Goal: Task Accomplishment & Management: Manage account settings

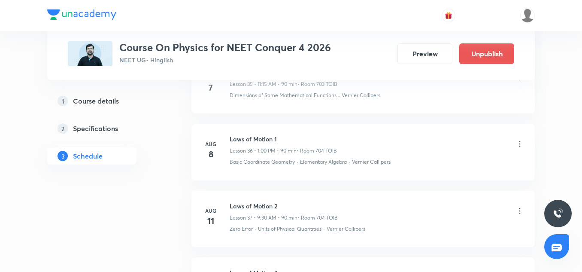
scroll to position [3008, 0]
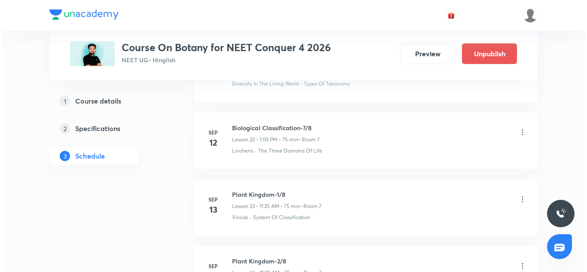
scroll to position [2151, 0]
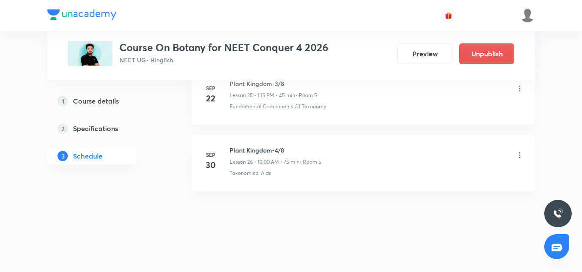
click at [521, 155] on icon at bounding box center [520, 155] width 9 height 9
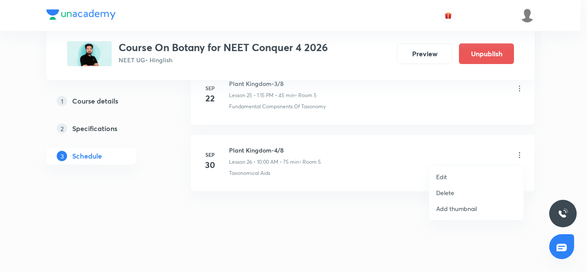
click at [444, 177] on p "Edit" at bounding box center [441, 176] width 11 height 9
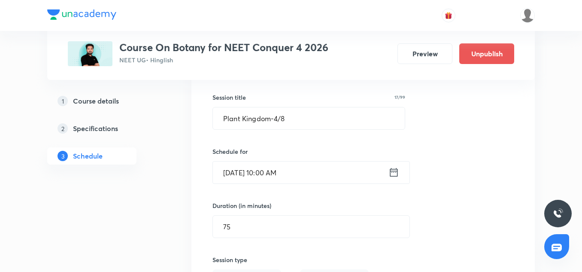
scroll to position [1808, 0]
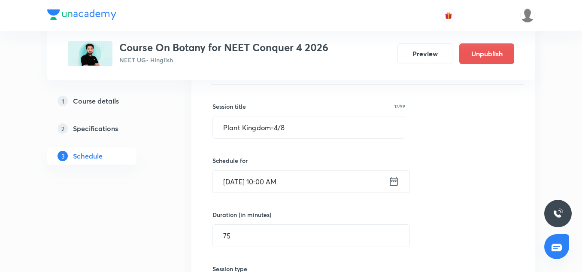
click at [268, 172] on input "Sep 30, 2025, 10:00 AM" at bounding box center [301, 181] width 176 height 22
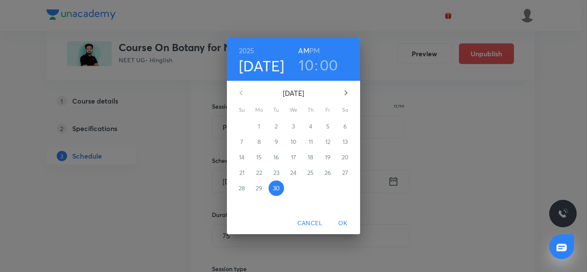
click at [324, 67] on h3 "00" at bounding box center [329, 65] width 18 height 18
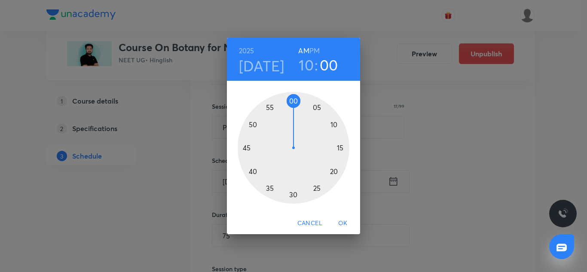
click at [333, 171] on div at bounding box center [293, 148] width 112 height 112
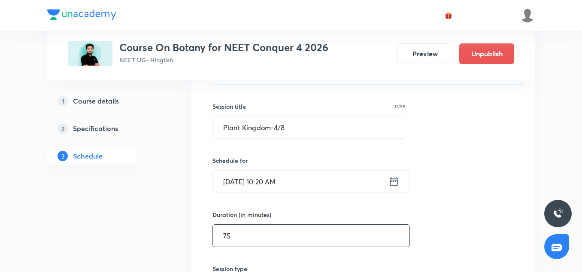
click at [240, 229] on input "75" at bounding box center [311, 236] width 197 height 22
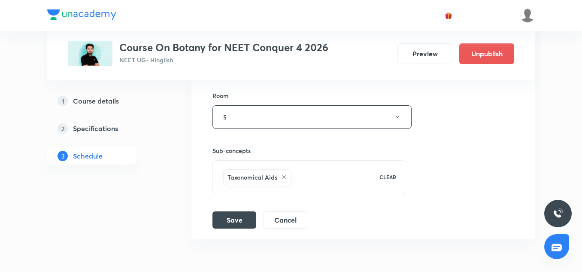
scroll to position [2086, 0]
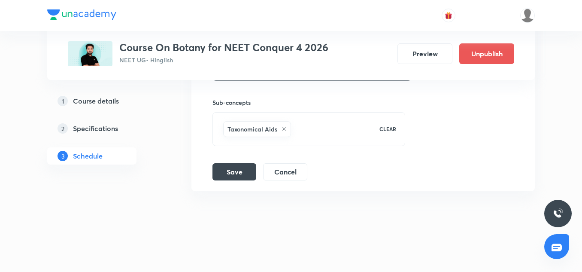
type input "60"
click at [234, 177] on button "Save" at bounding box center [235, 170] width 44 height 17
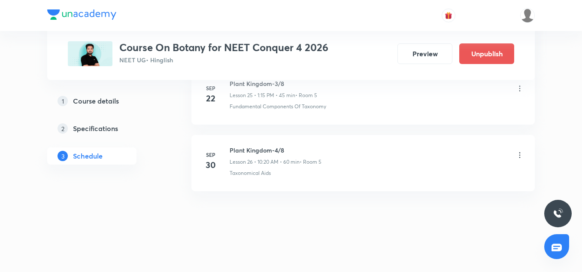
scroll to position [1756, 0]
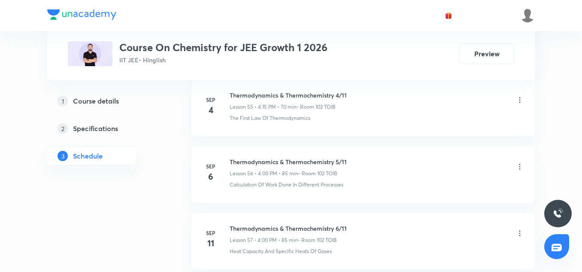
scroll to position [4613, 0]
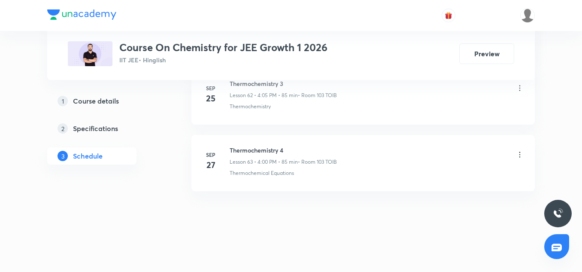
click at [272, 146] on h6 "Thermochemistry 4" at bounding box center [283, 150] width 107 height 9
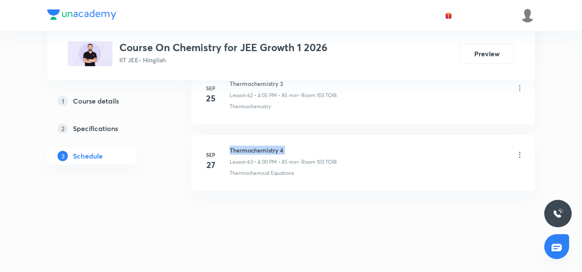
copy h6 "Thermochemistry 4"
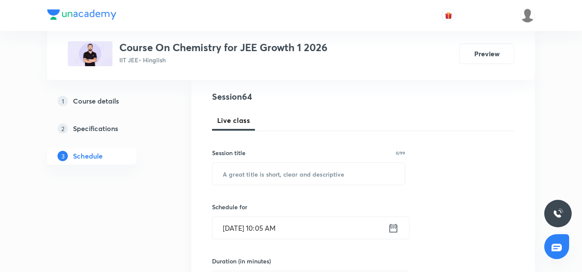
scroll to position [96, 0]
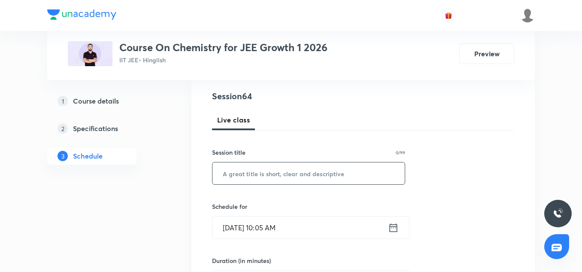
click at [246, 175] on input "text" at bounding box center [309, 173] width 192 height 22
paste input "Thermochemistry 4"
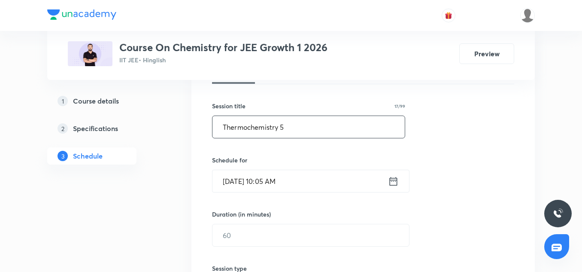
scroll to position [143, 0]
type input "Thermochemistry 5"
click at [239, 177] on input "Sep 30, 2025, 10:05 AM" at bounding box center [301, 181] width 176 height 22
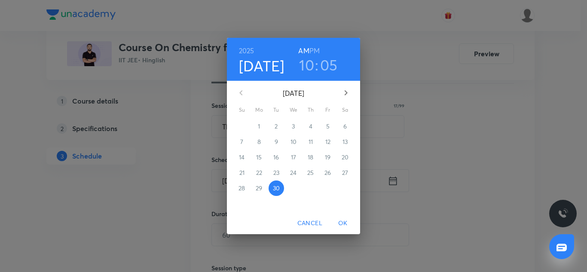
click at [310, 64] on h3 "10" at bounding box center [306, 65] width 15 height 18
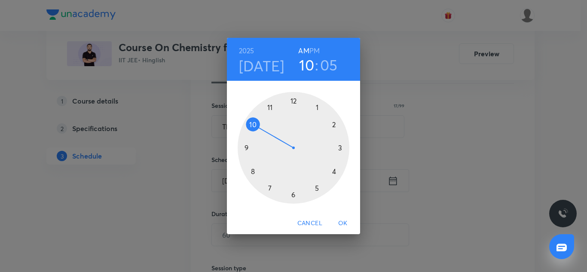
click at [313, 52] on h6 "PM" at bounding box center [314, 51] width 10 height 12
click at [333, 173] on div at bounding box center [293, 148] width 112 height 112
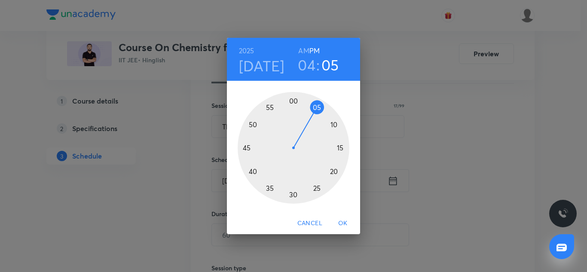
click at [294, 102] on div at bounding box center [293, 148] width 112 height 112
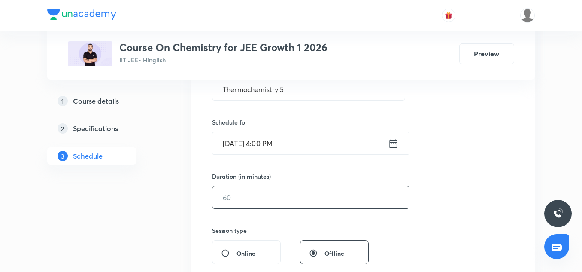
scroll to position [180, 0]
click at [252, 207] on input "text" at bounding box center [311, 197] width 197 height 22
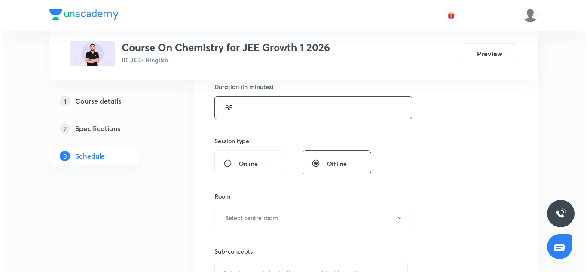
scroll to position [295, 0]
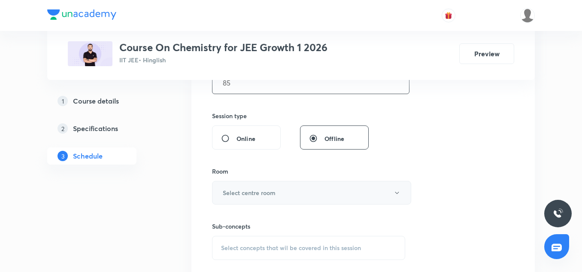
type input "85"
click at [247, 195] on h6 "Select centre room" at bounding box center [249, 192] width 53 height 9
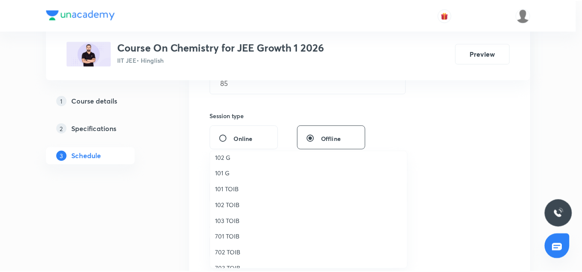
scroll to position [6, 0]
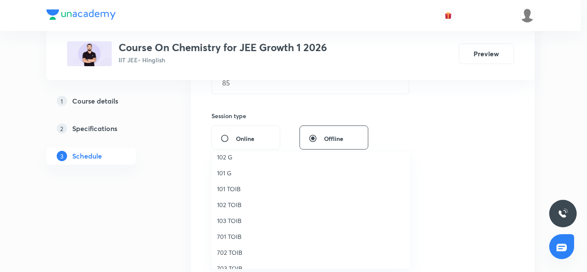
click at [233, 204] on span "102 TOIB" at bounding box center [311, 204] width 188 height 9
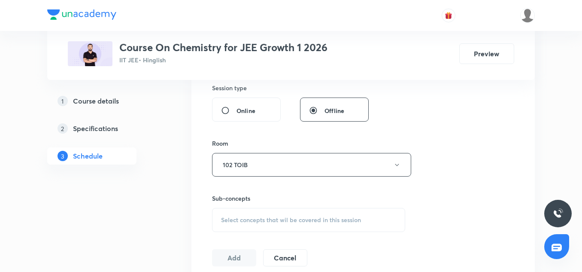
scroll to position [323, 0]
click at [254, 217] on span "Select concepts that wil be covered in this session" at bounding box center [291, 219] width 140 height 7
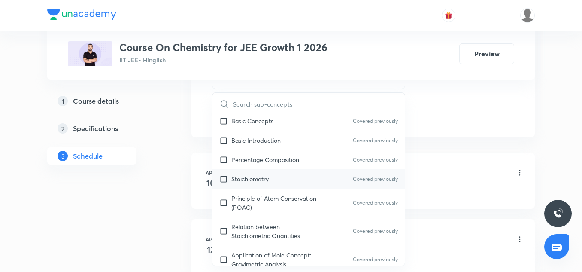
scroll to position [24, 0]
click at [272, 213] on div "Principle of Atom Conservation (POAC) Covered previously" at bounding box center [309, 202] width 192 height 28
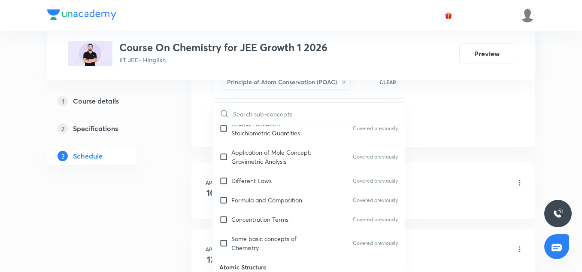
scroll to position [137, 0]
click at [270, 214] on p "Concentration Terms" at bounding box center [259, 218] width 57 height 9
checkbox input "true"
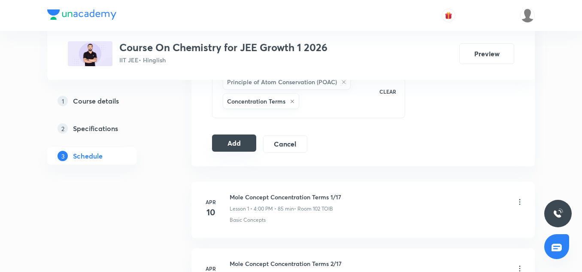
click at [235, 139] on button "Add" at bounding box center [234, 142] width 44 height 17
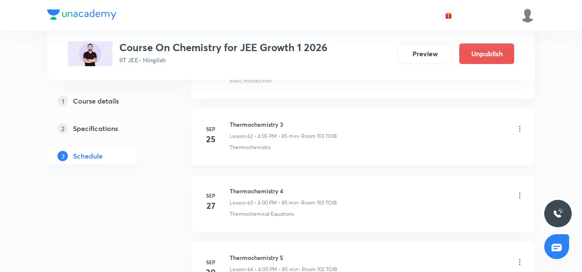
scroll to position [4285, 0]
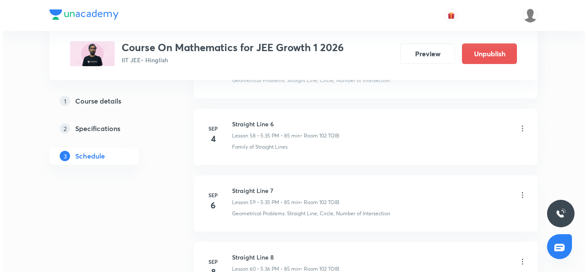
scroll to position [5345, 0]
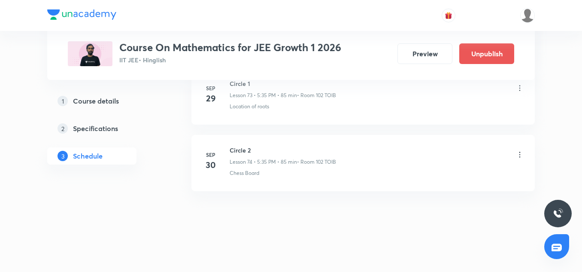
click at [241, 152] on h6 "Circle 2" at bounding box center [283, 150] width 107 height 9
click at [329, 169] on div "Chess Board" at bounding box center [377, 173] width 295 height 8
click at [524, 153] on icon at bounding box center [520, 154] width 9 height 9
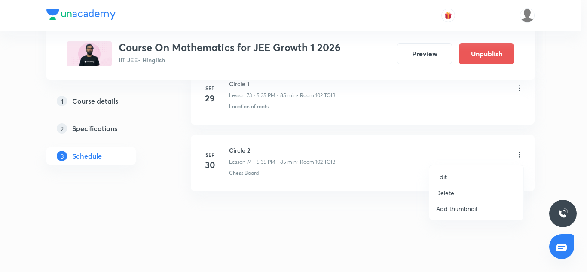
click at [433, 177] on li "Edit" at bounding box center [476, 177] width 94 height 16
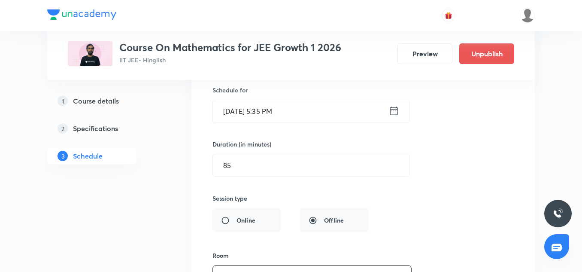
scroll to position [5072, 0]
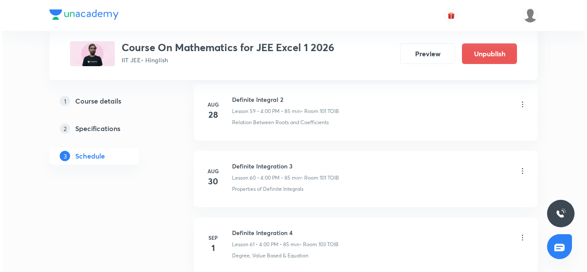
scroll to position [5821, 0]
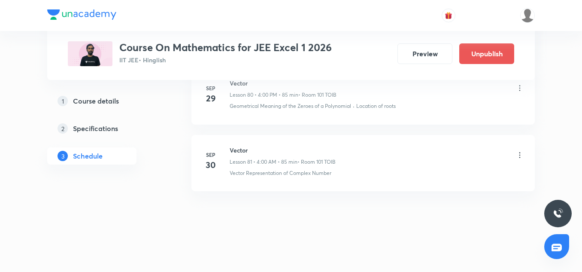
click at [518, 153] on icon at bounding box center [520, 155] width 9 height 9
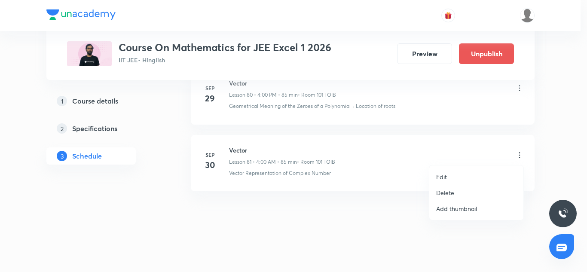
click at [449, 174] on li "Edit" at bounding box center [476, 177] width 94 height 16
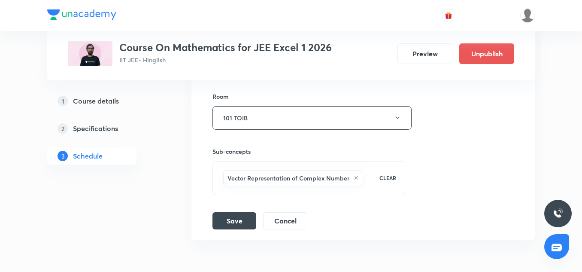
scroll to position [5757, 0]
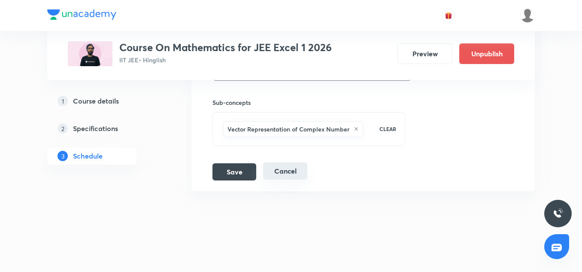
click at [291, 175] on button "Cancel" at bounding box center [285, 170] width 44 height 17
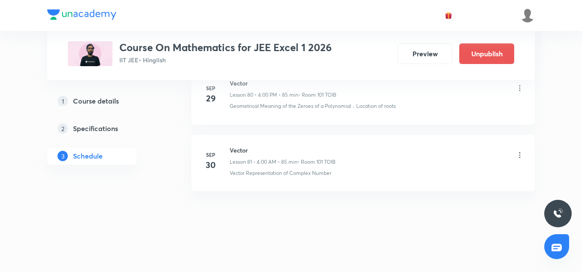
scroll to position [5426, 0]
click at [244, 146] on h6 "Vector" at bounding box center [283, 150] width 106 height 9
copy h6 "Vector"
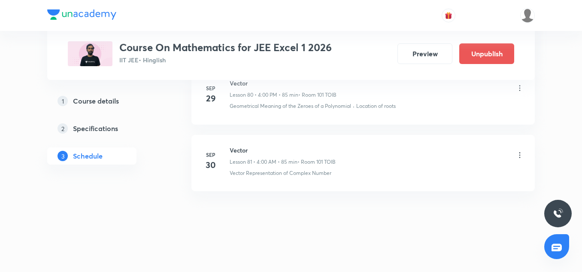
click at [521, 155] on icon at bounding box center [520, 155] width 9 height 9
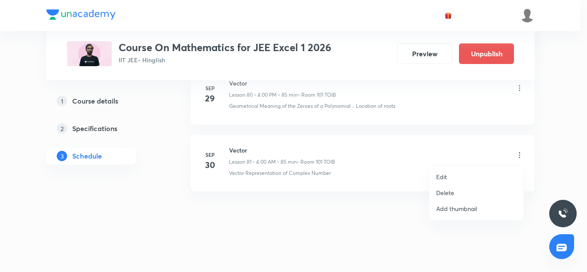
click at [452, 192] on p "Delete" at bounding box center [445, 192] width 18 height 9
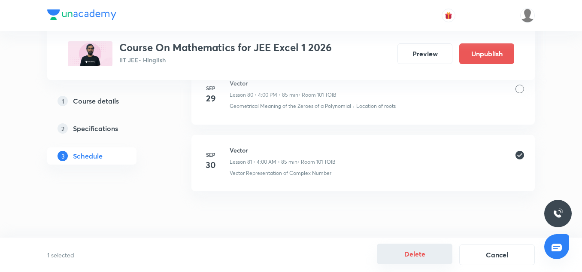
click at [422, 257] on button "Delete" at bounding box center [415, 253] width 76 height 21
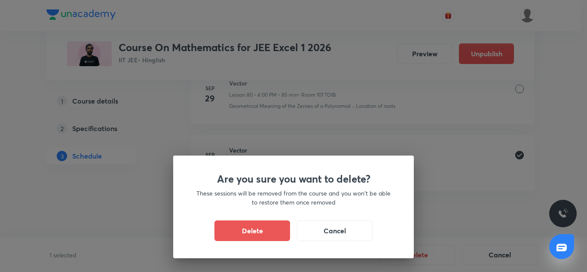
click at [266, 241] on div "Are you sure you want to delete? These sessions will be removed from the course…" at bounding box center [293, 206] width 240 height 103
click at [256, 226] on button "Delete" at bounding box center [252, 229] width 76 height 21
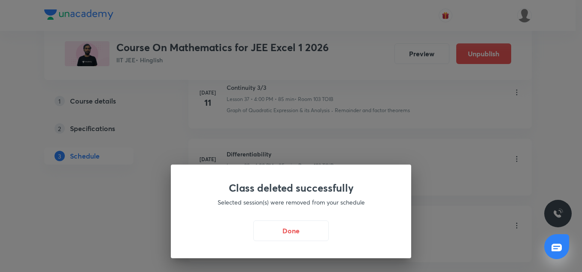
scroll to position [2381, 0]
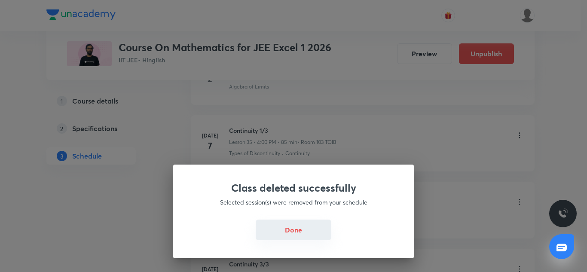
click at [305, 229] on button "Done" at bounding box center [294, 229] width 76 height 21
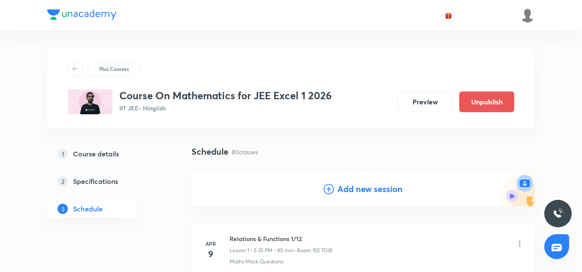
scroll to position [91, 0]
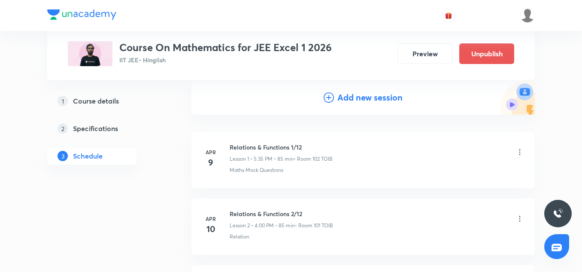
click at [369, 97] on h4 "Add new session" at bounding box center [370, 97] width 65 height 13
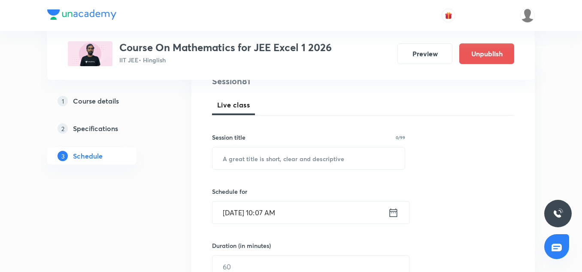
scroll to position [112, 0]
click at [263, 155] on input "text" at bounding box center [309, 157] width 192 height 22
paste input "Vector"
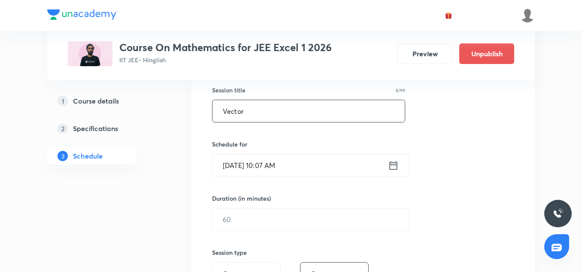
scroll to position [158, 0]
type input "Vector"
click at [236, 162] on input "Sep 30, 2025, 10:07 AM" at bounding box center [301, 165] width 176 height 22
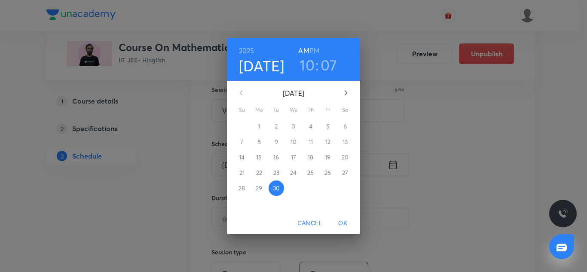
click at [307, 66] on h3 "10" at bounding box center [306, 65] width 15 height 18
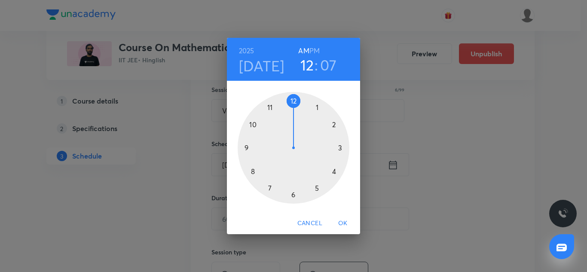
drag, startPoint x: 334, startPoint y: 174, endPoint x: 299, endPoint y: 104, distance: 77.8
click at [299, 104] on div at bounding box center [293, 148] width 112 height 112
click at [305, 62] on h3 "12" at bounding box center [307, 65] width 14 height 18
click at [336, 173] on div at bounding box center [293, 148] width 112 height 112
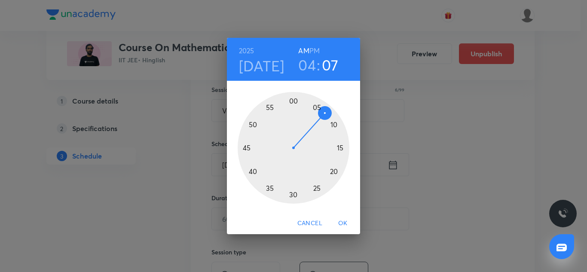
click at [293, 98] on div at bounding box center [293, 148] width 112 height 112
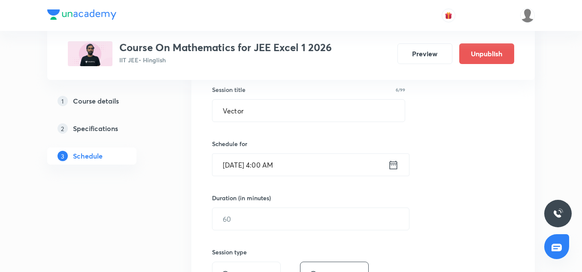
click at [305, 167] on input "Sep 30, 2025, 4:00 AM" at bounding box center [301, 165] width 176 height 22
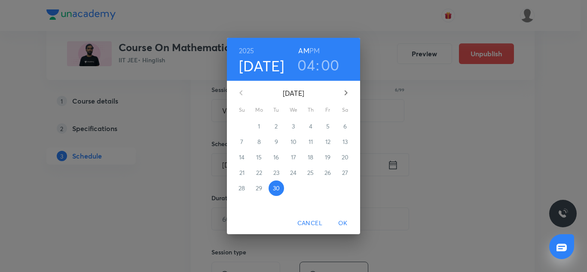
click at [317, 46] on h6 "PM" at bounding box center [314, 51] width 10 height 12
click at [344, 218] on span "OK" at bounding box center [342, 223] width 21 height 11
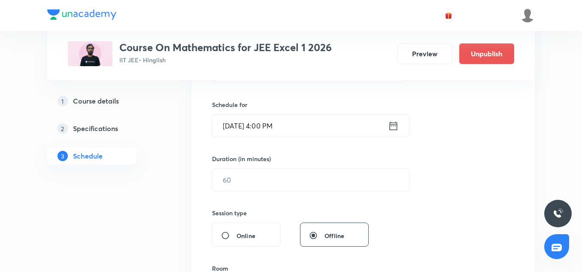
scroll to position [200, 0]
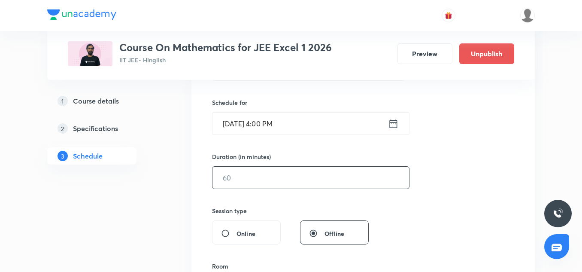
click at [245, 174] on input "text" at bounding box center [311, 178] width 197 height 22
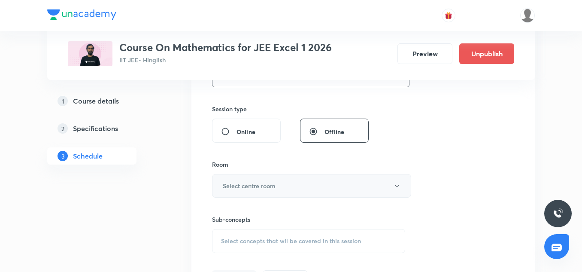
scroll to position [302, 0]
type input "85"
click at [250, 190] on button "Select centre room" at bounding box center [311, 185] width 199 height 24
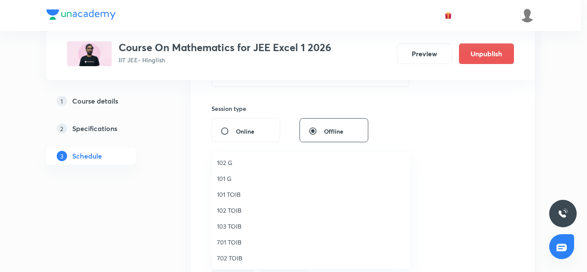
click at [225, 214] on span "102 TOIB" at bounding box center [311, 210] width 188 height 9
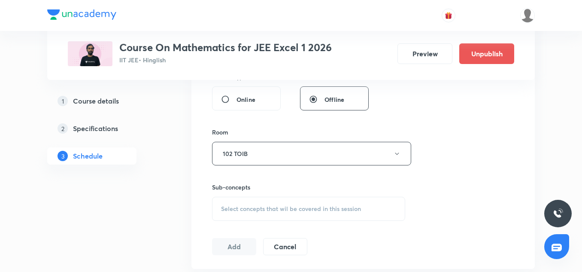
click at [252, 200] on div "Select concepts that wil be covered in this session" at bounding box center [308, 209] width 193 height 24
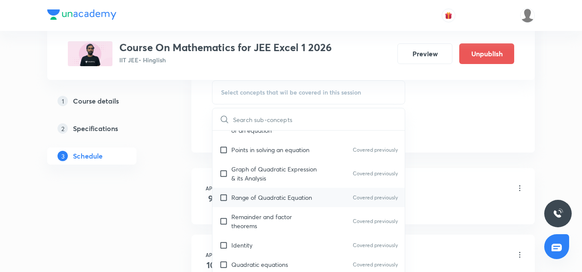
scroll to position [197, 0]
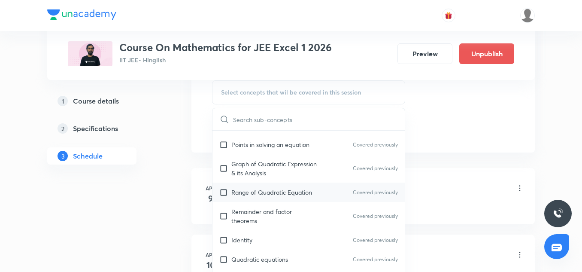
click at [243, 199] on div "Range of Quadratic Equation Covered previously" at bounding box center [309, 192] width 192 height 19
checkbox input "true"
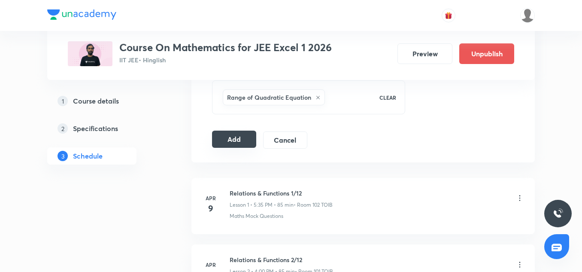
click at [242, 137] on button "Add" at bounding box center [234, 139] width 44 height 17
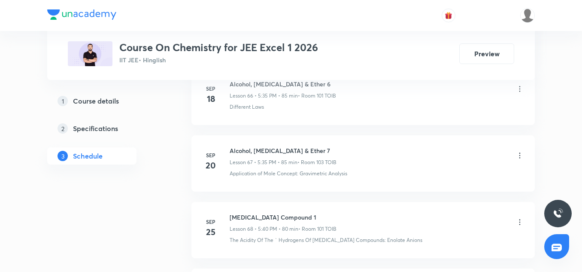
scroll to position [5024, 0]
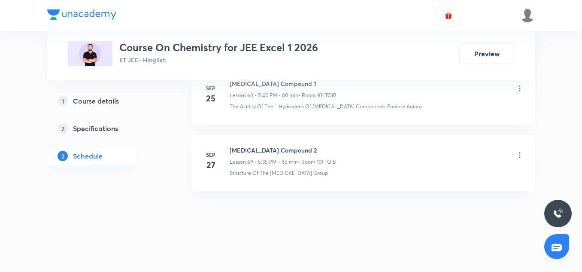
click at [265, 152] on h6 "[MEDICAL_DATA] Compound 2" at bounding box center [283, 150] width 107 height 9
copy h6 "[MEDICAL_DATA] Compound 2"
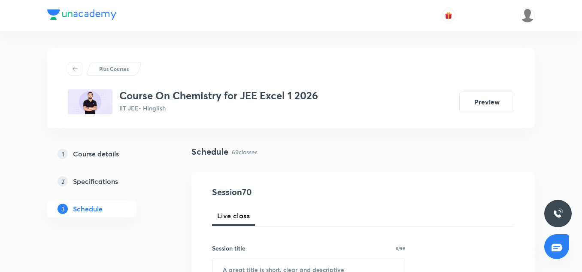
scroll to position [72, 0]
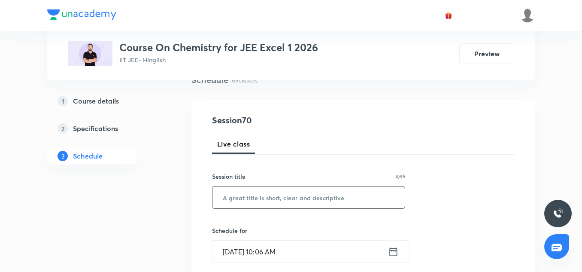
click at [262, 206] on input "text" at bounding box center [309, 197] width 192 height 22
paste input "[MEDICAL_DATA] Compound 2"
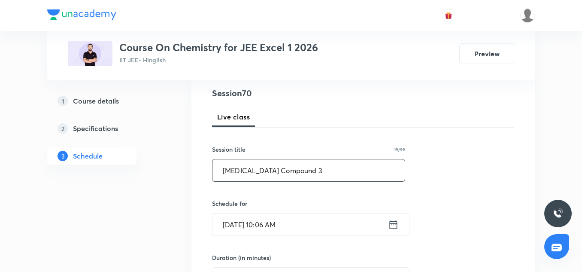
scroll to position [99, 0]
type input "[MEDICAL_DATA] Compound 3"
click at [245, 213] on input "[DATE] 10:06 AM" at bounding box center [301, 224] width 176 height 22
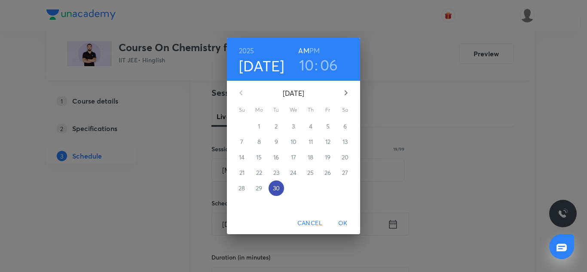
click at [274, 188] on p "30" at bounding box center [276, 188] width 7 height 9
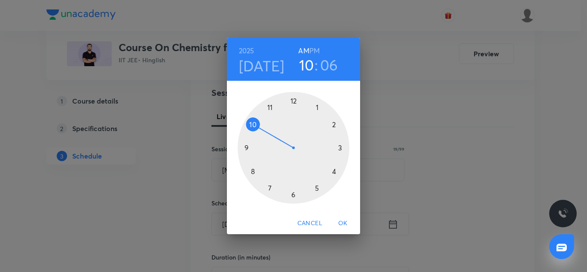
click at [318, 192] on div at bounding box center [293, 148] width 112 height 112
click at [310, 65] on h3 "05" at bounding box center [307, 65] width 18 height 18
click at [313, 51] on h6 "PM" at bounding box center [314, 51] width 10 height 12
click at [326, 72] on h3 "06" at bounding box center [330, 65] width 18 height 18
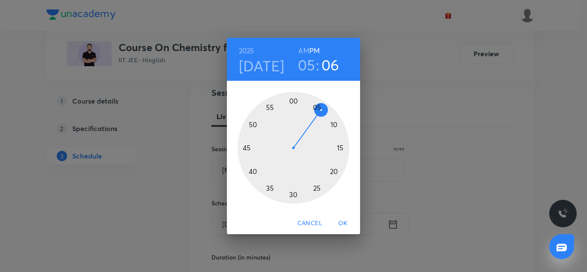
click at [268, 190] on div at bounding box center [293, 148] width 112 height 112
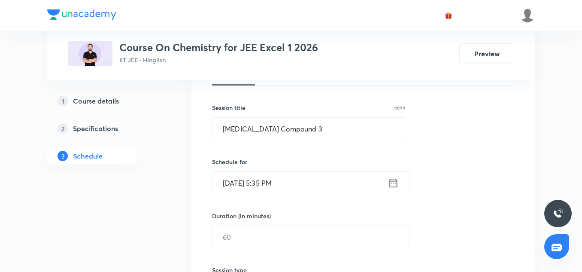
scroll to position [198, 0]
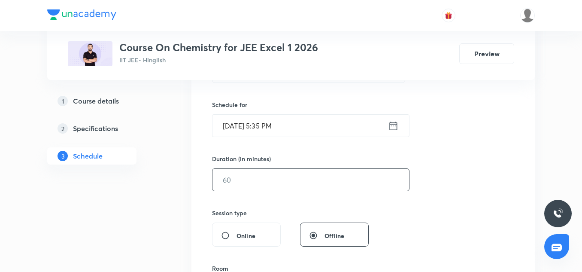
click at [242, 183] on input "text" at bounding box center [311, 180] width 197 height 22
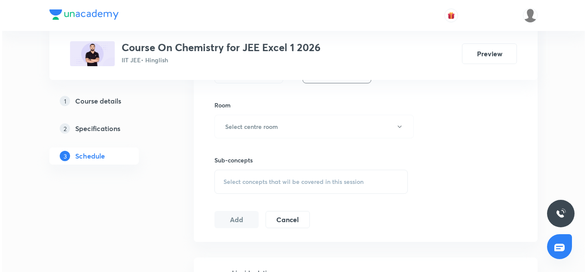
scroll to position [370, 0]
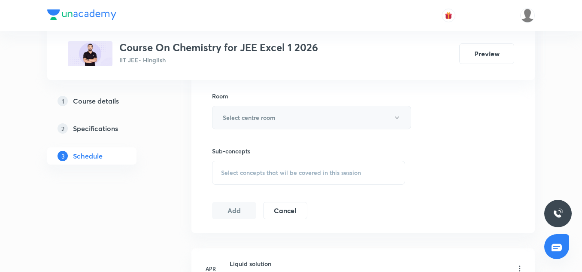
type input "85"
click at [250, 107] on button "Select centre room" at bounding box center [311, 118] width 199 height 24
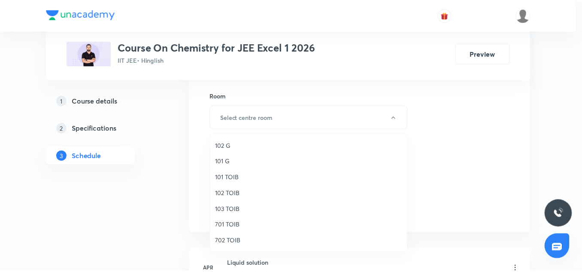
scroll to position [2, 0]
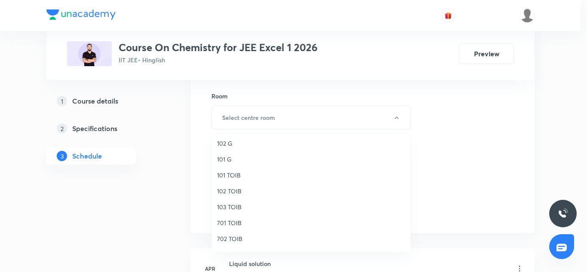
click at [233, 187] on span "102 TOIB" at bounding box center [311, 190] width 188 height 9
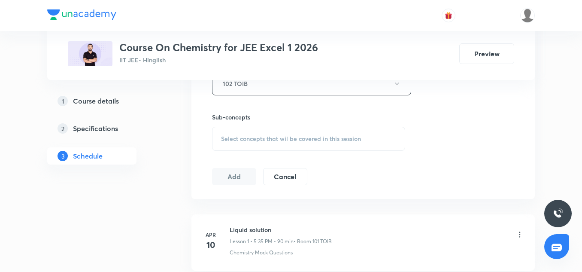
click at [254, 134] on div "Select concepts that wil be covered in this session" at bounding box center [308, 139] width 193 height 24
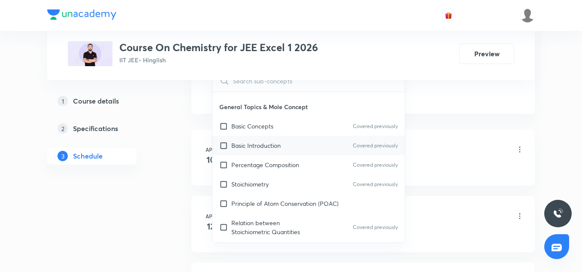
scroll to position [81, 0]
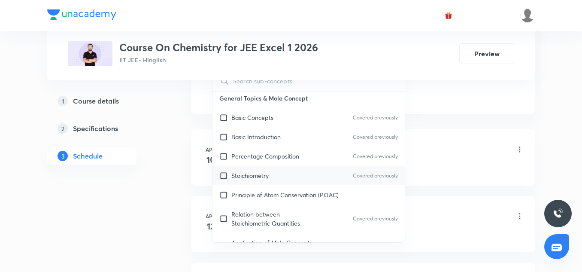
click at [244, 167] on div "Stoichiometry Covered previously" at bounding box center [309, 175] width 192 height 19
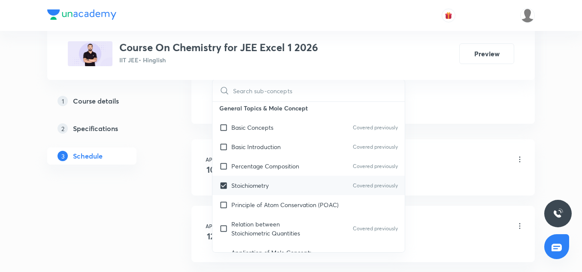
scroll to position [152, 0]
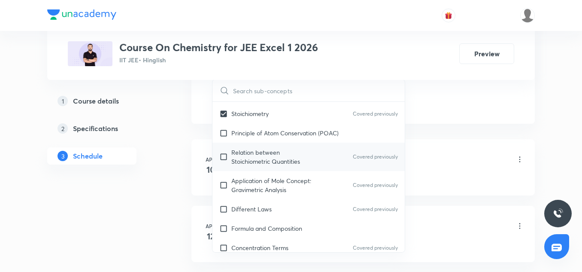
click at [254, 170] on div "Relation between Stoichiometric Quantities Covered previously" at bounding box center [309, 157] width 192 height 28
checkbox input "true"
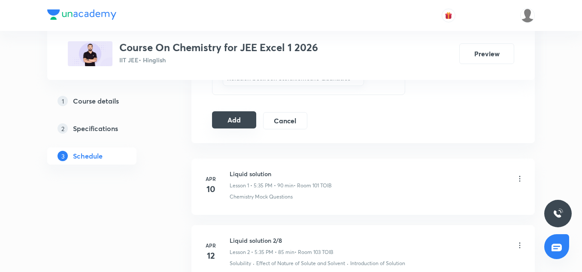
click at [238, 121] on button "Add" at bounding box center [234, 119] width 44 height 17
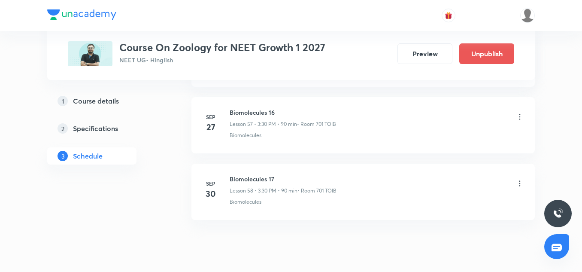
scroll to position [4280, 0]
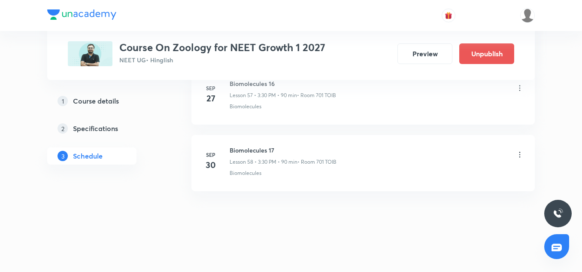
click at [266, 146] on h6 "Biomolecules 17" at bounding box center [283, 150] width 107 height 9
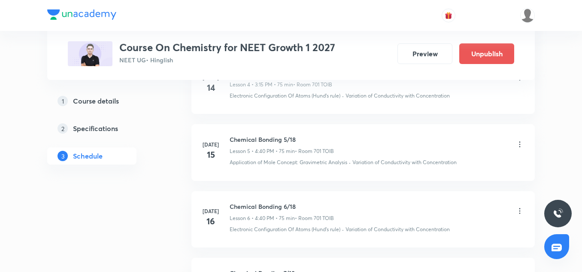
scroll to position [3823, 0]
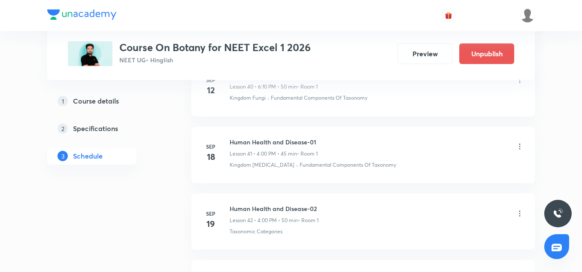
scroll to position [3418, 0]
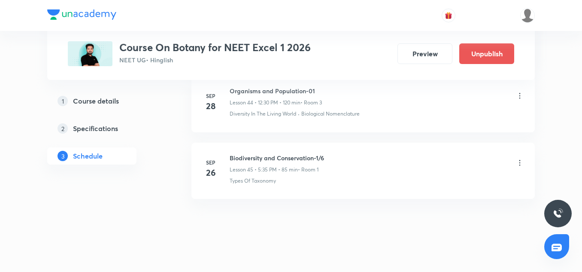
click at [303, 153] on h6 "Biodiversity and Conservation-1/6" at bounding box center [277, 157] width 94 height 9
copy h6 "Biodiversity and Conservation-1/6"
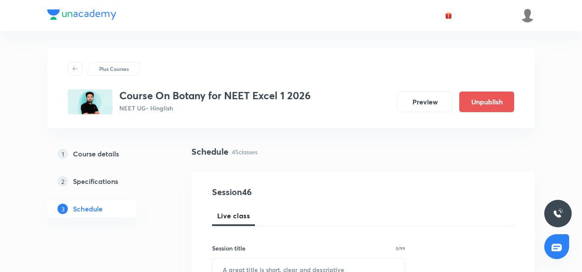
scroll to position [60, 0]
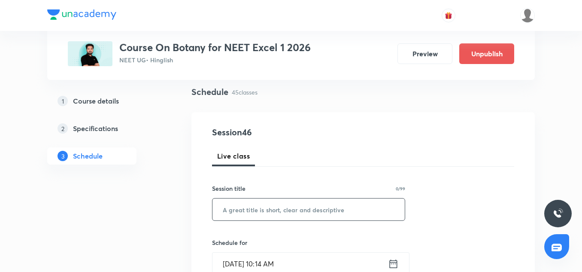
click at [226, 209] on input "text" at bounding box center [309, 209] width 192 height 22
paste input "Biodiversity and Conservation-1/6"
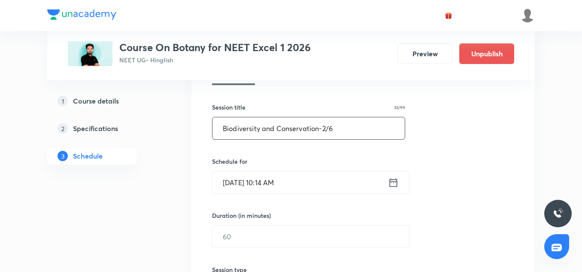
type input "Biodiversity and Conservation-2/6"
click at [228, 186] on input "Sep 30, 2025, 10:14 AM" at bounding box center [301, 182] width 176 height 22
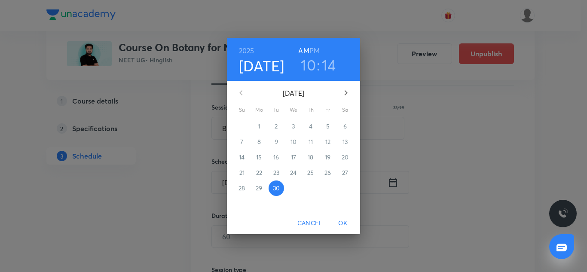
click at [338, 96] on button "button" at bounding box center [345, 92] width 21 height 21
click at [326, 128] on p "3" at bounding box center [327, 126] width 3 height 9
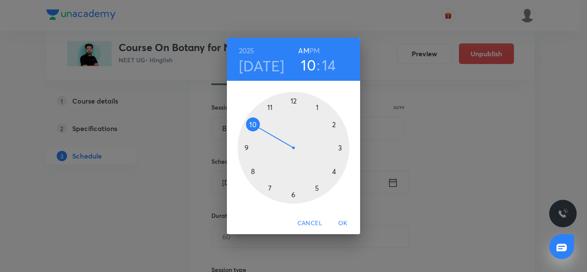
click at [333, 172] on div at bounding box center [293, 148] width 112 height 112
click at [293, 102] on div at bounding box center [293, 148] width 112 height 112
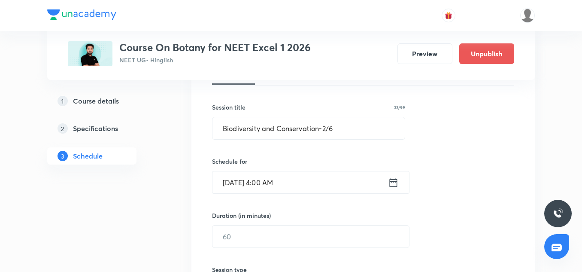
click at [311, 186] on input "Oct 3, 2025, 4:00 AM" at bounding box center [301, 182] width 176 height 22
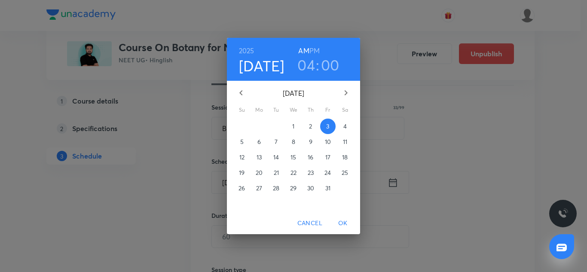
click at [313, 51] on h6 "PM" at bounding box center [314, 51] width 10 height 12
click at [344, 223] on span "OK" at bounding box center [342, 223] width 21 height 11
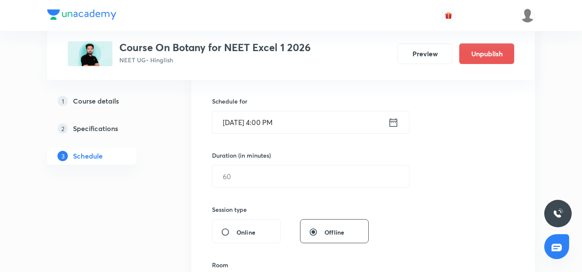
scroll to position [201, 0]
click at [261, 181] on input "text" at bounding box center [311, 176] width 197 height 22
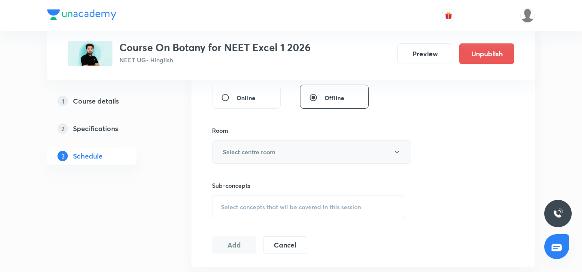
scroll to position [336, 0]
type input "85"
click at [251, 142] on button "Select centre room" at bounding box center [311, 152] width 199 height 24
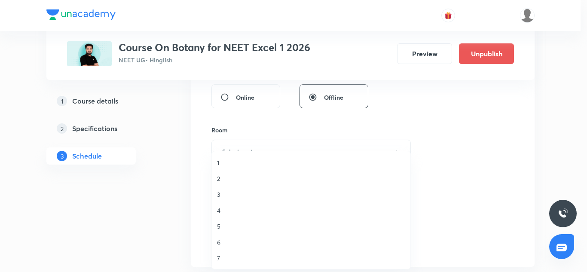
click at [220, 166] on span "1" at bounding box center [311, 162] width 188 height 9
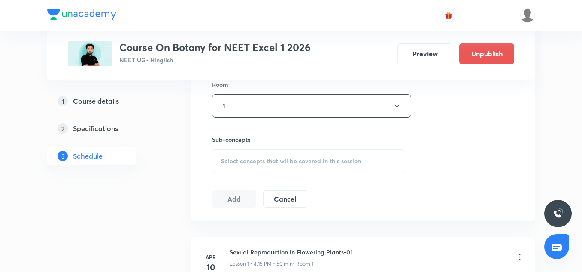
scroll to position [382, 0]
click at [237, 168] on div "Select concepts that wil be covered in this session" at bounding box center [308, 161] width 193 height 24
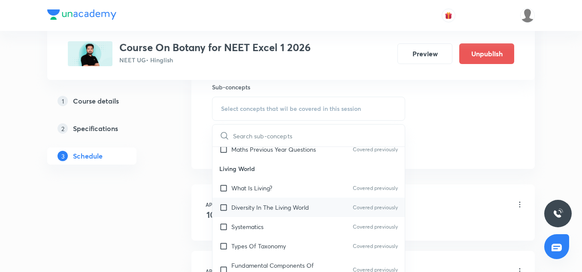
scroll to position [105, 0]
click at [249, 212] on div "Diversity In The Living World Covered previously" at bounding box center [309, 205] width 192 height 19
checkbox input "true"
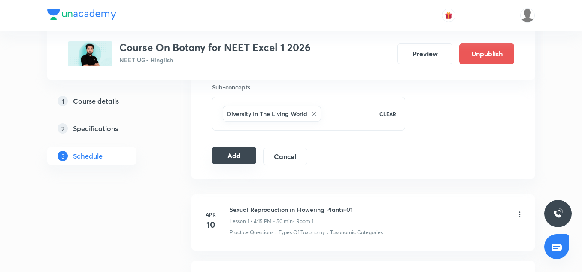
click at [233, 157] on button "Add" at bounding box center [234, 155] width 44 height 17
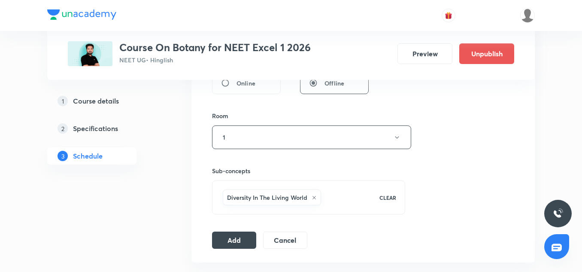
scroll to position [356, 0]
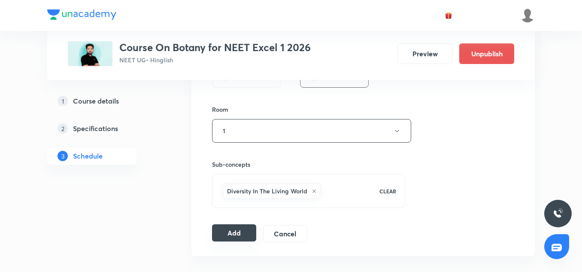
click at [234, 228] on button "Add" at bounding box center [234, 232] width 44 height 17
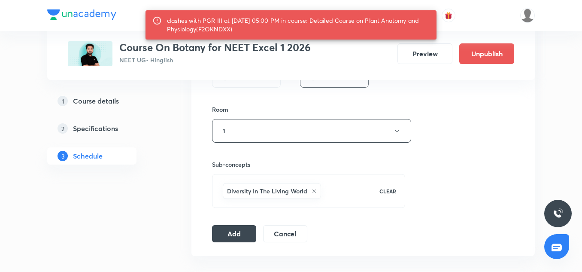
click at [237, 28] on div "clashes with PGR III at 03 Oct 2025 05:00 PM in course: Detailed Course on Plan…" at bounding box center [298, 25] width 263 height 24
copy div "F2OKNDXX"
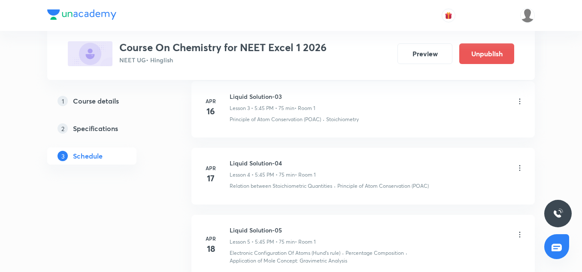
scroll to position [677, 0]
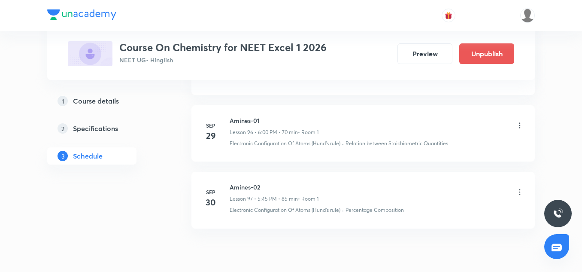
scroll to position [6965, 0]
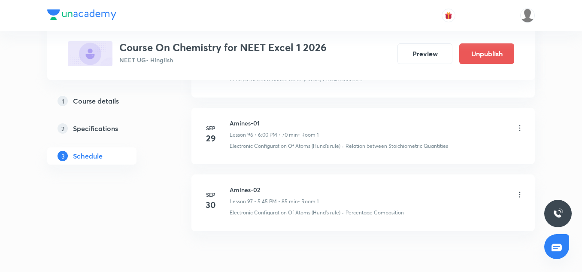
click at [256, 177] on li "Sep 30 Amines-02 Lesson 97 • 5:45 PM • 85 min • Room 1 Electronic Configuration…" at bounding box center [364, 202] width 344 height 56
copy h6 "Amines-02"
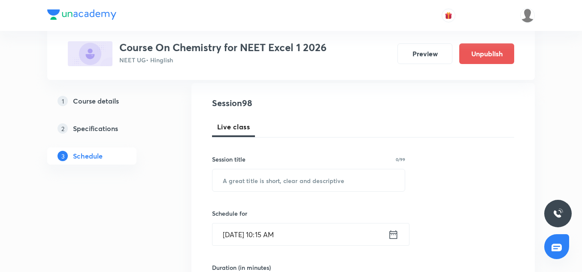
scroll to position [91, 0]
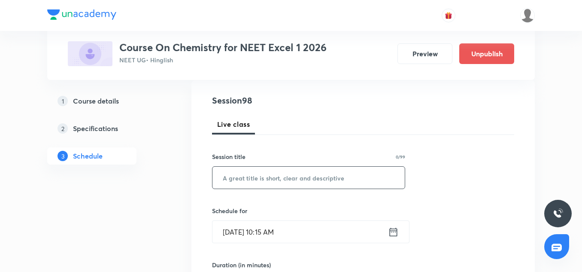
click at [247, 180] on input "text" at bounding box center [309, 178] width 192 height 22
paste input "Amines-02"
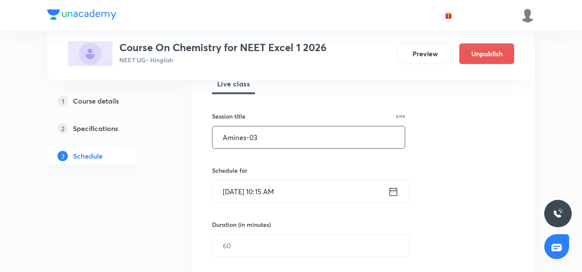
scroll to position [133, 0]
type input "Amines-03"
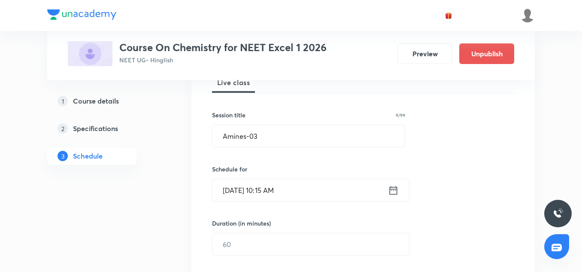
click at [247, 185] on input "Sep 30, 2025, 10:15 AM" at bounding box center [301, 190] width 176 height 22
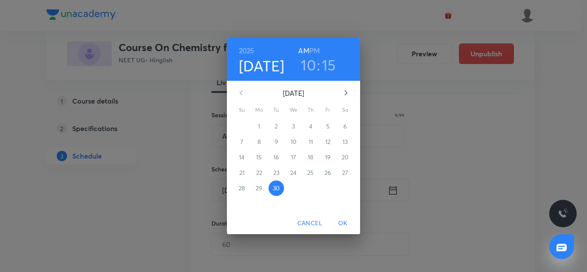
click at [341, 93] on icon "button" at bounding box center [346, 93] width 10 height 10
click at [347, 125] on span "4" at bounding box center [344, 126] width 15 height 9
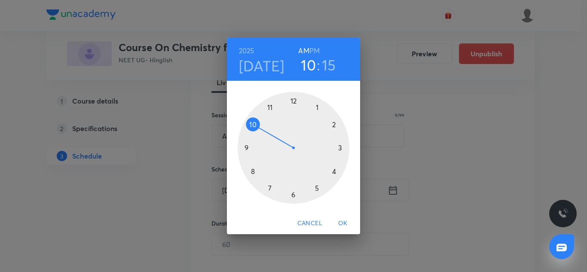
click at [316, 57] on h3 "10" at bounding box center [308, 65] width 15 height 18
click at [316, 55] on h6 "PM" at bounding box center [314, 51] width 10 height 12
click at [313, 62] on h3 "10" at bounding box center [308, 65] width 15 height 18
click at [316, 186] on div at bounding box center [293, 148] width 112 height 112
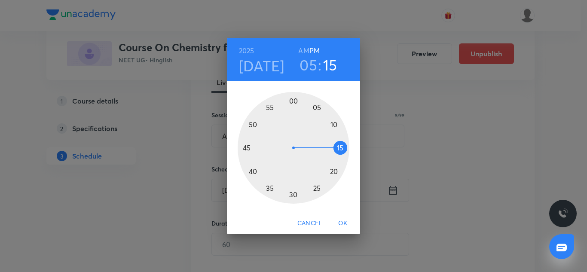
click at [269, 189] on div at bounding box center [293, 148] width 112 height 112
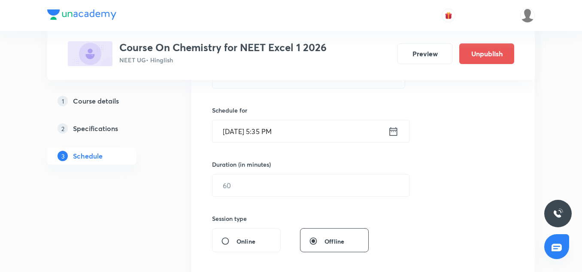
scroll to position [192, 0]
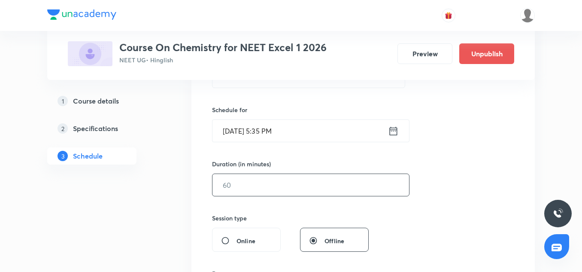
click at [249, 185] on input "text" at bounding box center [311, 185] width 197 height 22
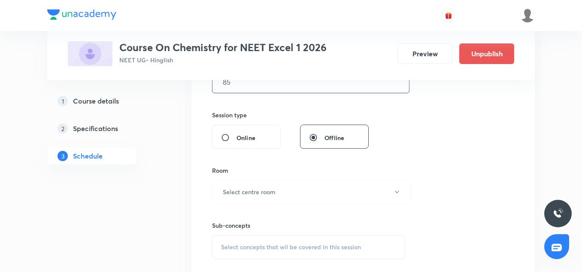
scroll to position [296, 0]
type input "85"
click at [238, 186] on button "Select centre room" at bounding box center [311, 192] width 199 height 24
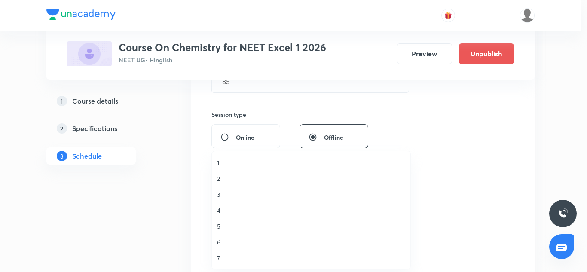
click at [223, 164] on span "1" at bounding box center [311, 162] width 188 height 9
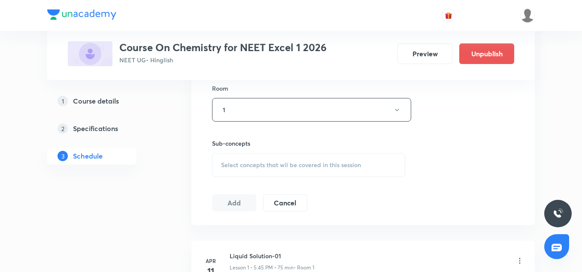
click at [243, 171] on div "Select concepts that wil be covered in this session" at bounding box center [308, 165] width 193 height 24
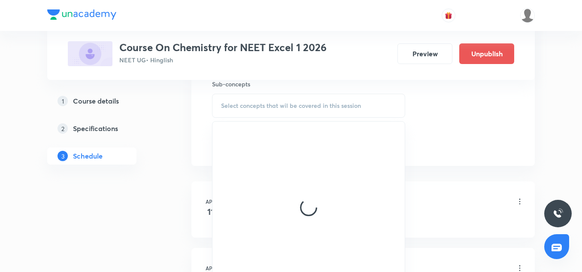
scroll to position [437, 0]
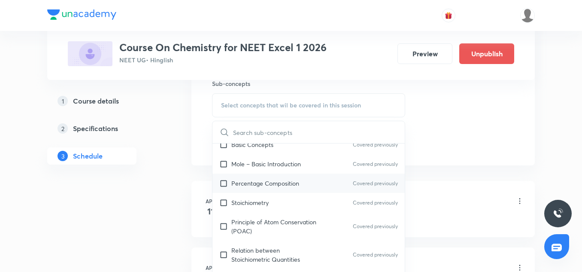
click at [260, 190] on div "Percentage Composition Covered previously" at bounding box center [309, 182] width 192 height 19
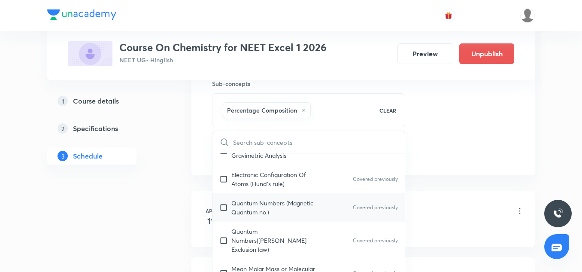
scroll to position [280, 0]
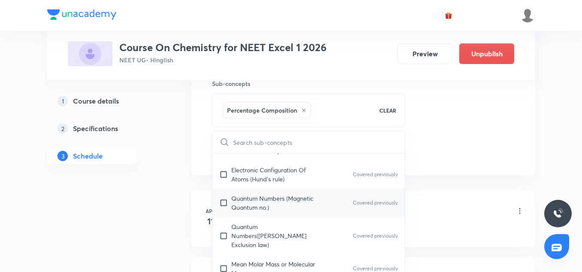
click at [271, 213] on div "Quantum Numbers (Magnetic Quantum no.) Covered previously" at bounding box center [309, 203] width 192 height 28
checkbox input "true"
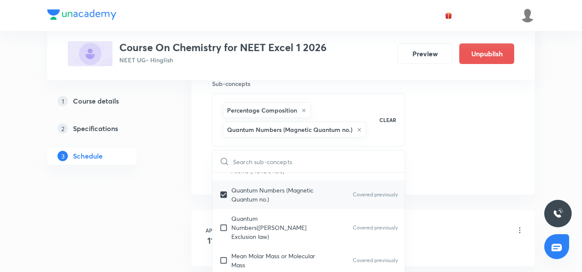
scroll to position [309, 0]
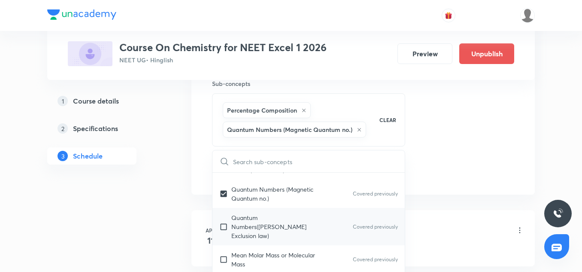
click at [282, 222] on p "Quantum Numbers(Pauli's Exclusion law)" at bounding box center [274, 226] width 87 height 27
checkbox input "true"
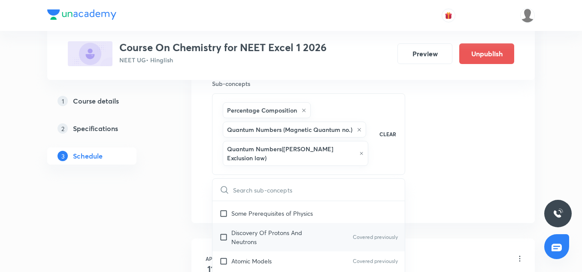
scroll to position [494, 0]
click at [257, 228] on p "Discovery Of Protons And Neutrons" at bounding box center [274, 237] width 87 height 18
checkbox input "true"
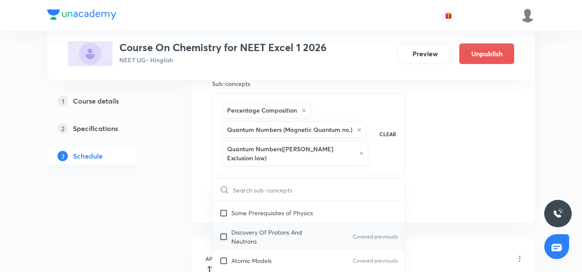
checkbox input "true"
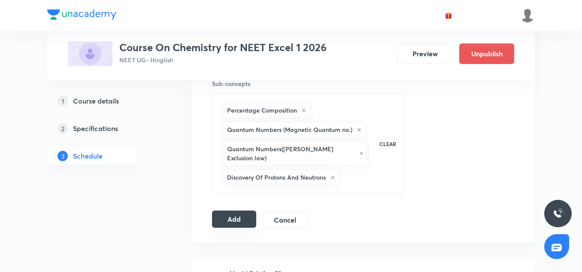
click at [243, 210] on button "Add" at bounding box center [234, 218] width 44 height 17
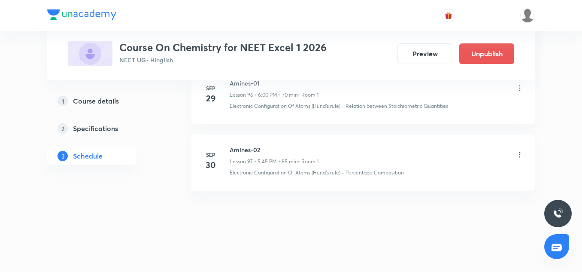
scroll to position [6997, 0]
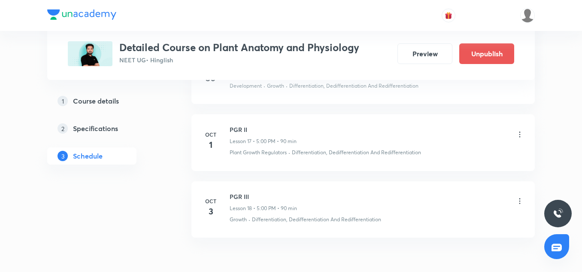
scroll to position [1584, 0]
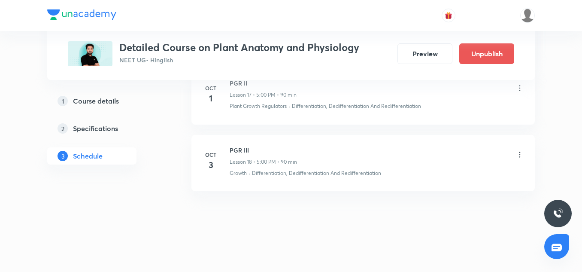
click at [259, 157] on div "PGR III Lesson 18 • 5:00 PM • 90 min" at bounding box center [263, 156] width 67 height 20
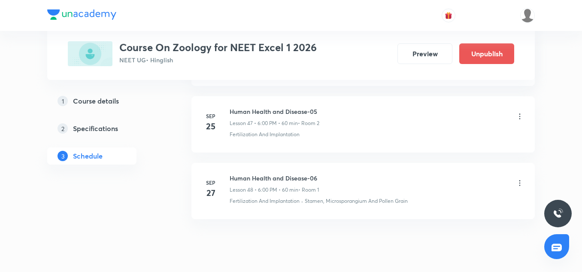
scroll to position [3642, 0]
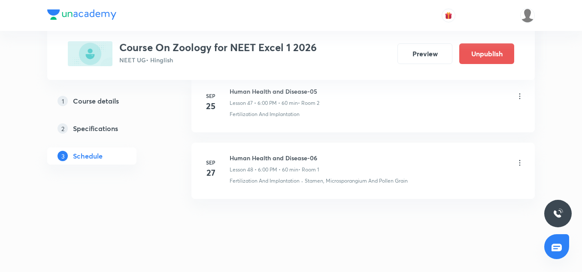
click at [277, 153] on h6 "Human Health and Disease-06" at bounding box center [274, 157] width 89 height 9
copy h6 "Human Health and Disease-06"
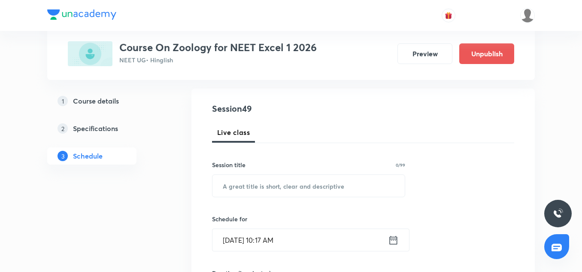
scroll to position [84, 0]
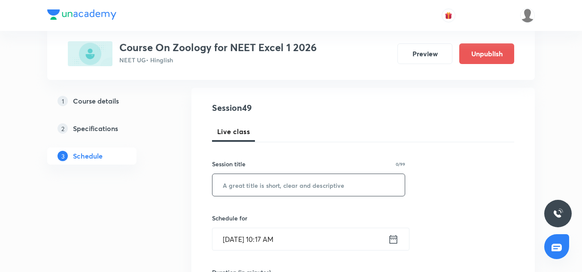
click at [300, 184] on input "text" at bounding box center [309, 185] width 192 height 22
paste input "Human Health and Disease-06"
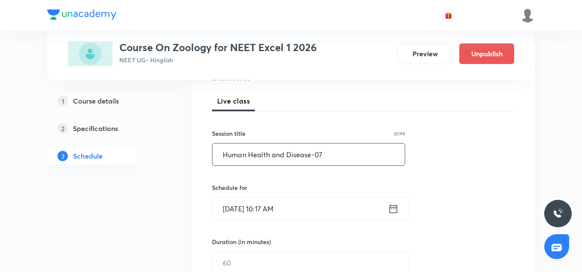
scroll to position [116, 0]
type input "Human Health and Disease-07"
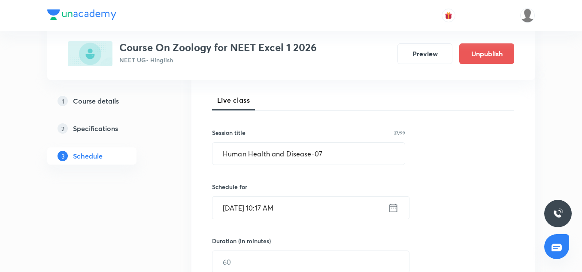
click at [236, 216] on input "Sep 30, 2025, 10:17 AM" at bounding box center [301, 208] width 176 height 22
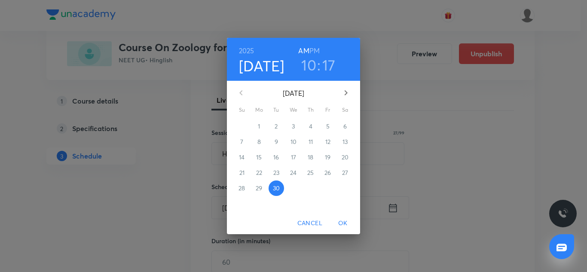
click at [346, 94] on icon "button" at bounding box center [345, 92] width 3 height 5
click at [330, 128] on span "3" at bounding box center [327, 126] width 15 height 9
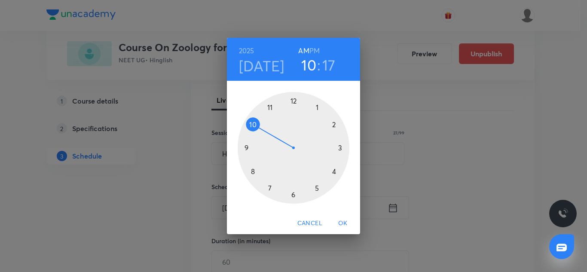
click at [320, 191] on div at bounding box center [293, 148] width 112 height 112
click at [268, 191] on div at bounding box center [293, 148] width 112 height 112
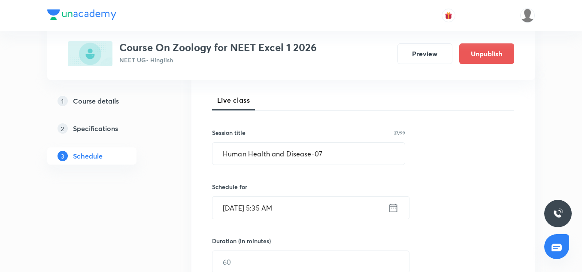
click at [295, 204] on input "Oct 3, 2025, 5:35 AM" at bounding box center [301, 208] width 176 height 22
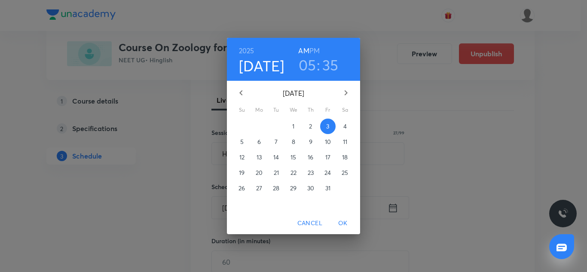
click at [317, 51] on h6 "PM" at bounding box center [314, 51] width 10 height 12
click at [350, 219] on span "OK" at bounding box center [342, 223] width 21 height 11
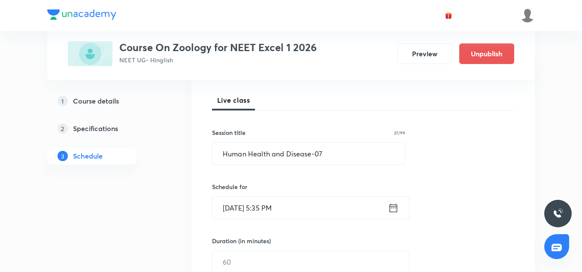
scroll to position [146, 0]
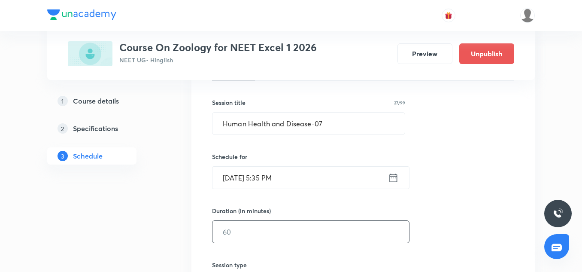
click at [252, 225] on input "text" at bounding box center [311, 232] width 197 height 22
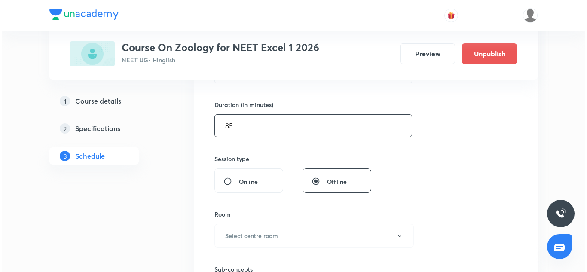
scroll to position [282, 0]
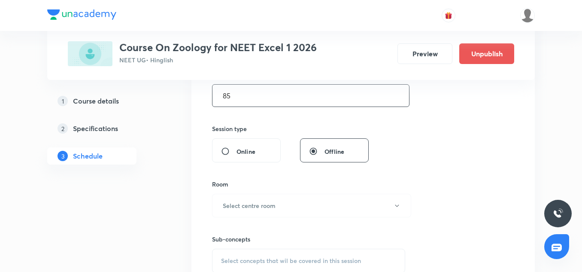
type input "85"
drag, startPoint x: 253, startPoint y: 192, endPoint x: 253, endPoint y: 203, distance: 10.7
click at [253, 203] on div "Room Select centre room" at bounding box center [308, 199] width 193 height 38
click at [253, 203] on h6 "Select centre room" at bounding box center [249, 205] width 53 height 9
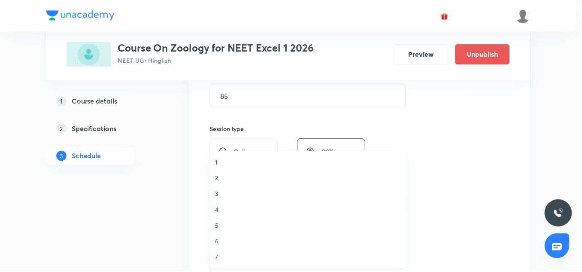
scroll to position [0, 0]
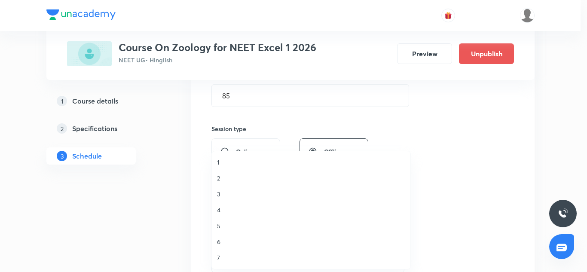
click at [212, 165] on li "1" at bounding box center [311, 162] width 198 height 16
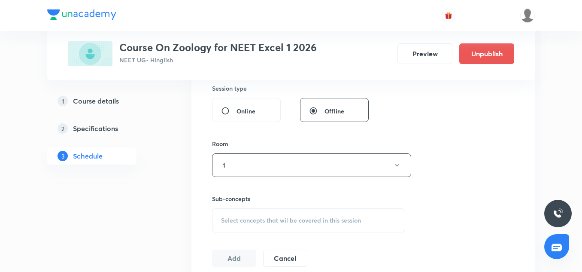
scroll to position [325, 0]
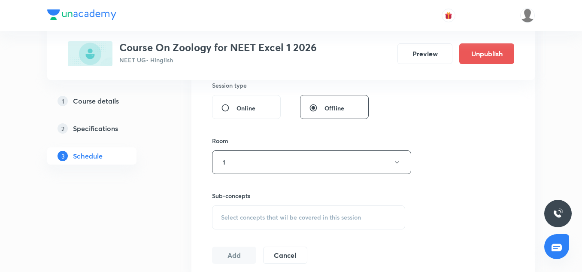
click at [244, 214] on span "Select concepts that wil be covered in this session" at bounding box center [291, 217] width 140 height 7
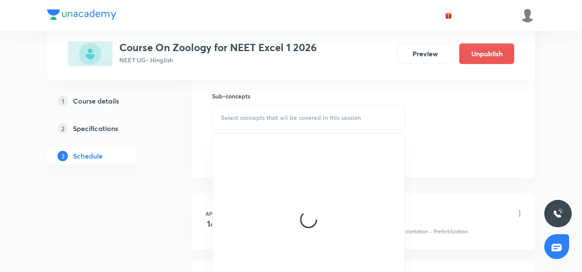
scroll to position [425, 0]
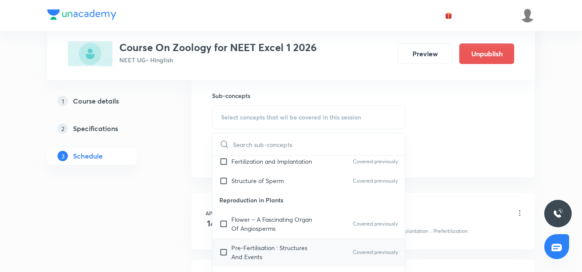
click at [266, 243] on p "Pre-Fertilisation : Structures And Events" at bounding box center [274, 252] width 87 height 18
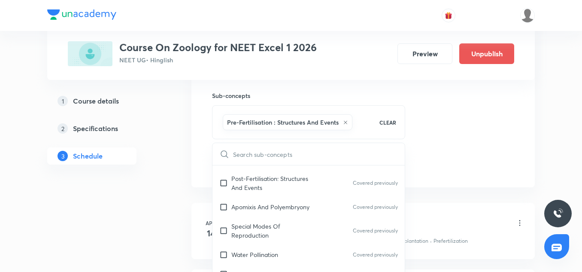
scroll to position [372, 0]
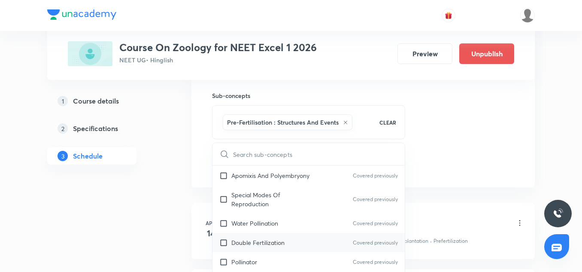
click at [256, 238] on p "Double Fertilization" at bounding box center [257, 242] width 53 height 9
checkbox input "true"
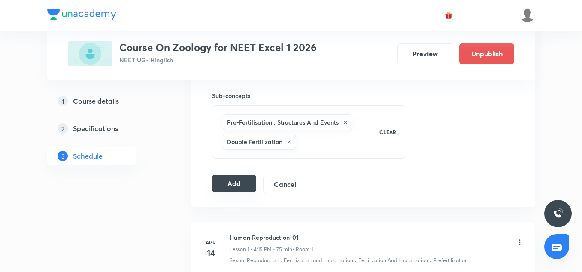
click at [228, 186] on button "Add" at bounding box center [234, 183] width 44 height 17
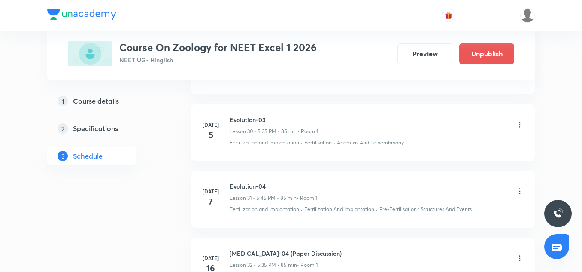
scroll to position [2717, 0]
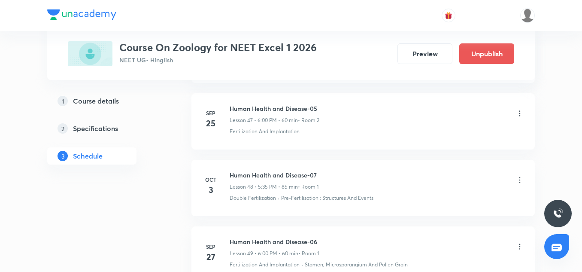
scroll to position [3612, 0]
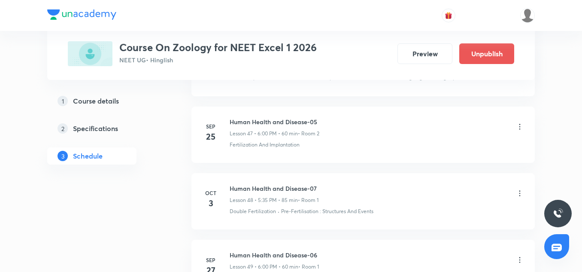
click at [520, 190] on icon at bounding box center [520, 193] width 1 height 6
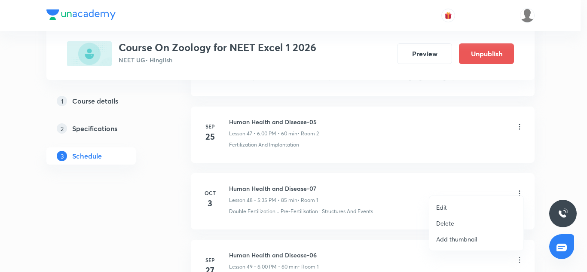
click at [447, 212] on li "Edit" at bounding box center [476, 207] width 94 height 16
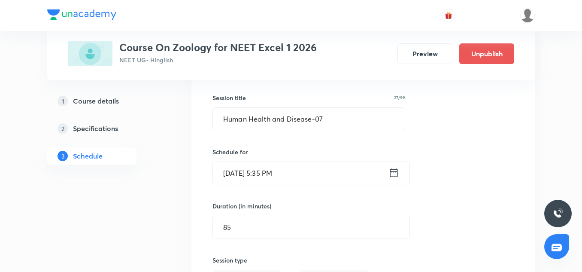
scroll to position [3315, 0]
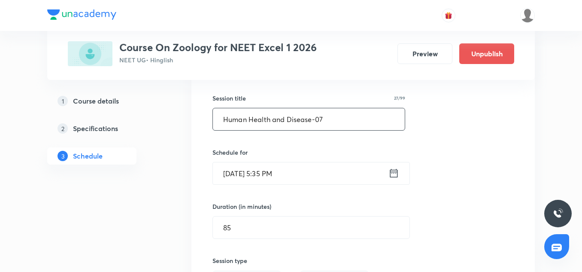
click at [348, 108] on input "Human Health and Disease-07" at bounding box center [309, 119] width 192 height 22
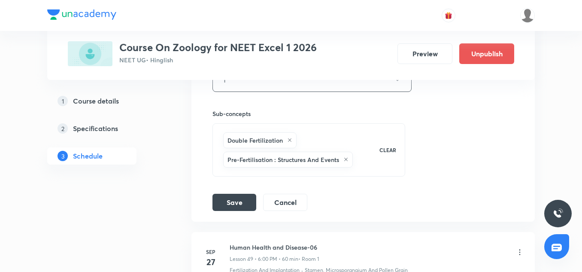
scroll to position [3587, 0]
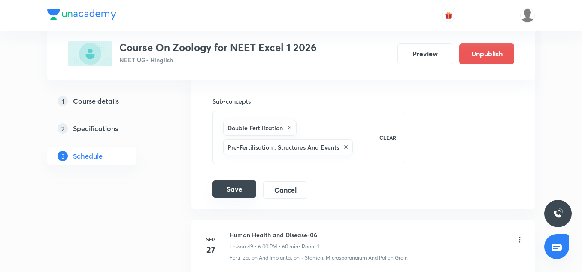
type input "Human Health and Disease-06"
click at [234, 180] on button "Save" at bounding box center [235, 188] width 44 height 17
click at [234, 181] on button "Save" at bounding box center [235, 189] width 44 height 17
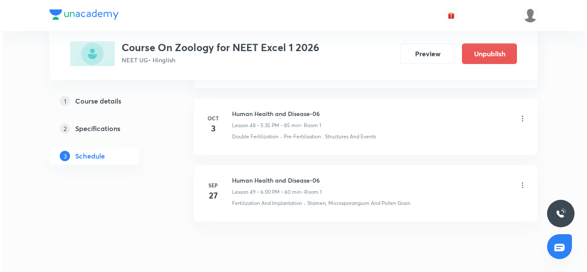
scroll to position [3691, 0]
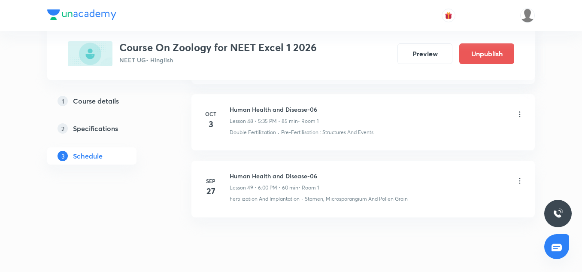
click at [521, 177] on icon at bounding box center [520, 181] width 9 height 9
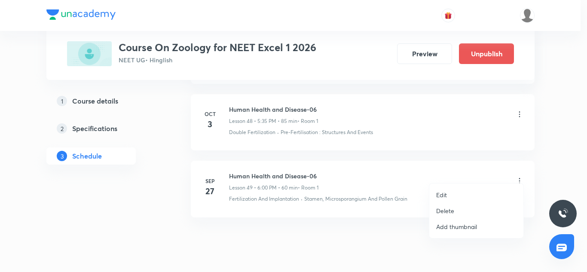
click at [458, 190] on li "Edit" at bounding box center [476, 195] width 94 height 16
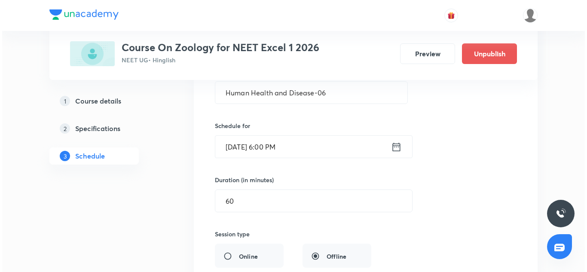
scroll to position [3407, 0]
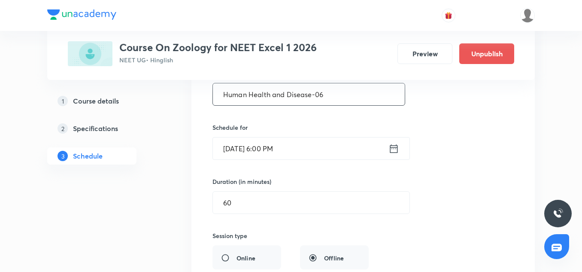
click at [330, 89] on input "Human Health and Disease-06" at bounding box center [309, 94] width 192 height 22
type input "Human Health and Disease-07"
click at [228, 147] on input "Sep 27, 2031, 6:00 PM" at bounding box center [301, 148] width 176 height 22
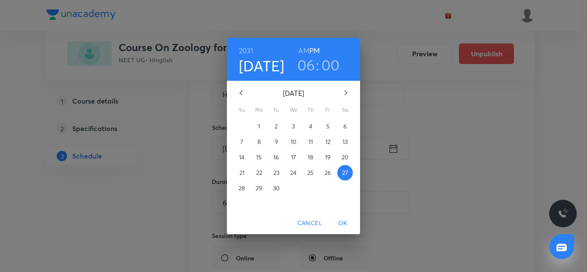
click at [250, 50] on h6 "2031" at bounding box center [246, 51] width 15 height 12
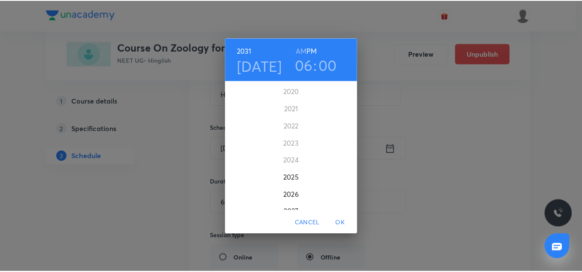
scroll to position [2059, 0]
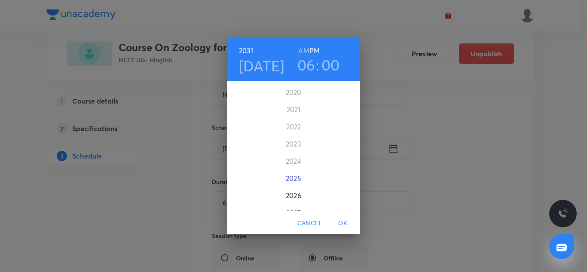
click at [295, 177] on div "2025" at bounding box center [293, 178] width 133 height 17
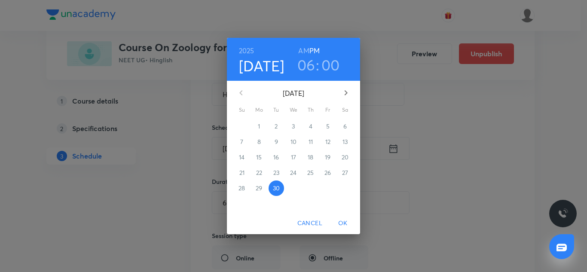
click at [311, 71] on h3 "06" at bounding box center [306, 65] width 18 height 18
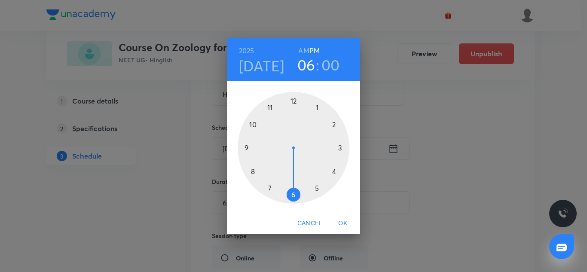
click at [335, 171] on div at bounding box center [293, 148] width 112 height 112
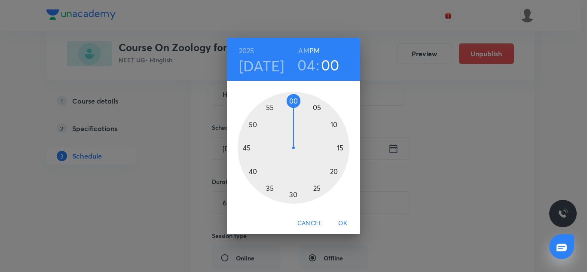
click at [268, 70] on h4 "Sep 30" at bounding box center [262, 66] width 46 height 18
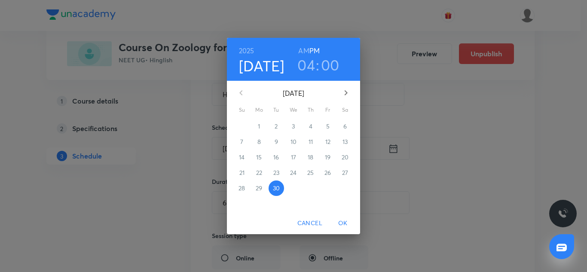
click at [342, 93] on icon "button" at bounding box center [346, 93] width 10 height 10
click at [346, 124] on p "4" at bounding box center [344, 126] width 3 height 9
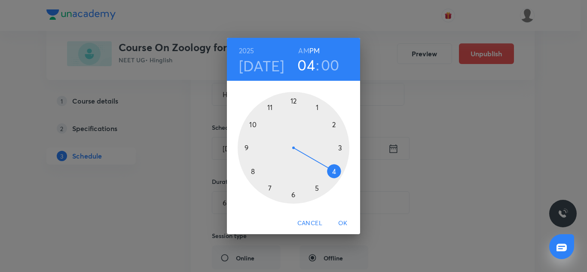
click at [342, 221] on span "OK" at bounding box center [342, 223] width 21 height 11
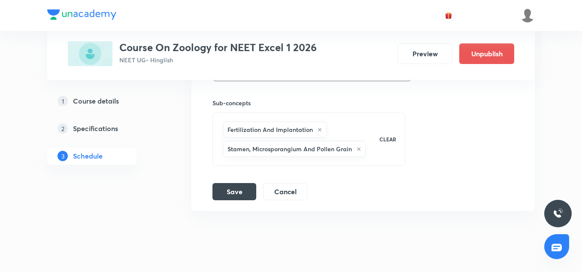
scroll to position [3664, 0]
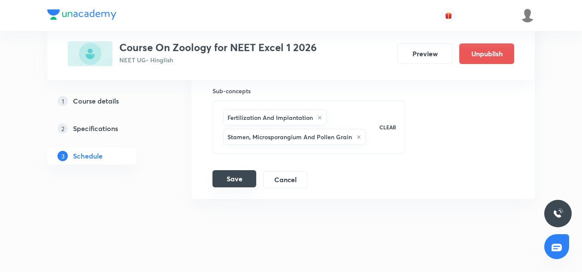
click at [238, 170] on button "Save" at bounding box center [235, 178] width 44 height 17
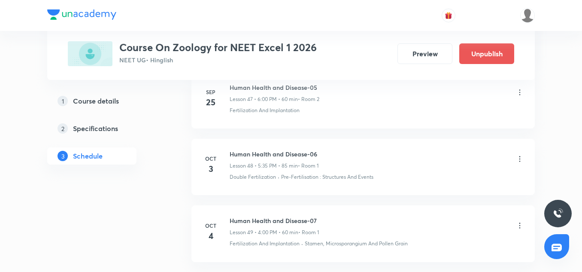
scroll to position [3646, 0]
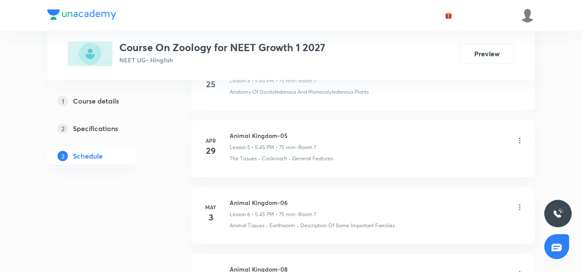
scroll to position [2759, 0]
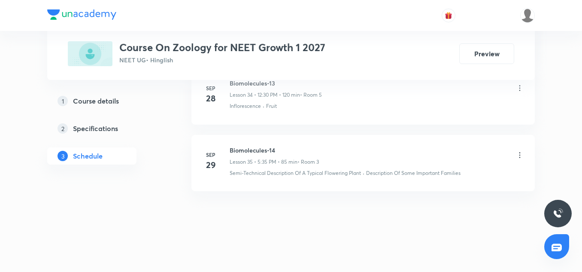
click at [260, 152] on h6 "Biomolecules-14" at bounding box center [274, 150] width 89 height 9
copy h6 "Biomolecules-14"
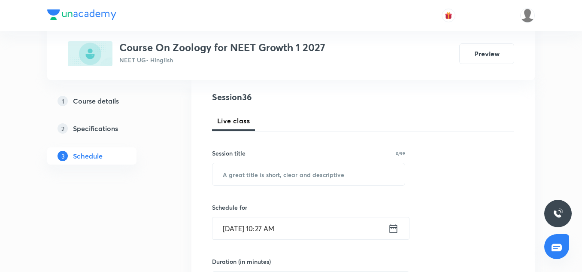
scroll to position [96, 0]
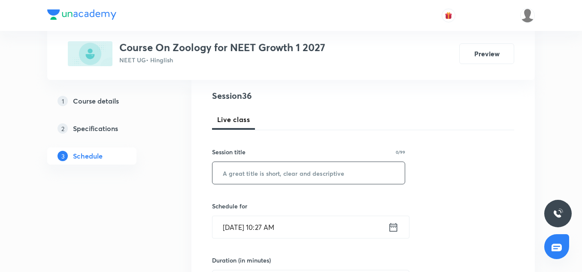
click at [291, 178] on input "text" at bounding box center [309, 173] width 192 height 22
paste input "Biomolecules-14"
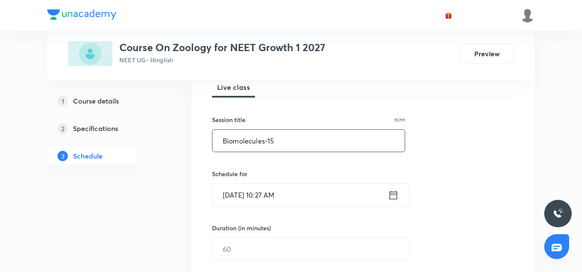
scroll to position [134, 0]
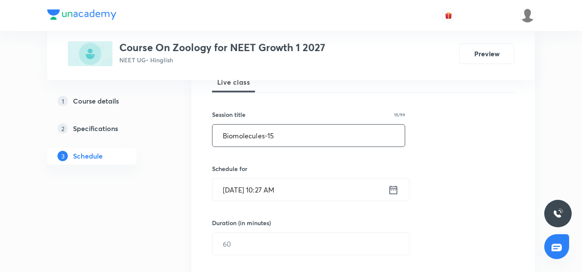
type input "Biomolecules-15"
click at [225, 191] on input "[DATE] 10:27 AM" at bounding box center [301, 190] width 176 height 22
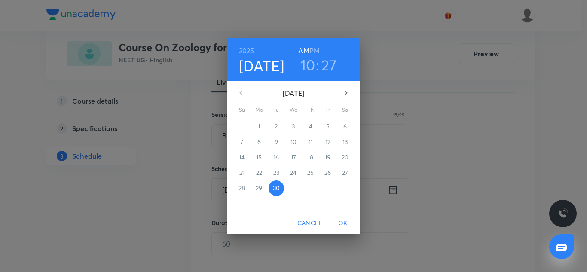
click at [345, 90] on icon "button" at bounding box center [346, 93] width 10 height 10
click at [329, 128] on span "3" at bounding box center [327, 126] width 15 height 9
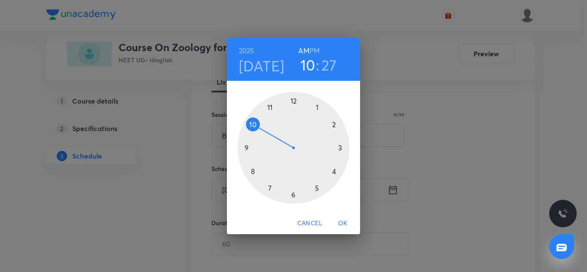
click at [314, 49] on h6 "PM" at bounding box center [314, 51] width 10 height 12
click at [313, 66] on h3 "10" at bounding box center [307, 65] width 15 height 18
click at [333, 171] on div at bounding box center [293, 148] width 112 height 112
click at [295, 100] on div at bounding box center [293, 148] width 112 height 112
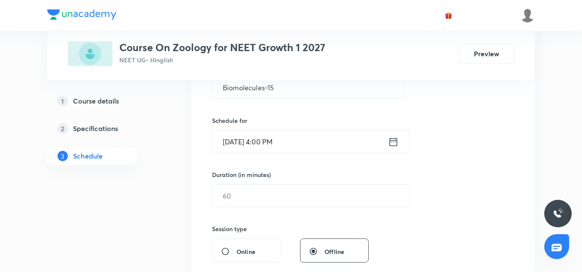
scroll to position [183, 0]
click at [260, 189] on input "text" at bounding box center [311, 195] width 197 height 22
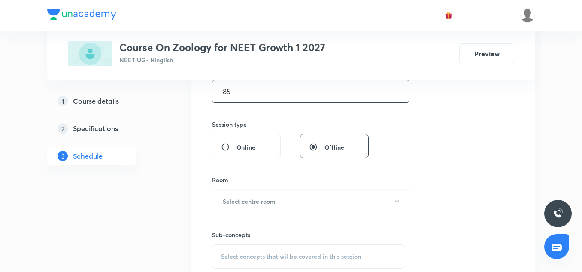
scroll to position [307, 0]
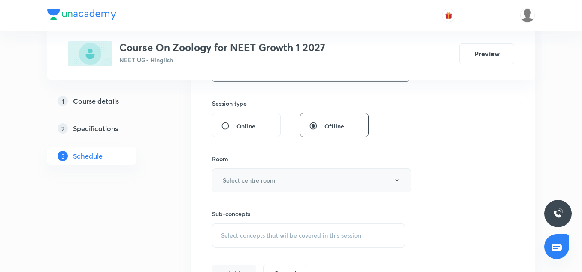
type input "85"
click at [253, 180] on h6 "Select centre room" at bounding box center [249, 180] width 53 height 9
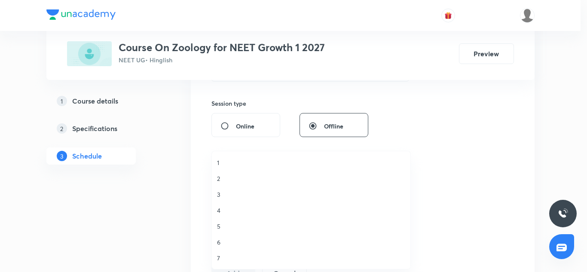
click at [222, 196] on span "3" at bounding box center [311, 194] width 188 height 9
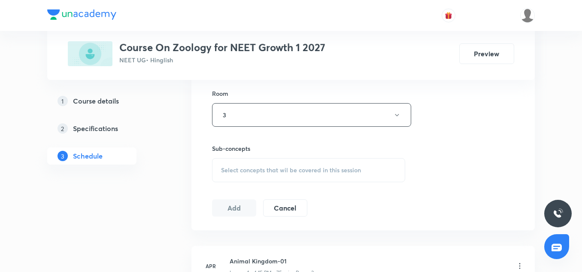
scroll to position [373, 0]
click at [236, 173] on span "Select concepts that wil be covered in this session" at bounding box center [291, 169] width 140 height 7
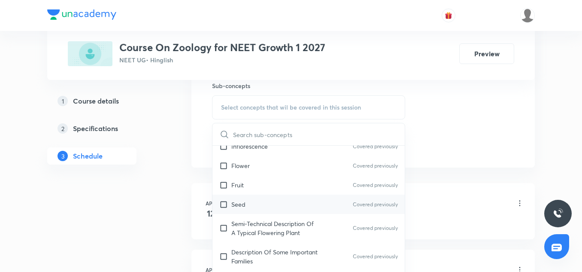
scroll to position [149, 0]
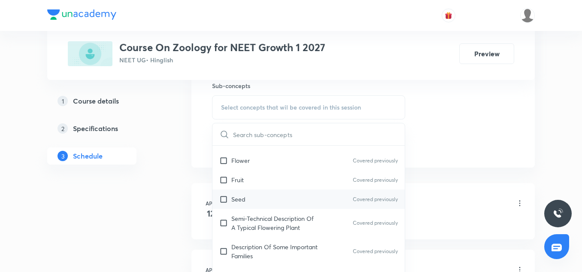
click at [243, 198] on p "Seed" at bounding box center [238, 199] width 14 height 9
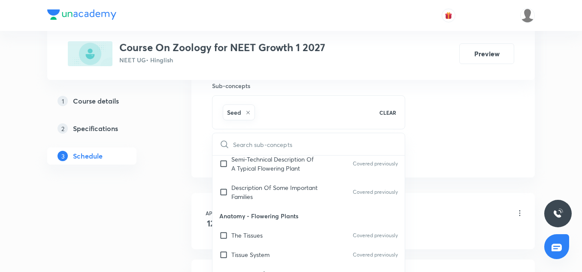
scroll to position [229, 0]
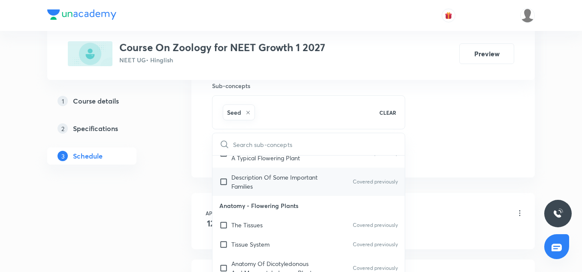
click at [238, 181] on p "Description Of Some Important Families" at bounding box center [274, 182] width 87 height 18
checkbox input "true"
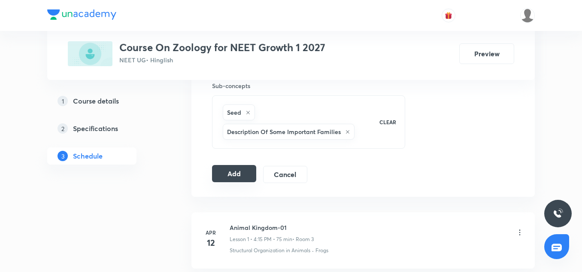
click at [243, 169] on button "Add" at bounding box center [234, 173] width 44 height 17
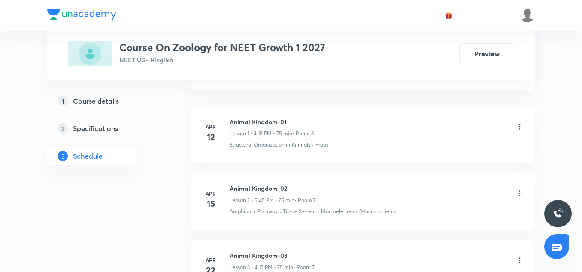
scroll to position [541, 0]
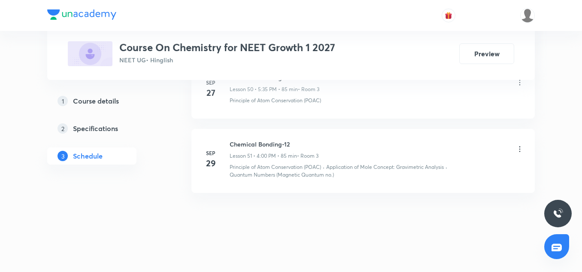
scroll to position [3841, 0]
click at [265, 144] on h6 "Chemical Bonding-12" at bounding box center [274, 142] width 89 height 9
copy h6 "Chemical Bonding-12"
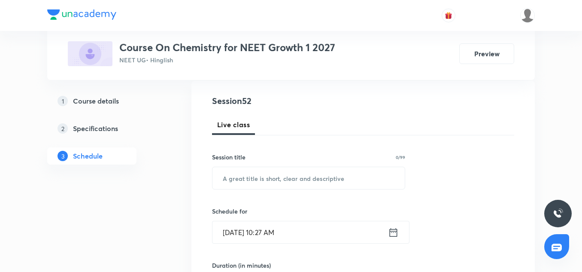
scroll to position [91, 0]
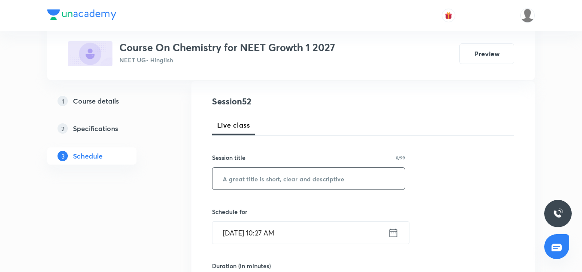
click at [250, 177] on input "text" at bounding box center [309, 178] width 192 height 22
paste input "Chemical Bonding-12"
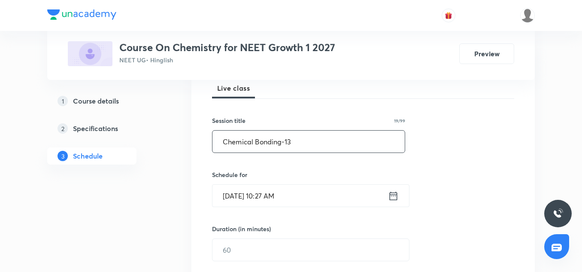
scroll to position [137, 0]
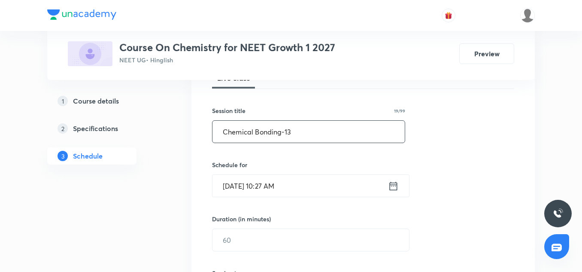
type input "Chemical Bonding-13"
click at [238, 190] on input "[DATE] 10:27 AM" at bounding box center [301, 186] width 176 height 22
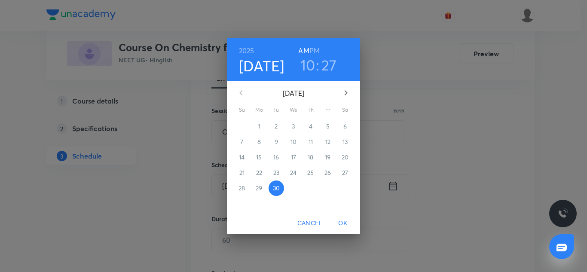
click at [347, 93] on icon "button" at bounding box center [346, 93] width 10 height 10
click at [324, 124] on span "3" at bounding box center [327, 126] width 15 height 9
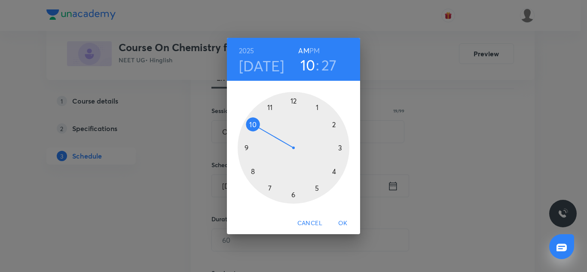
click at [316, 49] on div "2025 Oct 3 10 : 27 AM PM" at bounding box center [293, 59] width 119 height 29
click at [316, 49] on h6 "PM" at bounding box center [314, 51] width 10 height 12
click at [309, 62] on h3 "10" at bounding box center [307, 65] width 15 height 18
click at [317, 186] on div at bounding box center [293, 148] width 112 height 112
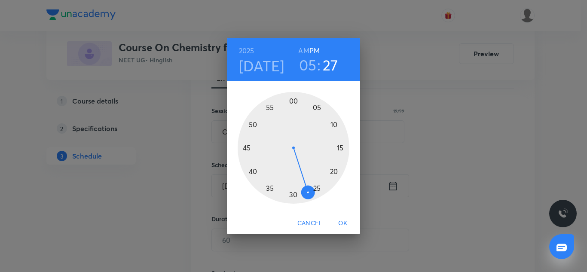
click at [271, 186] on div at bounding box center [293, 148] width 112 height 112
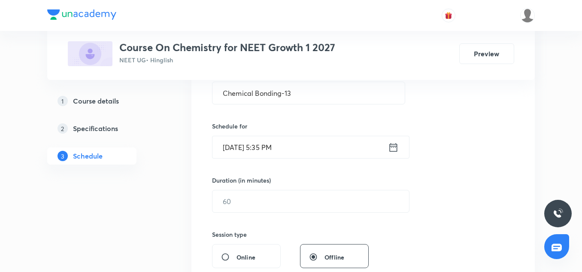
scroll to position [177, 0]
click at [248, 182] on h6 "Duration (in minutes)" at bounding box center [241, 179] width 59 height 9
click at [244, 200] on input "text" at bounding box center [311, 201] width 197 height 22
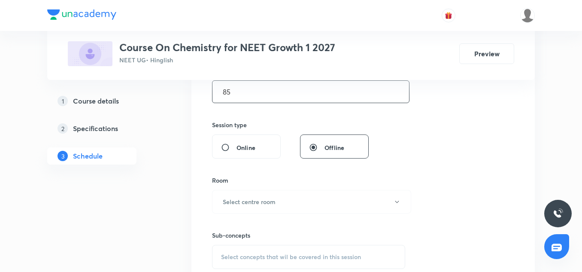
scroll to position [286, 0]
type input "85"
click at [241, 196] on button "Select centre room" at bounding box center [311, 201] width 199 height 24
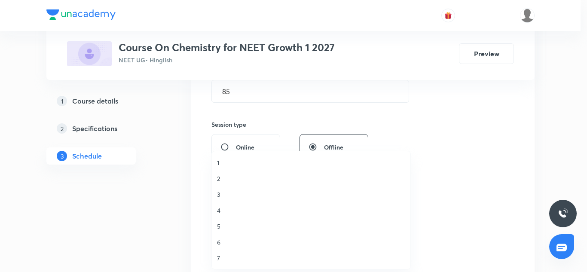
click at [221, 190] on span "3" at bounding box center [311, 194] width 188 height 9
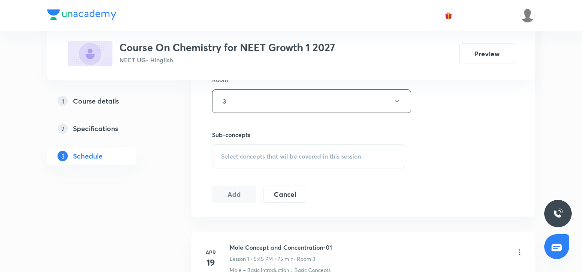
scroll to position [386, 0]
click at [256, 161] on div "Select concepts that wil be covered in this session" at bounding box center [308, 156] width 193 height 24
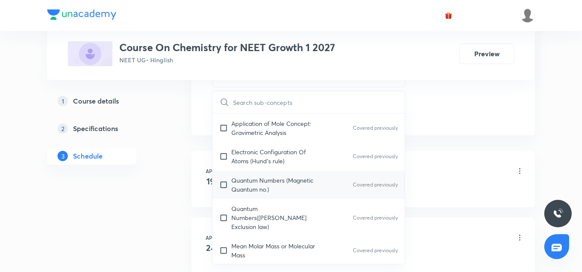
scroll to position [264, 0]
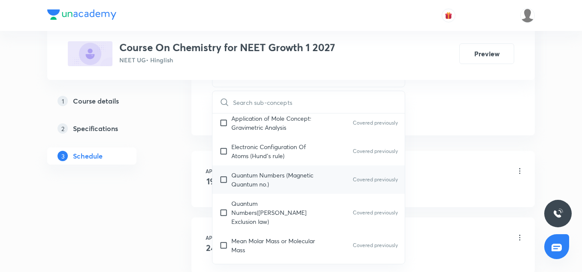
click at [249, 184] on p "Quantum Numbers (Magnetic Quantum no.)" at bounding box center [274, 179] width 87 height 18
checkbox input "true"
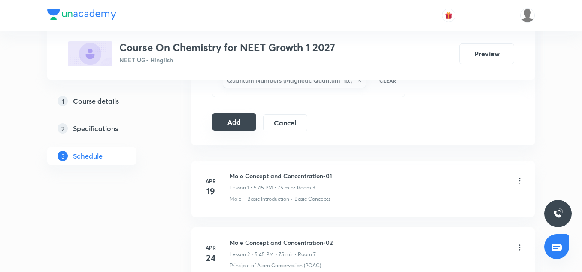
click at [251, 120] on button "Add" at bounding box center [234, 121] width 44 height 17
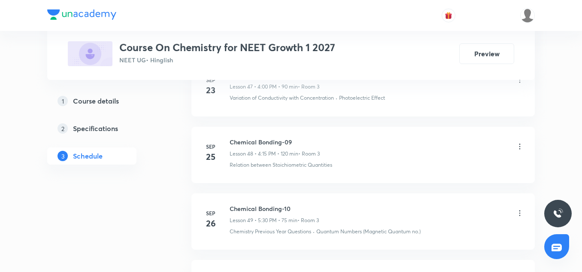
scroll to position [3851, 0]
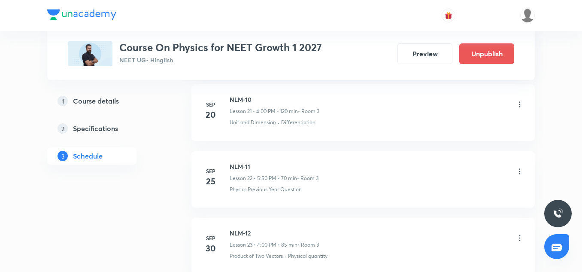
scroll to position [2017, 0]
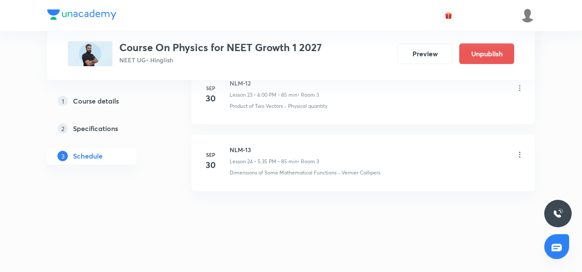
click at [243, 147] on h6 "NLM-13" at bounding box center [274, 149] width 89 height 9
copy h6 "NLM-13"
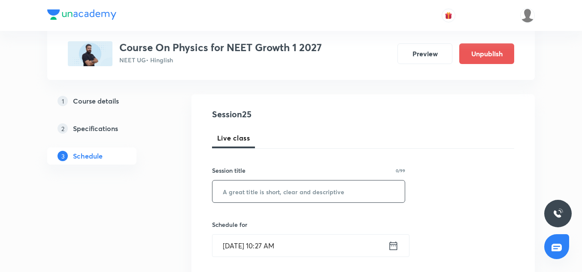
scroll to position [79, 0]
click at [253, 195] on input "text" at bounding box center [309, 190] width 192 height 22
paste input "NLM-13"
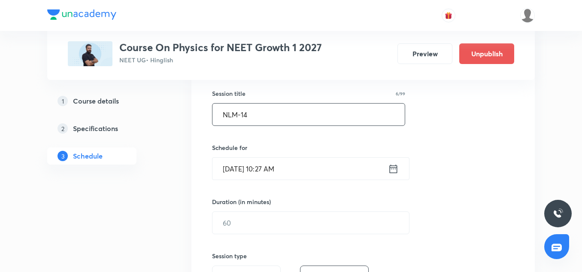
scroll to position [155, 0]
type input "NLM-14"
click at [234, 176] on input "Sep 30, 2025, 10:27 AM" at bounding box center [301, 168] width 176 height 22
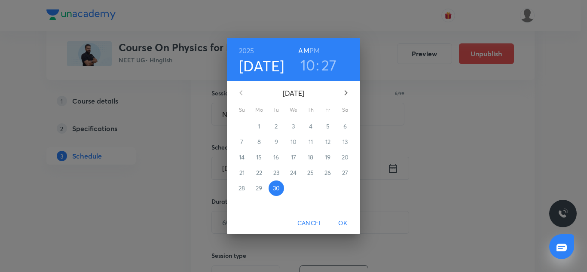
click at [346, 88] on icon "button" at bounding box center [346, 93] width 10 height 10
click at [269, 70] on h4 "[DATE]" at bounding box center [262, 66] width 46 height 18
click at [341, 87] on button "button" at bounding box center [345, 92] width 21 height 21
click at [244, 91] on icon "button" at bounding box center [241, 93] width 10 height 10
click at [342, 127] on span "4" at bounding box center [344, 126] width 15 height 9
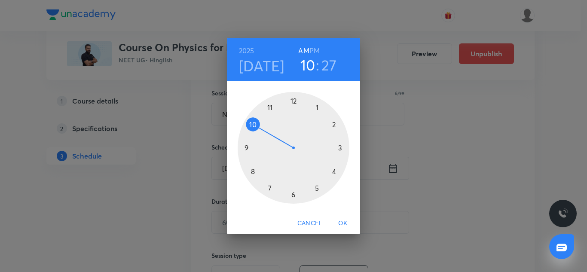
click at [316, 186] on div at bounding box center [293, 148] width 112 height 112
click at [270, 190] on div at bounding box center [293, 148] width 112 height 112
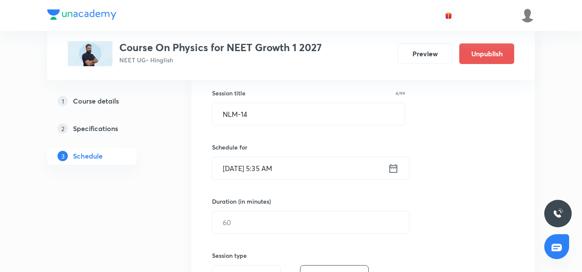
click at [313, 169] on input "Oct 4, 2025, 5:35 AM" at bounding box center [301, 168] width 176 height 22
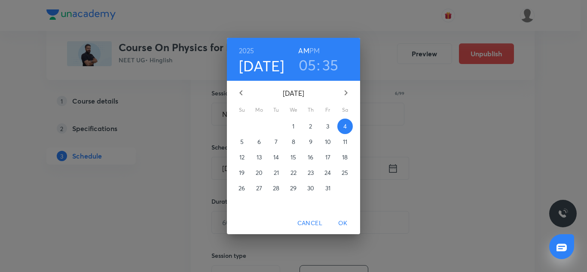
click at [313, 53] on h6 "PM" at bounding box center [314, 51] width 10 height 12
click at [336, 224] on span "OK" at bounding box center [342, 223] width 21 height 11
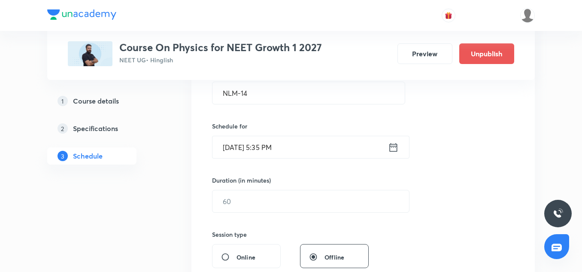
scroll to position [178, 0]
click at [229, 203] on input "text" at bounding box center [311, 200] width 197 height 22
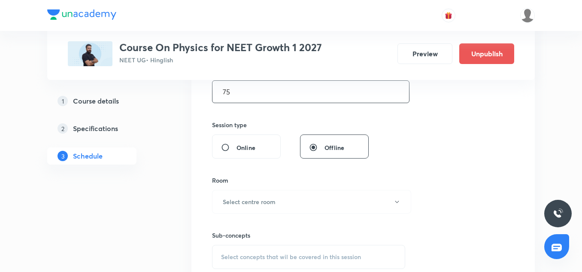
scroll to position [291, 0]
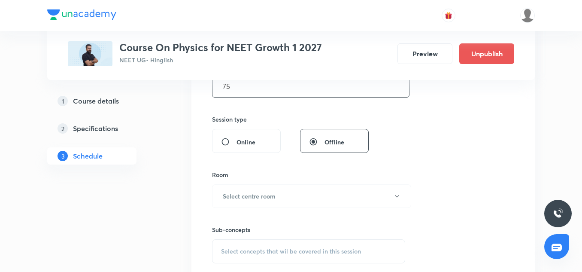
click at [239, 86] on input "75" at bounding box center [311, 86] width 197 height 22
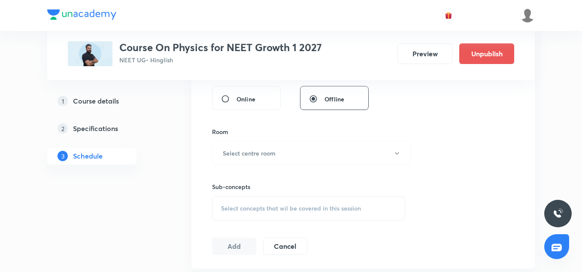
scroll to position [339, 0]
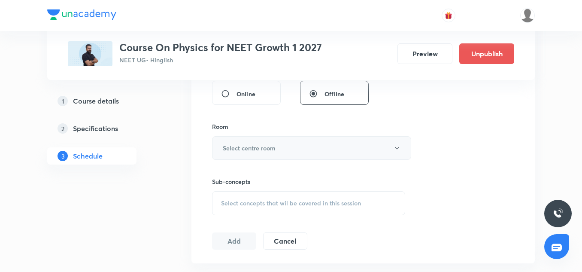
type input "85"
click at [265, 144] on h6 "Select centre room" at bounding box center [249, 147] width 53 height 9
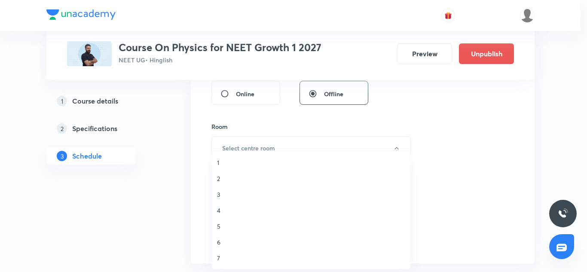
click at [226, 192] on span "3" at bounding box center [311, 194] width 188 height 9
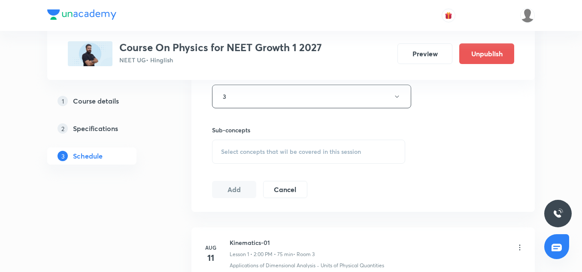
click at [249, 154] on span "Select concepts that wil be covered in this session" at bounding box center [291, 151] width 140 height 7
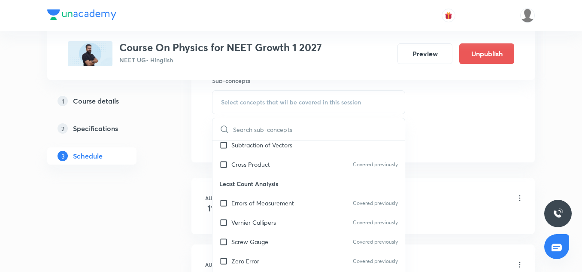
scroll to position [279, 0]
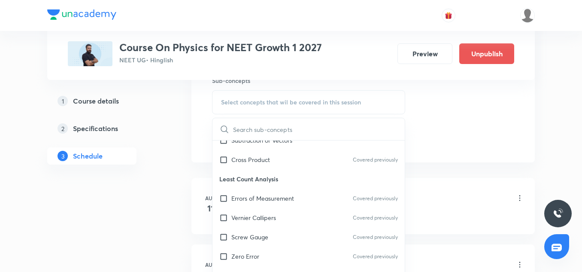
click at [253, 181] on p "Least Count Analysis" at bounding box center [309, 178] width 192 height 19
click at [254, 207] on div "Errors of Measurement Covered previously" at bounding box center [309, 198] width 192 height 19
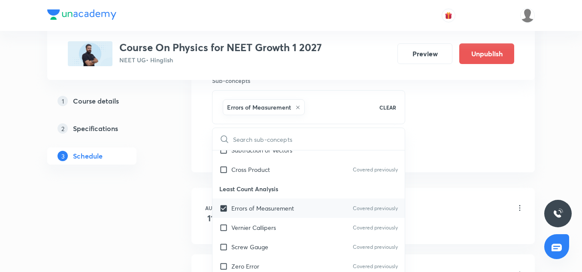
scroll to position [429, 0]
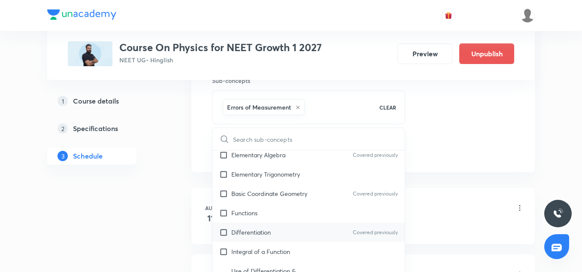
click at [262, 235] on p "Differentiation" at bounding box center [251, 232] width 40 height 9
checkbox input "true"
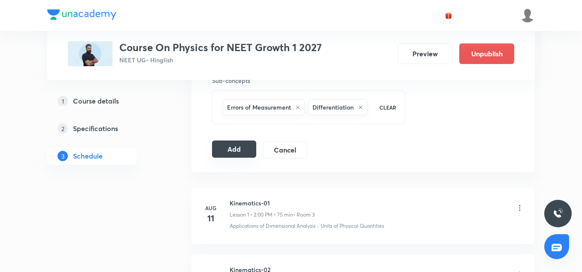
click at [244, 150] on button "Add" at bounding box center [234, 148] width 44 height 17
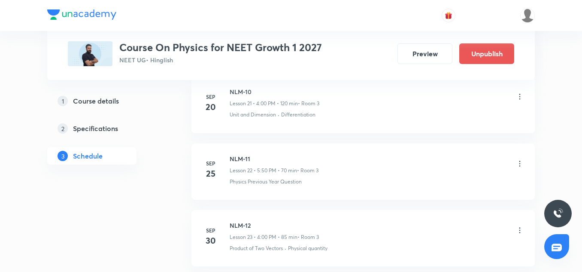
scroll to position [2027, 0]
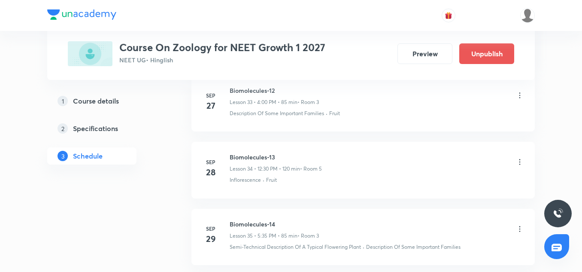
scroll to position [2826, 0]
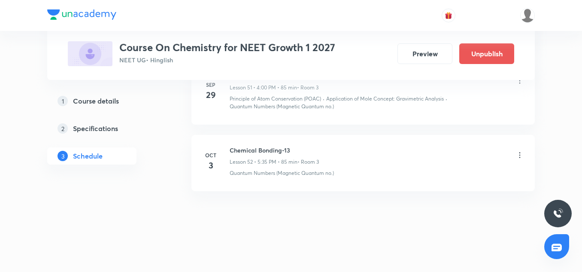
click at [263, 151] on h6 "Chemical Bonding-13" at bounding box center [274, 150] width 89 height 9
click at [273, 149] on h6 "Chemical Bonding-13" at bounding box center [274, 150] width 89 height 9
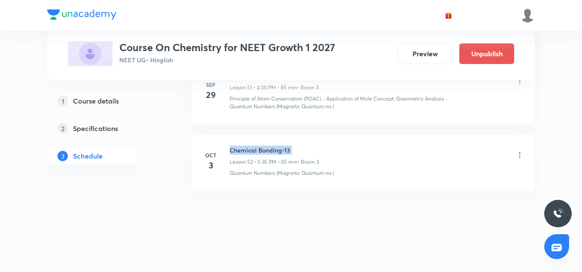
click at [273, 149] on h6 "Chemical Bonding-13" at bounding box center [274, 150] width 89 height 9
copy h6 "Chemical Bonding-13"
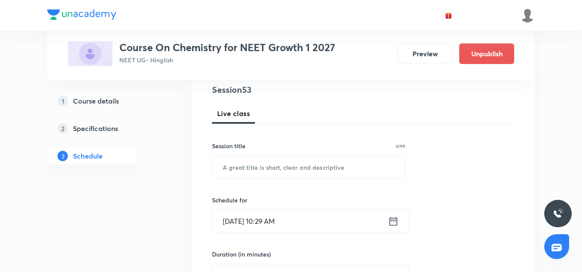
scroll to position [107, 0]
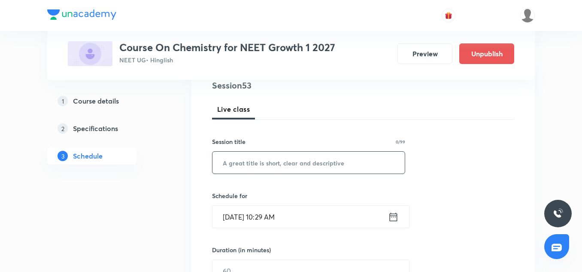
click at [237, 169] on input "text" at bounding box center [309, 163] width 192 height 22
paste input "Chemical Bonding-13"
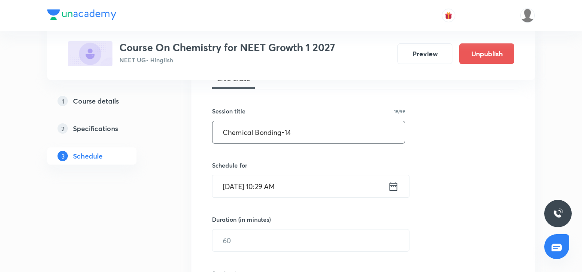
scroll to position [141, 0]
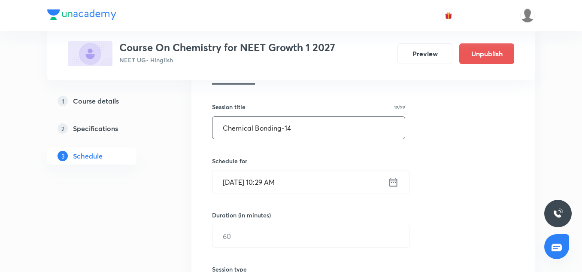
type input "Chemical Bonding-14"
click at [227, 182] on input "Sep 30, 2025, 10:29 AM" at bounding box center [301, 182] width 176 height 22
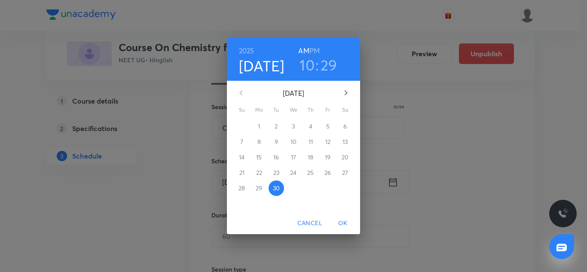
click at [342, 88] on icon "button" at bounding box center [346, 93] width 10 height 10
click at [343, 126] on p "4" at bounding box center [344, 126] width 3 height 9
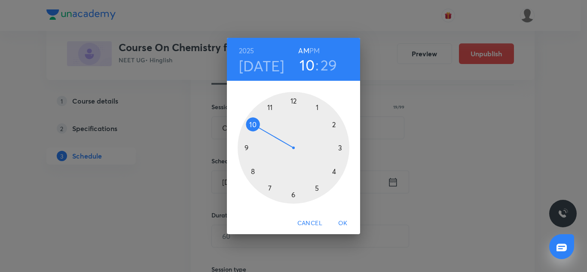
click at [330, 172] on div at bounding box center [293, 148] width 112 height 112
click at [293, 103] on div at bounding box center [293, 148] width 112 height 112
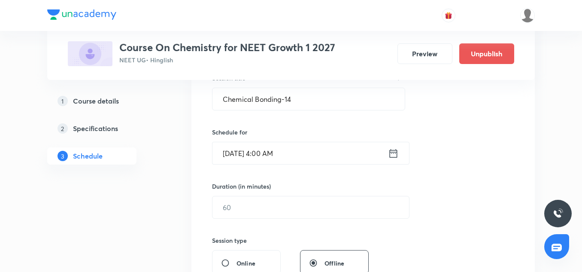
scroll to position [179, 0]
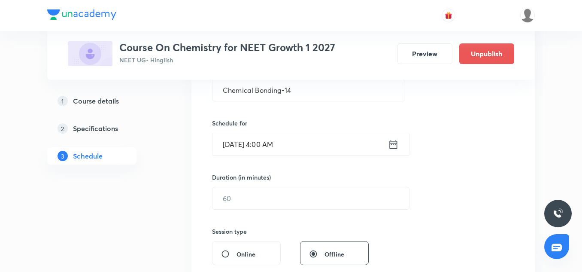
click at [303, 145] on input "Oct 4, 2025, 4:00 AM" at bounding box center [301, 144] width 176 height 22
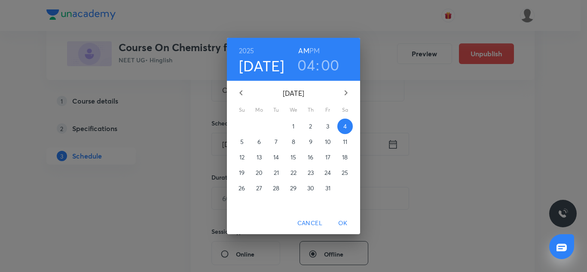
click at [320, 47] on div "2025 Oct 4 04 : 00 AM PM" at bounding box center [293, 59] width 119 height 29
click at [317, 48] on h6 "PM" at bounding box center [314, 51] width 10 height 12
click at [344, 222] on span "OK" at bounding box center [342, 223] width 21 height 11
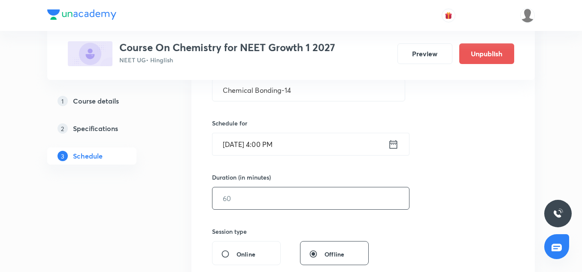
click at [253, 195] on input "text" at bounding box center [311, 198] width 197 height 22
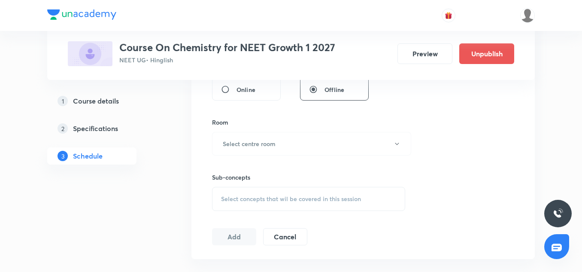
scroll to position [344, 0]
type input "85"
click at [242, 144] on h6 "Select centre room" at bounding box center [249, 143] width 53 height 9
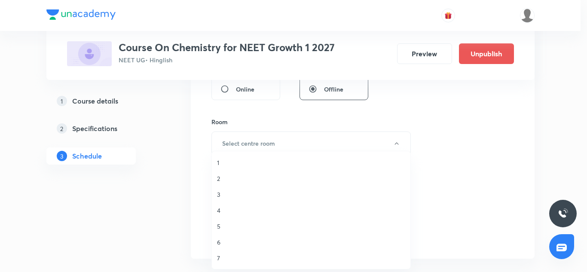
click at [219, 191] on span "3" at bounding box center [311, 194] width 188 height 9
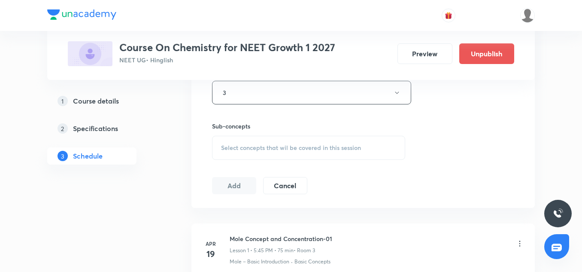
scroll to position [395, 0]
click at [243, 156] on div "Select concepts that wil be covered in this session" at bounding box center [308, 147] width 193 height 24
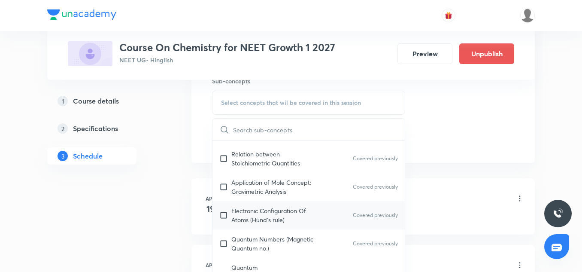
scroll to position [228, 0]
click at [255, 221] on p "Electronic Configuration Of Atoms (Hund's rule)" at bounding box center [274, 215] width 87 height 18
checkbox input "true"
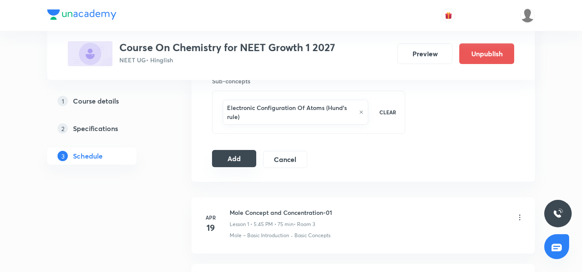
click at [250, 151] on button "Add" at bounding box center [234, 158] width 44 height 17
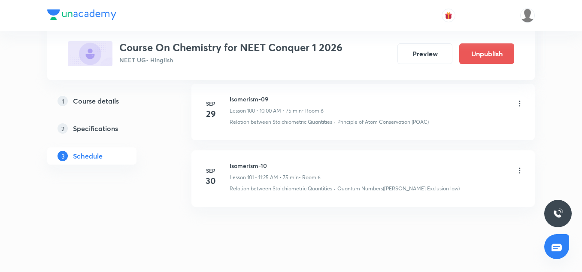
click at [250, 161] on h6 "Isomerism-10" at bounding box center [275, 165] width 91 height 9
copy h6 "Isomerism-10"
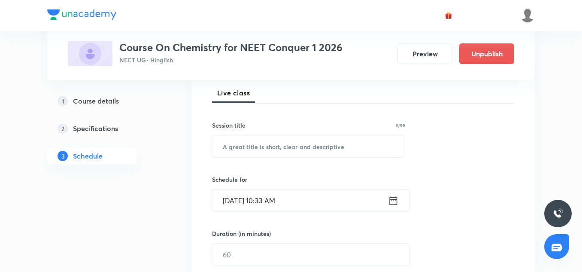
scroll to position [124, 0]
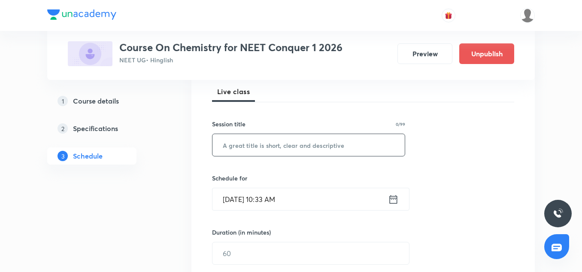
click at [248, 149] on input "text" at bounding box center [309, 145] width 192 height 22
paste input "Isomerism-10"
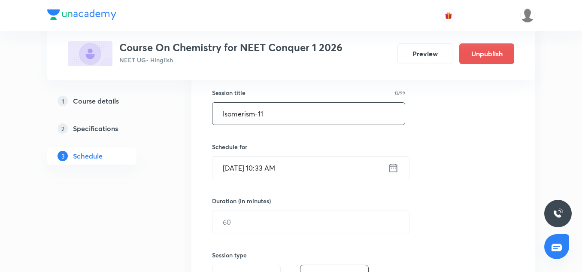
scroll to position [156, 0]
type input "Isomerism-11"
click at [234, 167] on input "Sep 30, 2025, 10:33 AM" at bounding box center [301, 167] width 176 height 22
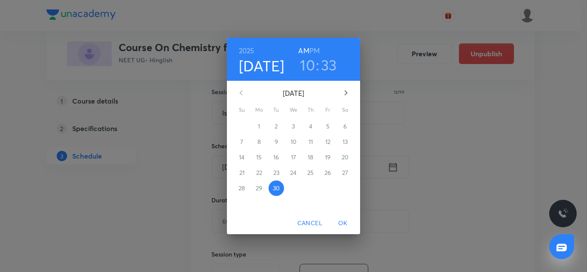
click at [345, 88] on icon "button" at bounding box center [346, 93] width 10 height 10
click at [325, 127] on span "3" at bounding box center [327, 126] width 15 height 9
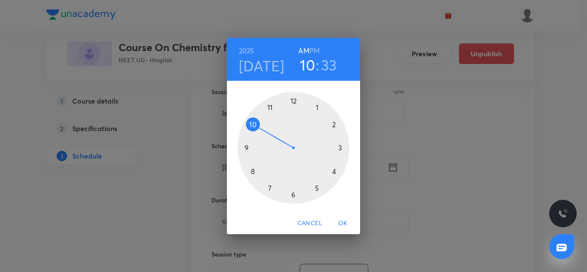
click at [327, 68] on h3 "33" at bounding box center [329, 65] width 16 height 18
click at [295, 100] on div at bounding box center [293, 148] width 112 height 112
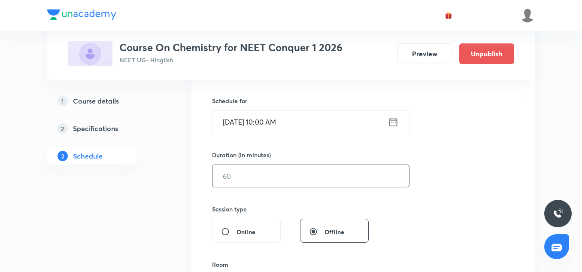
scroll to position [202, 0]
click at [250, 170] on input "text" at bounding box center [311, 175] width 197 height 22
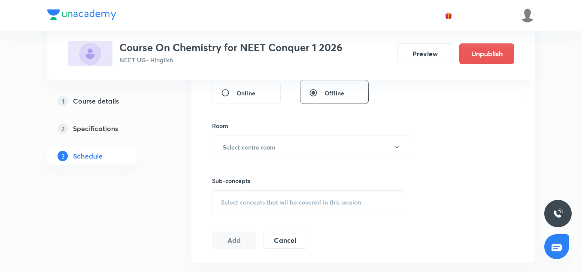
scroll to position [355, 0]
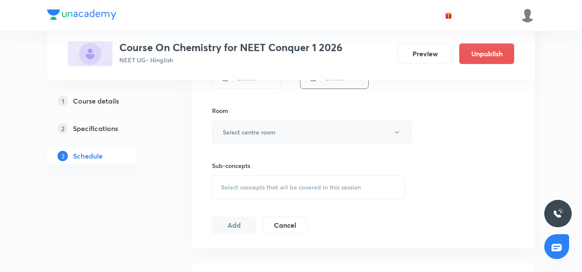
type input "75"
click at [240, 143] on button "Select centre room" at bounding box center [311, 132] width 199 height 24
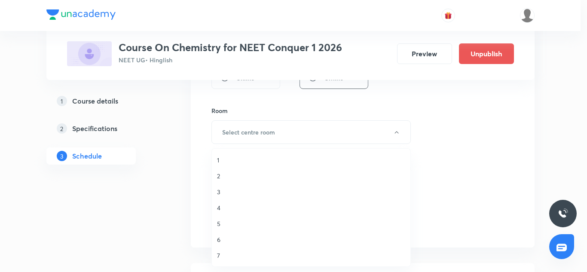
click at [224, 237] on span "6" at bounding box center [311, 239] width 188 height 9
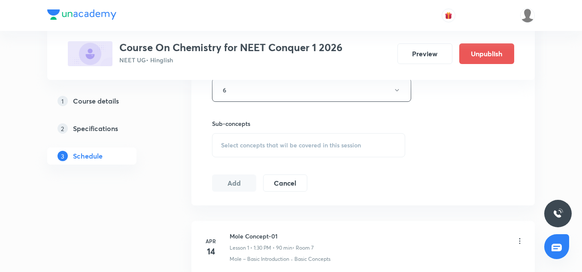
scroll to position [398, 0]
click at [236, 152] on div "Select concepts that wil be covered in this session" at bounding box center [308, 145] width 193 height 24
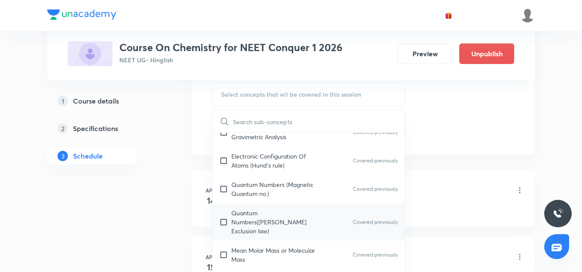
scroll to position [311, 0]
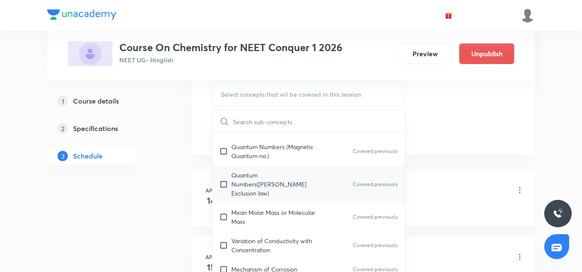
click at [237, 192] on div "Quantum Numbers(Pauli's Exclusion law) Covered previously" at bounding box center [309, 183] width 192 height 37
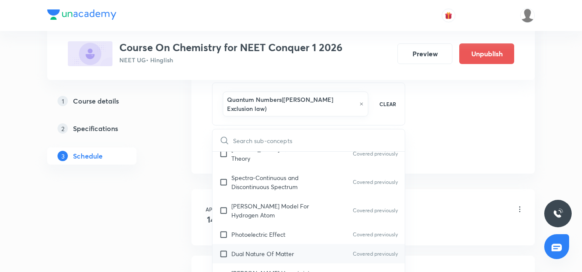
scroll to position [663, 0]
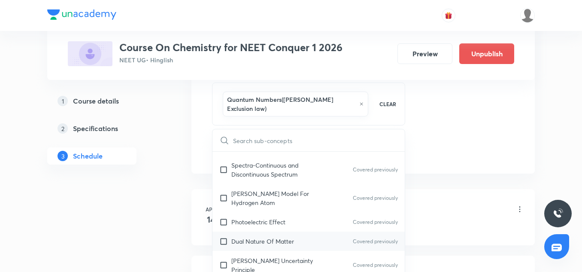
click at [239, 237] on p "Dual Nature Of Matter" at bounding box center [262, 241] width 63 height 9
checkbox input "true"
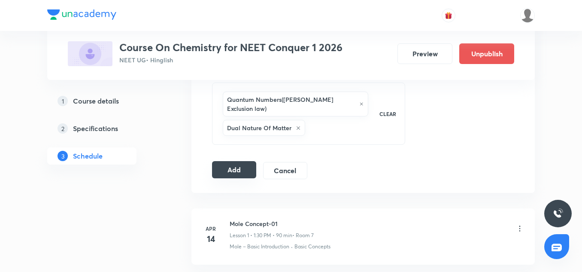
click at [240, 161] on button "Add" at bounding box center [234, 169] width 44 height 17
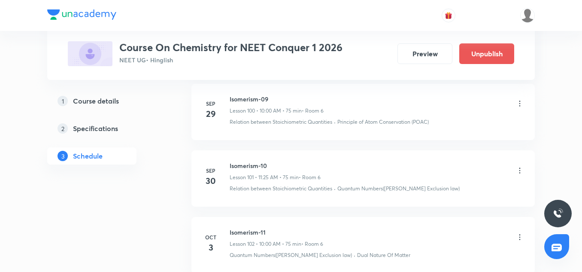
scroll to position [6952, 0]
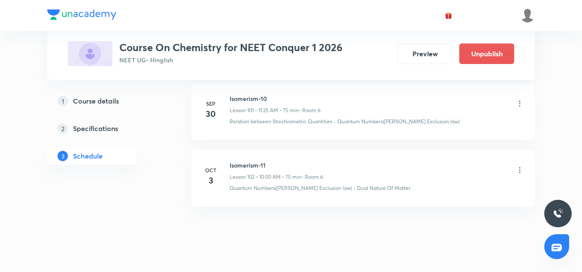
click at [251, 161] on h6 "Isomerism-11" at bounding box center [277, 165] width 94 height 9
copy h6 "Isomerism-11"
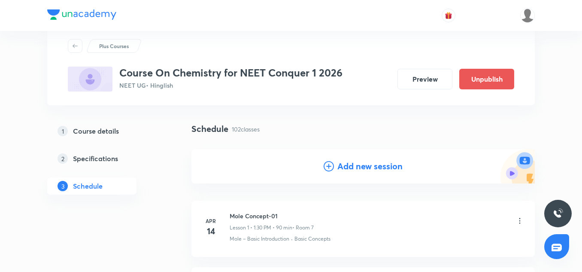
scroll to position [0, 0]
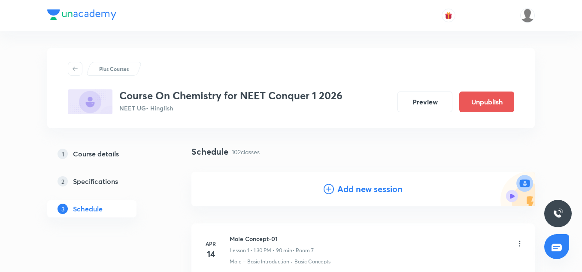
click at [375, 195] on h4 "Add new session" at bounding box center [370, 189] width 65 height 13
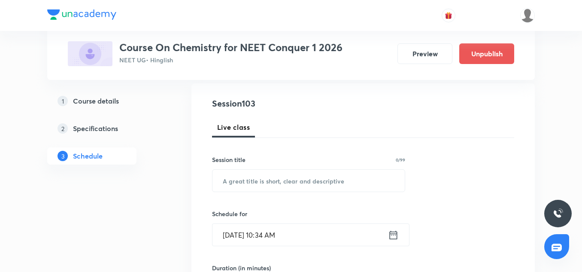
scroll to position [89, 0]
click at [251, 189] on input "text" at bounding box center [309, 180] width 192 height 22
paste input "Isomerism-11"
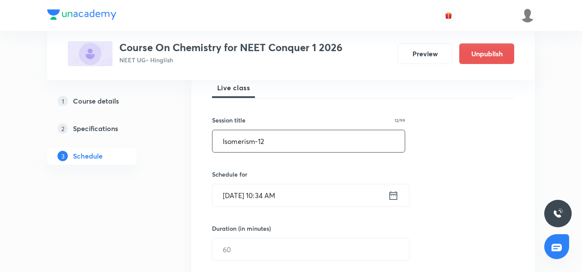
scroll to position [154, 0]
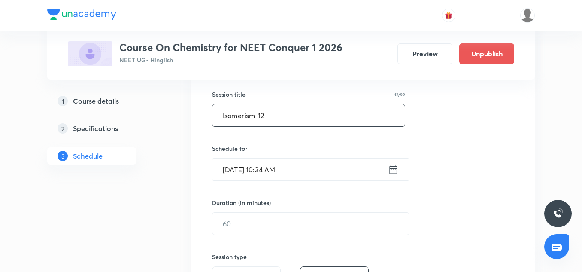
type input "Isomerism-12"
click at [239, 175] on input "Sep 30, 2025, 10:34 AM" at bounding box center [301, 169] width 176 height 22
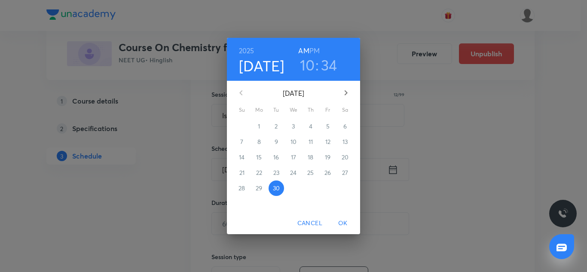
click at [348, 94] on icon "button" at bounding box center [346, 93] width 10 height 10
click at [344, 126] on p "4" at bounding box center [344, 126] width 3 height 9
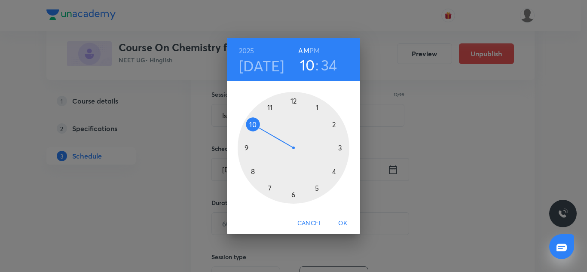
click at [311, 61] on h3 "10" at bounding box center [307, 65] width 15 height 18
click at [331, 67] on h3 "34" at bounding box center [329, 65] width 16 height 18
click at [294, 103] on div at bounding box center [293, 148] width 112 height 112
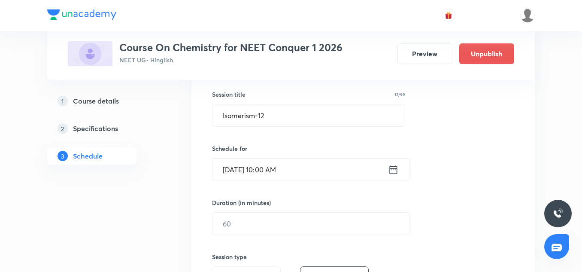
scroll to position [183, 0]
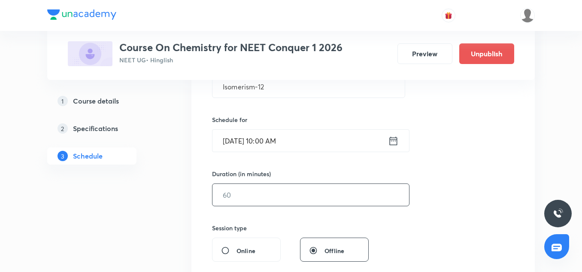
click at [240, 192] on input "text" at bounding box center [311, 195] width 197 height 22
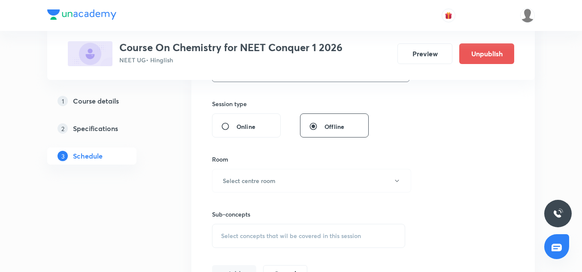
scroll to position [338, 0]
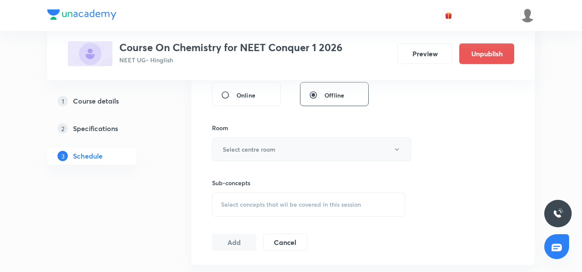
type input "75"
click at [243, 143] on button "Select centre room" at bounding box center [311, 149] width 199 height 24
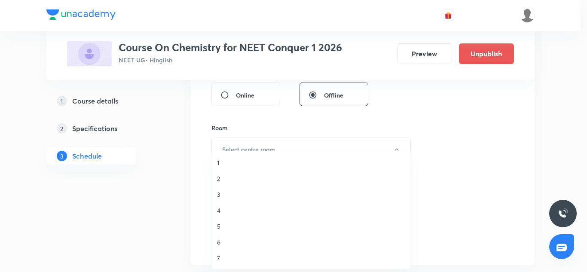
click at [220, 240] on span "6" at bounding box center [311, 241] width 188 height 9
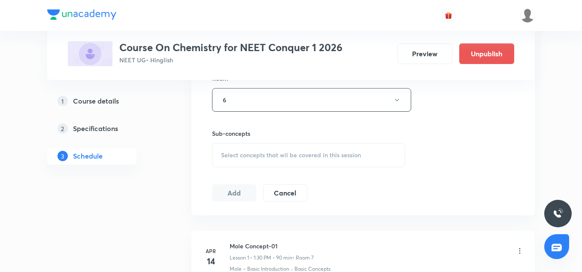
scroll to position [388, 0]
click at [241, 158] on span "Select concepts that wil be covered in this session" at bounding box center [291, 154] width 140 height 7
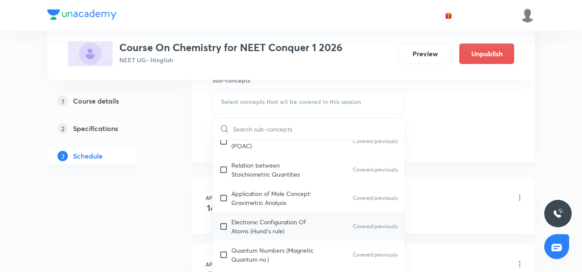
scroll to position [216, 0]
click at [263, 218] on p "Electronic Configuration Of Atoms (Hund's rule)" at bounding box center [274, 226] width 87 height 18
checkbox input "true"
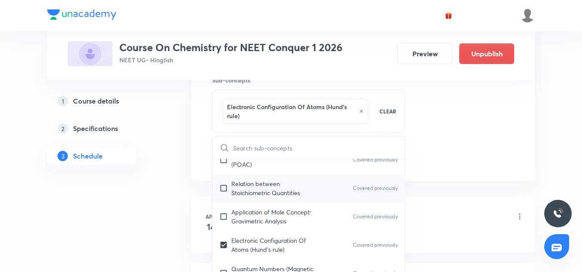
click at [257, 199] on div "Relation between Stoichiometric Quantities Covered previously" at bounding box center [309, 188] width 192 height 28
checkbox input "true"
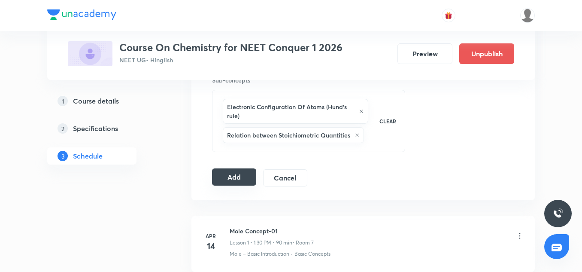
click at [228, 173] on button "Add" at bounding box center [234, 176] width 44 height 17
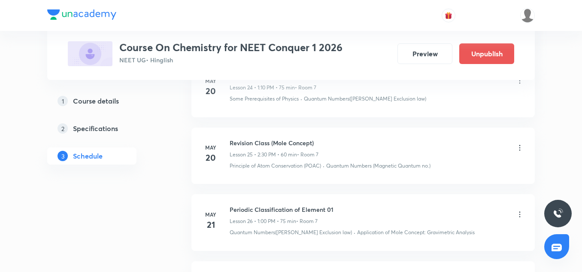
scroll to position [7019, 0]
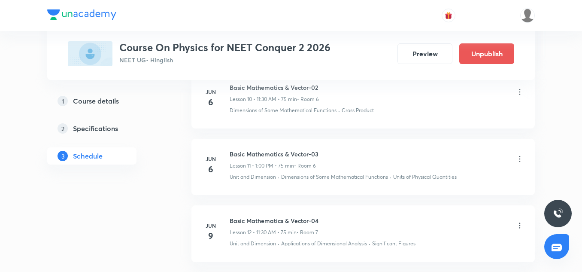
scroll to position [7191, 0]
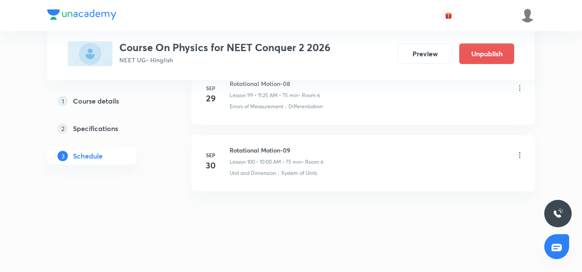
click at [259, 154] on h6 "Rotational Motion-09" at bounding box center [277, 150] width 94 height 9
copy h6 "Rotational Motion-09"
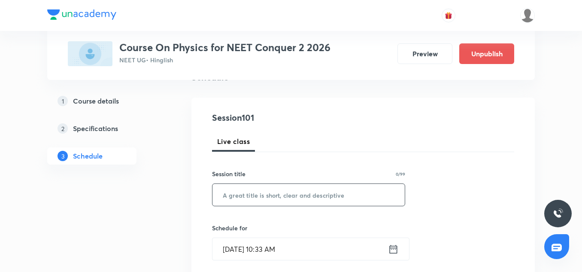
scroll to position [79, 0]
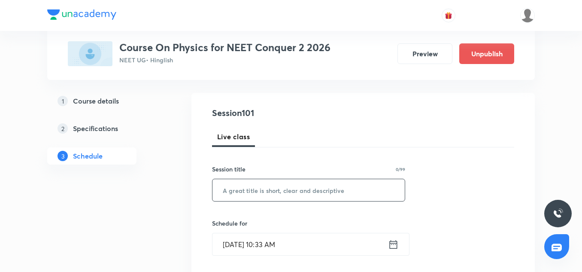
click at [245, 195] on input "text" at bounding box center [309, 190] width 192 height 22
paste input "Rotational Motion-09"
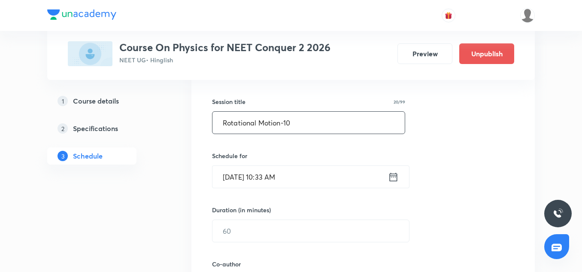
scroll to position [148, 0]
type input "Rotational Motion-10"
click at [238, 176] on input "Sep 30, 2025, 10:33 AM" at bounding box center [301, 175] width 176 height 22
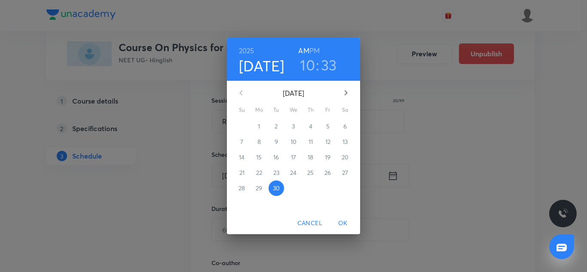
click at [342, 97] on icon "button" at bounding box center [346, 93] width 10 height 10
click at [329, 127] on p "3" at bounding box center [327, 126] width 3 height 9
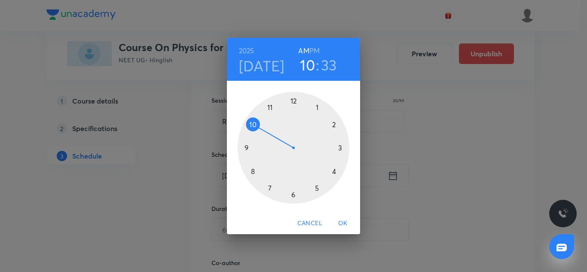
click at [271, 105] on div at bounding box center [293, 148] width 112 height 112
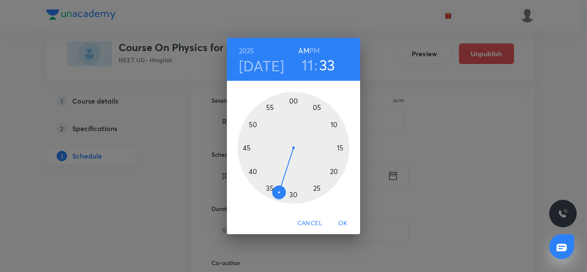
click at [316, 186] on div at bounding box center [293, 148] width 112 height 112
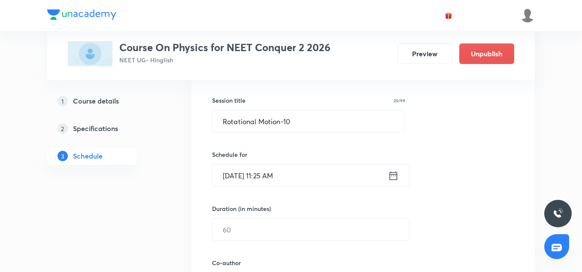
click at [304, 181] on input "Oct 3, 2025, 11:25 AM" at bounding box center [301, 175] width 176 height 22
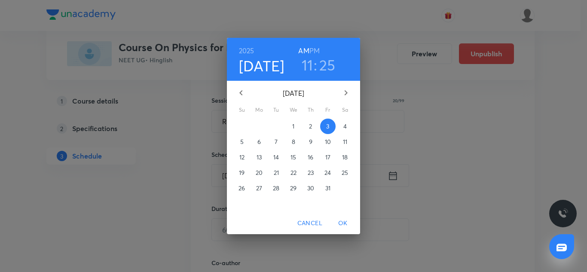
click at [466, 191] on div "2025 Oct 3 11 : 25 AM PM October 2025 Su Mo Tu We Th Fr Sa 28 29 30 1 2 3 4 5 6…" at bounding box center [293, 136] width 587 height 272
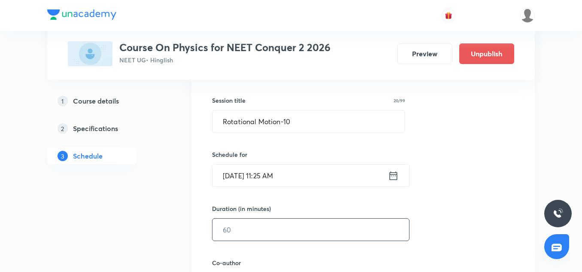
click at [250, 230] on input "text" at bounding box center [311, 230] width 197 height 22
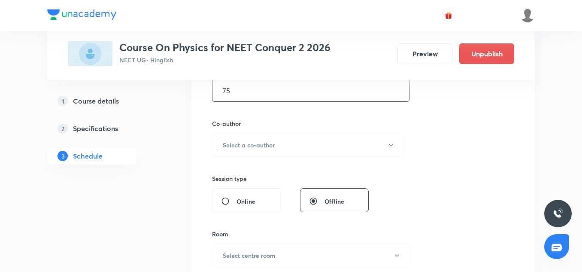
scroll to position [288, 0]
type input "75"
click at [246, 149] on button "Select a co-author" at bounding box center [308, 144] width 193 height 24
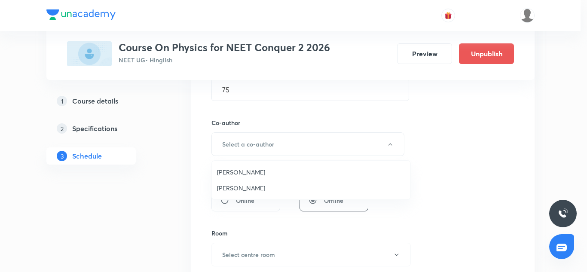
click at [244, 170] on span "[PERSON_NAME]" at bounding box center [311, 171] width 188 height 9
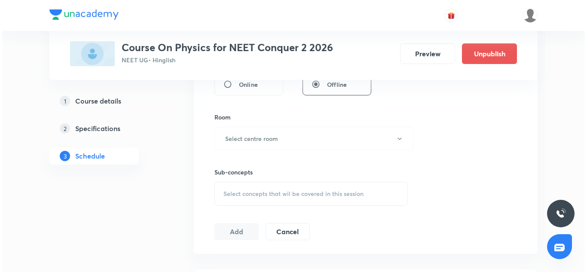
scroll to position [407, 0]
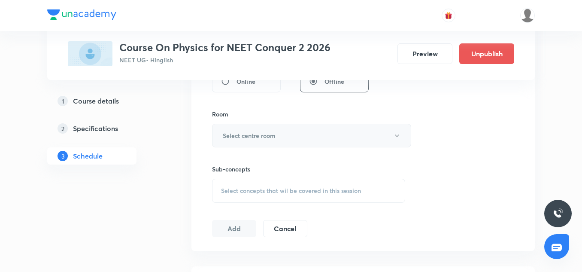
click at [238, 135] on h6 "Select centre room" at bounding box center [249, 135] width 53 height 9
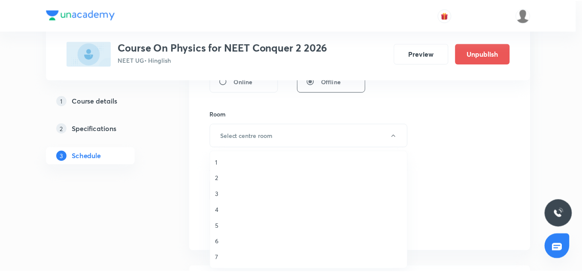
scroll to position [0, 0]
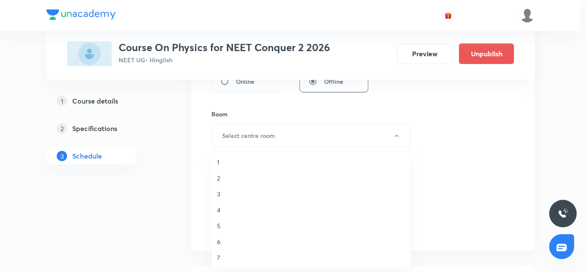
click at [217, 247] on li "6" at bounding box center [311, 242] width 198 height 16
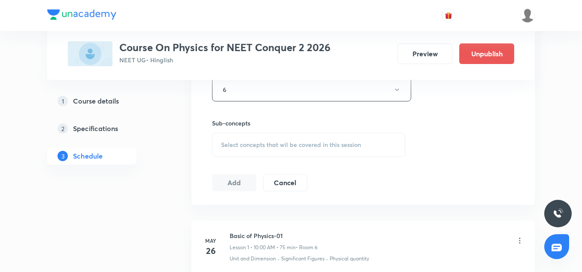
scroll to position [453, 0]
click at [228, 142] on span "Select concepts that wil be covered in this session" at bounding box center [291, 144] width 140 height 7
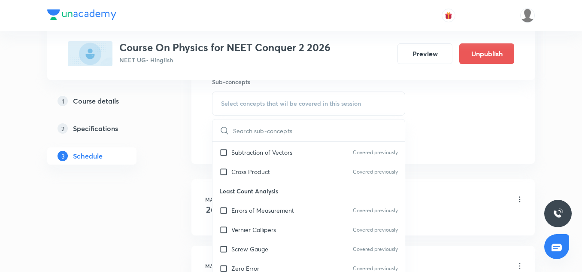
scroll to position [208, 0]
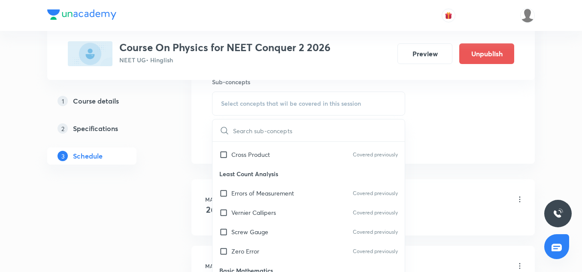
click at [246, 175] on p "Least Count Analysis" at bounding box center [309, 173] width 192 height 19
click at [256, 229] on p "Screw Gauge" at bounding box center [249, 231] width 37 height 9
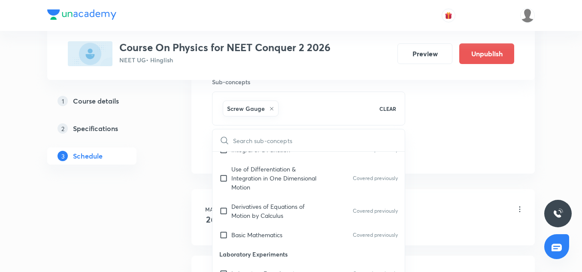
scroll to position [484, 0]
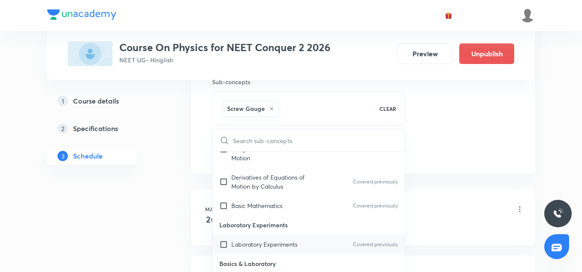
click at [245, 239] on div "Laboratory Experiments Covered previously" at bounding box center [309, 243] width 192 height 19
checkbox input "true"
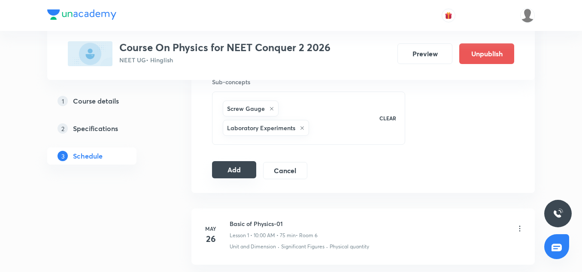
click at [225, 161] on button "Add" at bounding box center [234, 169] width 44 height 17
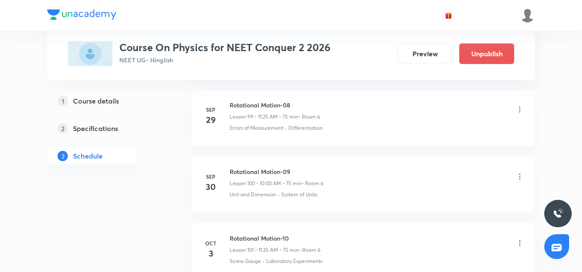
scroll to position [6808, 0]
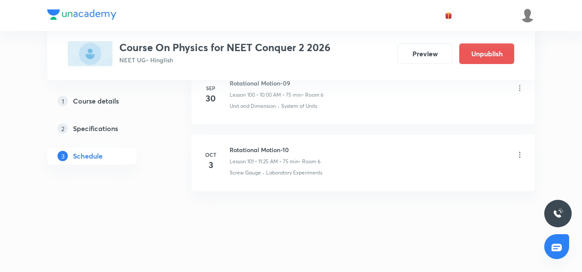
click at [253, 149] on h6 "Rotational Motion-10" at bounding box center [275, 149] width 91 height 9
copy h6 "Rotational Motion-10"
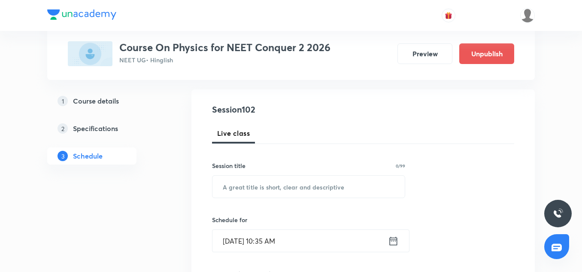
scroll to position [84, 0]
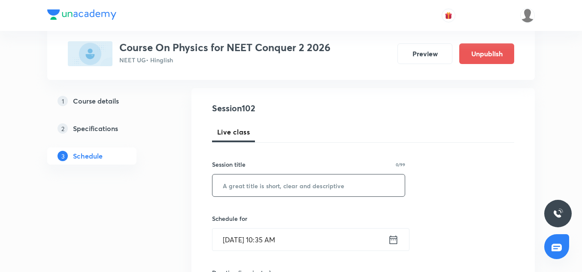
click at [245, 183] on input "text" at bounding box center [309, 185] width 192 height 22
paste input "Rotational Motion-10"
type input "Rotational Motion-11"
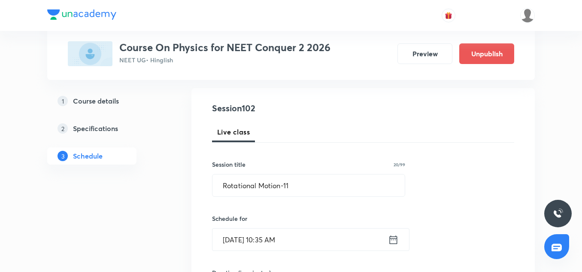
click at [247, 244] on input "[DATE] 10:35 AM" at bounding box center [301, 239] width 176 height 22
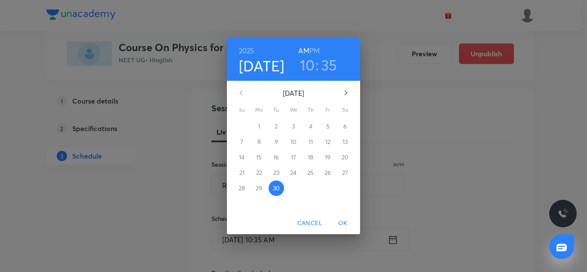
click at [342, 94] on icon "button" at bounding box center [346, 93] width 10 height 10
click at [341, 125] on span "4" at bounding box center [344, 126] width 15 height 9
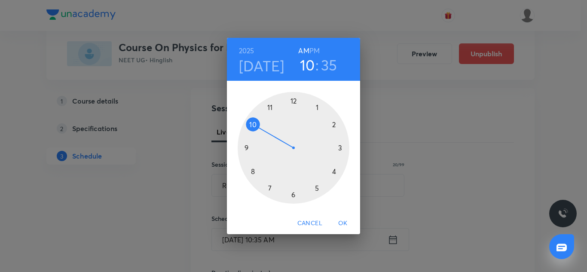
click at [271, 106] on div at bounding box center [293, 148] width 112 height 112
click at [315, 188] on div at bounding box center [293, 148] width 112 height 112
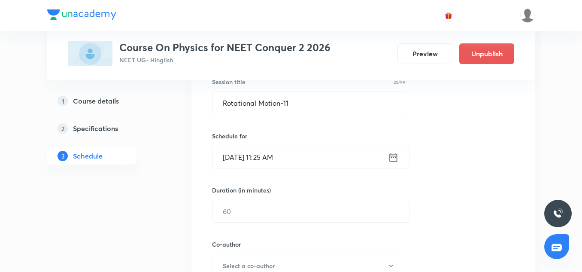
scroll to position [168, 0]
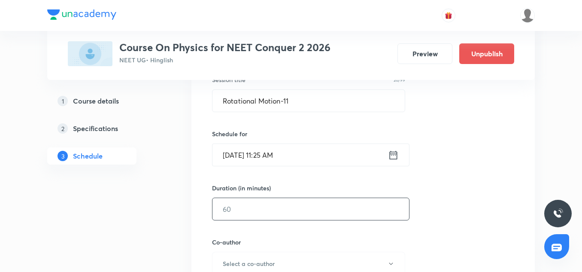
click at [231, 210] on input "text" at bounding box center [311, 209] width 197 height 22
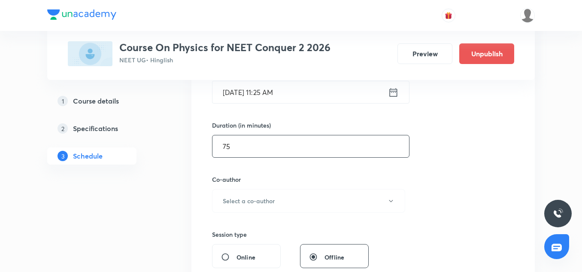
scroll to position [235, 0]
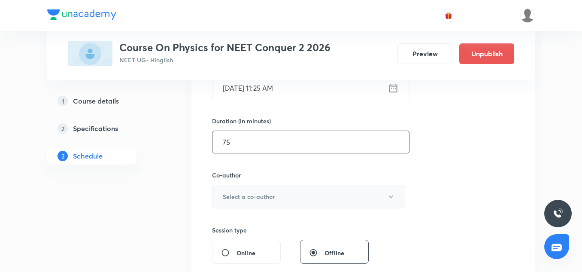
type input "75"
click at [251, 199] on h6 "Select a co-author" at bounding box center [249, 196] width 52 height 9
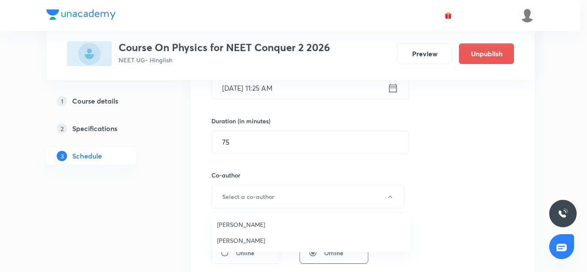
click at [251, 218] on li "[PERSON_NAME]" at bounding box center [311, 224] width 198 height 16
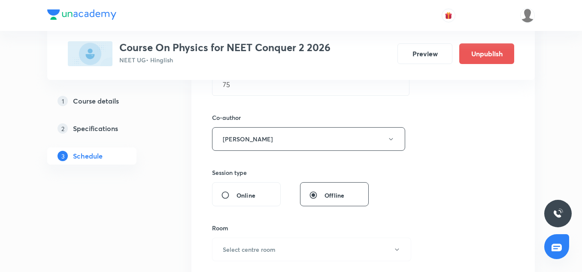
scroll to position [355, 0]
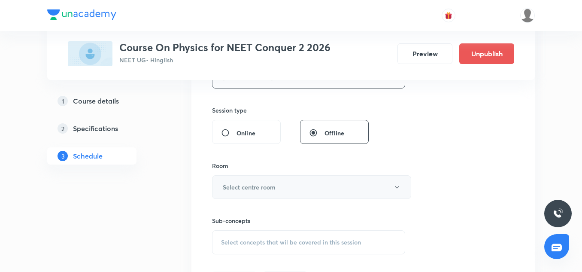
click at [242, 186] on h6 "Select centre room" at bounding box center [249, 187] width 53 height 9
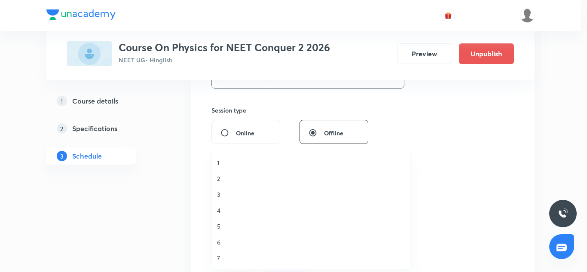
click at [216, 242] on li "6" at bounding box center [311, 242] width 198 height 16
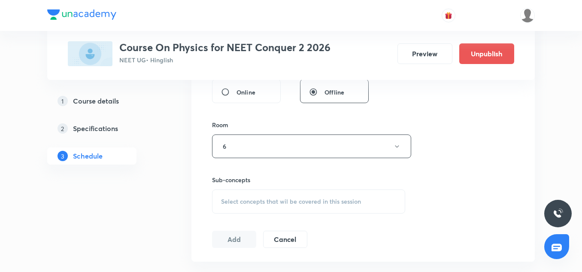
scroll to position [399, 0]
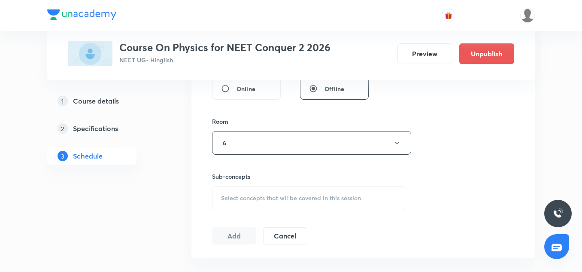
click at [272, 185] on div "Sub-concepts Select concepts that wil be covered in this session" at bounding box center [308, 191] width 193 height 38
click at [271, 193] on div "Select concepts that wil be covered in this session" at bounding box center [308, 198] width 193 height 24
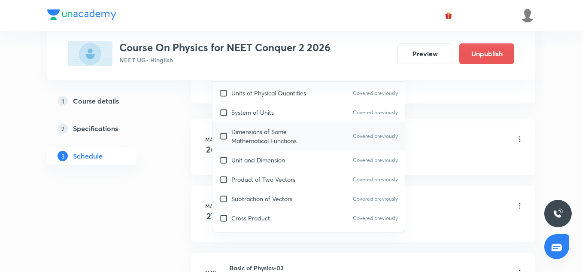
scroll to position [86, 0]
click at [254, 134] on p "Dimensions of Some Mathematical Functions" at bounding box center [274, 134] width 87 height 18
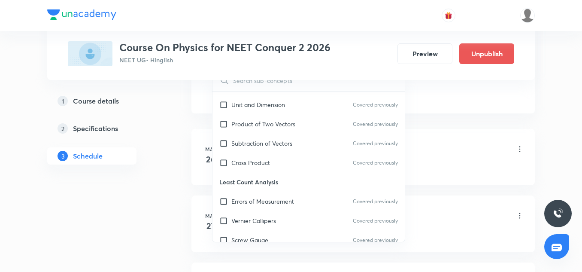
scroll to position [150, 0]
click at [258, 181] on p "Least Count Analysis" at bounding box center [309, 181] width 192 height 19
click at [259, 147] on p "Subtraction of Vectors" at bounding box center [261, 142] width 61 height 9
checkbox input "true"
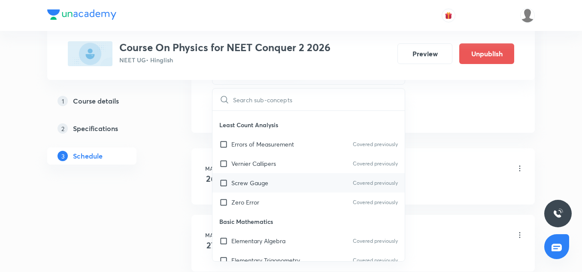
scroll to position [230, 0]
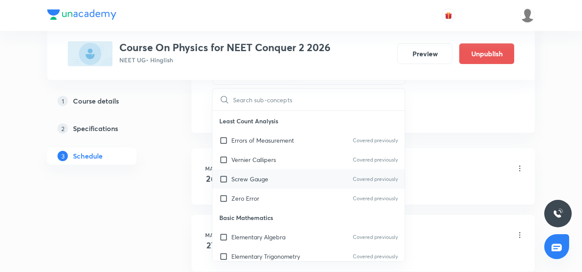
click at [255, 183] on p "Screw Gauge" at bounding box center [249, 178] width 37 height 9
checkbox input "true"
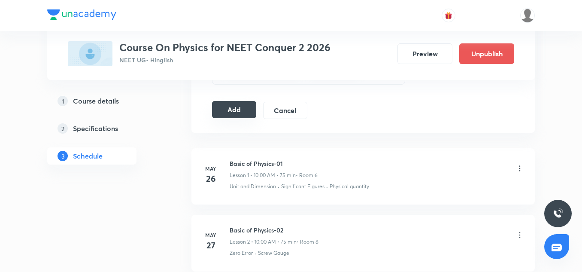
click at [215, 114] on button "Add" at bounding box center [234, 109] width 44 height 17
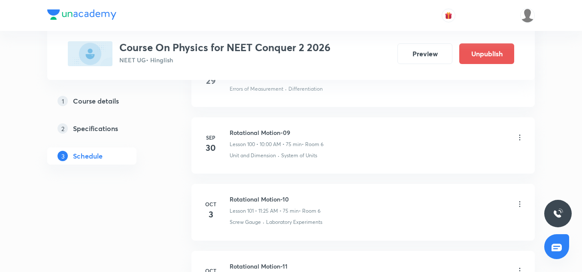
scroll to position [6875, 0]
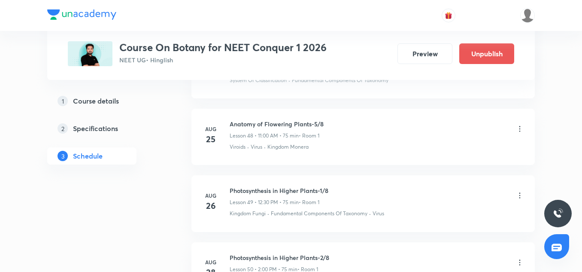
scroll to position [4553, 0]
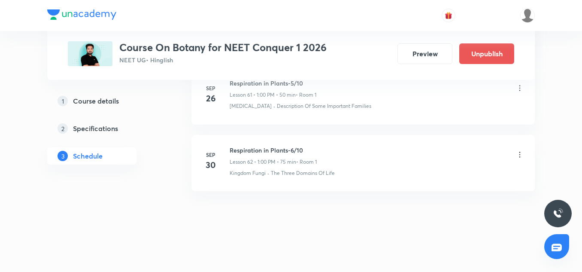
click at [289, 149] on h6 "Respiration in Plants-6/10" at bounding box center [273, 150] width 87 height 9
copy h6 "Respiration in Plants-6/10"
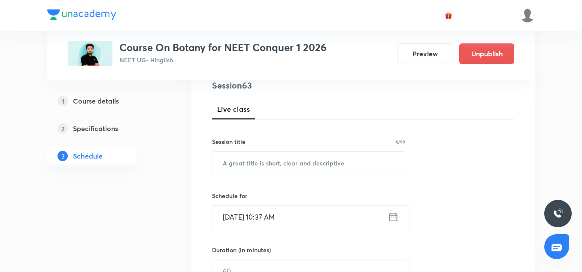
scroll to position [128, 0]
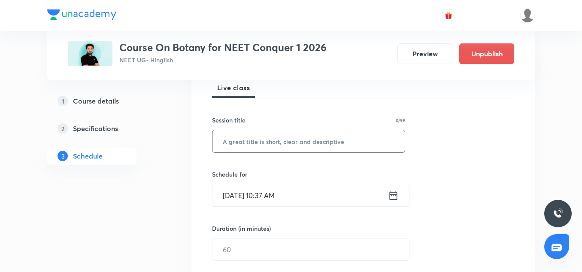
click at [257, 146] on input "text" at bounding box center [309, 141] width 192 height 22
paste input "Respiration in Plants-6/10"
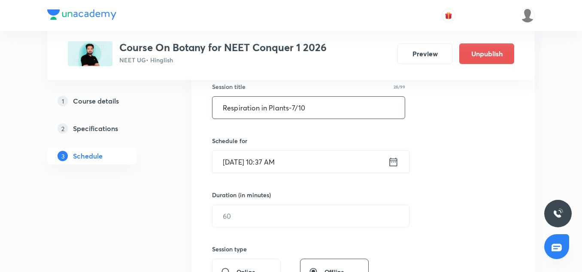
type input "Respiration in Plants-7/10"
click at [245, 158] on input "Sep 30, 2025, 10:37 AM" at bounding box center [301, 162] width 176 height 22
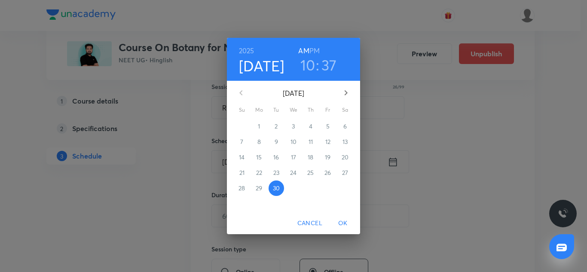
click at [343, 91] on icon "button" at bounding box center [346, 93] width 10 height 10
click at [346, 125] on p "4" at bounding box center [344, 126] width 3 height 9
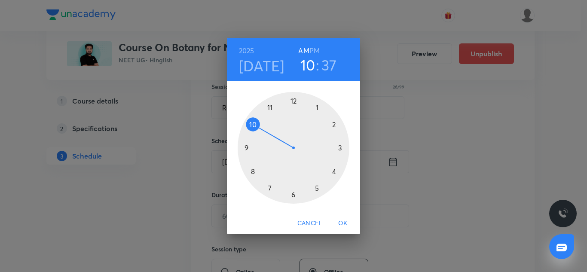
click at [317, 102] on div at bounding box center [293, 148] width 112 height 112
click at [292, 100] on div at bounding box center [293, 148] width 112 height 112
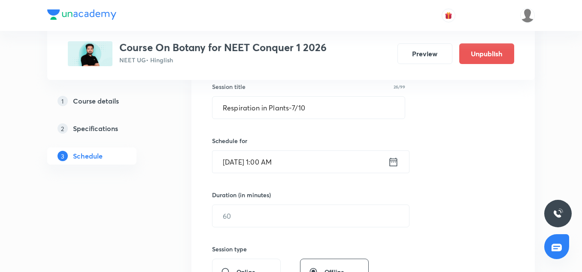
scroll to position [187, 0]
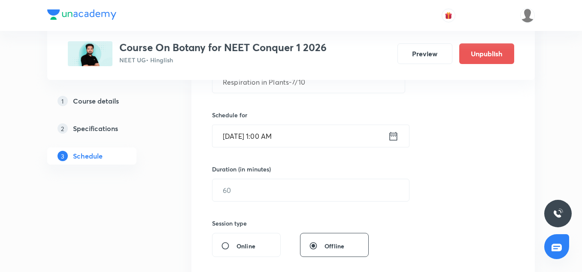
click at [292, 140] on input "Oct 4, 2025, 1:00 AM" at bounding box center [301, 136] width 176 height 22
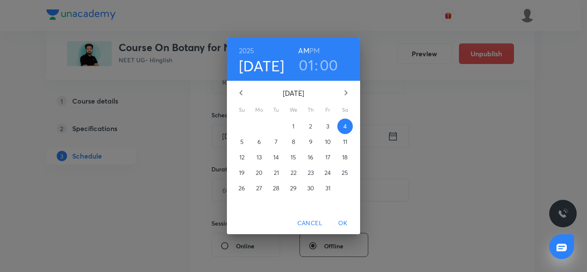
click at [310, 48] on h6 "PM" at bounding box center [314, 51] width 10 height 12
click at [348, 221] on span "OK" at bounding box center [342, 223] width 21 height 11
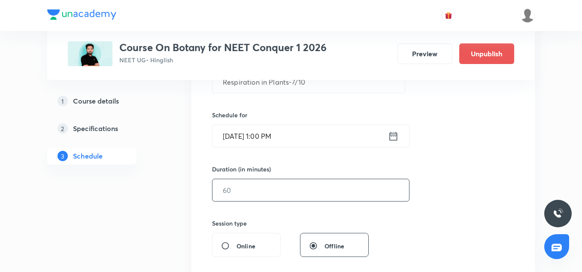
click at [256, 189] on input "text" at bounding box center [311, 190] width 197 height 22
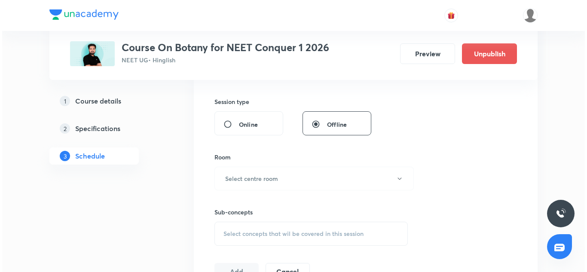
scroll to position [314, 0]
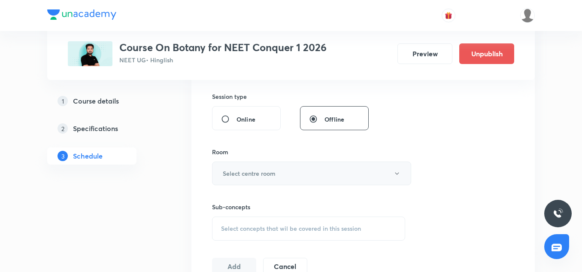
type input "75"
click at [249, 176] on h6 "Select centre room" at bounding box center [249, 173] width 53 height 9
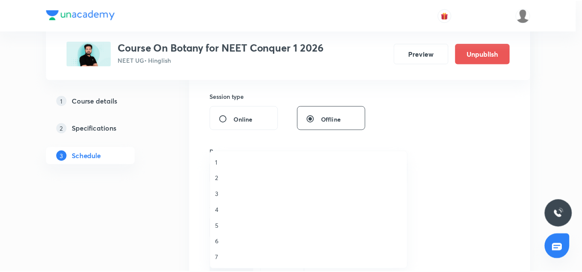
scroll to position [0, 0]
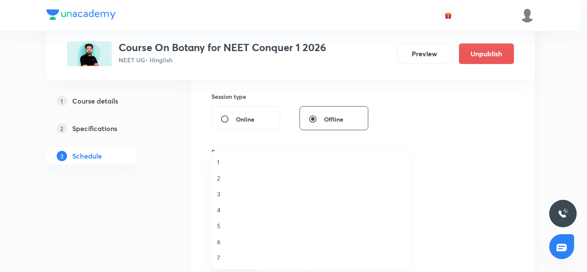
click at [218, 164] on span "1" at bounding box center [311, 162] width 188 height 9
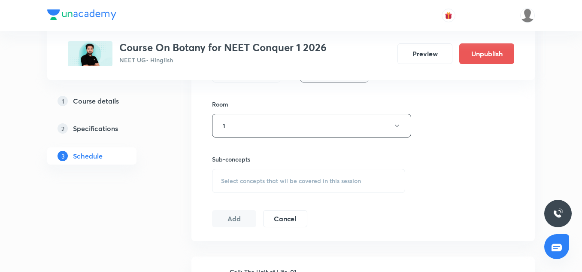
click at [236, 177] on span "Select concepts that wil be covered in this session" at bounding box center [291, 180] width 140 height 7
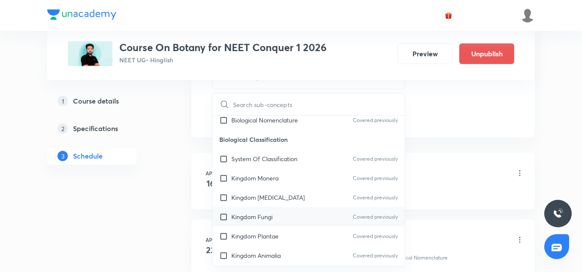
scroll to position [331, 0]
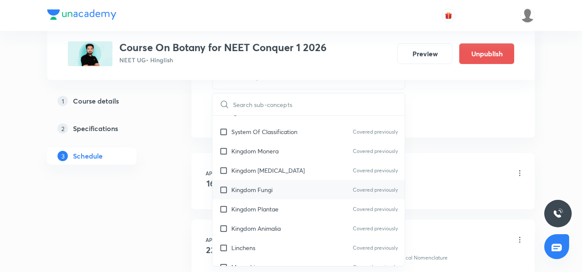
click at [266, 181] on div "Kingdom Fungi Covered previously" at bounding box center [309, 189] width 192 height 19
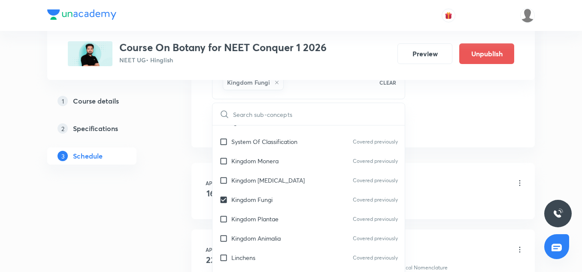
scroll to position [507, 0]
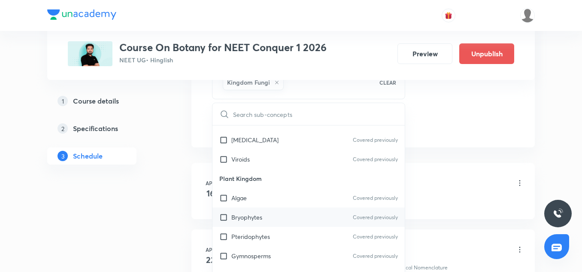
click at [263, 208] on div "Bryophytes Covered previously" at bounding box center [309, 216] width 192 height 19
checkbox input "true"
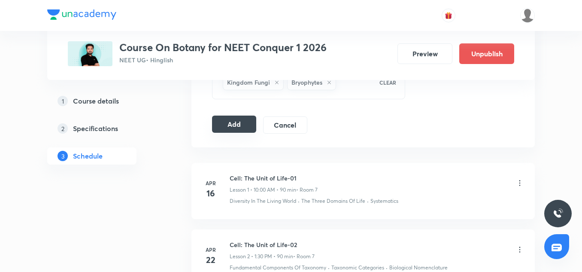
click at [240, 125] on button "Add" at bounding box center [234, 124] width 44 height 17
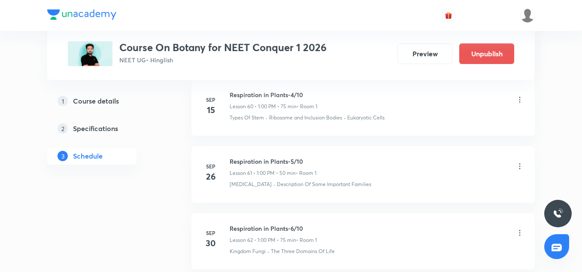
scroll to position [4225, 0]
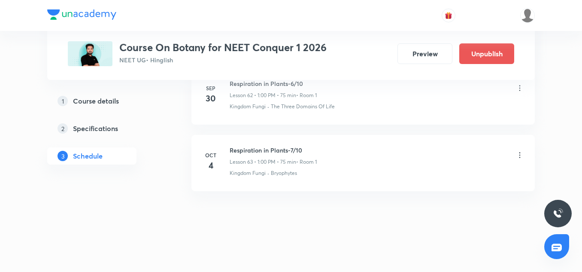
click at [522, 155] on icon at bounding box center [520, 155] width 9 height 9
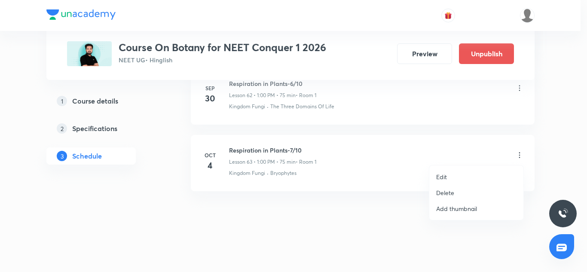
click at [447, 179] on li "Edit" at bounding box center [476, 177] width 94 height 16
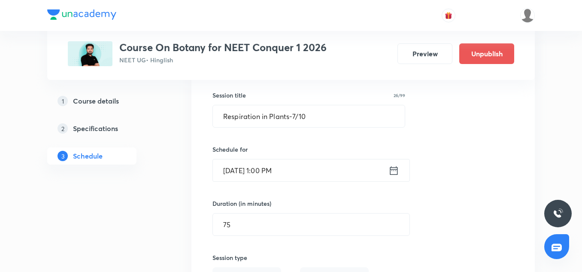
scroll to position [4289, 0]
click at [271, 163] on input "Oct 4, 2025, 1:00 PM" at bounding box center [301, 170] width 176 height 22
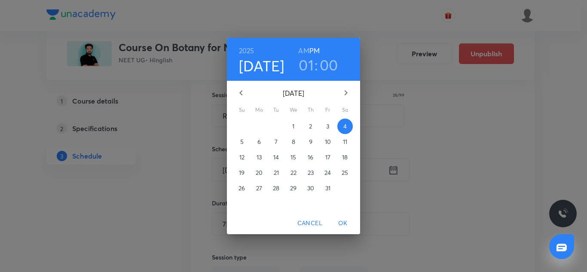
click at [314, 62] on h3 ":" at bounding box center [315, 65] width 3 height 18
click at [310, 64] on h3 "01" at bounding box center [305, 65] width 15 height 18
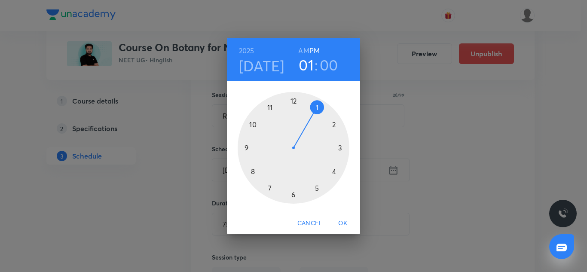
click at [335, 122] on div at bounding box center [293, 148] width 112 height 112
click at [319, 189] on div at bounding box center [293, 148] width 112 height 112
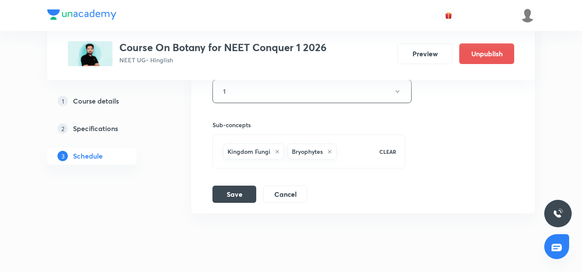
scroll to position [4556, 0]
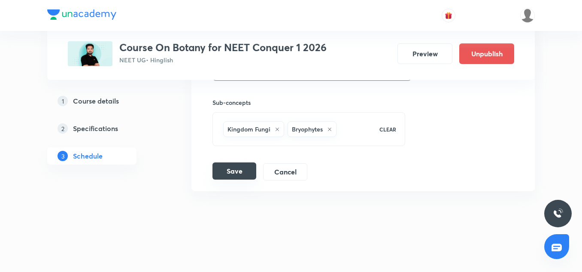
click at [243, 166] on button "Save" at bounding box center [235, 170] width 44 height 17
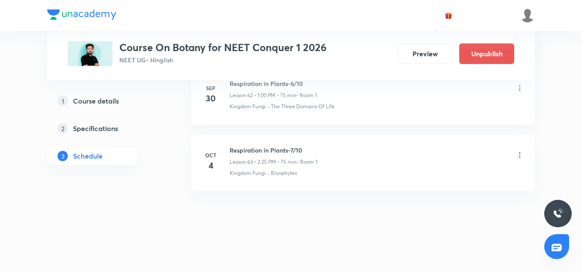
scroll to position [4225, 0]
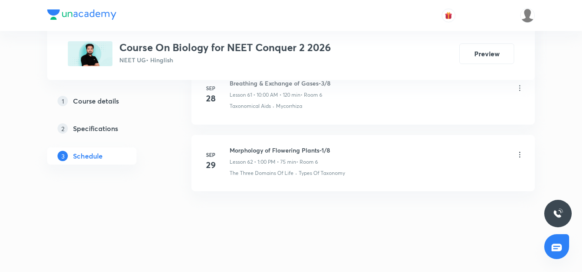
click at [274, 151] on h6 "Morphology of Flowering Plants-1/8" at bounding box center [280, 150] width 100 height 9
copy h6 "Morphology of Flowering Plants-1/8"
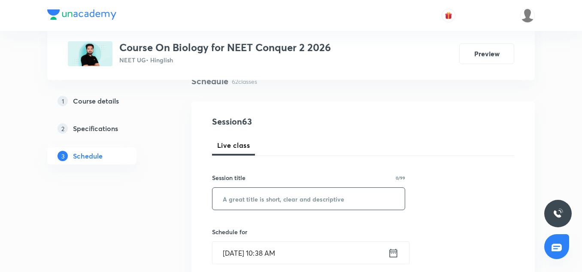
scroll to position [78, 0]
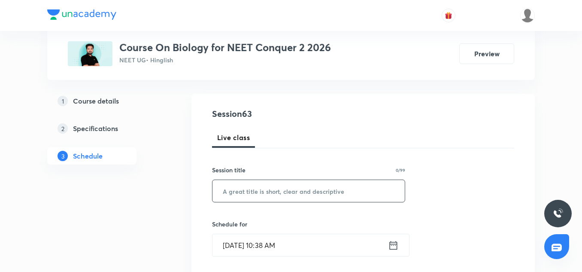
click at [241, 186] on input "text" at bounding box center [309, 191] width 192 height 22
paste input "Morphology of Flowering Plants-1/8"
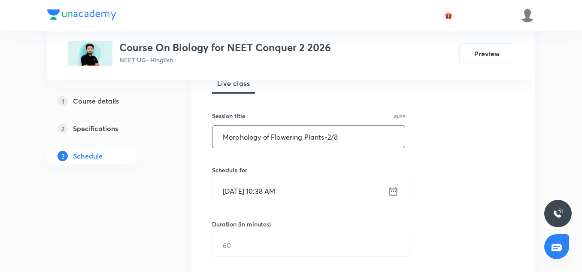
scroll to position [136, 0]
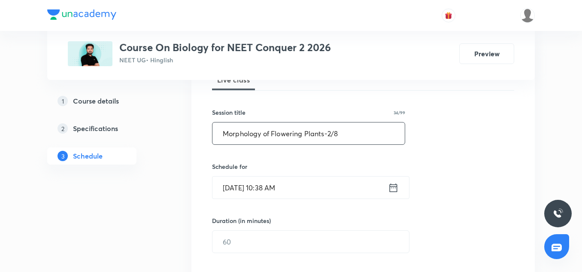
type input "Morphology of Flowering Plants-2/8"
click at [232, 184] on input "[DATE] 10:38 AM" at bounding box center [301, 188] width 176 height 22
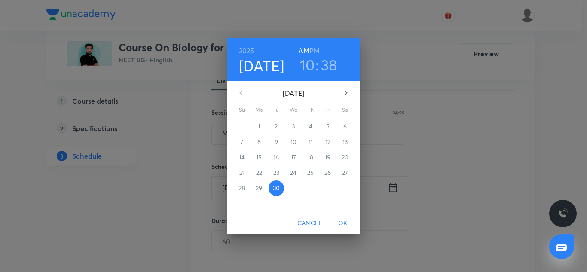
click at [348, 94] on icon "button" at bounding box center [346, 93] width 10 height 10
click at [326, 126] on p "3" at bounding box center [327, 126] width 3 height 9
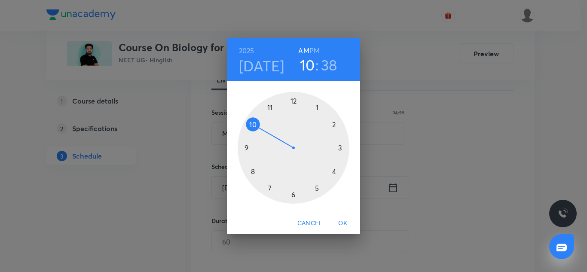
click at [318, 45] on h6 "PM" at bounding box center [314, 51] width 10 height 12
click at [309, 63] on h3 "10" at bounding box center [307, 65] width 15 height 18
click at [317, 107] on div at bounding box center [293, 148] width 112 height 112
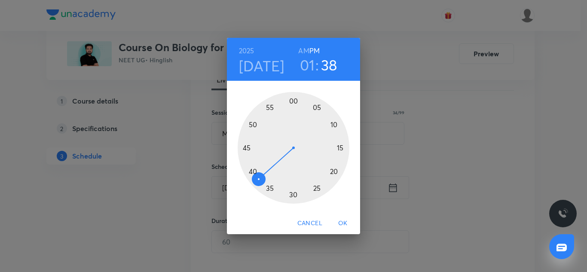
click at [292, 101] on div at bounding box center [293, 148] width 112 height 112
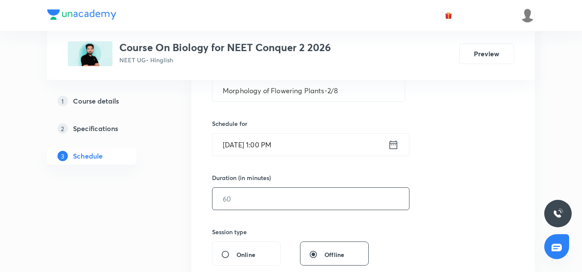
scroll to position [179, 0]
click at [253, 190] on input "text" at bounding box center [311, 198] width 197 height 22
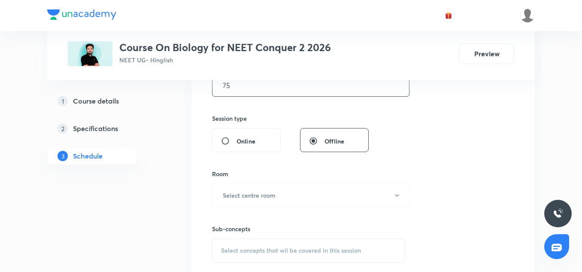
scroll to position [307, 0]
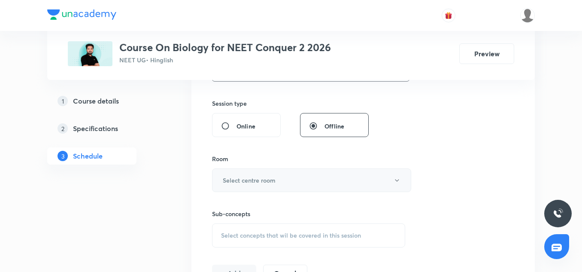
type input "75"
click at [245, 168] on button "Select centre room" at bounding box center [311, 180] width 199 height 24
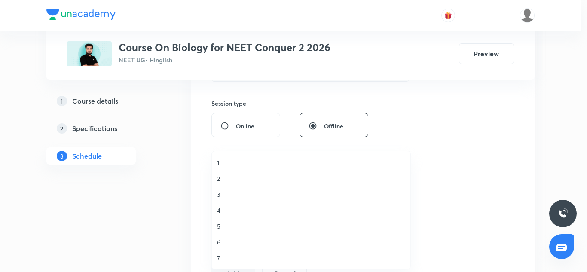
click at [217, 241] on span "6" at bounding box center [311, 241] width 188 height 9
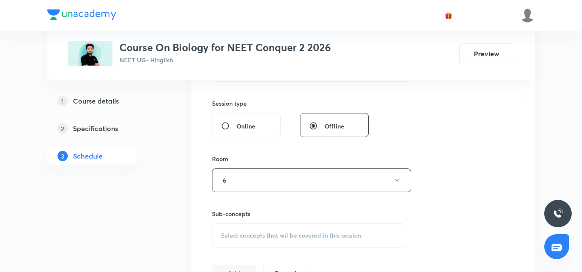
scroll to position [342, 0]
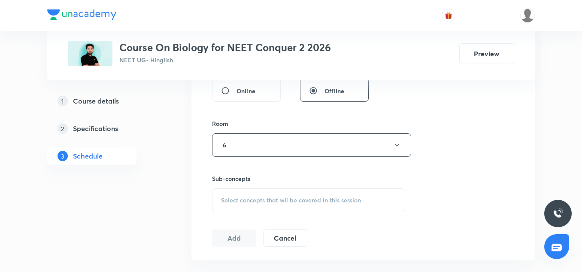
click at [233, 202] on span "Select concepts that wil be covered in this session" at bounding box center [291, 200] width 140 height 7
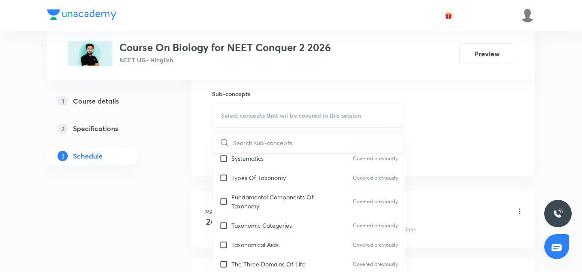
scroll to position [188, 0]
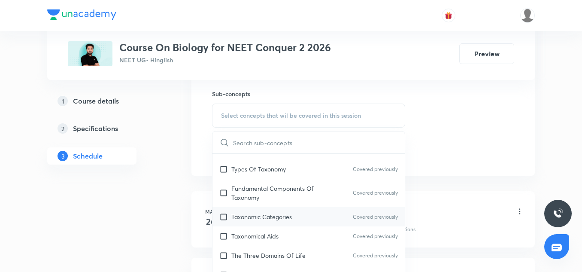
click at [241, 219] on p "Taxonomic Categories" at bounding box center [261, 216] width 61 height 9
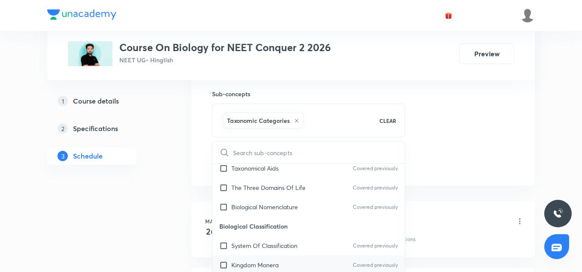
scroll to position [283, 0]
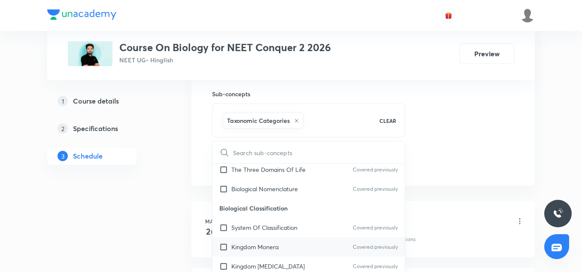
click at [238, 240] on div "Kingdom Monera Covered previously" at bounding box center [309, 246] width 192 height 19
checkbox input "true"
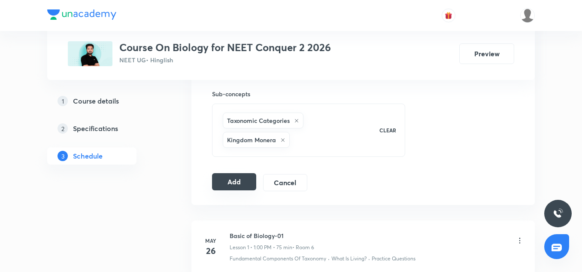
click at [235, 182] on button "Add" at bounding box center [234, 181] width 44 height 17
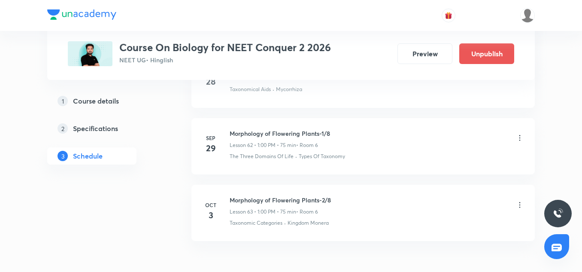
scroll to position [4233, 0]
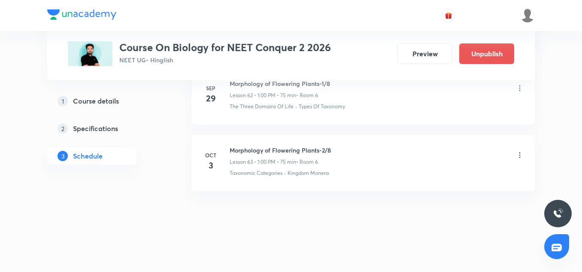
click at [262, 148] on h6 "Morphology of Flowering Plants-2/8" at bounding box center [280, 150] width 101 height 9
copy h6 "Morphology of Flowering Plants-2/8"
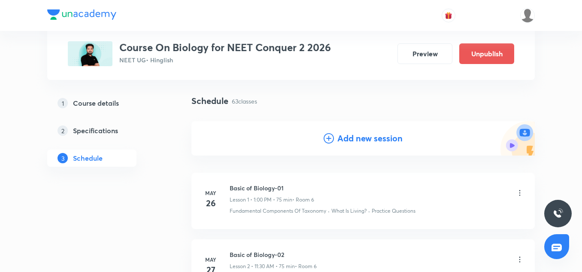
scroll to position [51, 0]
click at [350, 137] on h4 "Add new session" at bounding box center [370, 137] width 65 height 13
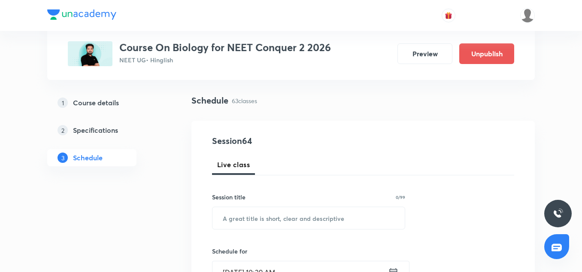
scroll to position [90, 0]
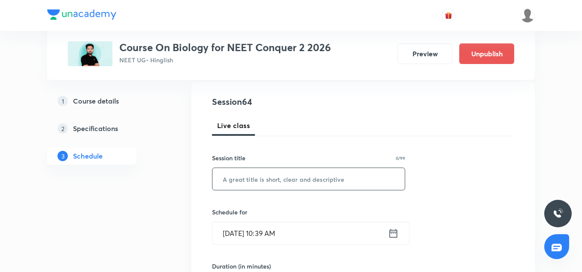
click at [265, 173] on input "text" at bounding box center [309, 179] width 192 height 22
paste input "Morphology of Flowering Plants-2/8"
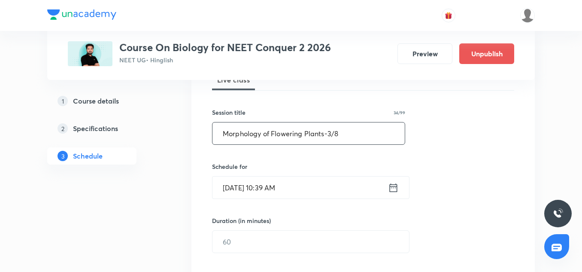
scroll to position [149, 0]
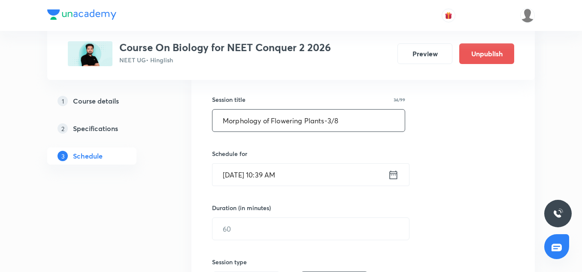
type input "Morphology of Flowering Plants-3/8"
click at [237, 173] on input "[DATE] 10:39 AM" at bounding box center [301, 175] width 176 height 22
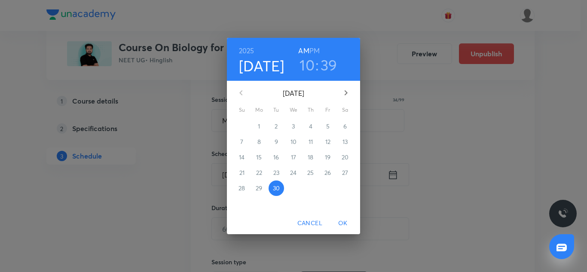
click at [344, 89] on icon "button" at bounding box center [346, 93] width 10 height 10
click at [342, 127] on span "4" at bounding box center [344, 126] width 15 height 9
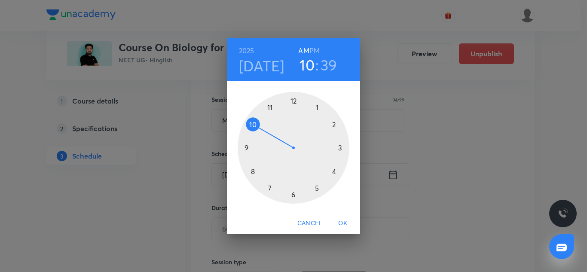
click at [316, 50] on h6 "PM" at bounding box center [314, 51] width 10 height 12
click at [307, 67] on h3 "10" at bounding box center [306, 65] width 15 height 18
click at [319, 103] on div at bounding box center [293, 148] width 112 height 112
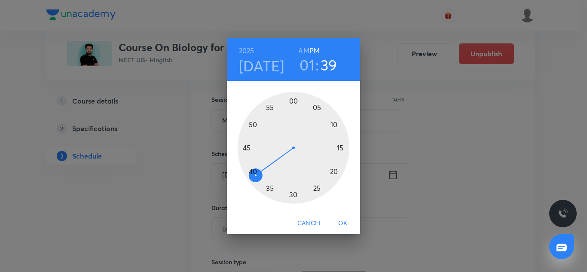
click at [295, 101] on div at bounding box center [293, 148] width 112 height 112
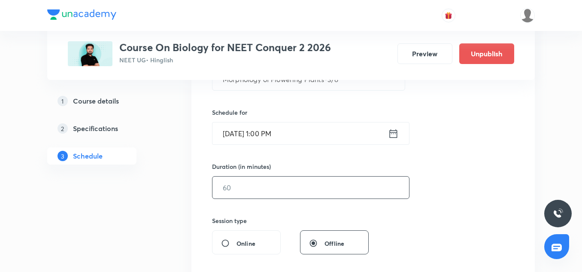
scroll to position [190, 0]
click at [255, 183] on input "text" at bounding box center [311, 187] width 197 height 22
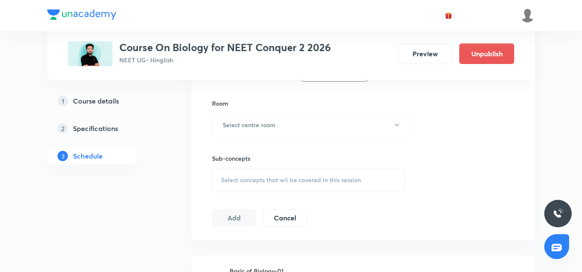
scroll to position [363, 0]
type input "75"
click at [247, 130] on button "Select centre room" at bounding box center [311, 125] width 199 height 24
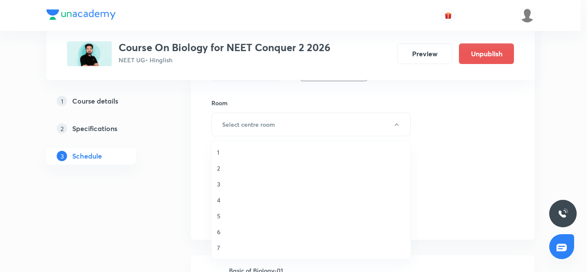
click at [215, 234] on li "6" at bounding box center [311, 232] width 198 height 16
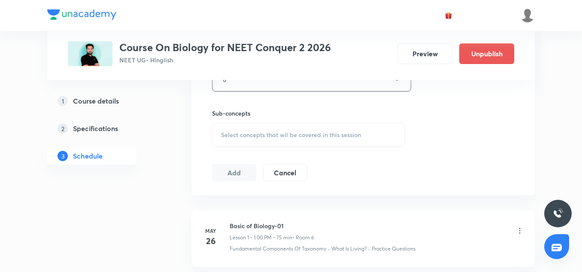
scroll to position [409, 0]
click at [250, 132] on span "Select concepts that wil be covered in this session" at bounding box center [291, 133] width 140 height 7
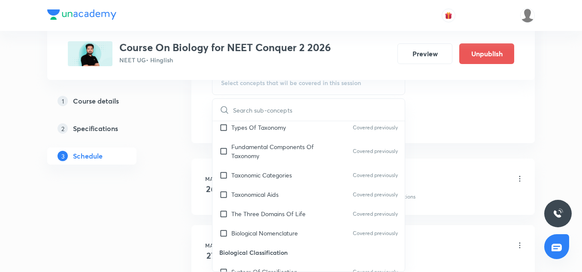
scroll to position [282, 0]
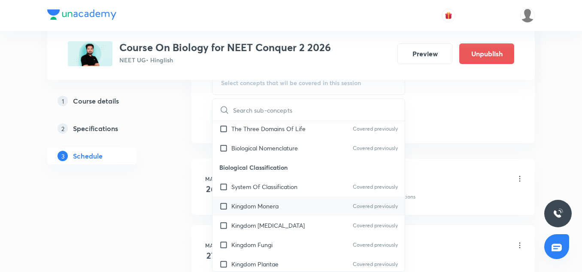
click at [244, 201] on p "Kingdom Monera" at bounding box center [254, 205] width 47 height 9
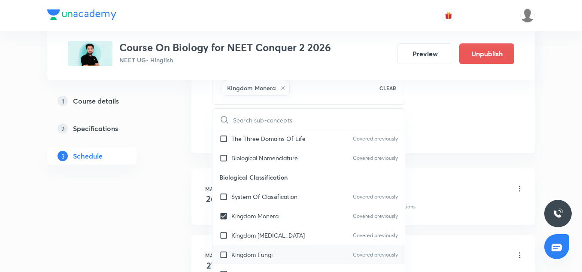
click at [259, 259] on div "Kingdom Fungi Covered previously" at bounding box center [309, 254] width 192 height 19
checkbox input "true"
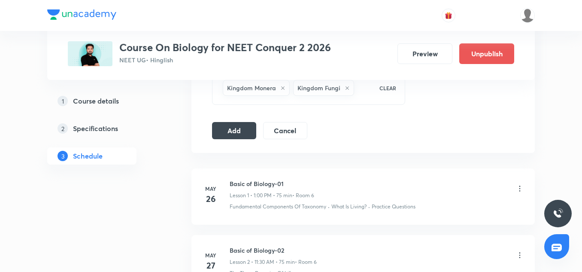
click at [248, 123] on button "Add" at bounding box center [234, 129] width 44 height 17
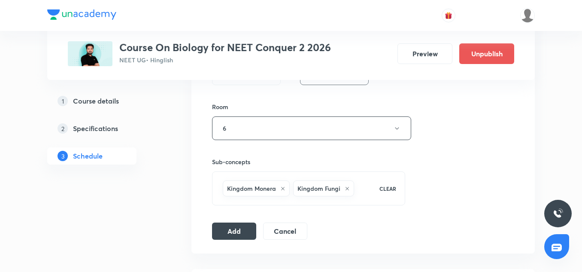
scroll to position [362, 0]
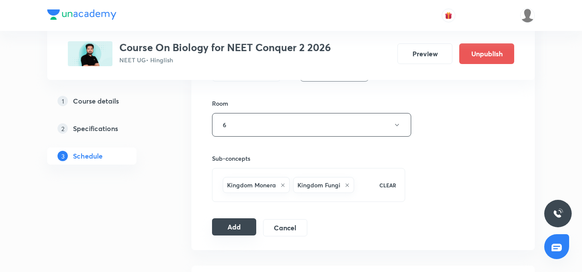
click at [231, 225] on button "Add" at bounding box center [234, 226] width 44 height 17
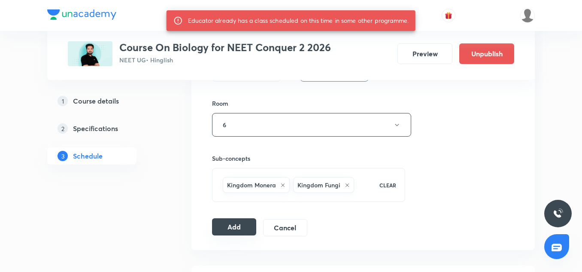
click at [221, 233] on button "Add" at bounding box center [234, 226] width 44 height 17
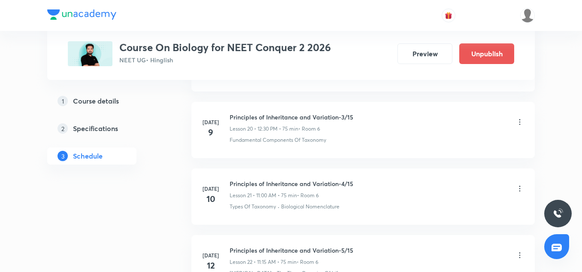
scroll to position [4233, 0]
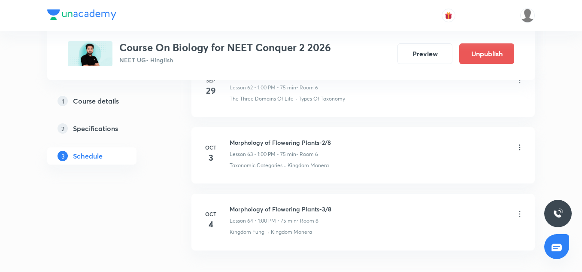
click at [281, 147] on h6 "Morphology of Flowering Plants-2/8" at bounding box center [280, 142] width 101 height 9
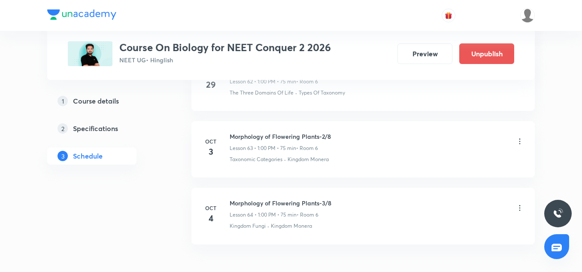
scroll to position [4239, 0]
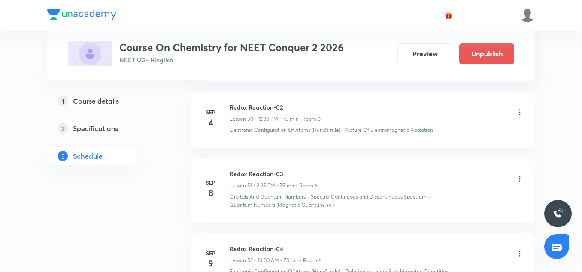
scroll to position [4533, 0]
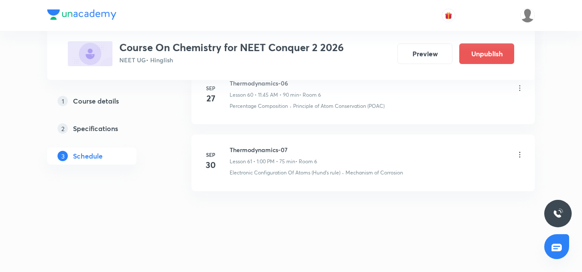
click at [266, 151] on h6 "Thermodynamics-07" at bounding box center [274, 149] width 88 height 9
copy h6 "Thermodynamics-07"
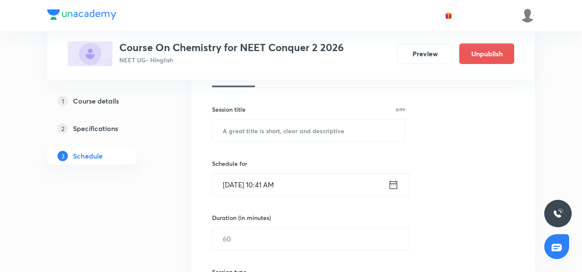
scroll to position [149, 0]
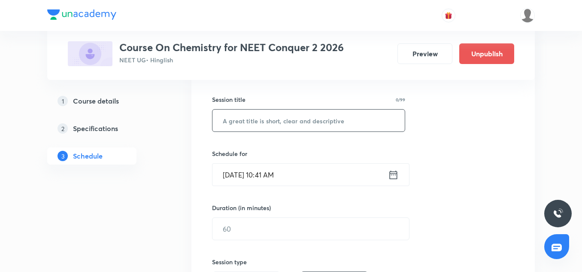
click at [275, 121] on input "text" at bounding box center [309, 121] width 192 height 22
paste input "Thermodynamics-07"
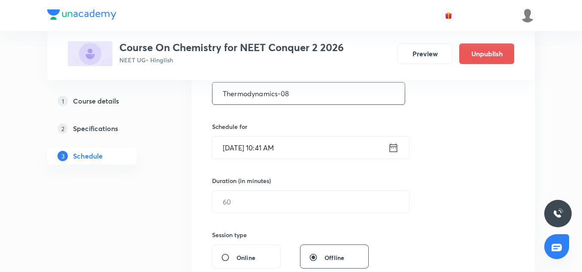
scroll to position [176, 0]
type input "Thermodynamics-08"
click at [238, 136] on input "[DATE] 10:41 AM" at bounding box center [301, 147] width 176 height 22
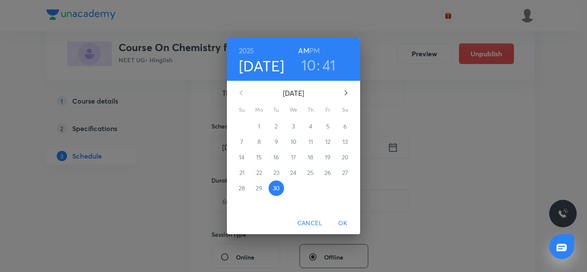
click at [345, 96] on icon "button" at bounding box center [346, 93] width 10 height 10
click at [328, 125] on p "3" at bounding box center [327, 126] width 3 height 9
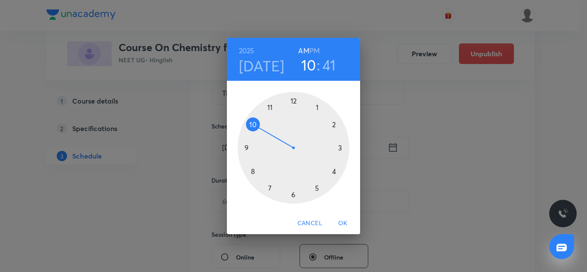
click at [332, 126] on div at bounding box center [293, 148] width 112 height 112
click at [316, 187] on div at bounding box center [293, 148] width 112 height 112
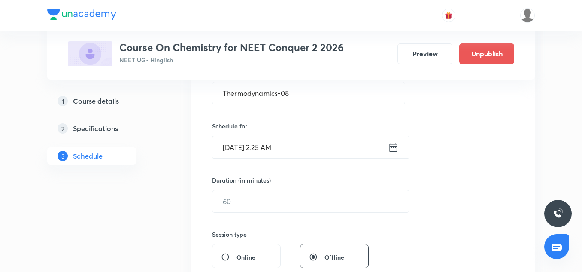
click at [298, 150] on input "Oct 3, 2025, 2:25 AM" at bounding box center [301, 147] width 176 height 22
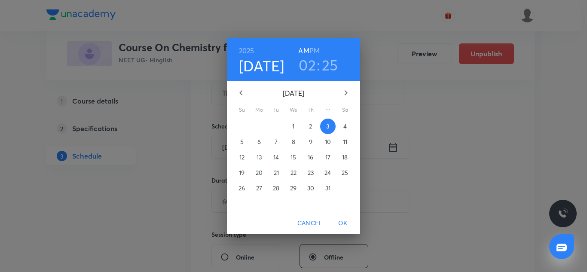
click at [314, 54] on h6 "PM" at bounding box center [314, 51] width 10 height 12
click at [344, 220] on span "OK" at bounding box center [342, 223] width 21 height 11
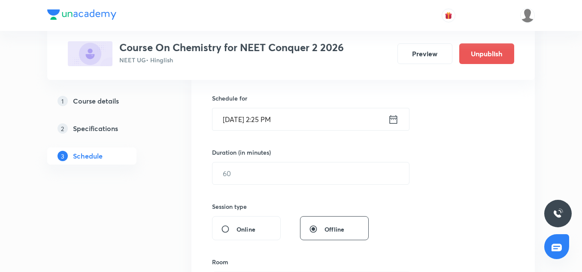
scroll to position [210, 0]
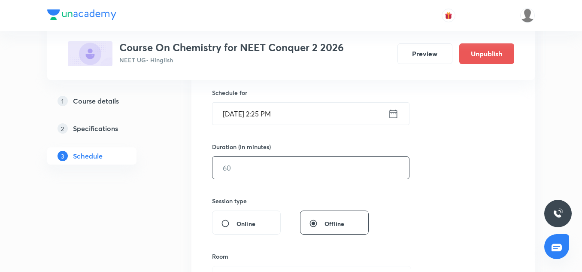
click at [226, 171] on input "text" at bounding box center [311, 168] width 197 height 22
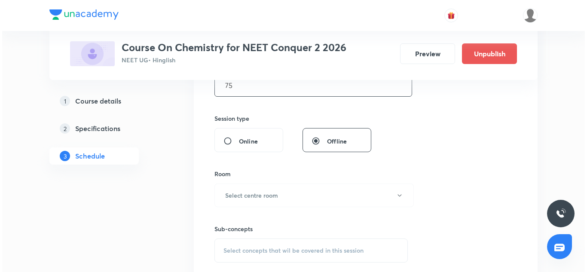
scroll to position [295, 0]
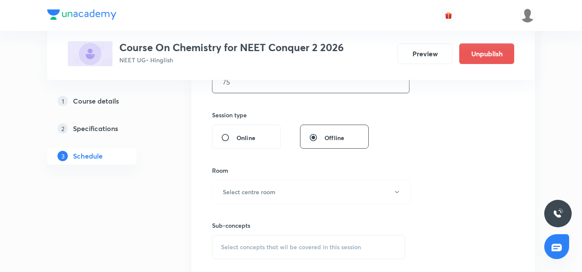
type input "75"
drag, startPoint x: 255, startPoint y: 178, endPoint x: 252, endPoint y: 195, distance: 16.7
click at [252, 195] on div "Room Select centre room" at bounding box center [308, 185] width 193 height 38
click at [252, 195] on h6 "Select centre room" at bounding box center [249, 191] width 53 height 9
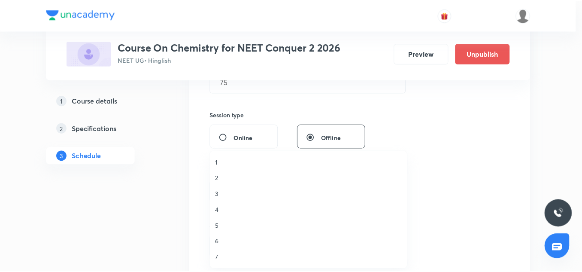
scroll to position [0, 0]
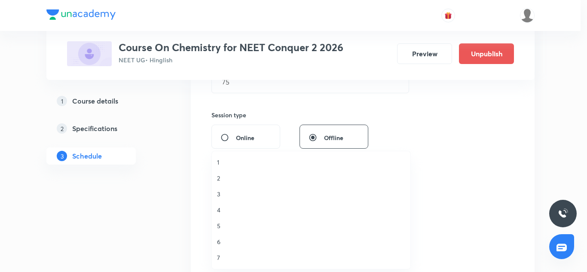
click at [222, 239] on span "6" at bounding box center [311, 241] width 188 height 9
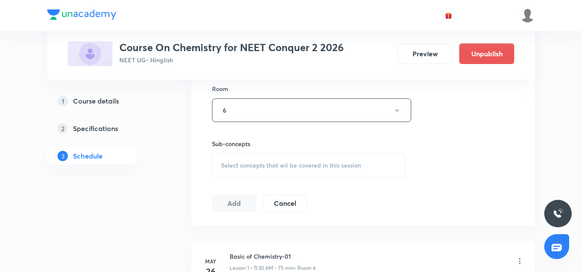
scroll to position [380, 0]
click at [260, 156] on div "Select concepts that wil be covered in this session" at bounding box center [308, 163] width 193 height 24
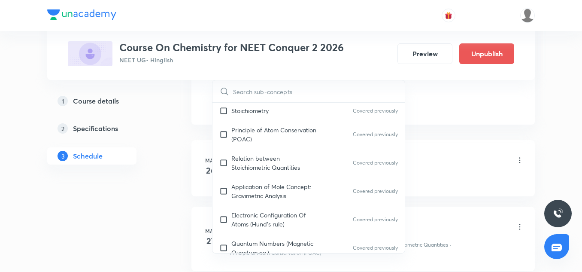
scroll to position [82, 0]
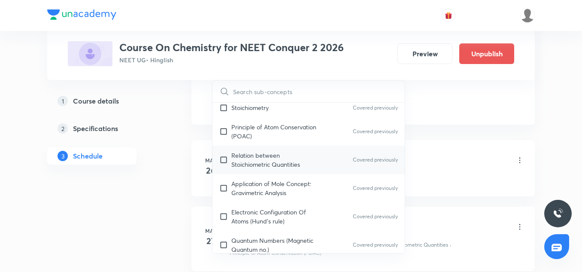
click at [259, 164] on p "Relation between Stoichiometric Quantities" at bounding box center [274, 160] width 87 height 18
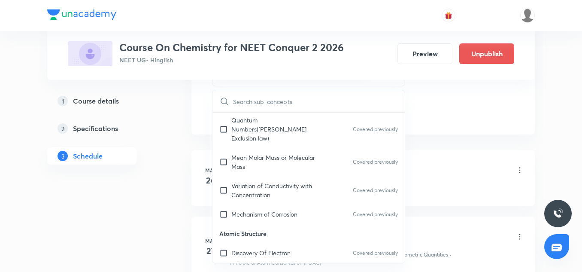
scroll to position [258, 0]
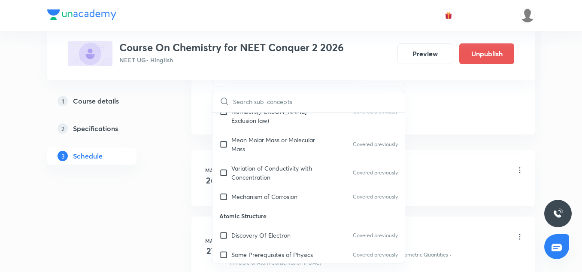
click at [253, 206] on p "Atomic Structure" at bounding box center [309, 215] width 192 height 19
click at [251, 164] on p "Variation of Conductivity with Concentration" at bounding box center [274, 173] width 87 height 18
checkbox input "true"
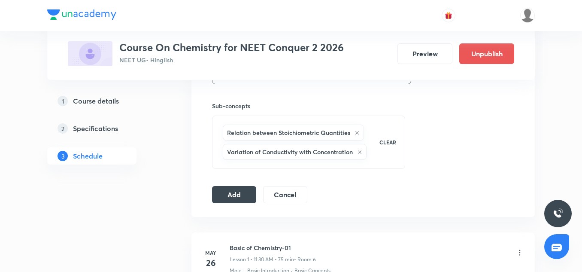
scroll to position [411, 0]
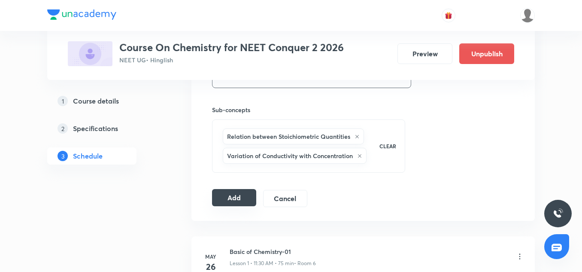
click at [243, 190] on button "Add" at bounding box center [234, 197] width 44 height 17
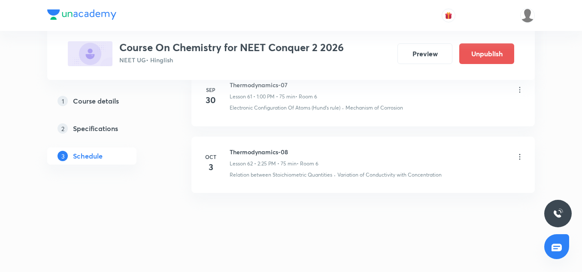
scroll to position [4205, 0]
click at [265, 147] on h6 "Thermodynamics-08" at bounding box center [274, 150] width 89 height 9
copy h6 "Thermodynamics-08"
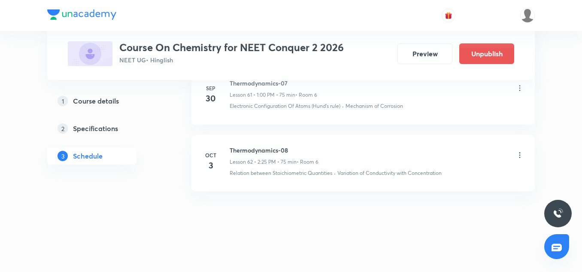
drag, startPoint x: 300, startPoint y: 161, endPoint x: 265, endPoint y: 152, distance: 36.2
click at [265, 152] on h6 "Thermodynamics-08" at bounding box center [274, 150] width 89 height 9
copy h6 "Thermodynamics-08"
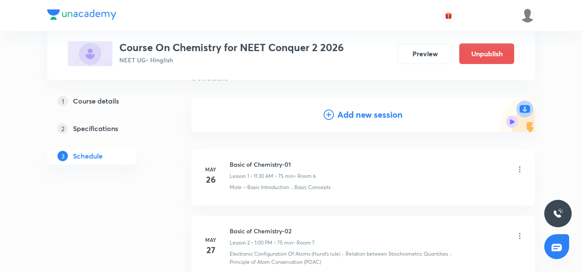
scroll to position [75, 0]
click at [374, 117] on h4 "Add new session" at bounding box center [370, 113] width 65 height 13
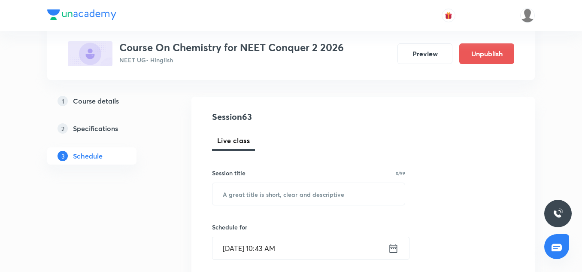
scroll to position [124, 0]
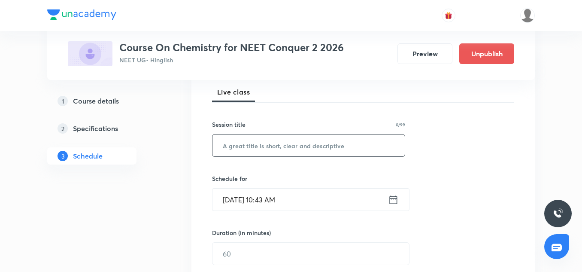
click at [243, 148] on input "text" at bounding box center [309, 145] width 192 height 22
paste input "Thermodynamics-08"
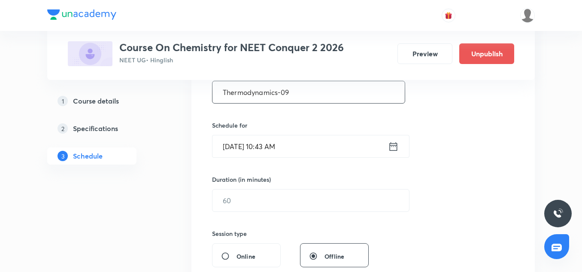
scroll to position [178, 0]
type input "Thermodynamics-09"
click at [235, 144] on input "Sep 30, 2025, 10:43 AM" at bounding box center [301, 145] width 176 height 22
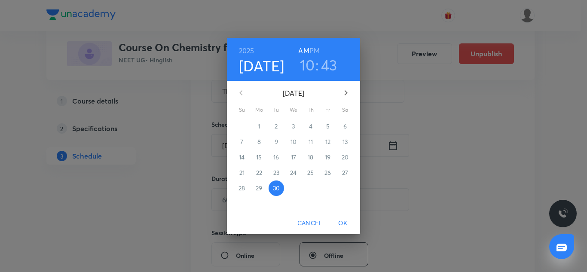
click at [347, 93] on icon "button" at bounding box center [345, 92] width 3 height 5
click at [345, 128] on p "4" at bounding box center [344, 126] width 3 height 9
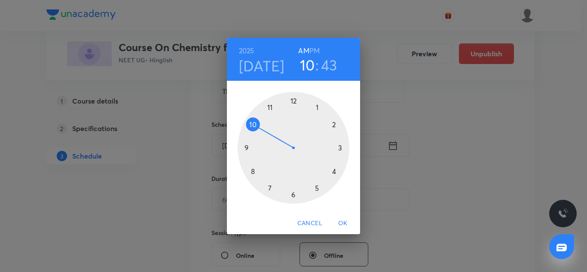
click at [331, 126] on div at bounding box center [293, 148] width 112 height 112
click at [318, 49] on h6 "PM" at bounding box center [314, 51] width 10 height 12
click at [318, 189] on div at bounding box center [293, 148] width 112 height 112
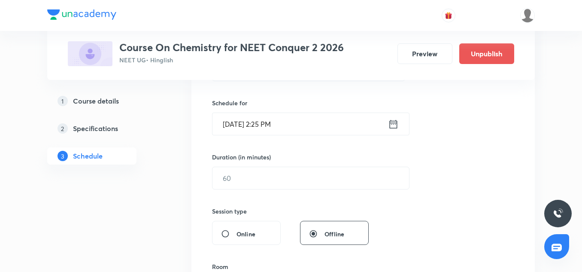
scroll to position [202, 0]
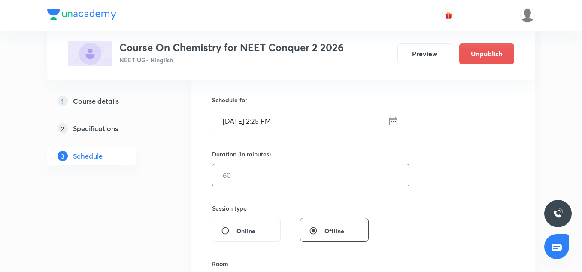
click at [259, 170] on input "text" at bounding box center [311, 175] width 197 height 22
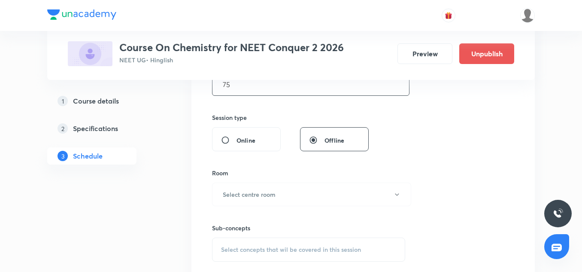
scroll to position [303, 0]
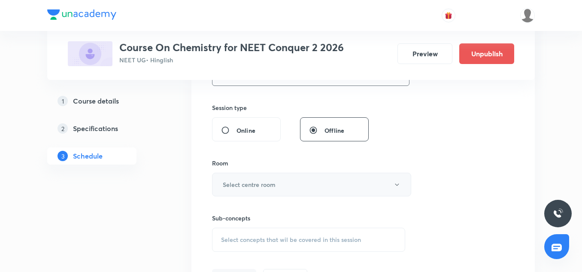
type input "75"
click at [247, 185] on h6 "Select centre room" at bounding box center [249, 184] width 53 height 9
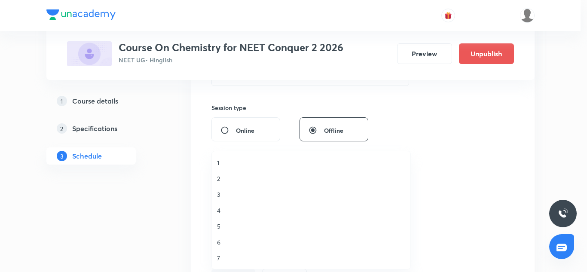
click at [224, 242] on span "6" at bounding box center [311, 241] width 188 height 9
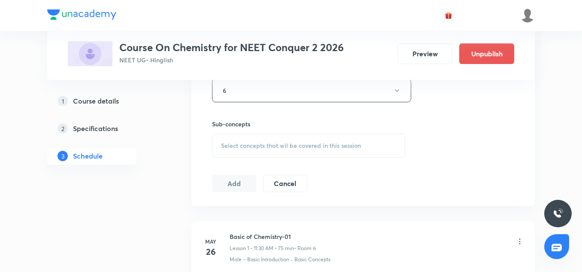
scroll to position [403, 0]
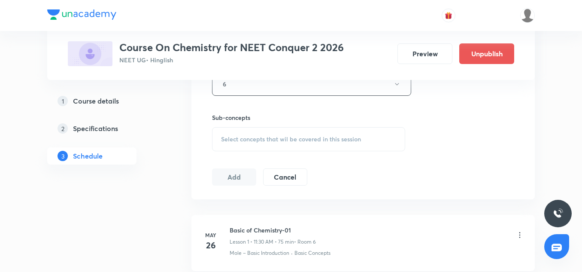
click at [255, 146] on div "Select concepts that wil be covered in this session" at bounding box center [308, 139] width 193 height 24
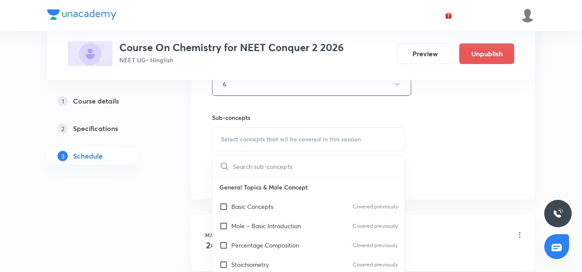
scroll to position [424, 0]
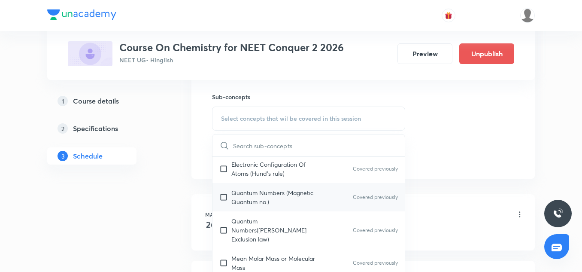
click at [260, 201] on p "Quantum Numbers (Magnetic Quantum no.)" at bounding box center [274, 197] width 87 height 18
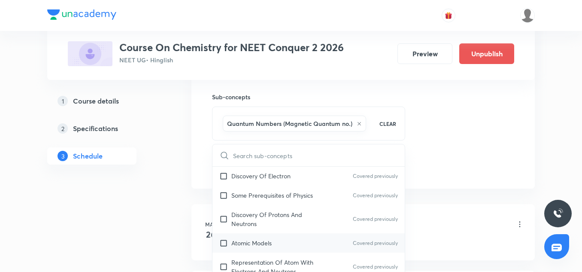
scroll to position [374, 0]
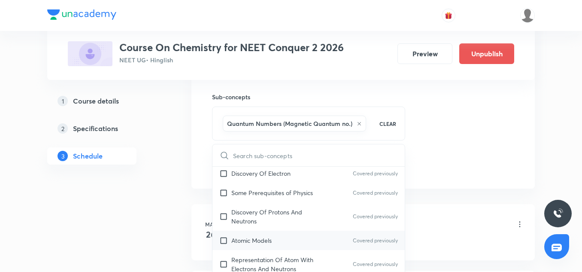
click at [257, 231] on div "Atomic Models Covered previously" at bounding box center [309, 240] width 192 height 19
checkbox input "true"
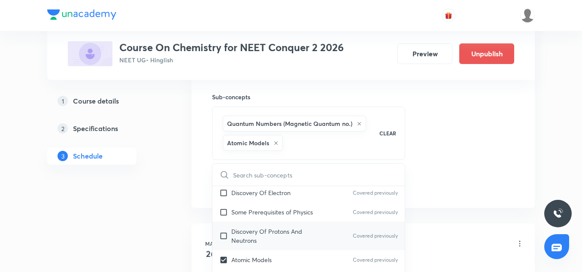
click at [254, 222] on div "Discovery Of Protons And Neutrons Covered previously" at bounding box center [309, 236] width 192 height 28
checkbox input "true"
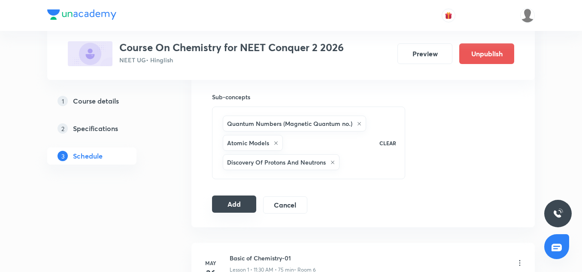
click at [245, 203] on button "Add" at bounding box center [234, 203] width 44 height 17
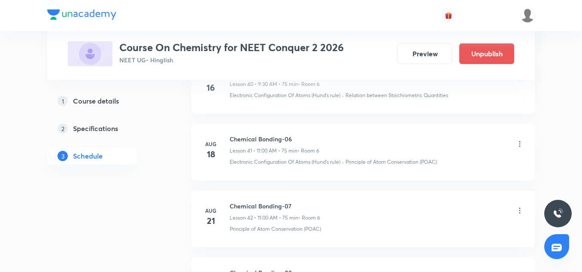
scroll to position [4272, 0]
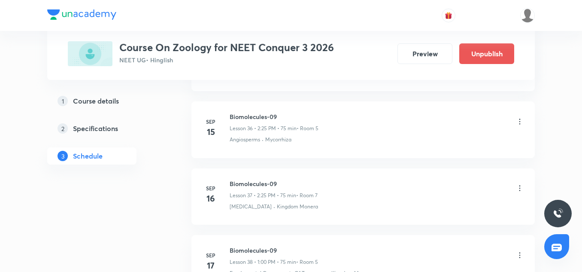
scroll to position [3552, 0]
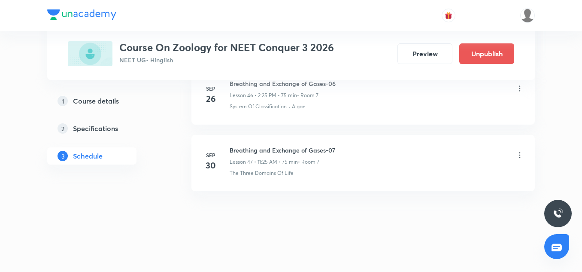
click at [309, 153] on h6 "Breathing and Exchange of Gases-07" at bounding box center [283, 150] width 106 height 9
copy h6 "Breathing and Exchange of Gases-07"
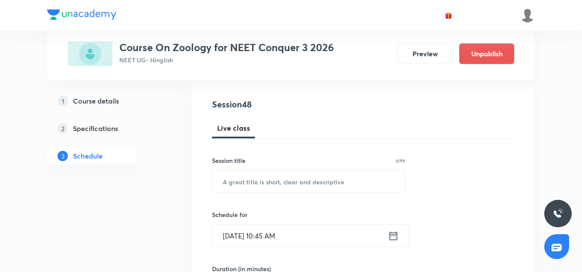
scroll to position [143, 0]
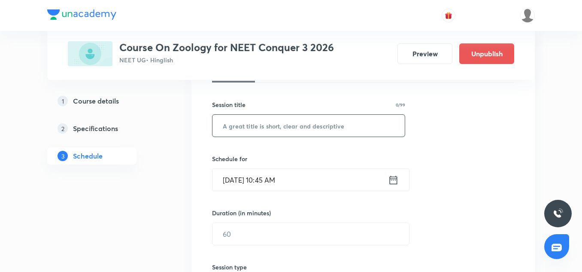
click at [253, 128] on input "text" at bounding box center [309, 126] width 192 height 22
paste input "Breathing and Exchange of Gases-07"
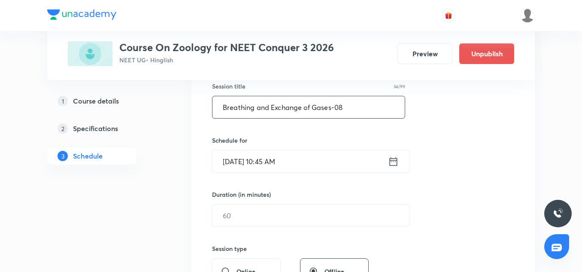
scroll to position [165, 0]
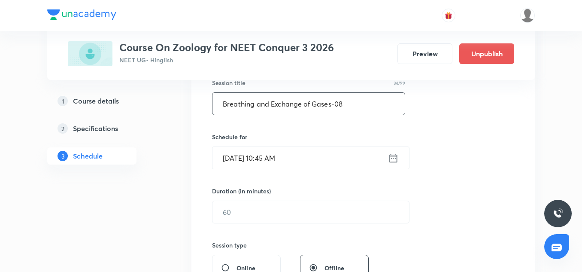
type input "Breathing and Exchange of Gases-08"
click at [228, 156] on input "[DATE] 10:45 AM" at bounding box center [301, 158] width 176 height 22
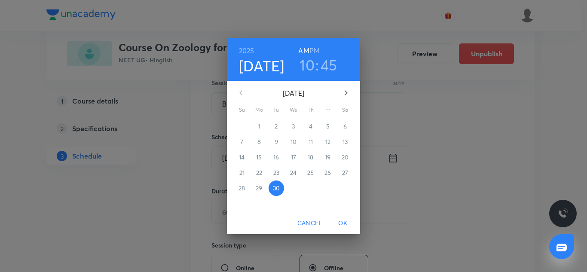
click at [344, 91] on icon "button" at bounding box center [346, 93] width 10 height 10
click at [332, 128] on span "3" at bounding box center [327, 126] width 15 height 9
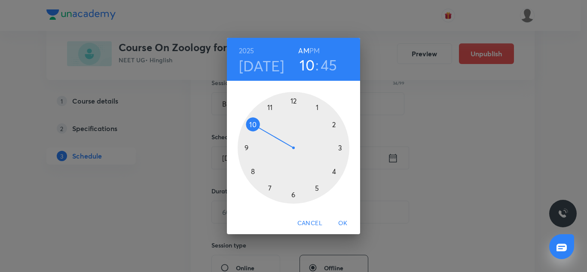
click at [327, 63] on h3 "45" at bounding box center [328, 65] width 17 height 18
click at [291, 101] on div at bounding box center [293, 148] width 112 height 112
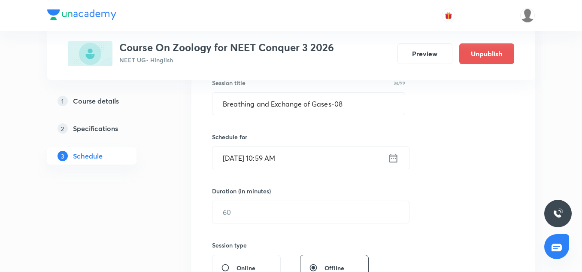
click at [298, 146] on div "Schedule for Oct 3, 2025, 10:59 AM ​" at bounding box center [308, 150] width 193 height 37
click at [290, 153] on input "Oct 3, 2025, 10:59 AM" at bounding box center [301, 158] width 176 height 22
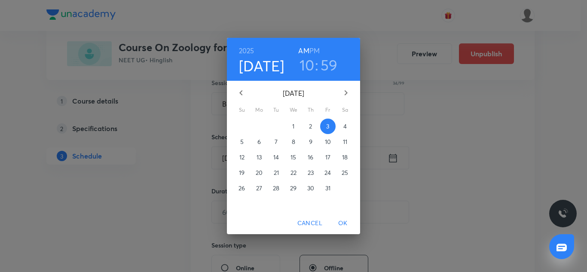
click at [331, 61] on h3 "59" at bounding box center [328, 65] width 17 height 18
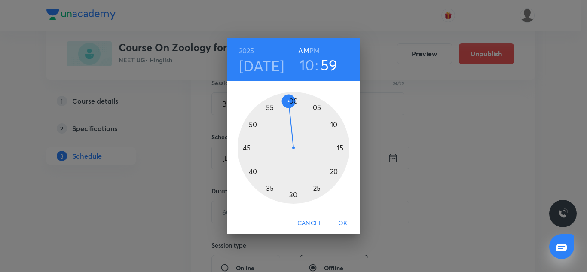
click at [293, 101] on div at bounding box center [293, 148] width 112 height 112
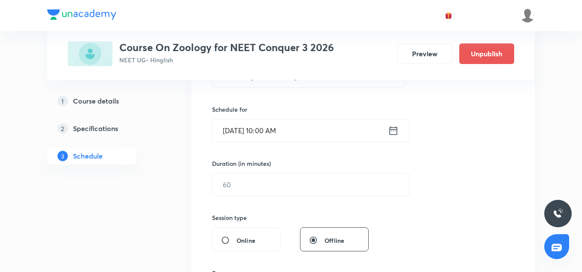
scroll to position [193, 0]
click at [243, 182] on input "text" at bounding box center [311, 184] width 197 height 22
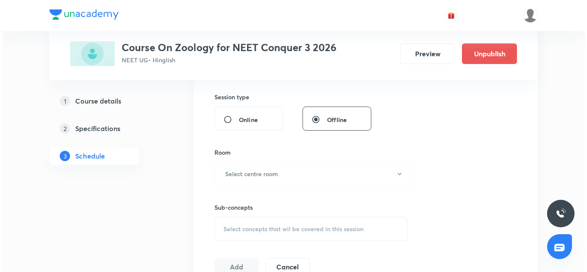
scroll to position [316, 0]
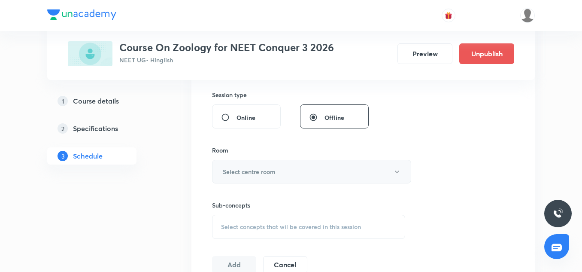
type input "75"
click at [241, 177] on button "Select centre room" at bounding box center [311, 172] width 199 height 24
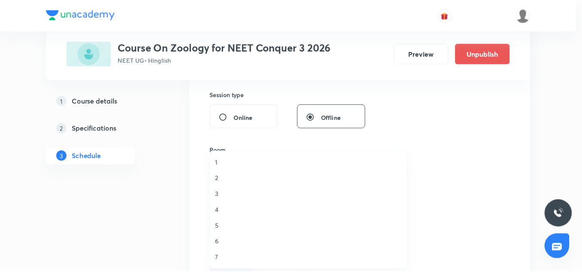
scroll to position [0, 0]
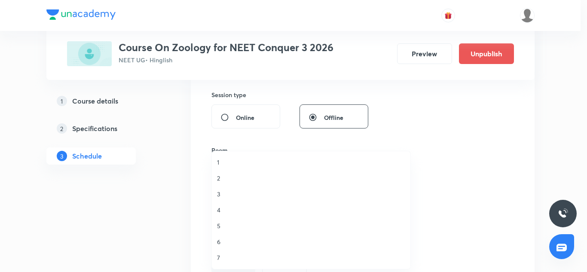
click at [221, 259] on span "7" at bounding box center [311, 257] width 188 height 9
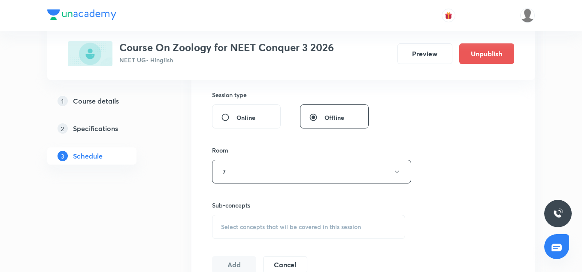
scroll to position [340, 0]
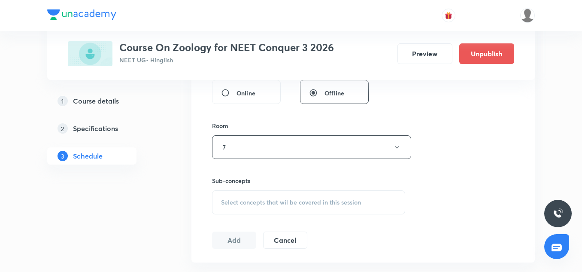
click at [238, 202] on span "Select concepts that wil be covered in this session" at bounding box center [291, 202] width 140 height 7
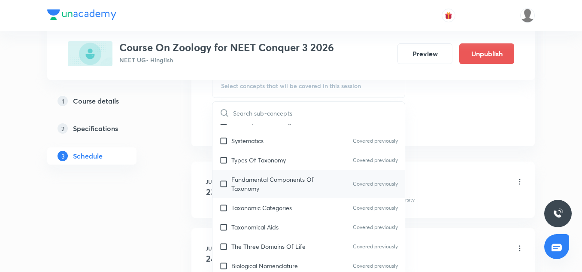
scroll to position [55, 0]
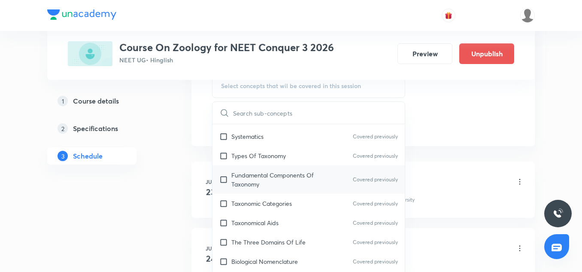
click at [271, 193] on div "Fundamental Components Of Taxonomy Covered previously" at bounding box center [309, 179] width 192 height 28
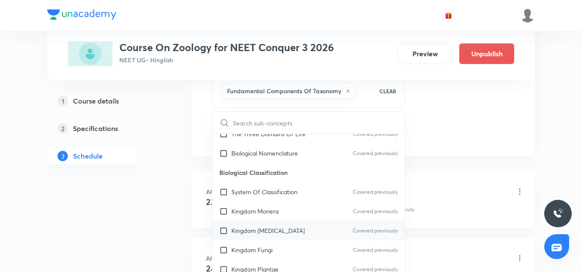
scroll to position [193, 0]
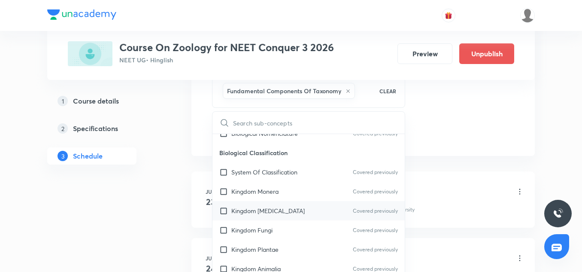
click at [258, 204] on div "Kingdom Protista Covered previously" at bounding box center [309, 210] width 192 height 19
checkbox input "true"
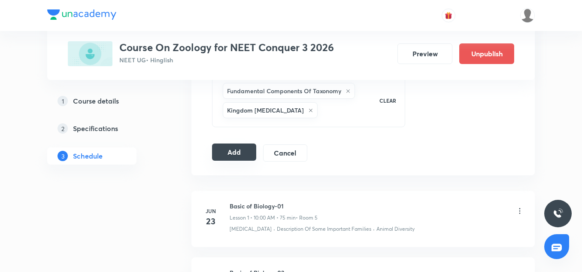
click at [235, 157] on button "Add" at bounding box center [234, 151] width 44 height 17
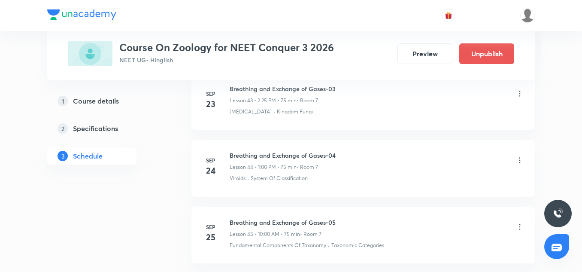
scroll to position [3224, 0]
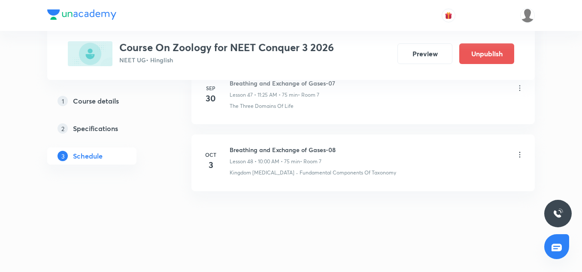
click at [296, 150] on h6 "Breathing and Exchange of Gases-08" at bounding box center [283, 149] width 106 height 9
copy h6 "Breathing and Exchange of Gases-08"
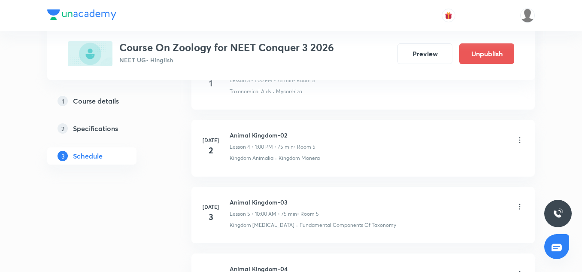
scroll to position [0, 0]
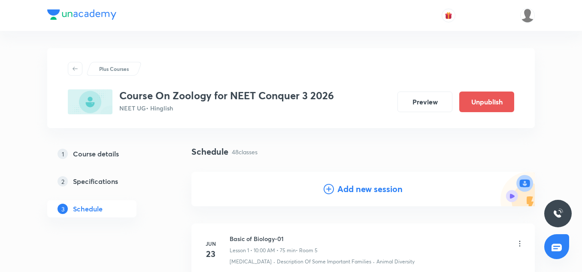
click at [373, 185] on h4 "Add new session" at bounding box center [370, 189] width 65 height 13
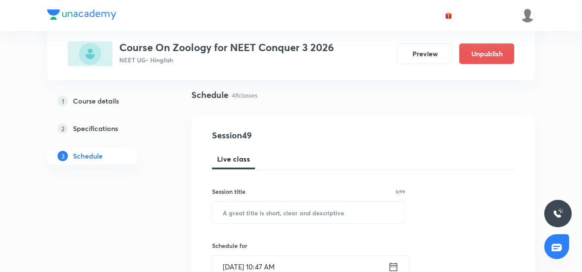
scroll to position [68, 0]
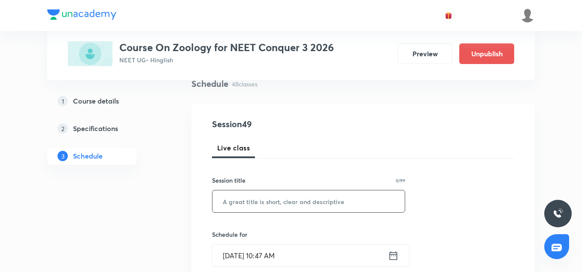
click at [283, 197] on input "text" at bounding box center [309, 201] width 192 height 22
paste input "Breathing and Exchange of Gases-08"
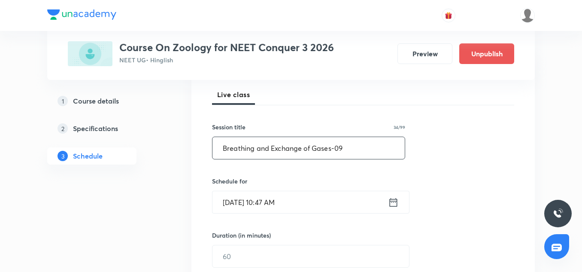
scroll to position [122, 0]
type input "Breathing and Exchange of Gases-09"
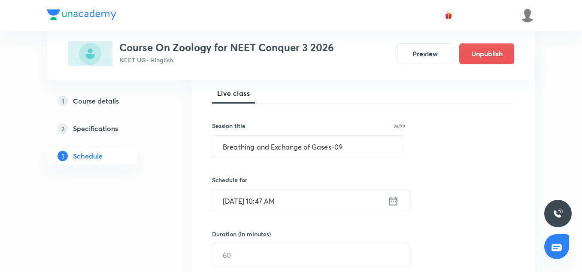
click at [223, 205] on input "Sep 30, 2025, 10:47 AM" at bounding box center [301, 201] width 176 height 22
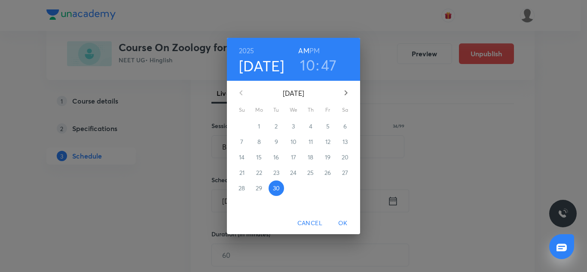
click at [343, 96] on icon "button" at bounding box center [346, 93] width 10 height 10
click at [345, 124] on p "4" at bounding box center [344, 126] width 3 height 9
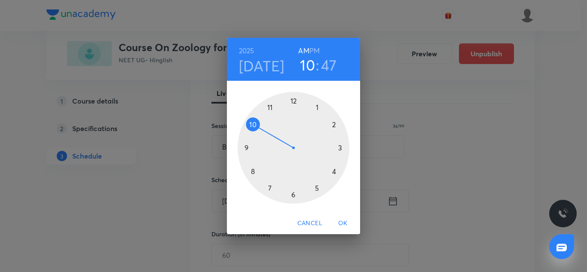
click at [308, 64] on h3 "10" at bounding box center [307, 65] width 15 height 18
click at [317, 107] on div at bounding box center [293, 148] width 112 height 112
click at [294, 100] on div at bounding box center [293, 148] width 112 height 112
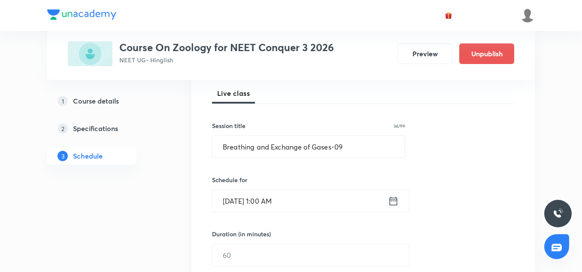
click at [326, 190] on input "Oct 4, 2025, 1:00 AM" at bounding box center [301, 201] width 176 height 22
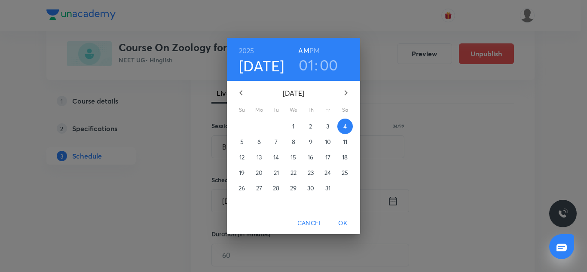
click at [313, 49] on h6 "PM" at bounding box center [314, 51] width 10 height 12
click at [340, 223] on span "OK" at bounding box center [342, 223] width 21 height 11
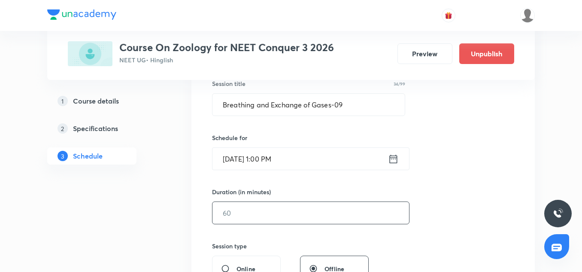
scroll to position [166, 0]
click at [263, 208] on input "text" at bounding box center [311, 212] width 197 height 22
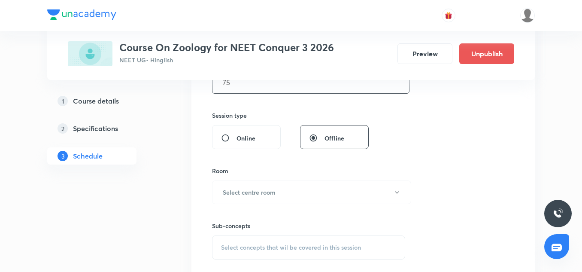
scroll to position [312, 0]
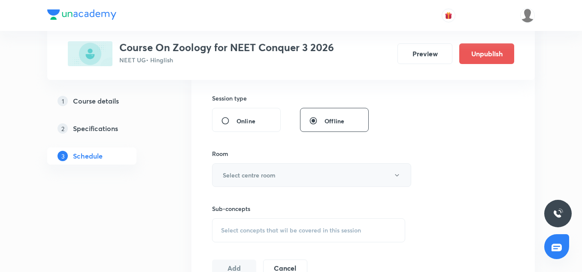
type input "75"
click at [253, 173] on h6 "Select centre room" at bounding box center [249, 174] width 53 height 9
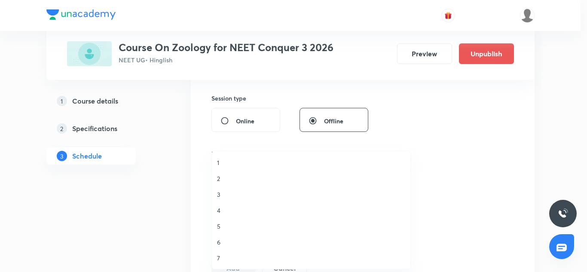
click at [224, 259] on span "7" at bounding box center [311, 257] width 188 height 9
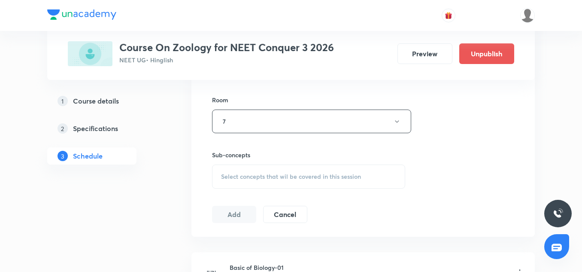
scroll to position [373, 0]
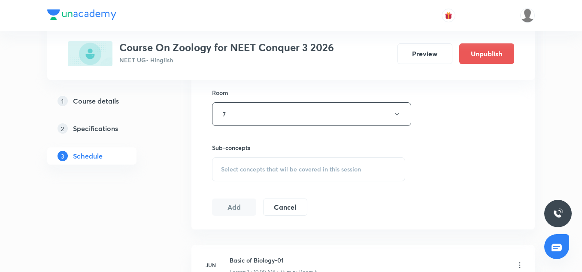
click at [254, 157] on div "Select concepts that wil be covered in this session" at bounding box center [308, 169] width 193 height 24
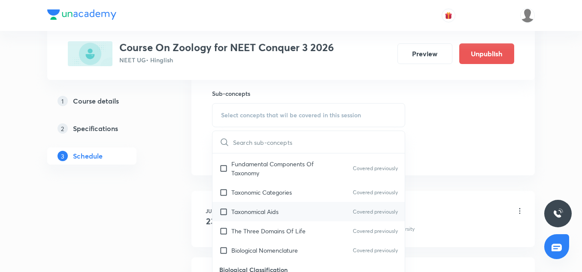
scroll to position [117, 0]
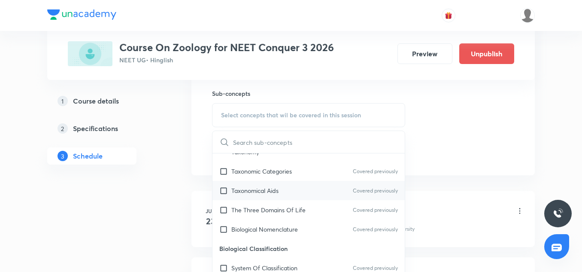
click at [253, 190] on p "Taxonomical Aids" at bounding box center [254, 190] width 47 height 9
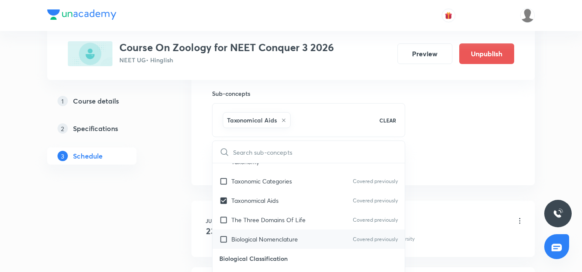
click at [253, 240] on p "Biological Nomenclature" at bounding box center [264, 238] width 67 height 9
checkbox input "true"
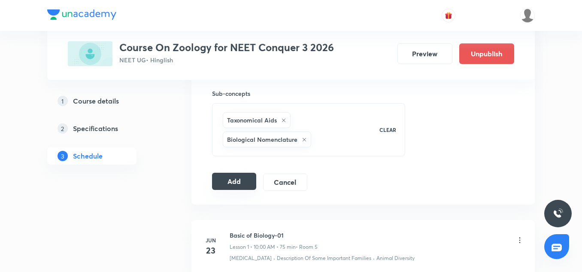
click at [238, 188] on button "Add" at bounding box center [234, 181] width 44 height 17
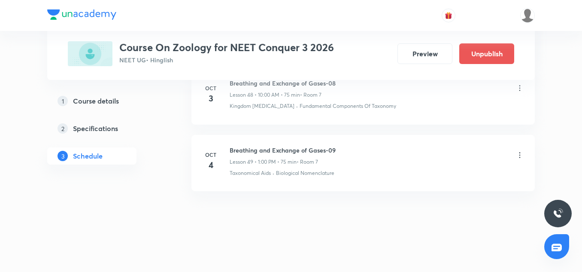
scroll to position [3284, 0]
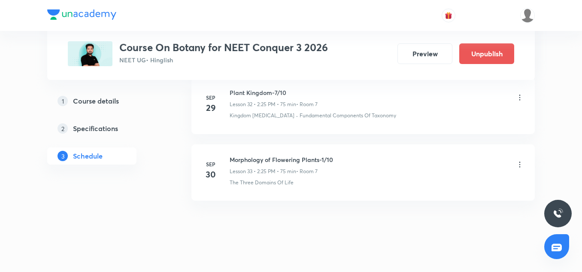
scroll to position [2617, 0]
click at [300, 156] on h6 "Morphology of Flowering Plants-1/10" at bounding box center [281, 159] width 103 height 9
copy h6 "Morphology of Flowering Plants-1/10"
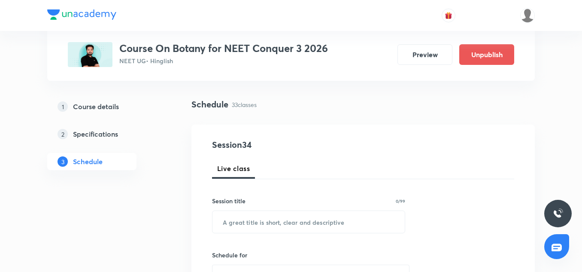
scroll to position [55, 0]
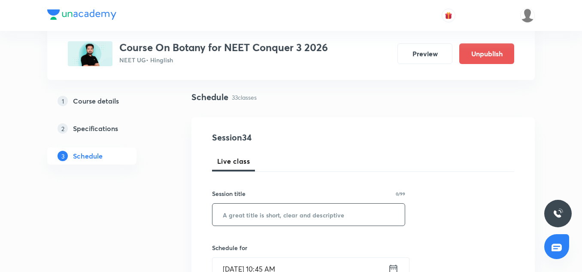
click at [245, 208] on input "text" at bounding box center [309, 215] width 192 height 22
paste input "Morphology of Flowering Plants-1/10"
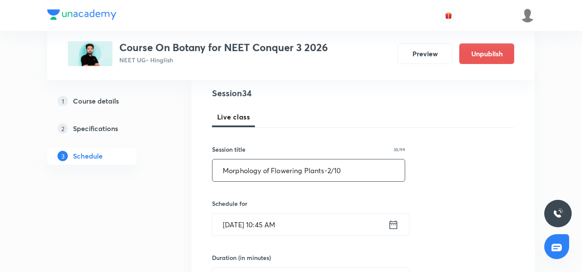
scroll to position [114, 0]
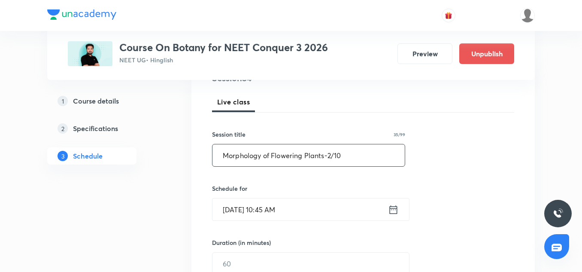
type input "Morphology of Flowering Plants-2/10"
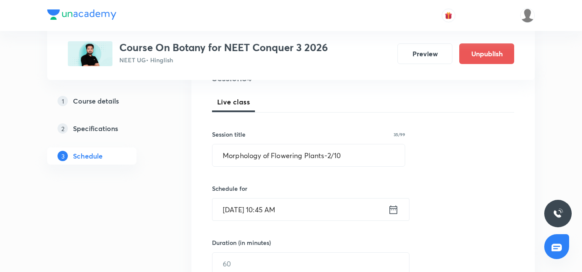
click at [231, 202] on input "[DATE] 10:45 AM" at bounding box center [301, 209] width 176 height 22
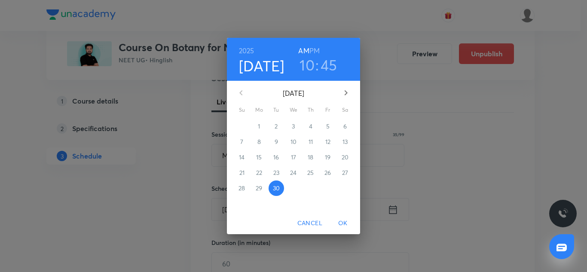
click at [341, 92] on icon "button" at bounding box center [346, 93] width 10 height 10
click at [329, 125] on p "3" at bounding box center [327, 126] width 3 height 9
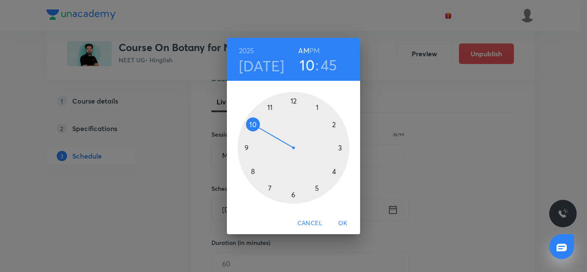
click at [306, 62] on h3 "10" at bounding box center [306, 65] width 15 height 18
click at [315, 49] on h6 "PM" at bounding box center [314, 51] width 10 height 12
click at [337, 125] on div at bounding box center [293, 148] width 112 height 112
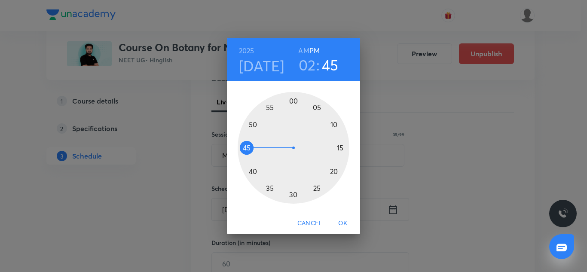
click at [316, 187] on div at bounding box center [293, 148] width 112 height 112
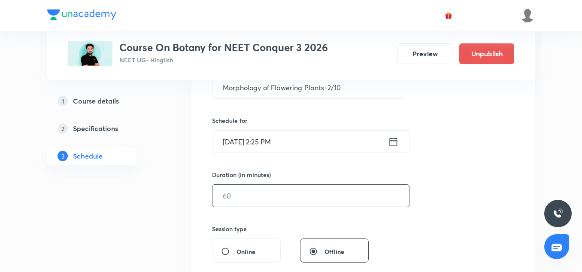
scroll to position [182, 0]
click at [236, 192] on input "text" at bounding box center [311, 195] width 197 height 22
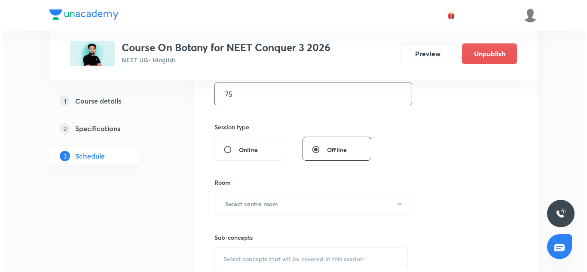
scroll to position [292, 0]
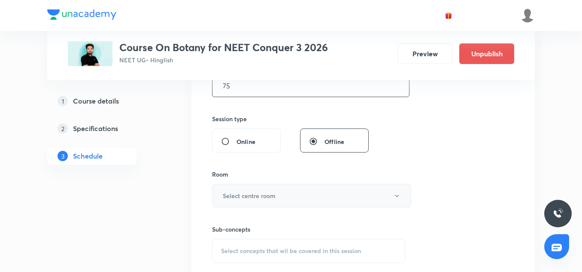
type input "75"
click at [237, 191] on button "Select centre room" at bounding box center [311, 196] width 199 height 24
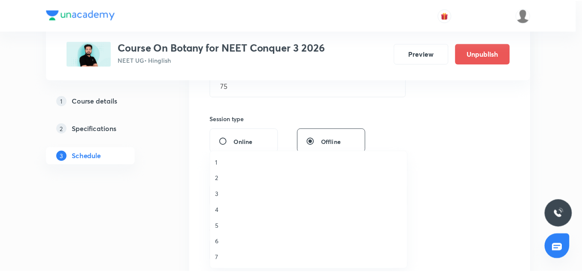
scroll to position [0, 0]
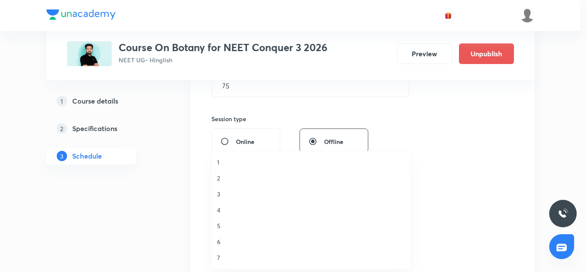
click at [222, 260] on span "7" at bounding box center [311, 257] width 188 height 9
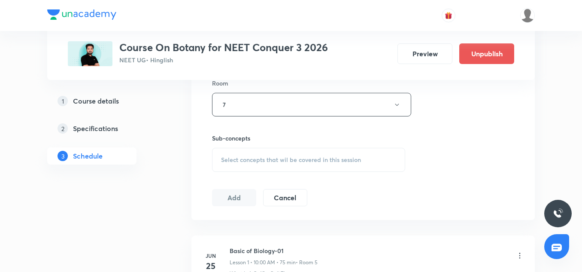
click at [246, 159] on span "Select concepts that wil be covered in this session" at bounding box center [291, 159] width 140 height 7
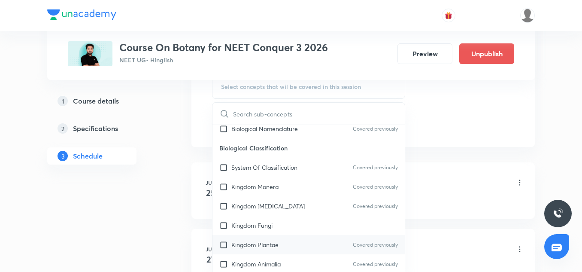
scroll to position [230, 0]
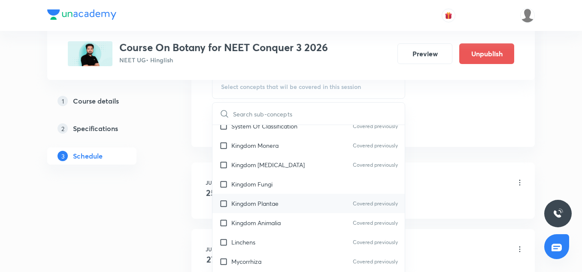
click at [257, 196] on div "Kingdom Plantae Covered previously" at bounding box center [309, 203] width 192 height 19
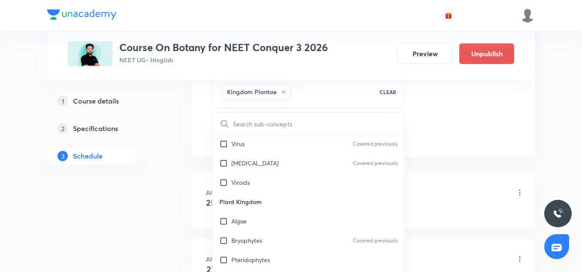
scroll to position [388, 0]
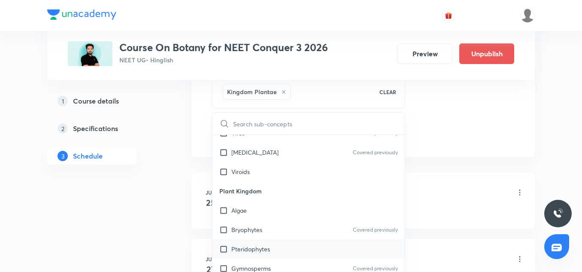
click at [245, 241] on div "Pteridophytes" at bounding box center [309, 248] width 192 height 19
checkbox input "true"
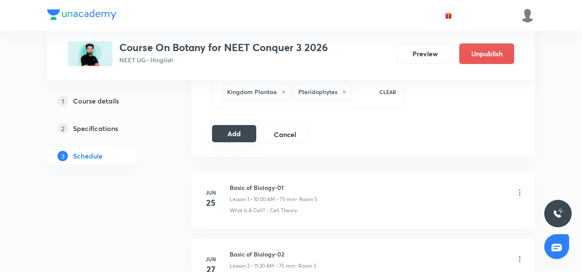
click at [246, 139] on button "Add" at bounding box center [234, 133] width 44 height 17
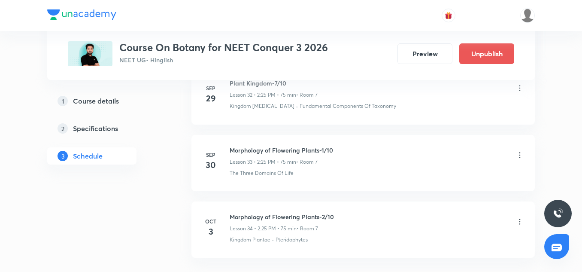
scroll to position [2298, 0]
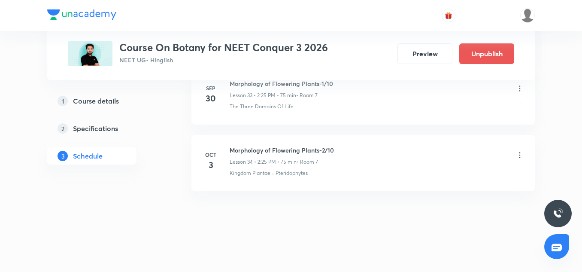
click at [265, 148] on h6 "Morphology of Flowering Plants-2/10" at bounding box center [282, 150] width 104 height 9
copy h6 "Morphology of Flowering Plants-2/10"
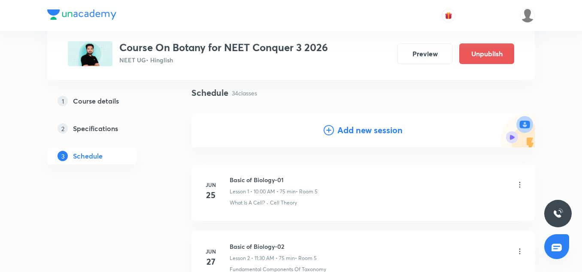
scroll to position [63, 0]
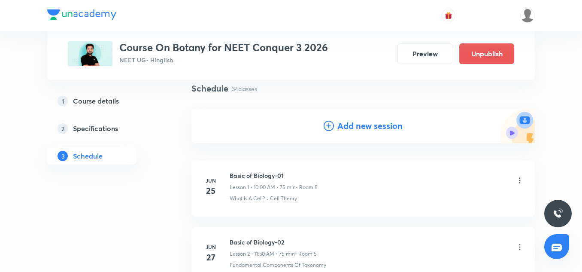
click at [353, 126] on h4 "Add new session" at bounding box center [370, 125] width 65 height 13
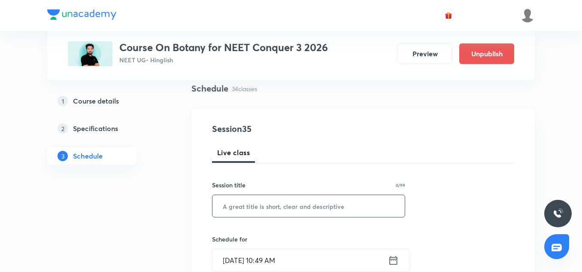
click at [251, 210] on input "text" at bounding box center [309, 206] width 192 height 22
paste input "Morphology of Flowering Plants-2/10"
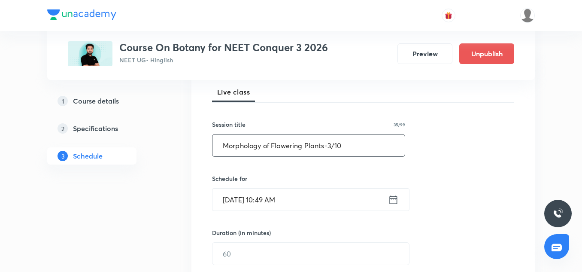
scroll to position [124, 0]
type input "Morphology of Flowering Plants-3/10"
click at [229, 199] on input "[DATE] 10:49 AM" at bounding box center [301, 199] width 176 height 22
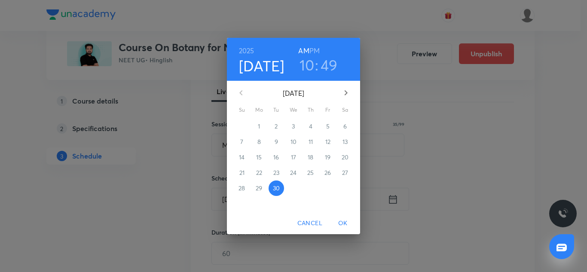
click at [339, 96] on button "button" at bounding box center [345, 92] width 21 height 21
click at [342, 125] on span "4" at bounding box center [344, 126] width 15 height 9
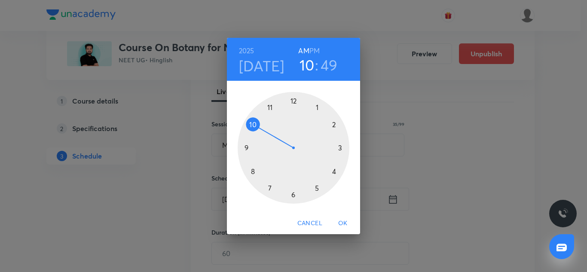
click at [320, 65] on h3 "49" at bounding box center [328, 65] width 17 height 18
click at [292, 101] on div at bounding box center [293, 148] width 112 height 112
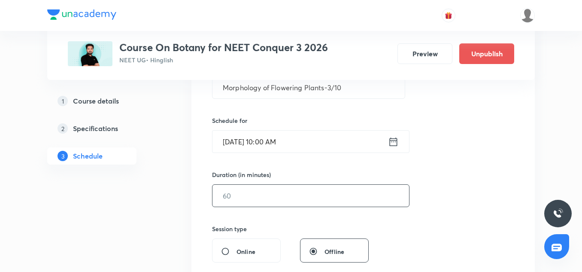
scroll to position [182, 0]
click at [232, 190] on input "text" at bounding box center [311, 195] width 197 height 22
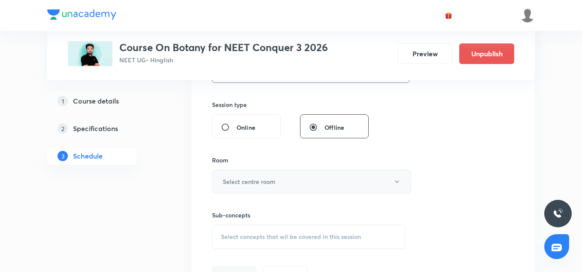
scroll to position [306, 0]
type input "75"
click at [260, 181] on h6 "Select centre room" at bounding box center [249, 181] width 53 height 9
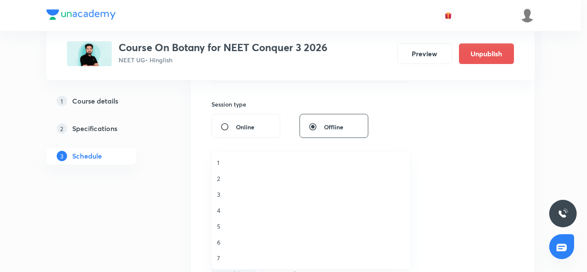
click at [227, 253] on li "7" at bounding box center [311, 258] width 198 height 16
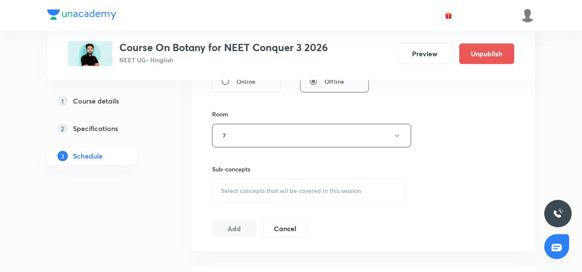
scroll to position [352, 0]
click at [250, 186] on div "Select concepts that wil be covered in this session" at bounding box center [308, 190] width 193 height 24
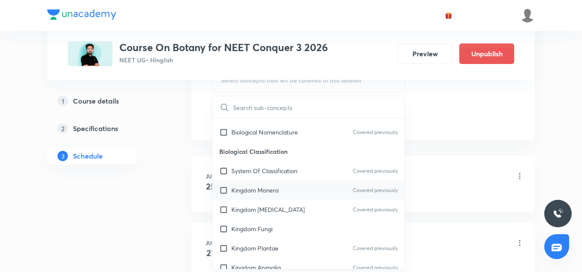
click at [251, 195] on div "Kingdom Monera Covered previously" at bounding box center [309, 189] width 192 height 19
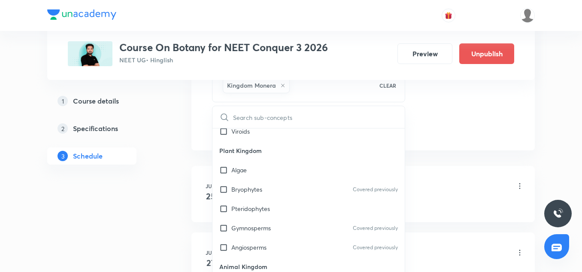
scroll to position [465, 0]
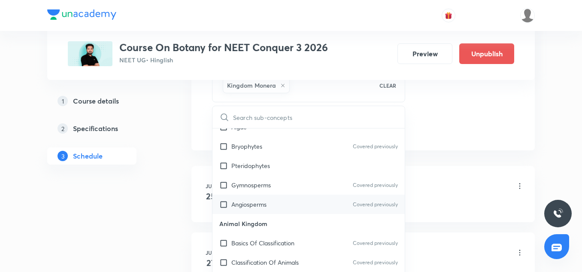
click at [246, 208] on p "Angiosperms" at bounding box center [248, 204] width 35 height 9
checkbox input "true"
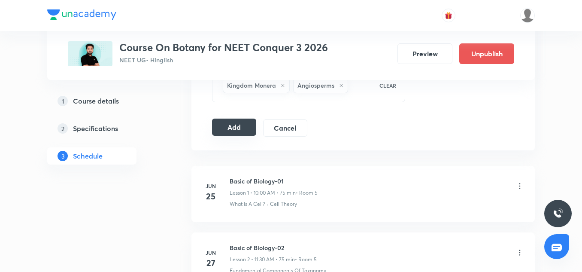
click at [232, 123] on button "Add" at bounding box center [234, 127] width 44 height 17
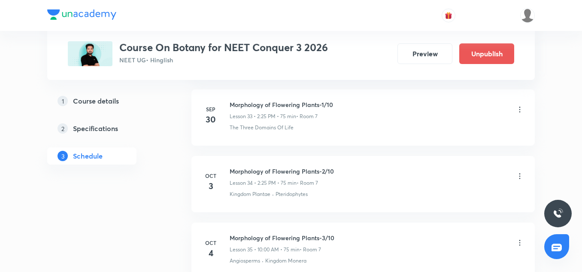
scroll to position [2365, 0]
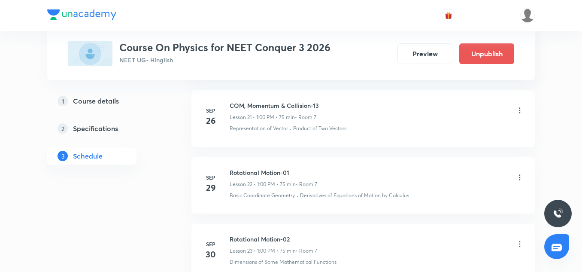
scroll to position [2006, 0]
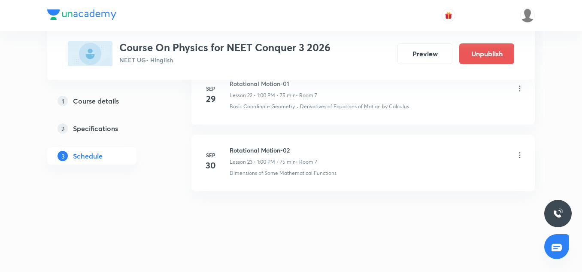
click at [280, 153] on h6 "Rotational Motion-02" at bounding box center [274, 150] width 88 height 9
copy h6 "Rotational Motion-02"
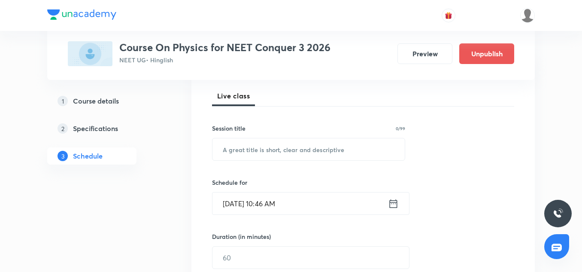
scroll to position [120, 0]
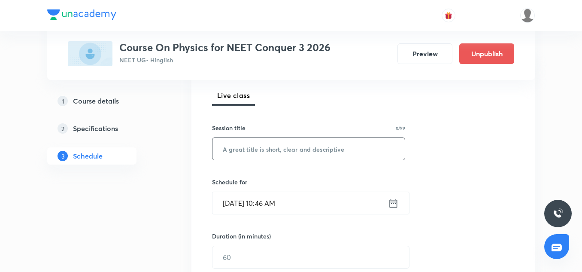
click at [256, 150] on input "text" at bounding box center [309, 149] width 192 height 22
paste input "Rotational Motion-02"
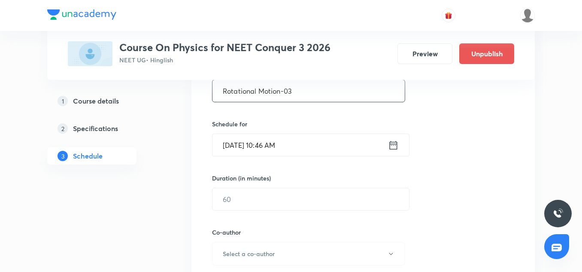
type input "Rotational Motion-03"
click at [232, 154] on input "[DATE] 10:46 AM" at bounding box center [301, 145] width 176 height 22
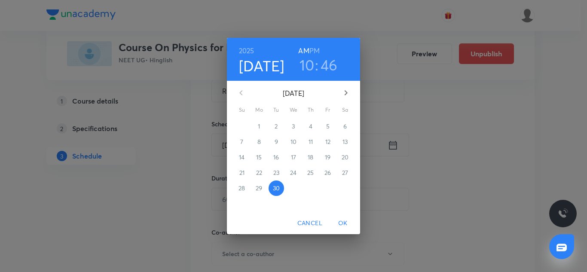
click at [347, 93] on icon "button" at bounding box center [345, 92] width 3 height 5
click at [328, 133] on button "3" at bounding box center [327, 126] width 15 height 15
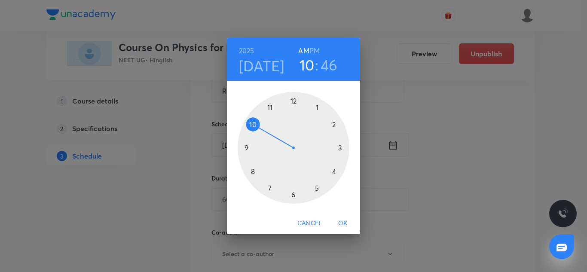
click at [328, 133] on div at bounding box center [293, 148] width 112 height 112
click at [307, 61] on h3 "02" at bounding box center [306, 65] width 17 height 18
click at [314, 48] on h6 "PM" at bounding box center [314, 51] width 10 height 12
click at [316, 107] on div at bounding box center [293, 148] width 112 height 112
click at [293, 101] on div at bounding box center [293, 148] width 112 height 112
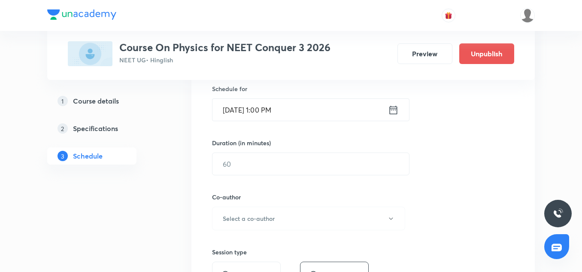
scroll to position [215, 0]
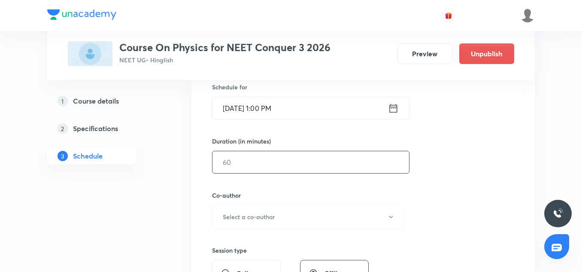
click at [259, 173] on div "​" at bounding box center [311, 162] width 198 height 23
click at [242, 156] on input "text" at bounding box center [311, 162] width 197 height 22
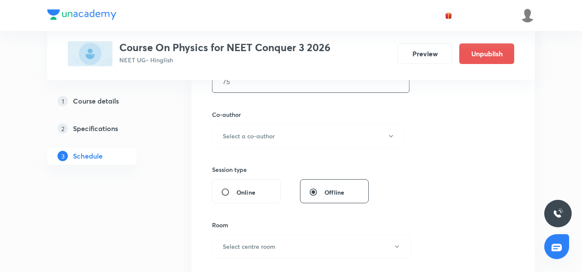
scroll to position [296, 0]
type input "75"
click at [236, 140] on h6 "Select a co-author" at bounding box center [249, 135] width 52 height 9
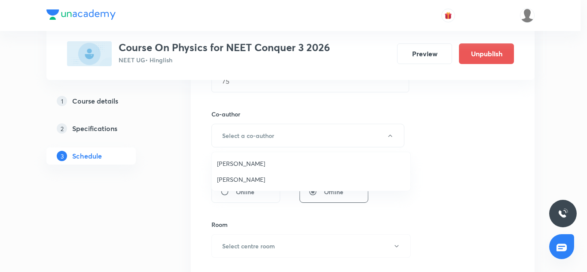
click at [241, 171] on li "Vinod Kumar Dixit" at bounding box center [311, 163] width 198 height 16
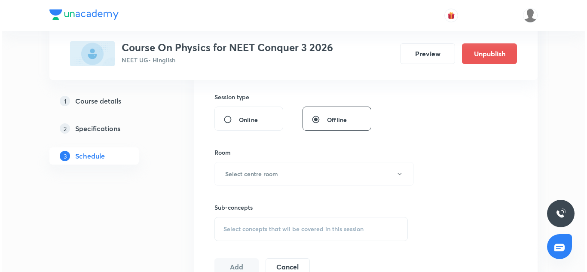
scroll to position [371, 0]
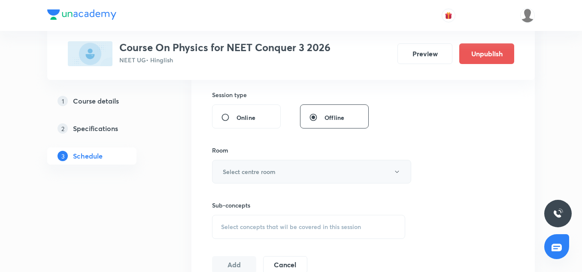
click at [266, 169] on h6 "Select centre room" at bounding box center [249, 171] width 53 height 9
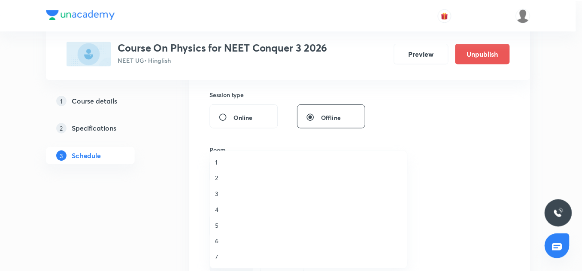
scroll to position [0, 0]
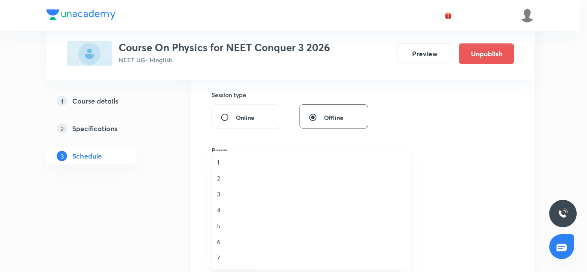
click at [225, 262] on li "7" at bounding box center [311, 258] width 198 height 16
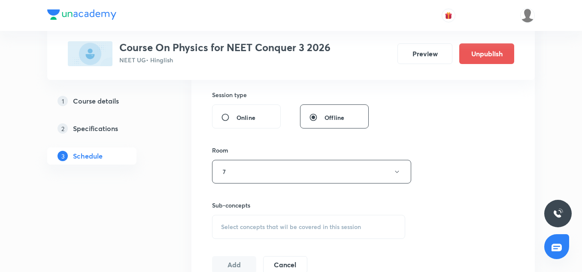
scroll to position [390, 0]
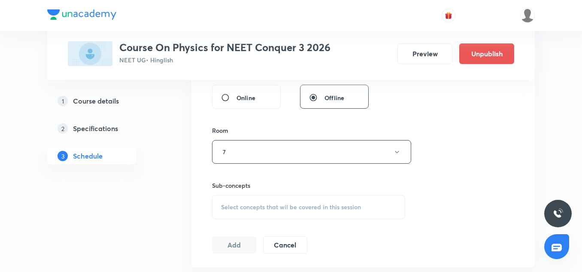
click at [237, 204] on span "Select concepts that wil be covered in this session" at bounding box center [291, 207] width 140 height 7
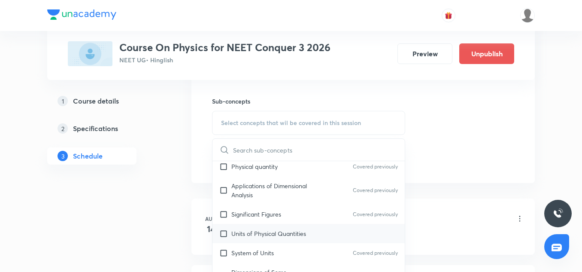
scroll to position [109, 0]
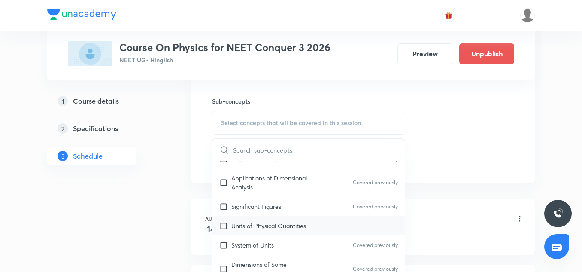
click at [247, 231] on div "Units of Physical Quantities" at bounding box center [309, 225] width 192 height 19
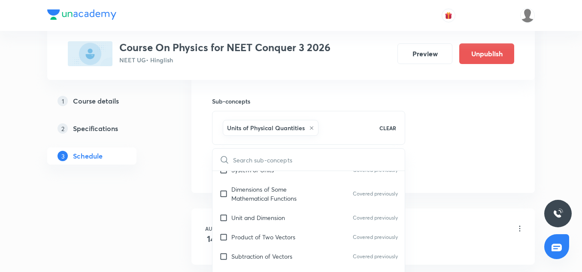
scroll to position [198, 0]
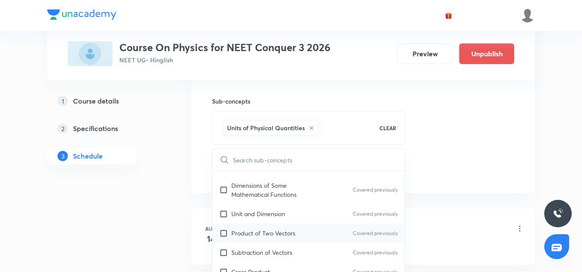
click at [244, 240] on div "Product of Two Vectors Covered previously" at bounding box center [309, 232] width 192 height 19
checkbox input "true"
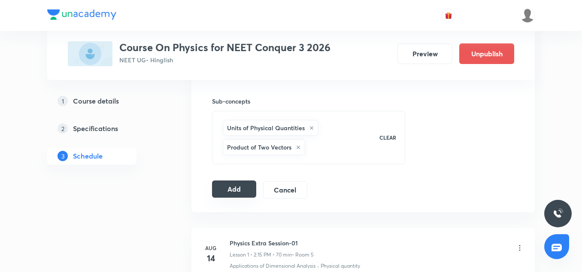
click at [234, 187] on button "Add" at bounding box center [234, 188] width 44 height 17
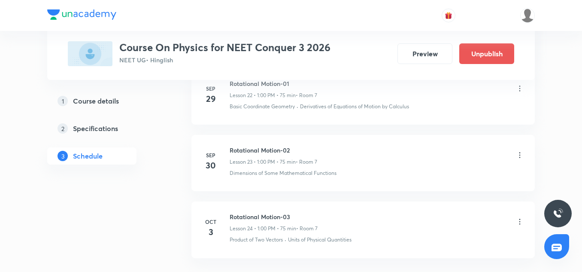
scroll to position [1623, 0]
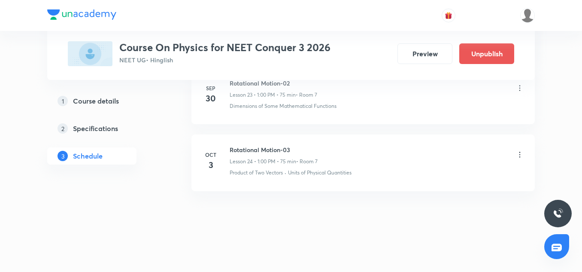
click at [259, 153] on h6 "Rotational Motion-03" at bounding box center [274, 149] width 88 height 9
copy h6 "Rotational Motion-03"
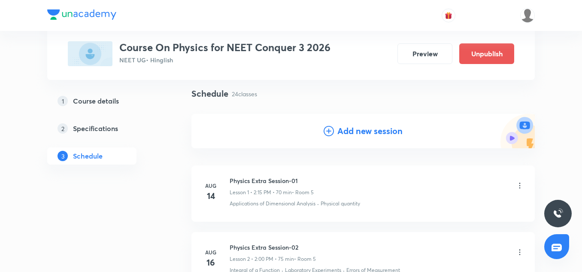
scroll to position [62, 0]
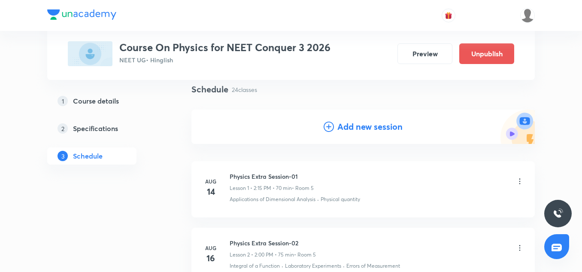
click at [359, 128] on h4 "Add new session" at bounding box center [370, 126] width 65 height 13
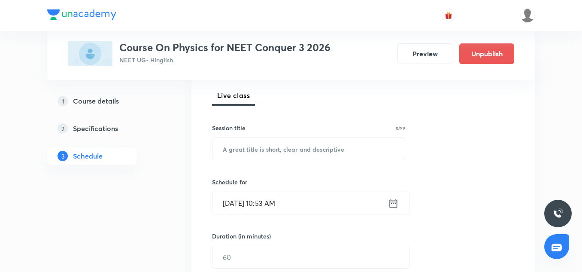
scroll to position [122, 0]
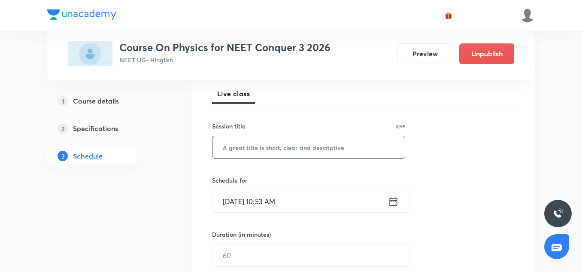
click at [242, 152] on input "text" at bounding box center [309, 147] width 192 height 22
paste input "Rotational Motion-03"
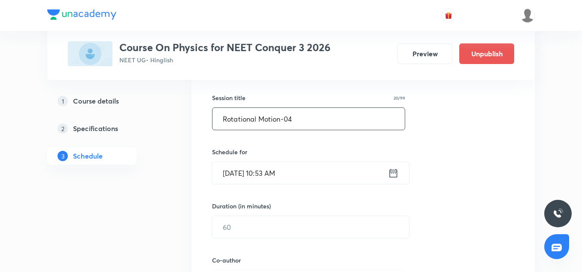
scroll to position [162, 0]
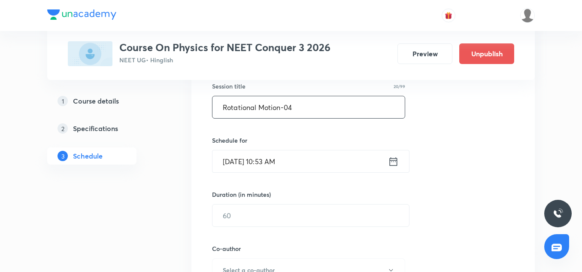
type input "Rotational Motion-04"
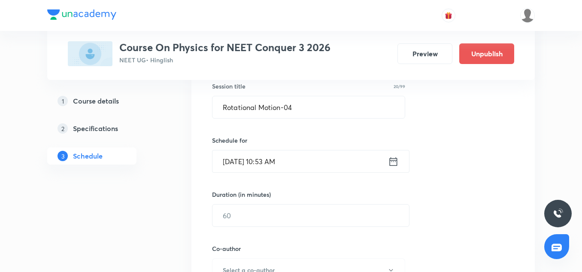
click at [230, 160] on input "Sep 30, 2025, 10:53 AM" at bounding box center [301, 161] width 176 height 22
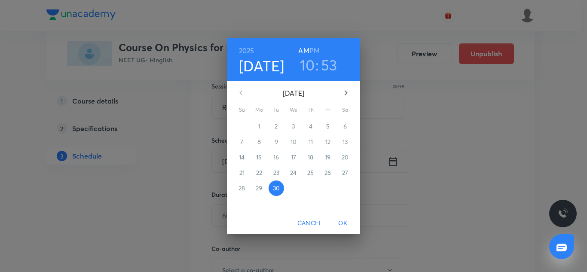
click at [348, 91] on icon "button" at bounding box center [346, 93] width 10 height 10
click at [344, 129] on p "4" at bounding box center [344, 126] width 3 height 9
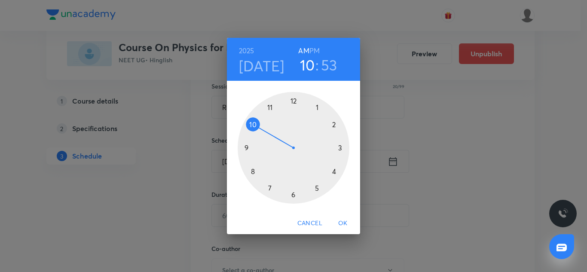
click at [332, 124] on div at bounding box center [293, 148] width 112 height 112
click at [316, 189] on div at bounding box center [293, 148] width 112 height 112
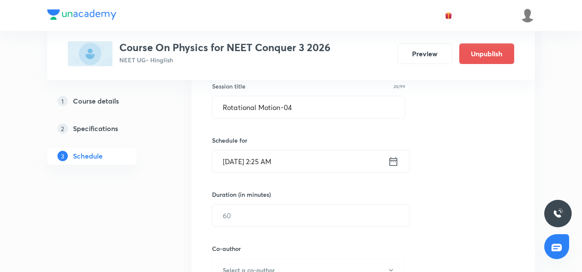
scroll to position [192, 0]
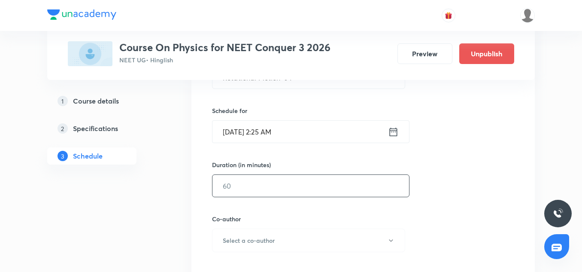
click at [252, 181] on input "text" at bounding box center [311, 186] width 197 height 22
click at [304, 134] on input "Oct 4, 2025, 2:25 AM" at bounding box center [301, 132] width 176 height 22
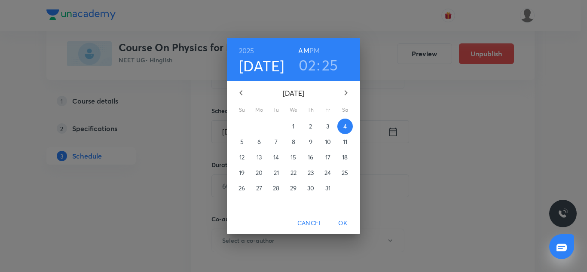
click at [316, 51] on h6 "PM" at bounding box center [314, 51] width 10 height 12
click at [345, 222] on span "OK" at bounding box center [342, 223] width 21 height 11
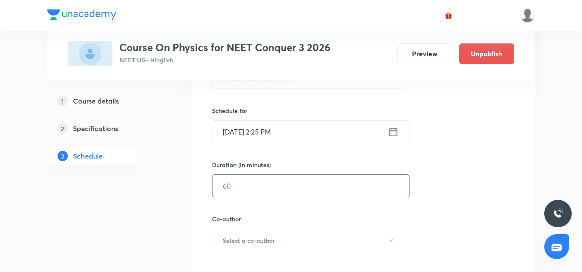
click at [262, 186] on input "text" at bounding box center [311, 186] width 197 height 22
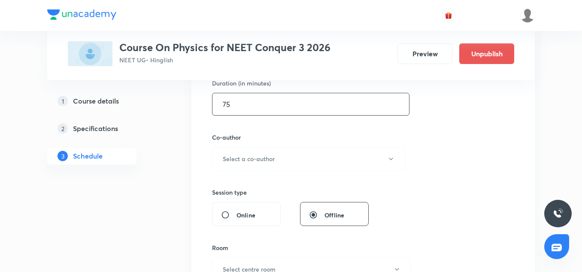
scroll to position [276, 0]
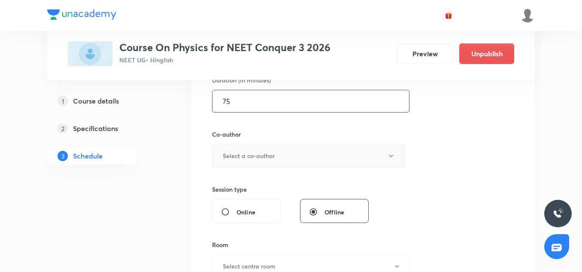
type input "75"
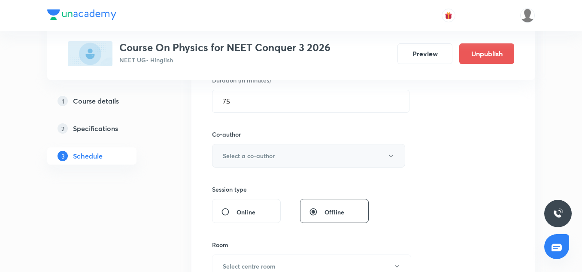
click at [242, 158] on h6 "Select a co-author" at bounding box center [249, 155] width 52 height 9
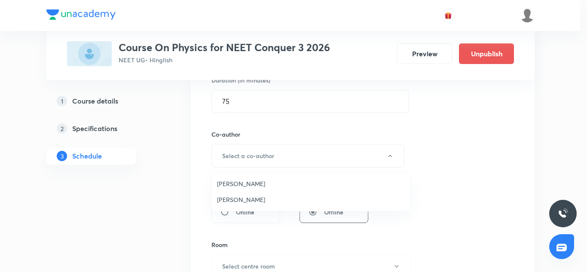
click at [238, 181] on span "Vinod Kumar Dixit" at bounding box center [311, 183] width 188 height 9
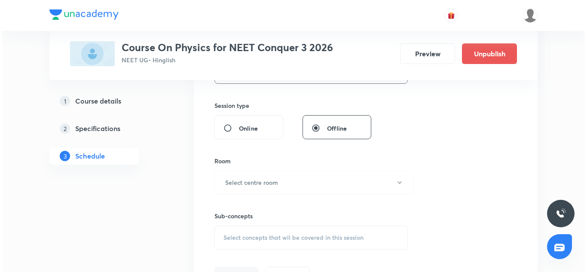
scroll to position [388, 0]
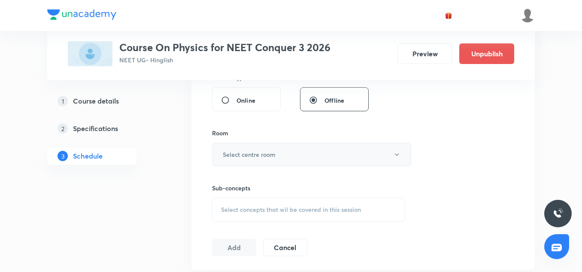
click at [238, 156] on h6 "Select centre room" at bounding box center [249, 154] width 53 height 9
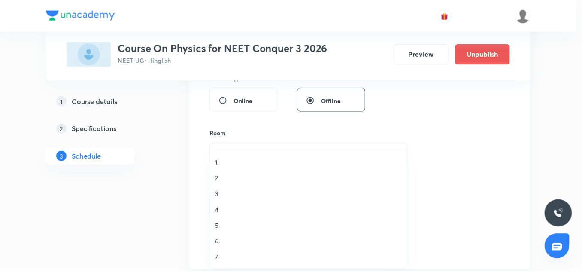
scroll to position [0, 0]
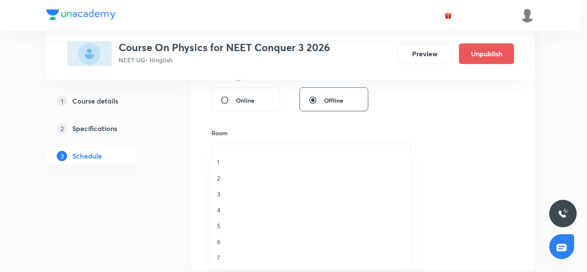
click at [218, 254] on span "7" at bounding box center [311, 257] width 188 height 9
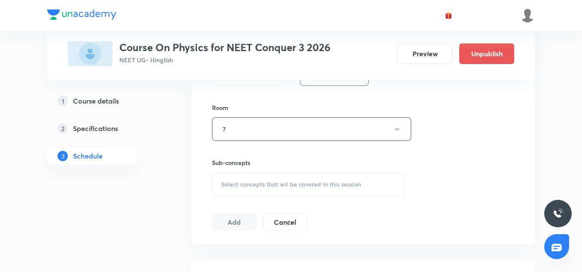
scroll to position [414, 0]
drag, startPoint x: 248, startPoint y: 170, endPoint x: 246, endPoint y: 174, distance: 5.2
click at [246, 174] on div "Sub-concepts Select concepts that wil be covered in this session" at bounding box center [308, 177] width 193 height 38
click at [246, 174] on div "Select concepts that wil be covered in this session" at bounding box center [308, 184] width 193 height 24
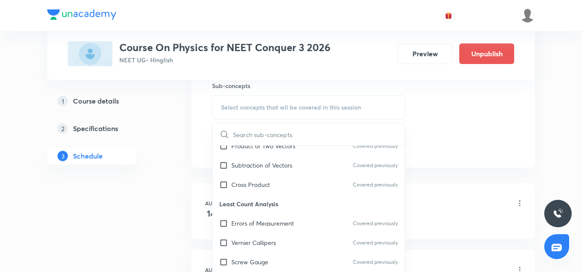
scroll to position [269, 0]
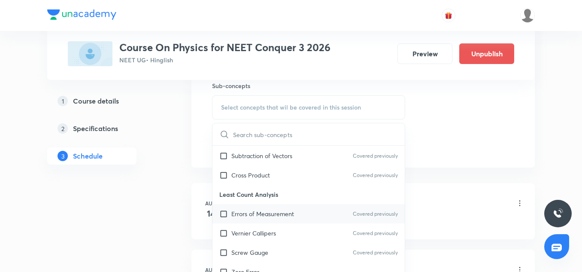
click at [250, 208] on div "Errors of Measurement Covered previously" at bounding box center [309, 213] width 192 height 19
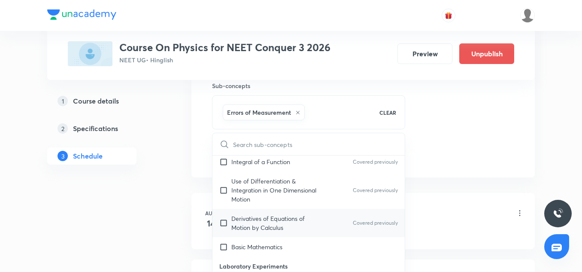
scroll to position [532, 0]
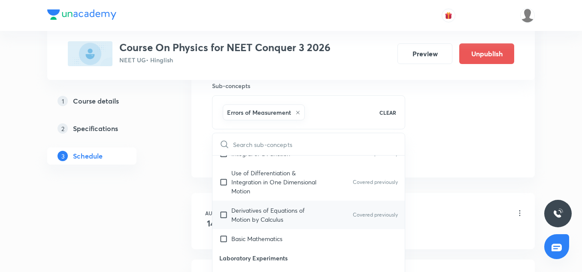
click at [244, 217] on p "Derivatives of Equations of Motion by Calculus" at bounding box center [274, 215] width 87 height 18
checkbox input "true"
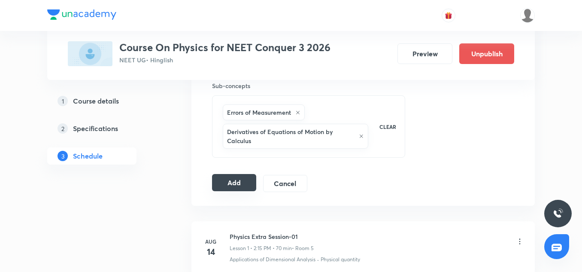
click at [239, 183] on button "Add" at bounding box center [234, 182] width 44 height 17
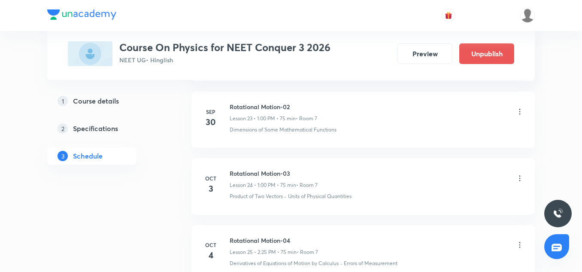
scroll to position [1594, 0]
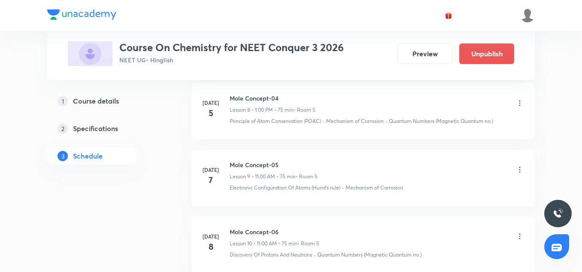
scroll to position [4339, 0]
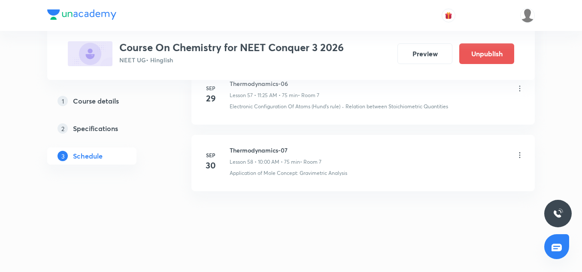
click at [274, 143] on li "[DATE] Thermodynamics-07 Lesson 58 • 10:00 AM • 75 min • Room 7 Application of …" at bounding box center [364, 163] width 344 height 56
copy h6 "Thermodynamics-07"
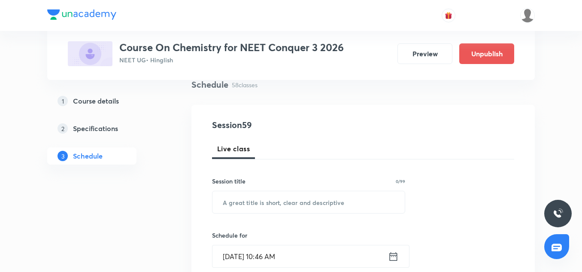
scroll to position [83, 0]
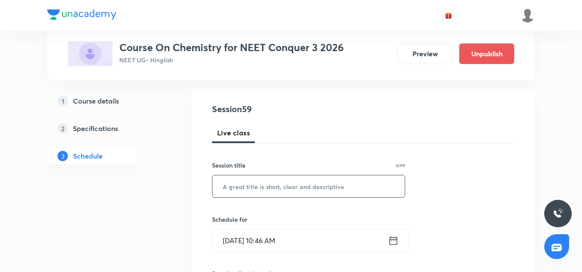
click at [238, 185] on input "text" at bounding box center [309, 186] width 192 height 22
paste input "Thermodynamics-07"
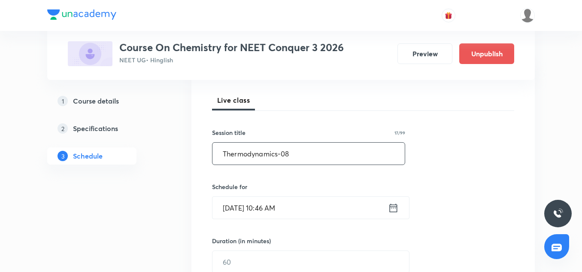
scroll to position [119, 0]
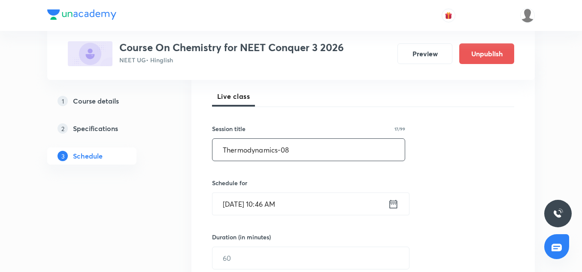
type input "Thermodynamics-08"
click at [238, 207] on input "[DATE] 10:46 AM" at bounding box center [301, 204] width 176 height 22
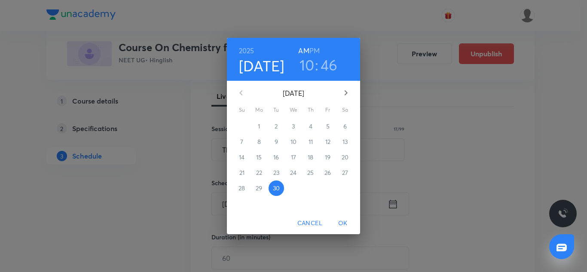
click at [340, 93] on button "button" at bounding box center [345, 92] width 21 height 21
click at [326, 128] on span "3" at bounding box center [327, 126] width 15 height 9
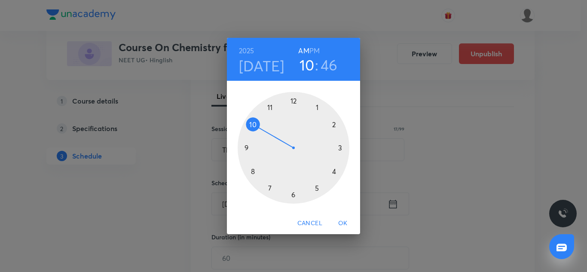
click at [307, 69] on h3 "10" at bounding box center [306, 65] width 15 height 18
click at [270, 108] on div at bounding box center [293, 148] width 112 height 112
click at [319, 191] on div at bounding box center [293, 148] width 112 height 112
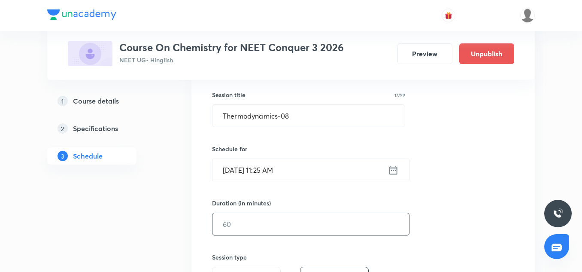
scroll to position [154, 0]
click at [243, 216] on input "text" at bounding box center [311, 224] width 197 height 22
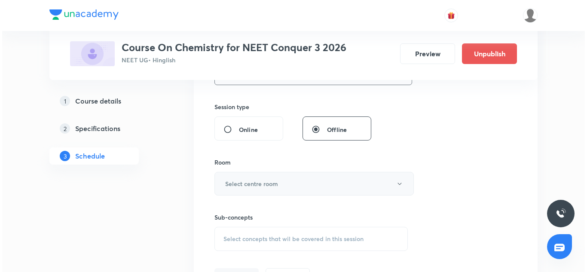
scroll to position [304, 0]
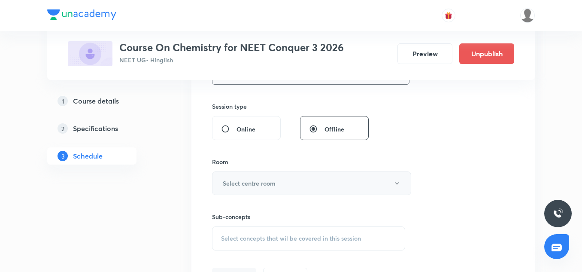
type input "75"
click at [241, 182] on h6 "Select centre room" at bounding box center [249, 183] width 53 height 9
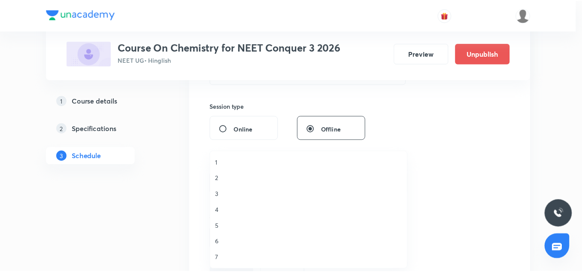
scroll to position [0, 0]
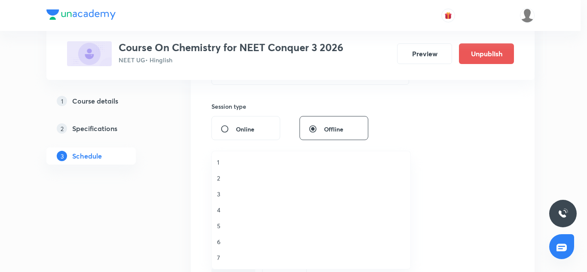
click at [216, 256] on li "7" at bounding box center [311, 258] width 198 height 16
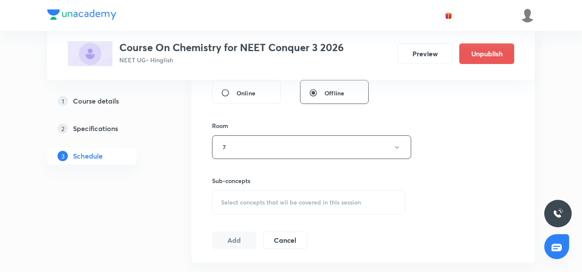
click at [248, 200] on span "Select concepts that wil be covered in this session" at bounding box center [291, 202] width 140 height 7
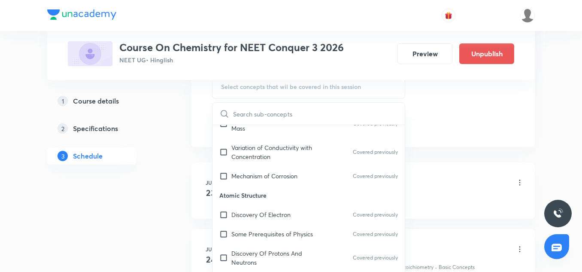
scroll to position [313, 0]
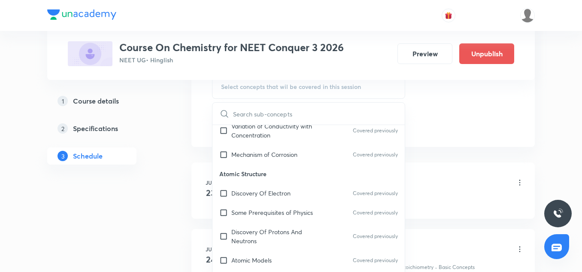
click at [253, 166] on p "Atomic Structure" at bounding box center [309, 173] width 192 height 19
click at [251, 208] on p "Some Prerequisites of Physics" at bounding box center [272, 212] width 82 height 9
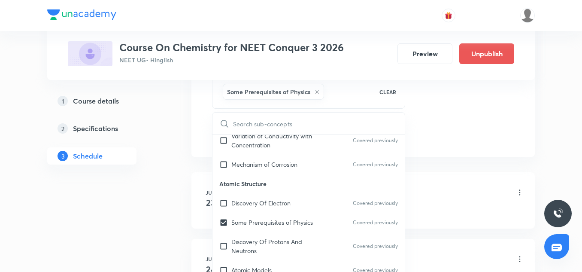
scroll to position [637, 0]
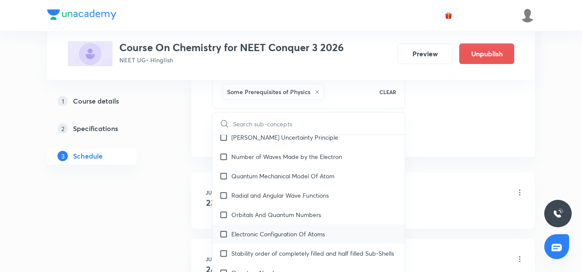
click at [234, 229] on p "Electronic Configuration Of Atoms" at bounding box center [278, 233] width 94 height 9
checkbox input "true"
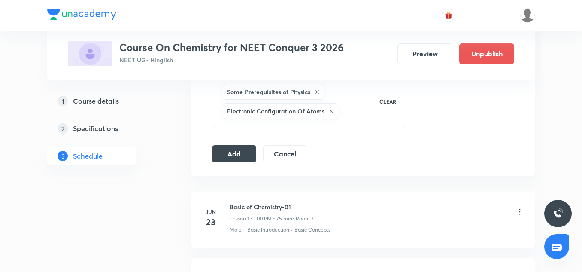
click at [243, 148] on button "Add" at bounding box center [234, 152] width 44 height 17
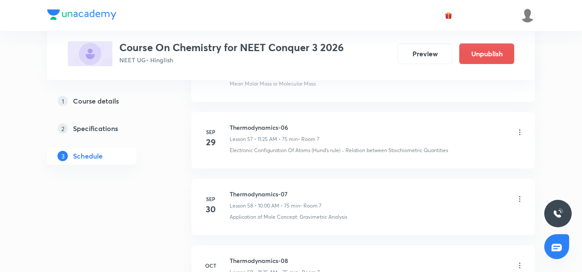
scroll to position [4011, 0]
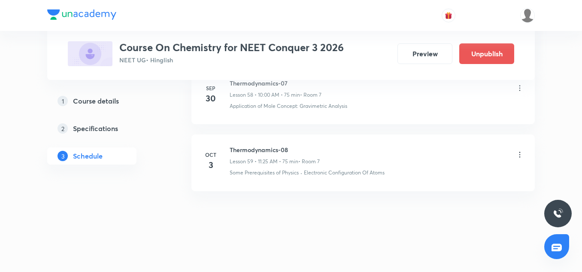
click at [254, 149] on h6 "Thermodynamics-08" at bounding box center [275, 149] width 90 height 9
copy h6 "Thermodynamics-08"
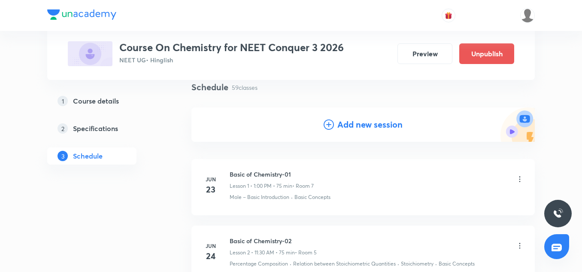
scroll to position [66, 0]
click at [341, 119] on h4 "Add new session" at bounding box center [370, 123] width 65 height 13
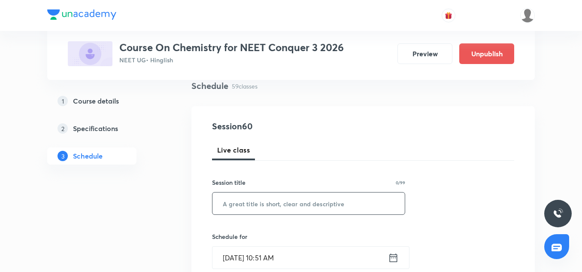
click at [239, 203] on input "text" at bounding box center [309, 203] width 192 height 22
paste input "Thermodynamics-08"
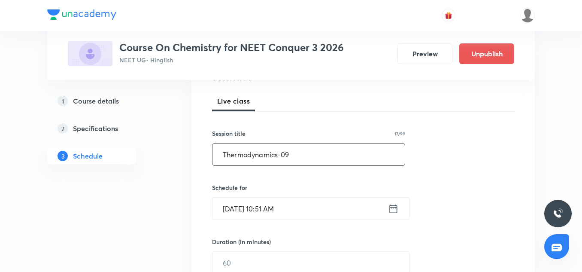
scroll to position [159, 0]
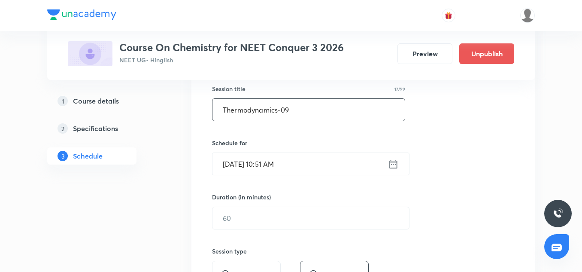
type input "Thermodynamics-09"
click at [245, 153] on input "Sep 30, 2025, 10:51 AM" at bounding box center [301, 164] width 176 height 22
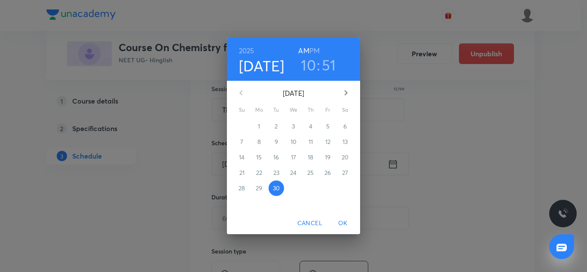
click at [350, 91] on icon "button" at bounding box center [346, 93] width 10 height 10
click at [341, 127] on span "4" at bounding box center [344, 126] width 15 height 9
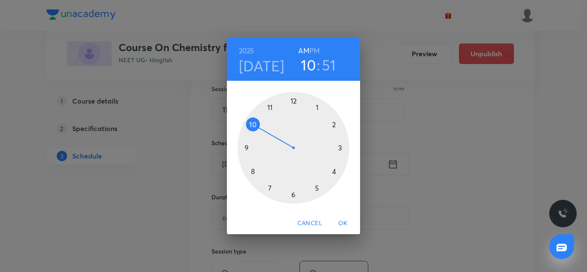
click at [271, 103] on div at bounding box center [293, 148] width 112 height 112
click at [317, 189] on div at bounding box center [293, 148] width 112 height 112
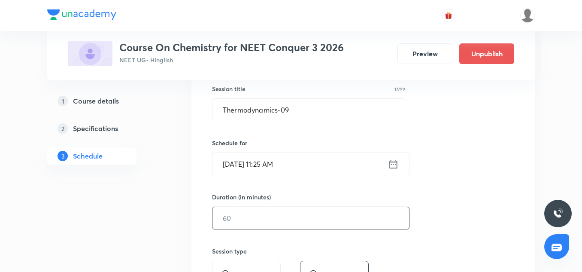
click at [274, 224] on input "text" at bounding box center [311, 218] width 197 height 22
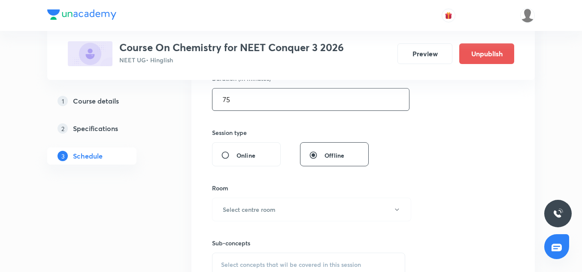
scroll to position [301, 0]
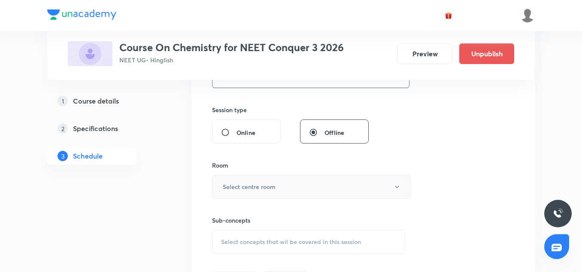
type input "75"
click at [254, 192] on button "Select centre room" at bounding box center [311, 187] width 199 height 24
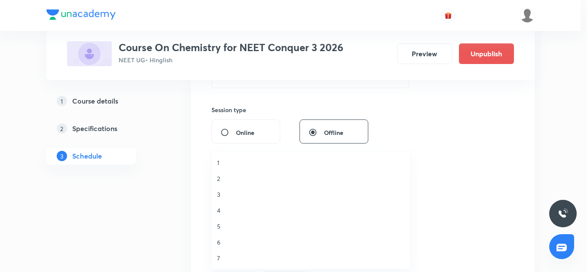
click at [222, 254] on span "7" at bounding box center [311, 257] width 188 height 9
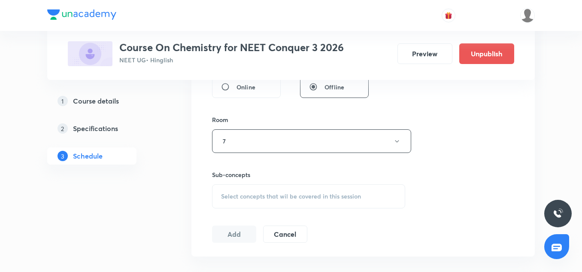
scroll to position [350, 0]
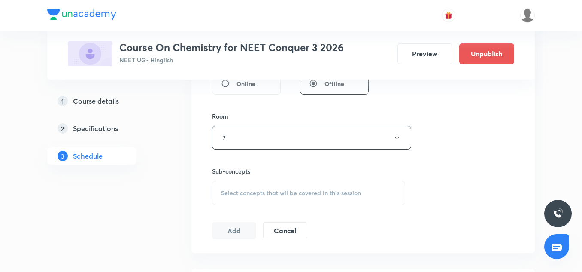
click at [253, 191] on span "Select concepts that wil be covered in this session" at bounding box center [291, 192] width 140 height 7
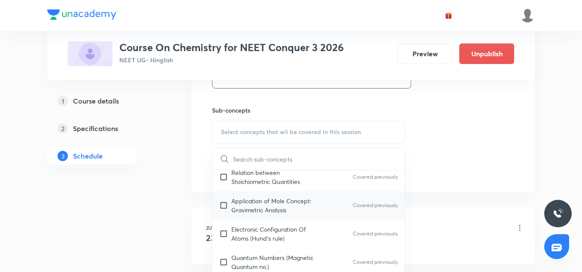
scroll to position [135, 0]
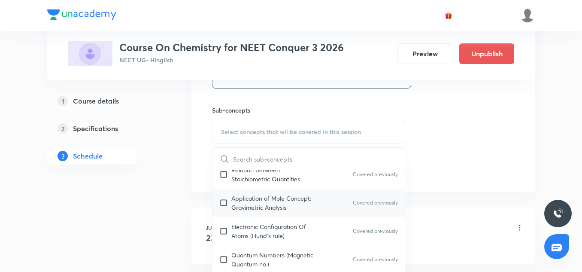
click at [265, 204] on p "Application of Mole Concept: Gravimetric Analysis" at bounding box center [274, 203] width 87 height 18
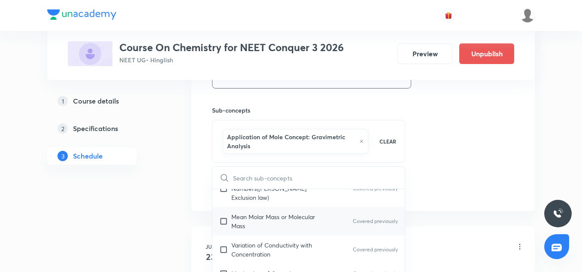
scroll to position [258, 0]
click at [254, 222] on div "Mean Molar Mass or Molecular Mass Covered previously" at bounding box center [309, 221] width 192 height 28
checkbox input "true"
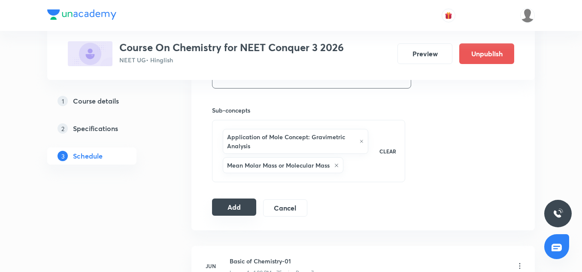
click at [230, 207] on button "Add" at bounding box center [234, 206] width 44 height 17
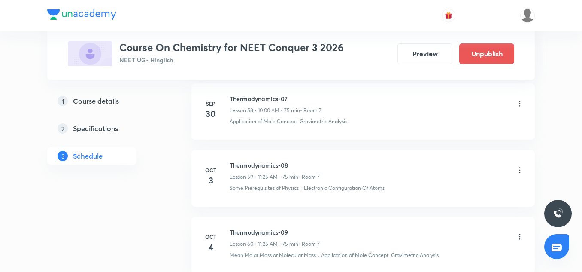
scroll to position [4078, 0]
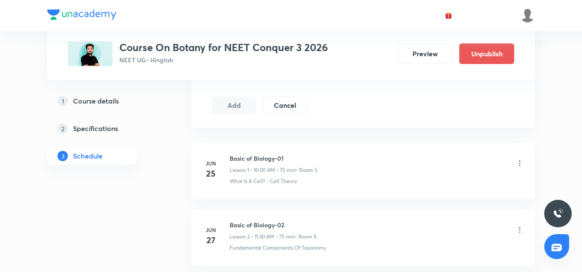
scroll to position [2760, 0]
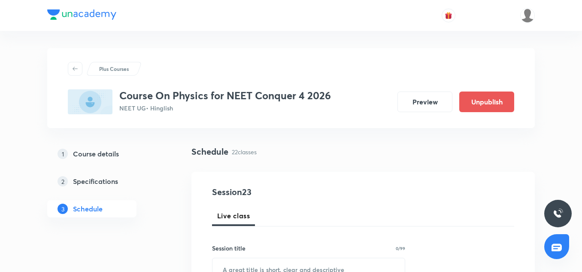
scroll to position [1938, 0]
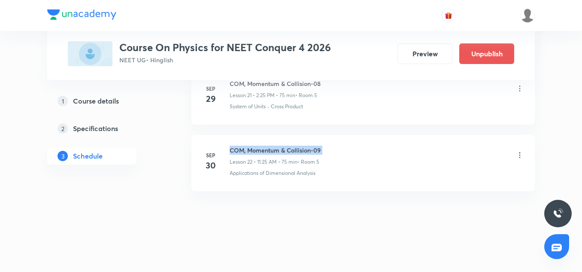
click at [274, 152] on h6 "COM, Momentum & Collision-09" at bounding box center [275, 150] width 91 height 9
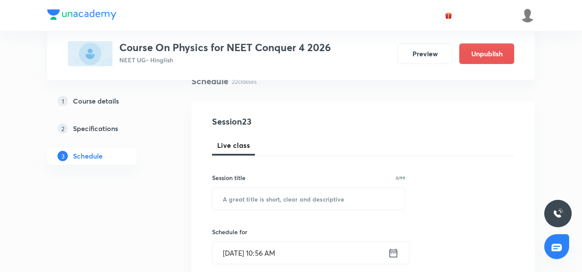
scroll to position [71, 0]
click at [240, 202] on input "text" at bounding box center [309, 198] width 192 height 22
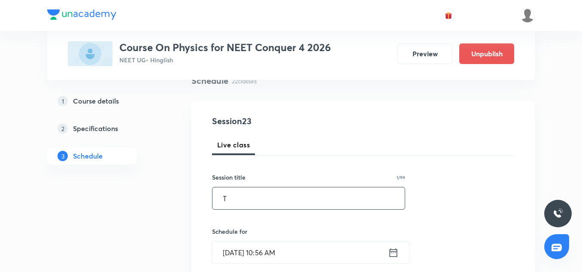
click at [240, 202] on input "T" at bounding box center [309, 198] width 192 height 22
paste input "COM, Momentum & Collision-09"
click at [250, 204] on input "COM, Momentum & Collision-09" at bounding box center [309, 198] width 192 height 22
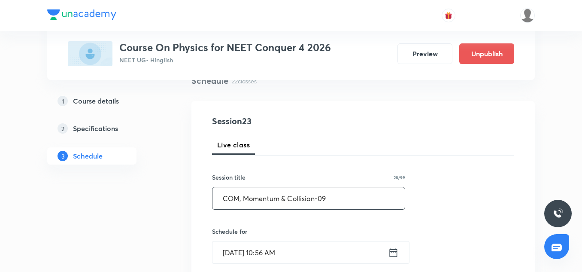
click at [250, 204] on input "COM, Momentum & Collision-09" at bounding box center [309, 198] width 192 height 22
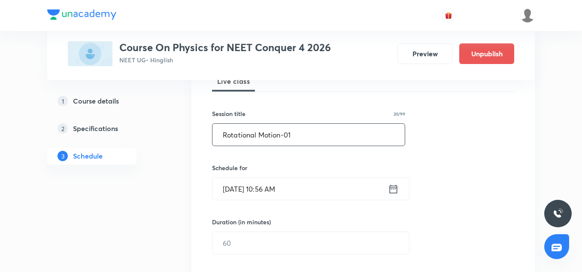
scroll to position [141, 0]
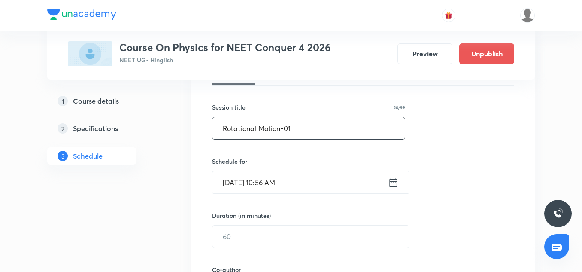
type input "Rotational Motion-01"
click at [236, 181] on input "[DATE] 10:56 AM" at bounding box center [301, 182] width 176 height 22
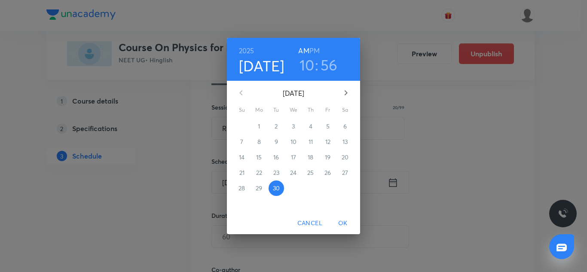
click at [346, 94] on icon "button" at bounding box center [345, 92] width 3 height 5
click at [327, 127] on p "3" at bounding box center [327, 126] width 3 height 9
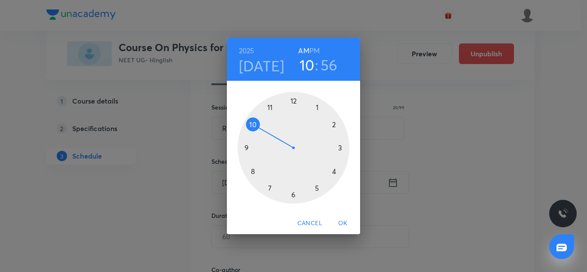
click at [329, 66] on h3 "56" at bounding box center [328, 65] width 17 height 18
click at [294, 98] on div at bounding box center [293, 148] width 112 height 112
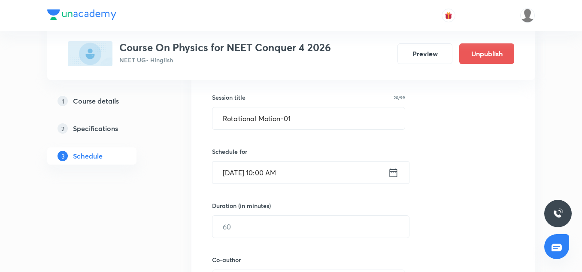
scroll to position [153, 0]
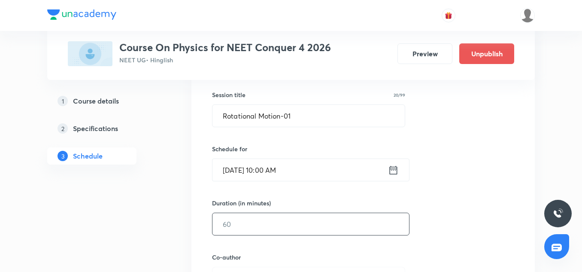
click at [250, 213] on div "​" at bounding box center [311, 224] width 198 height 23
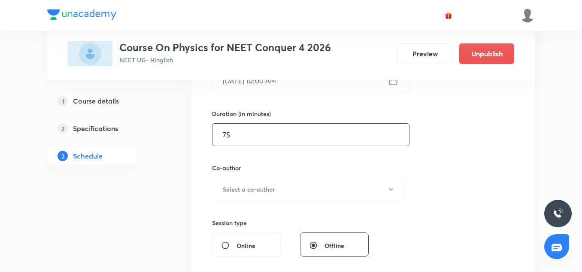
scroll to position [244, 0]
type input "75"
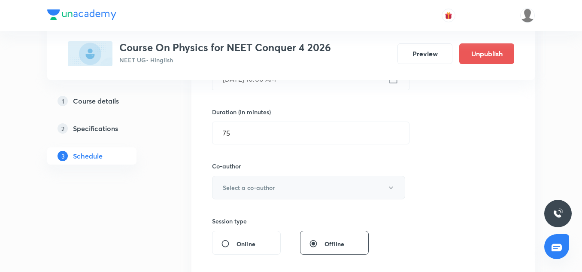
click at [251, 189] on h6 "Select a co-author" at bounding box center [249, 187] width 52 height 9
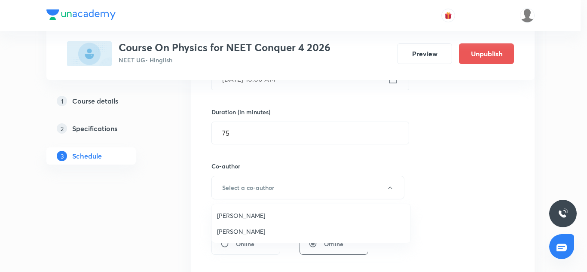
click at [243, 206] on ul "Vinod Kumar Dixit Alok Saxena" at bounding box center [311, 223] width 198 height 39
click at [242, 210] on li "Vinod Kumar Dixit" at bounding box center [311, 215] width 198 height 16
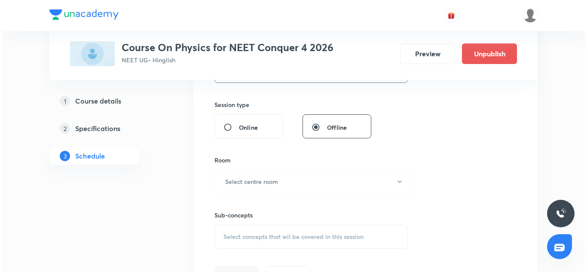
scroll to position [362, 0]
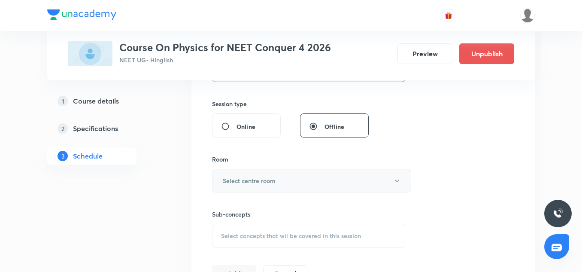
click at [243, 189] on button "Select centre room" at bounding box center [311, 181] width 199 height 24
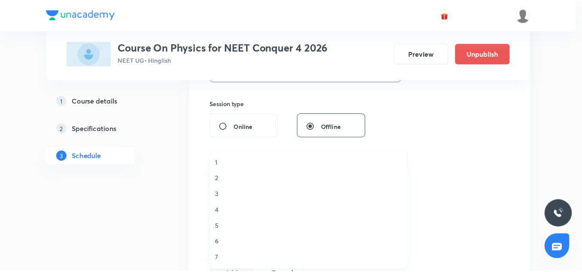
scroll to position [0, 0]
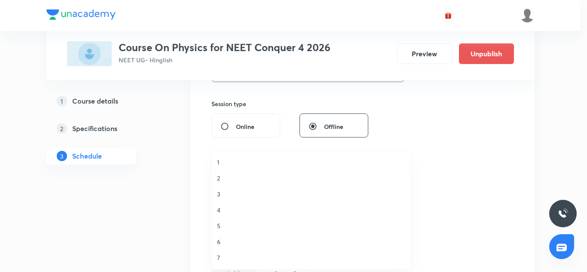
click at [223, 225] on span "5" at bounding box center [311, 225] width 188 height 9
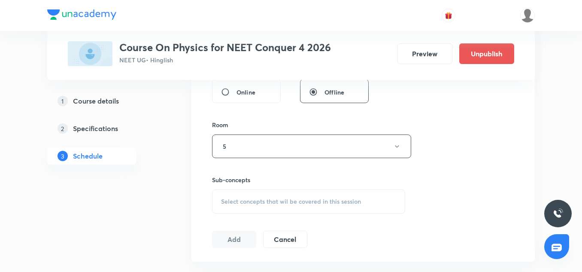
scroll to position [396, 0]
click at [253, 204] on span "Select concepts that wil be covered in this session" at bounding box center [291, 201] width 140 height 7
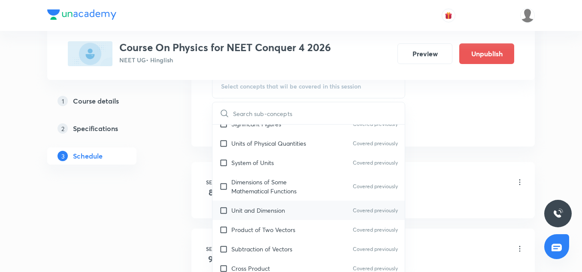
scroll to position [161, 0]
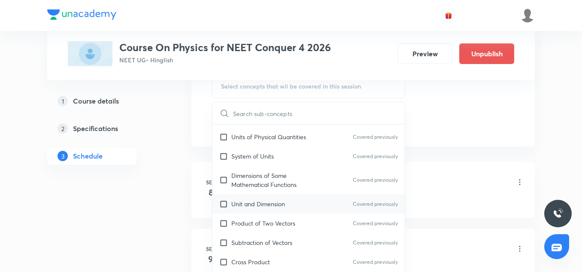
click at [254, 210] on div "Unit and Dimension Covered previously" at bounding box center [309, 203] width 192 height 19
checkbox input "true"
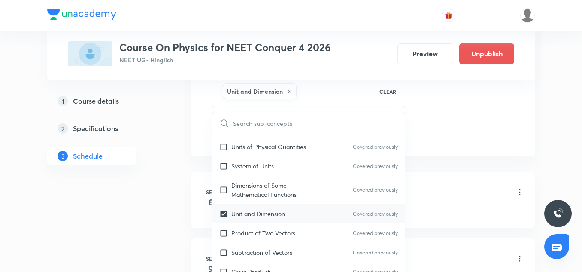
click at [440, 188] on div "Work, Energy and Power-01 Lesson 1 • 2:25 PM • 75 min • Room 7" at bounding box center [377, 193] width 295 height 20
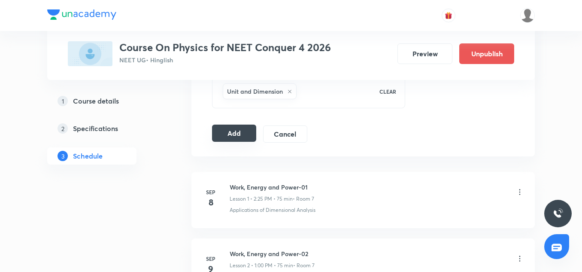
click at [242, 131] on button "Add" at bounding box center [234, 133] width 44 height 17
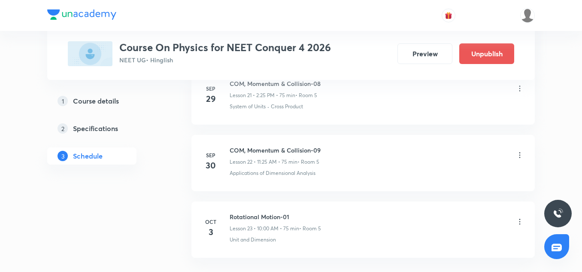
scroll to position [1555, 0]
click at [262, 153] on h6 "Rotational Motion-01" at bounding box center [275, 150] width 91 height 9
click at [274, 149] on h6 "Rotational Motion-01" at bounding box center [275, 150] width 91 height 9
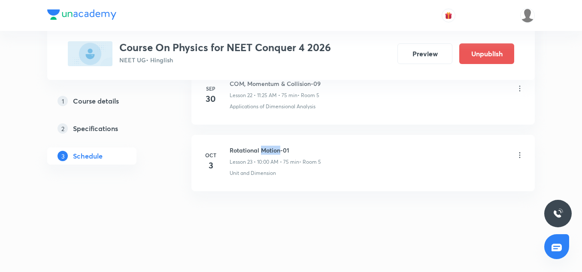
click at [274, 149] on h6 "Rotational Motion-01" at bounding box center [275, 150] width 91 height 9
copy h6 "Rotational Motion-01"
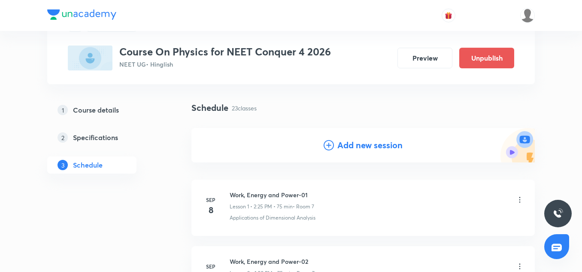
scroll to position [54, 0]
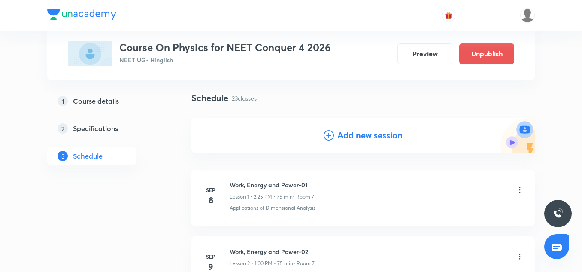
click at [354, 136] on h4 "Add new session" at bounding box center [370, 135] width 65 height 13
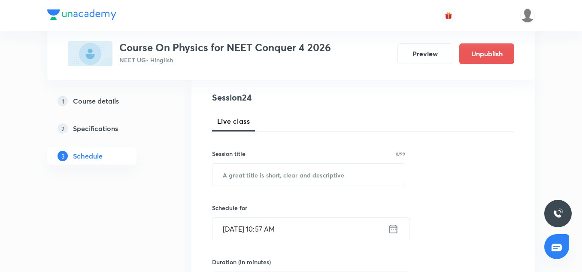
scroll to position [96, 0]
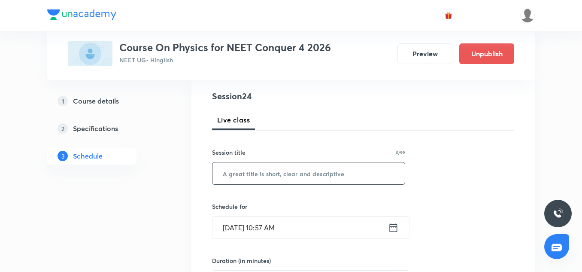
click at [236, 177] on input "text" at bounding box center [309, 173] width 192 height 22
paste input "Rotational Motion-01"
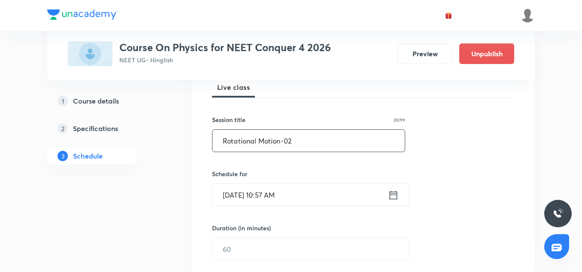
scroll to position [133, 0]
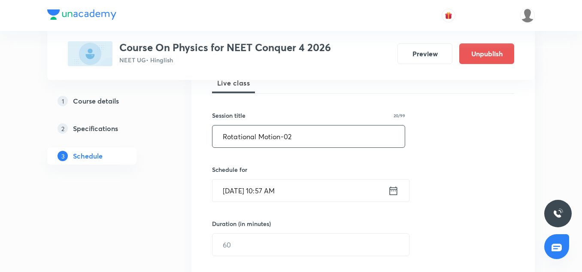
type input "Rotational Motion-02"
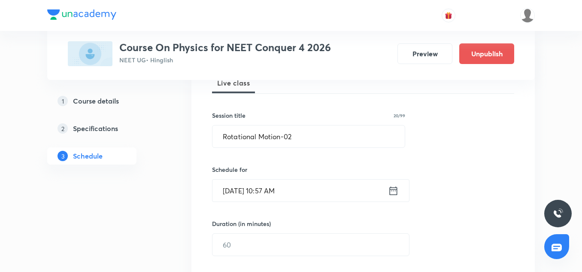
click at [236, 190] on input "Sep 30, 2025, 10:57 AM" at bounding box center [301, 191] width 176 height 22
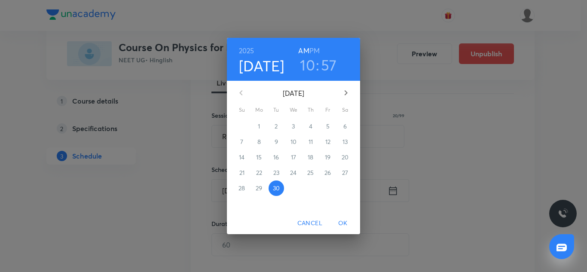
click at [344, 93] on icon "button" at bounding box center [346, 93] width 10 height 10
click at [339, 128] on span "4" at bounding box center [344, 126] width 15 height 9
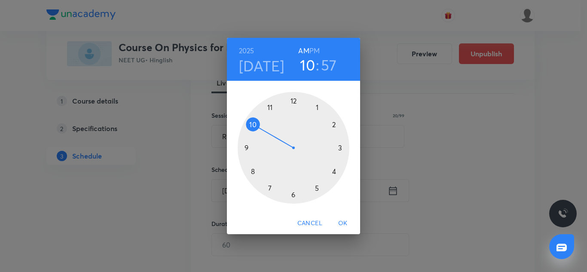
click at [336, 67] on h3 "57" at bounding box center [329, 65] width 16 height 18
click at [293, 100] on div at bounding box center [293, 148] width 112 height 112
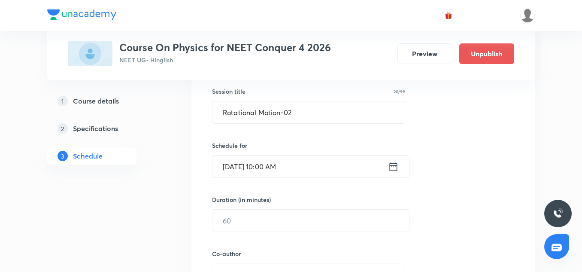
scroll to position [158, 0]
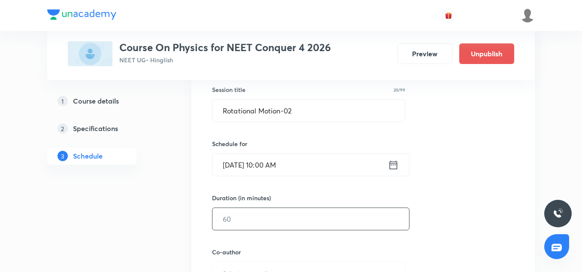
click at [229, 221] on input "text" at bounding box center [311, 219] width 197 height 22
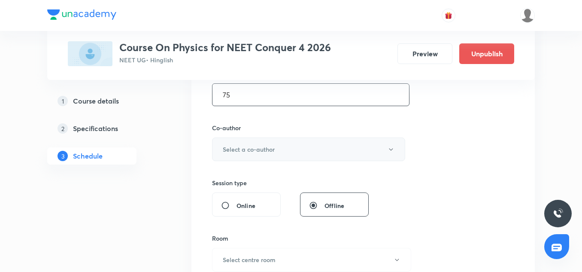
scroll to position [283, 0]
type input "75"
click at [250, 153] on button "Select a co-author" at bounding box center [308, 149] width 193 height 24
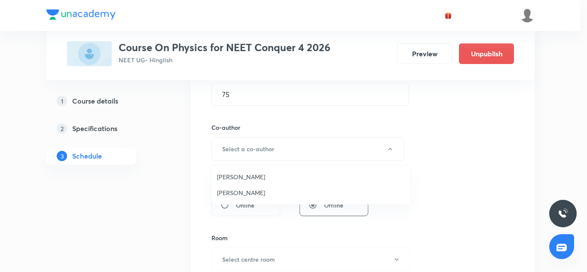
click at [237, 180] on span "Vinod Kumar Dixit" at bounding box center [311, 176] width 188 height 9
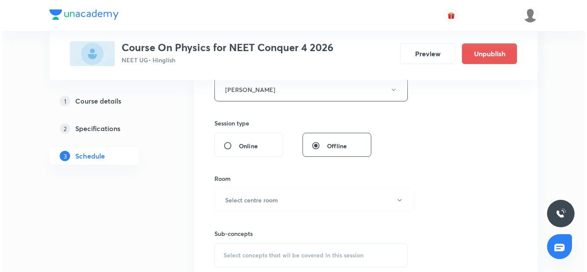
scroll to position [343, 0]
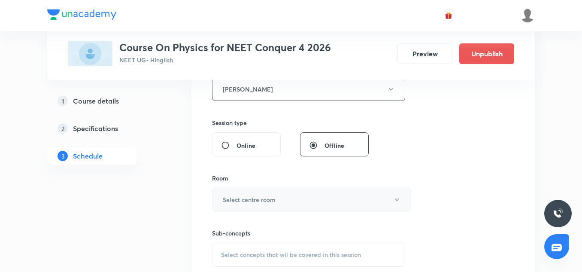
click at [251, 198] on h6 "Select centre room" at bounding box center [249, 199] width 53 height 9
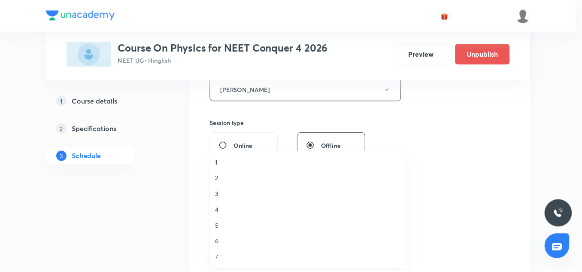
scroll to position [0, 0]
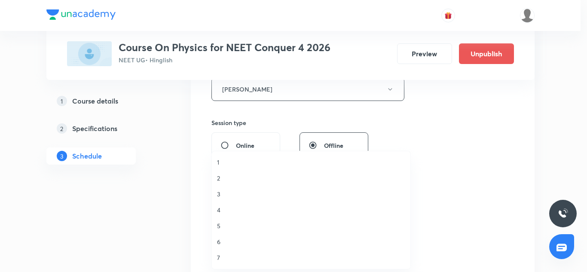
click at [223, 228] on span "5" at bounding box center [311, 225] width 188 height 9
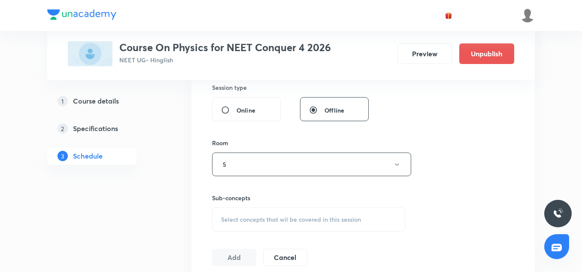
scroll to position [388, 0]
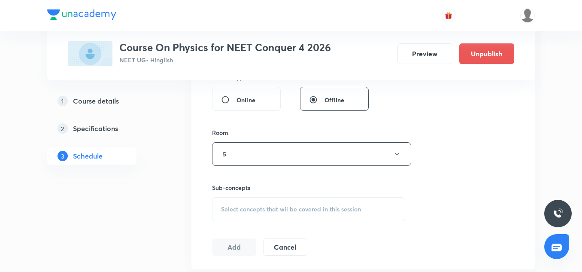
click at [259, 208] on span "Select concepts that wil be covered in this session" at bounding box center [291, 209] width 140 height 7
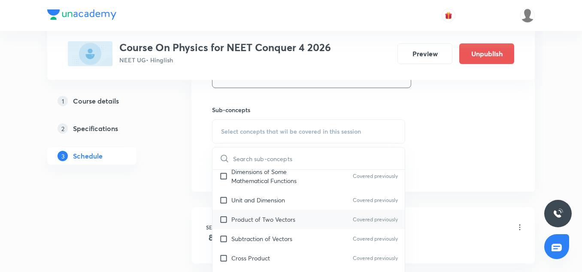
click at [264, 216] on p "Product of Two Vectors" at bounding box center [263, 219] width 64 height 9
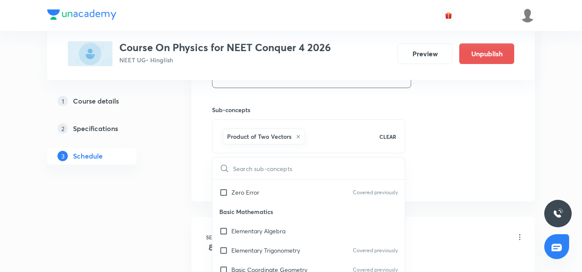
scroll to position [395, 0]
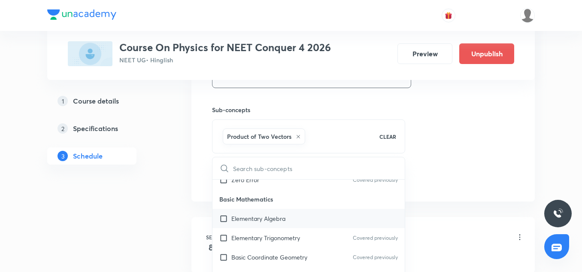
click at [259, 221] on p "Elementary Algebra" at bounding box center [258, 218] width 54 height 9
checkbox input "true"
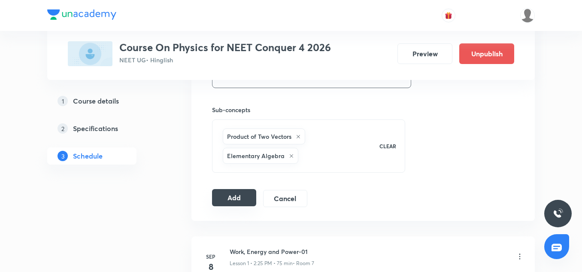
click at [247, 205] on button "Add" at bounding box center [234, 197] width 44 height 17
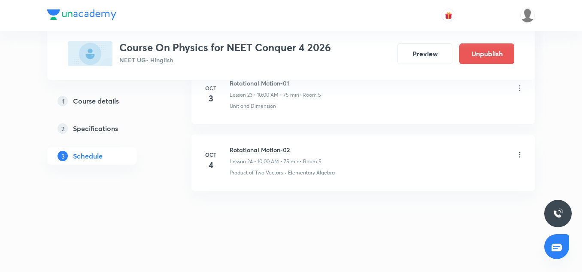
scroll to position [1597, 0]
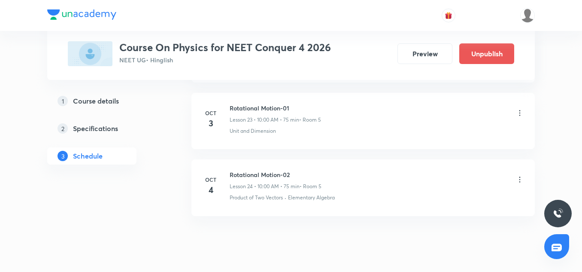
click at [263, 109] on h6 "Rotational Motion-01" at bounding box center [275, 107] width 91 height 9
copy h6 "Rotational Motion-01"
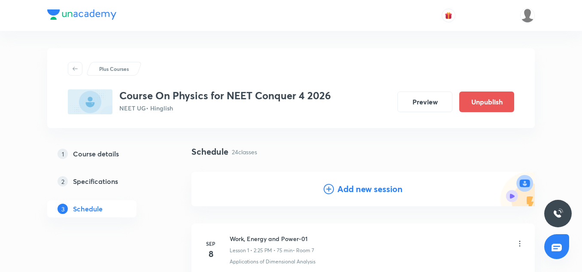
scroll to position [41, 0]
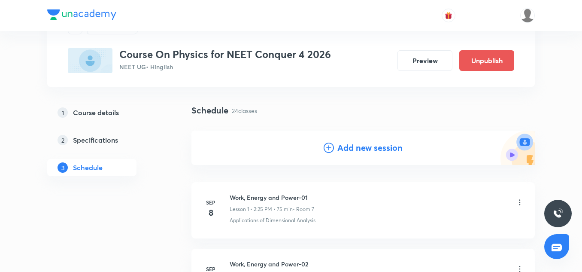
click at [350, 152] on h4 "Add new session" at bounding box center [370, 147] width 65 height 13
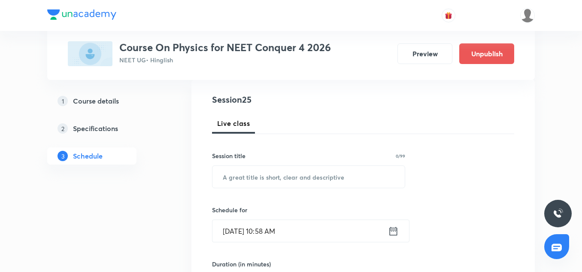
scroll to position [94, 0]
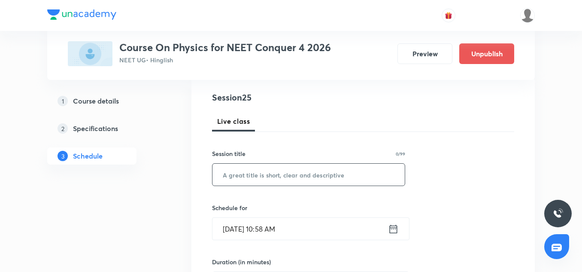
click at [230, 171] on input "text" at bounding box center [309, 175] width 192 height 22
paste input "Rotational Motion-01"
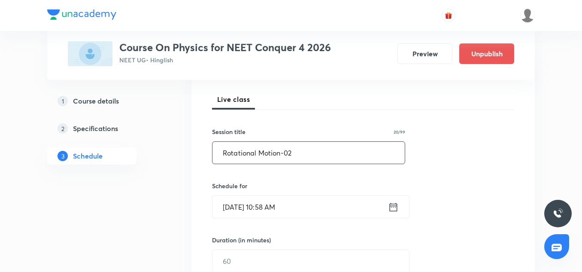
scroll to position [131, 0]
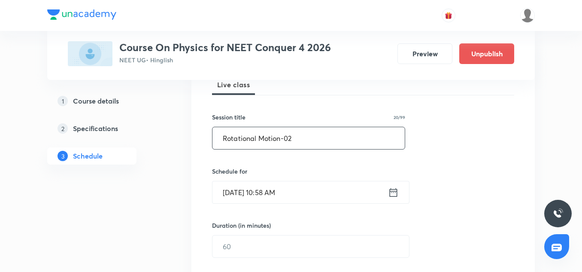
type input "Rotational Motion-02"
click at [223, 185] on input "Sep 30, 2025, 10:58 AM" at bounding box center [301, 192] width 176 height 22
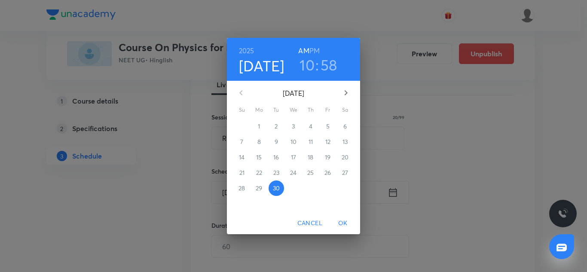
click at [342, 100] on button "button" at bounding box center [345, 92] width 21 height 21
click at [328, 127] on p "3" at bounding box center [327, 126] width 3 height 9
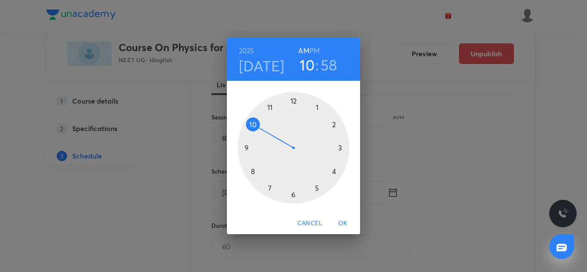
click at [332, 124] on div at bounding box center [293, 148] width 112 height 112
click at [318, 191] on div at bounding box center [293, 148] width 112 height 112
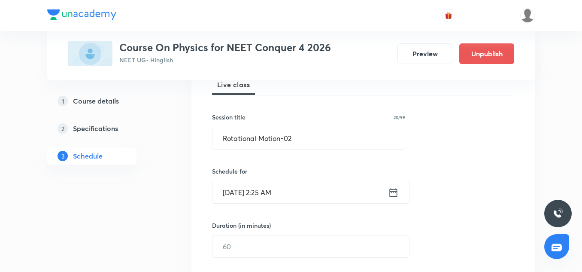
click at [288, 189] on input "Oct 3, 2025, 2:25 AM" at bounding box center [301, 192] width 176 height 22
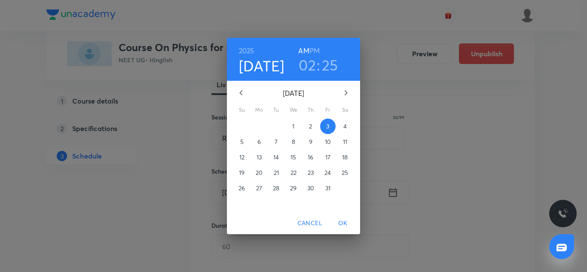
click at [313, 53] on h6 "PM" at bounding box center [314, 51] width 10 height 12
click at [341, 222] on span "OK" at bounding box center [342, 223] width 21 height 11
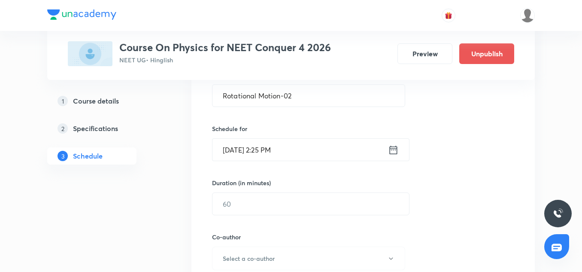
scroll to position [177, 0]
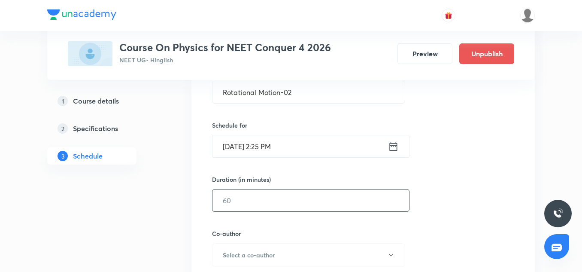
click at [261, 204] on input "text" at bounding box center [311, 200] width 197 height 22
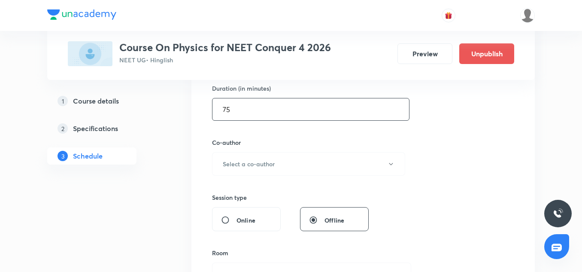
scroll to position [276, 0]
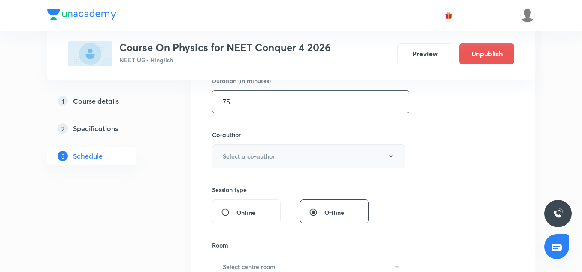
type input "75"
click at [252, 160] on h6 "Select a co-author" at bounding box center [249, 156] width 52 height 9
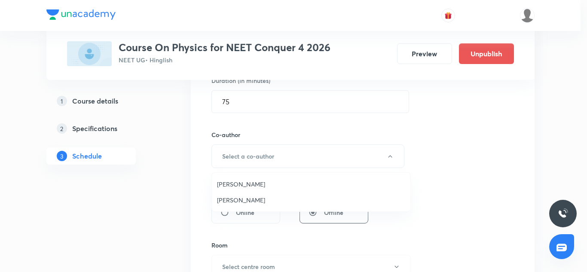
click at [239, 182] on span "Vinod Kumar Dixit" at bounding box center [311, 184] width 188 height 9
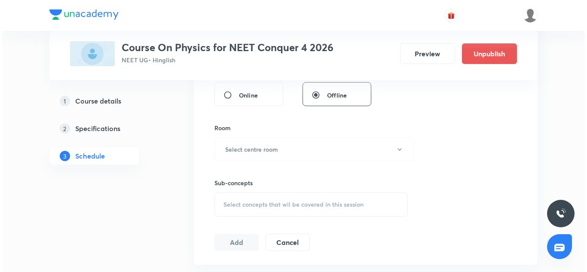
scroll to position [396, 0]
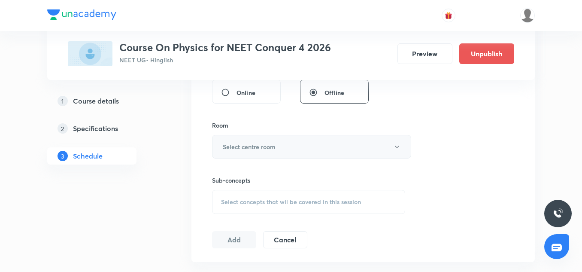
click at [241, 151] on h6 "Select centre room" at bounding box center [249, 146] width 53 height 9
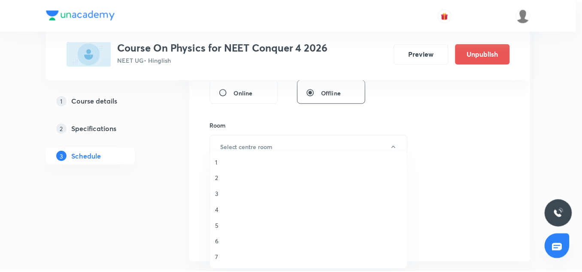
scroll to position [0, 0]
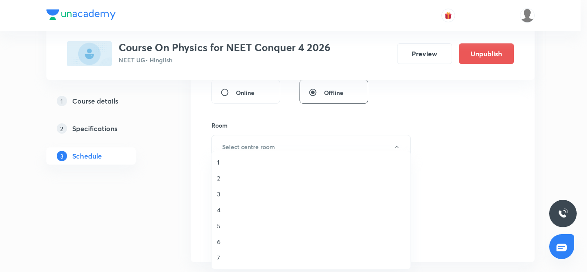
click at [221, 222] on span "5" at bounding box center [311, 225] width 188 height 9
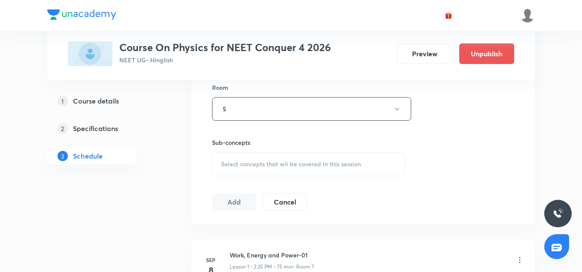
scroll to position [436, 0]
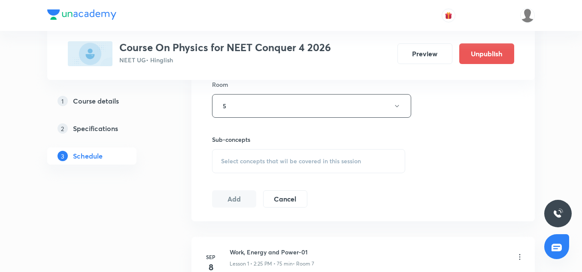
click at [280, 167] on div "Select concepts that wil be covered in this session" at bounding box center [308, 161] width 193 height 24
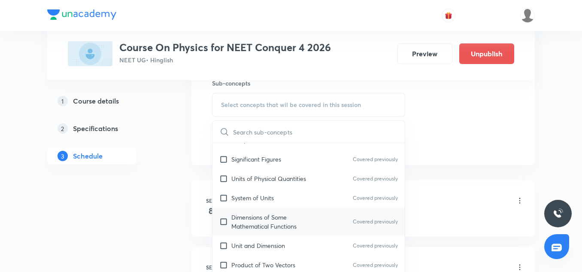
scroll to position [142, 0]
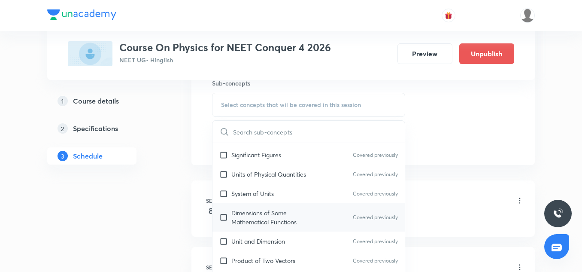
click at [262, 207] on div "Dimensions of Some Mathematical Functions Covered previously" at bounding box center [309, 217] width 192 height 28
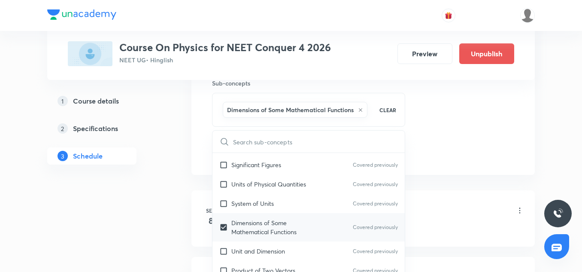
scroll to position [237, 0]
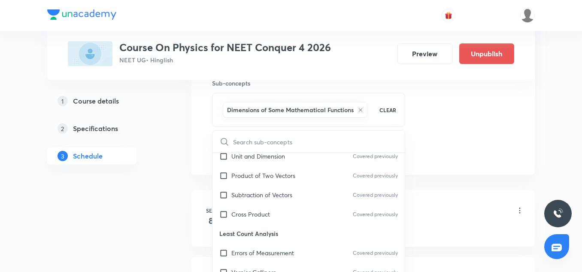
click at [256, 236] on p "Least Count Analysis" at bounding box center [309, 233] width 192 height 19
click at [266, 161] on p "Unit and Dimension" at bounding box center [258, 156] width 54 height 9
checkbox input "true"
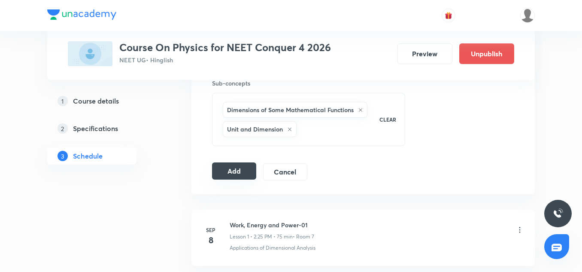
click at [235, 177] on button "Add" at bounding box center [234, 170] width 44 height 17
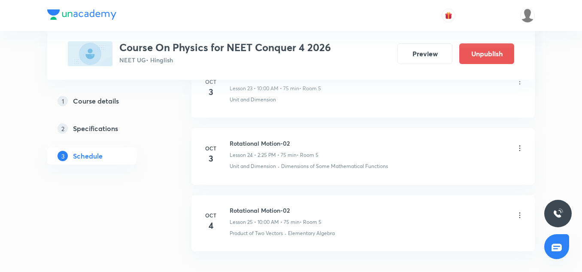
scroll to position [1631, 0]
click at [520, 212] on icon at bounding box center [520, 213] width 1 height 6
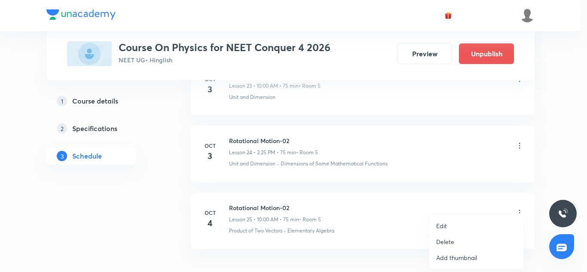
click at [441, 230] on p "Edit" at bounding box center [441, 225] width 11 height 9
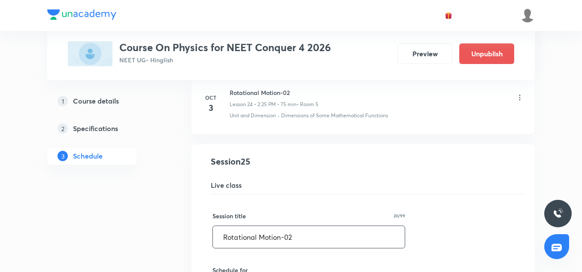
click at [301, 236] on input "Rotational Motion-02" at bounding box center [309, 237] width 192 height 22
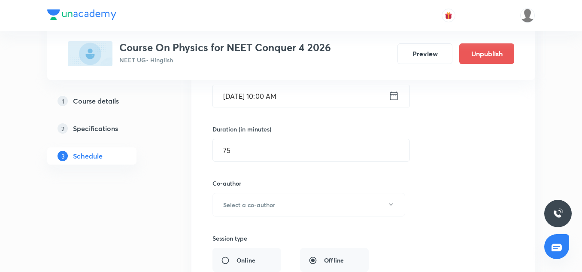
scroll to position [1847, 0]
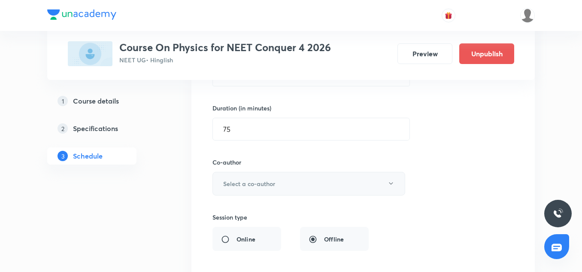
type input "Rotational Motion-03"
click at [269, 189] on button "Select a co-author" at bounding box center [309, 184] width 193 height 24
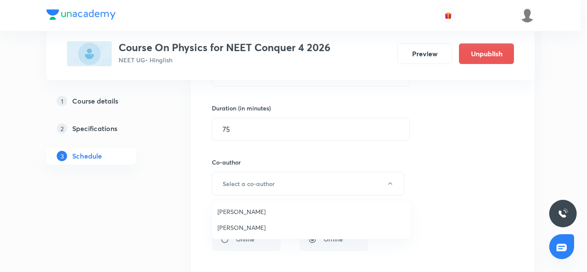
click at [249, 209] on span "Vinod Kumar Dixit" at bounding box center [311, 211] width 188 height 9
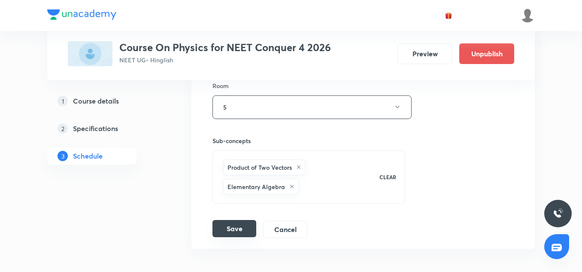
scroll to position [2036, 0]
click at [238, 230] on button "Save" at bounding box center [235, 227] width 44 height 17
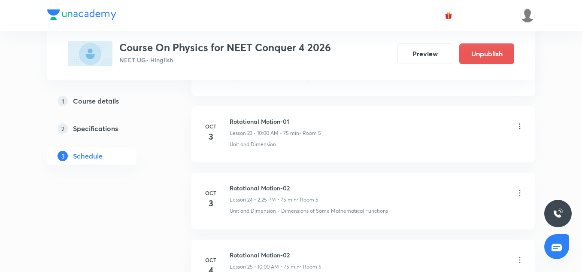
scroll to position [1582, 0]
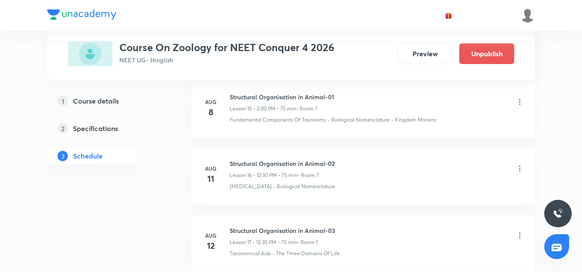
scroll to position [3085, 0]
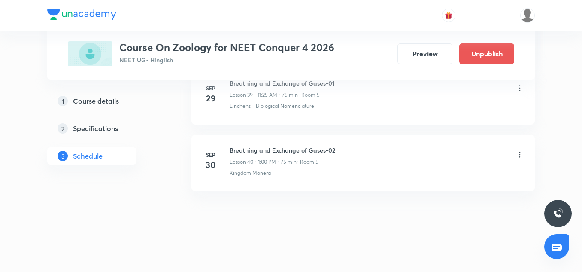
click at [285, 146] on h6 "Breathing and Exchange of Gases-02" at bounding box center [283, 150] width 106 height 9
copy h6 "Breathing and Exchange of Gases-02"
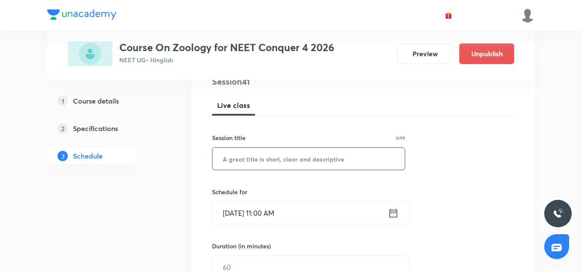
scroll to position [114, 0]
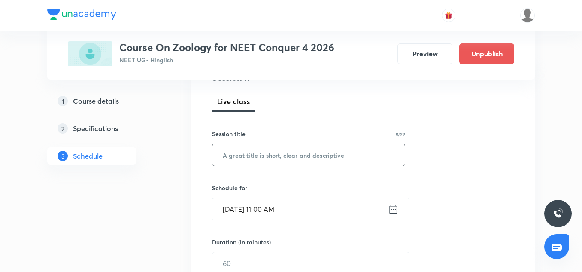
click at [258, 162] on input "text" at bounding box center [309, 155] width 192 height 22
paste input "Breathing and Exchange of Gases-02"
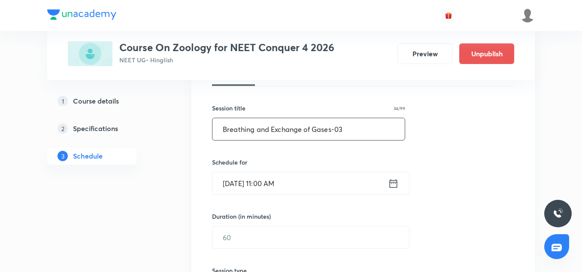
scroll to position [141, 0]
type input "Breathing and Exchange of Gases-03"
click at [240, 180] on input "[DATE] 11:00 AM" at bounding box center [301, 182] width 176 height 22
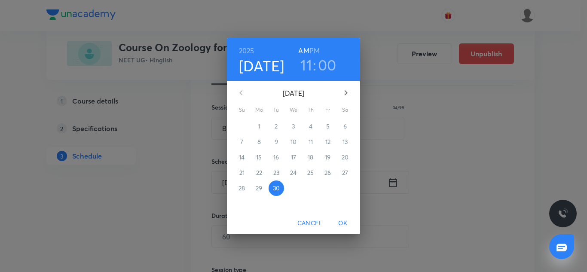
click at [337, 97] on button "button" at bounding box center [345, 92] width 21 height 21
click at [327, 128] on p "3" at bounding box center [327, 126] width 3 height 9
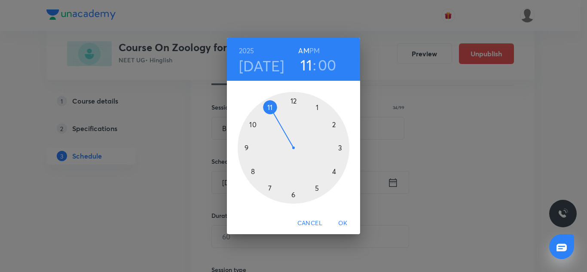
click at [326, 66] on h3 "00" at bounding box center [327, 65] width 18 height 18
click at [317, 188] on div at bounding box center [293, 148] width 112 height 112
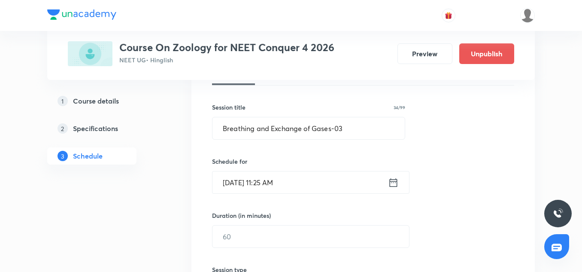
scroll to position [166, 0]
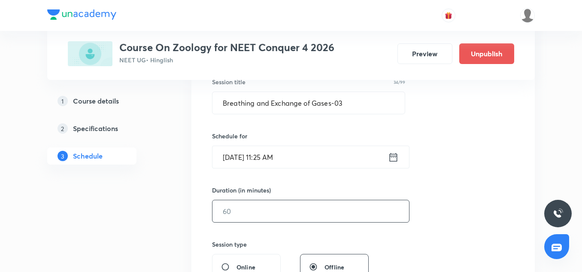
click at [264, 203] on input "text" at bounding box center [311, 211] width 197 height 22
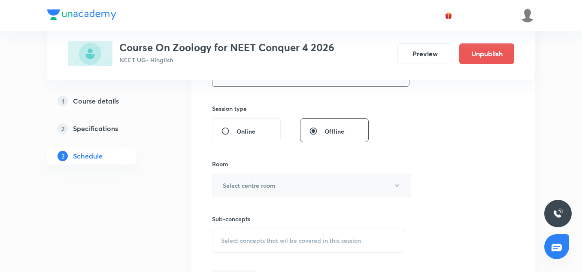
scroll to position [305, 0]
type input "75"
click at [256, 180] on h6 "Select centre room" at bounding box center [249, 182] width 53 height 9
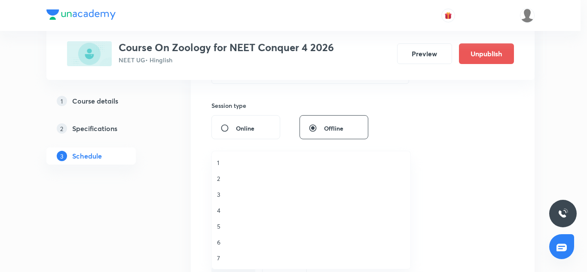
click at [220, 231] on li "5" at bounding box center [311, 226] width 198 height 16
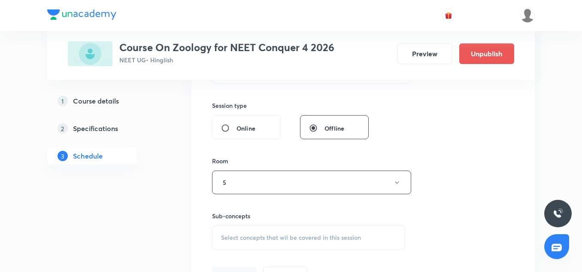
scroll to position [341, 0]
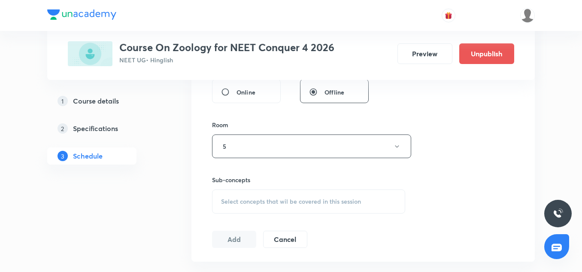
click at [255, 195] on div "Select concepts that wil be covered in this session" at bounding box center [308, 201] width 193 height 24
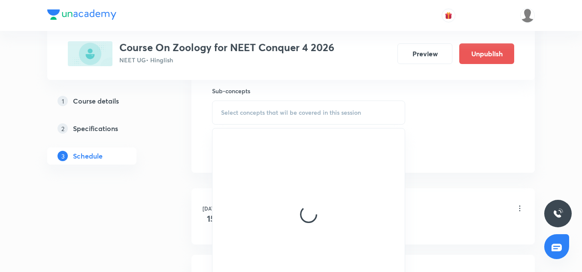
scroll to position [435, 0]
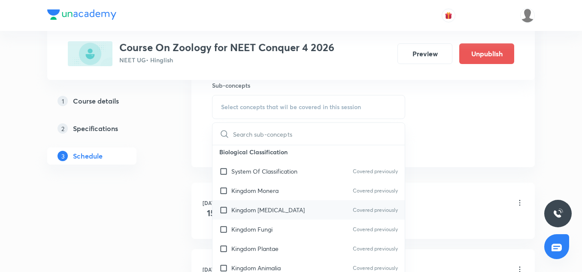
click at [265, 207] on p "Kingdom [MEDICAL_DATA]" at bounding box center [267, 209] width 73 height 9
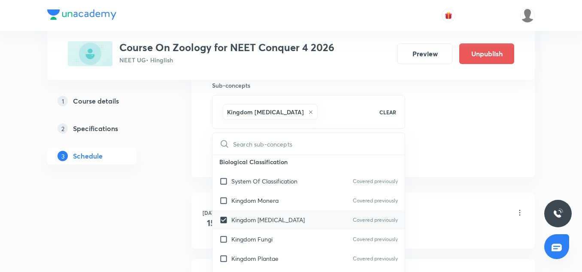
scroll to position [384, 0]
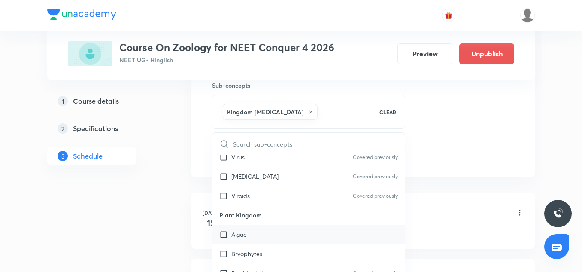
click at [259, 225] on div "Algae" at bounding box center [309, 234] width 192 height 19
checkbox input "true"
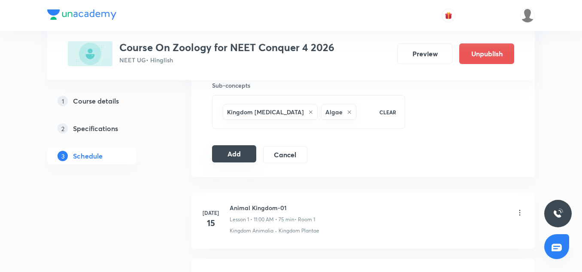
click at [236, 152] on button "Add" at bounding box center [234, 153] width 44 height 17
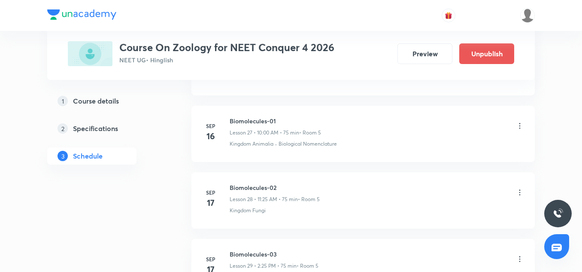
scroll to position [2757, 0]
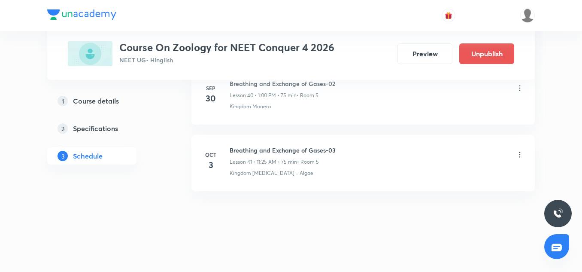
click at [259, 152] on h6 "Breathing and Exchange of Gases-03" at bounding box center [283, 150] width 106 height 9
copy h6 "Breathing and Exchange of Gases-03"
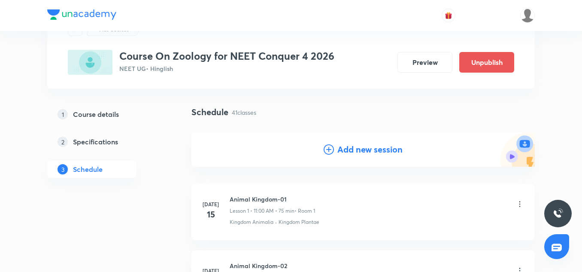
scroll to position [46, 0]
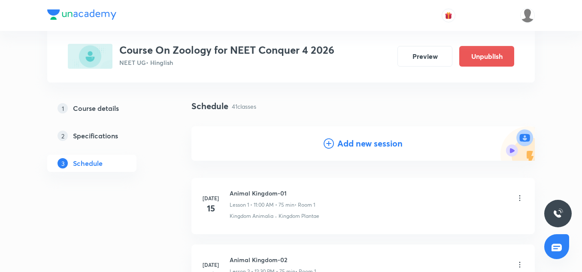
click at [349, 138] on h4 "Add new session" at bounding box center [370, 143] width 65 height 13
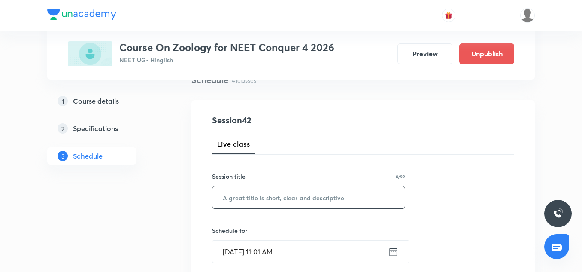
scroll to position [72, 0]
click at [248, 194] on input "text" at bounding box center [309, 197] width 192 height 22
paste input "Breathing and Exchange of Gases-03"
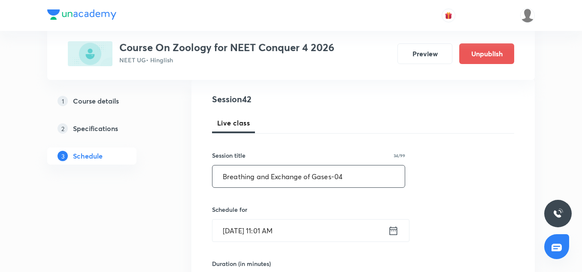
scroll to position [107, 0]
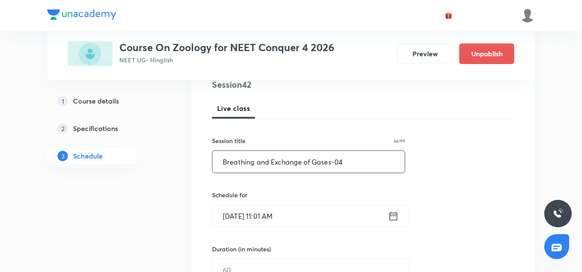
type input "Breathing and Exchange of Gases-04"
click at [238, 216] on input "Sep 30, 2025, 11:01 AM" at bounding box center [301, 216] width 176 height 22
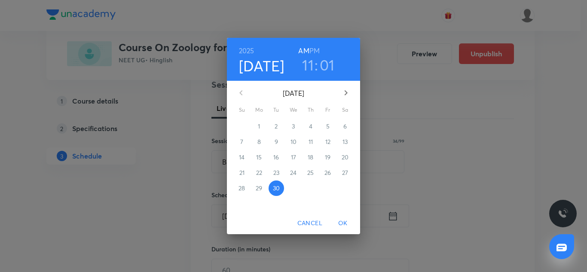
click at [343, 93] on icon "button" at bounding box center [346, 93] width 10 height 10
click at [348, 127] on span "4" at bounding box center [344, 126] width 15 height 9
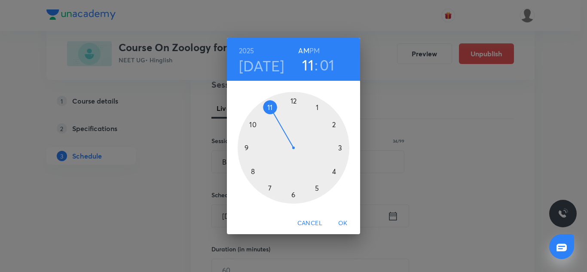
click at [323, 62] on h3 "01" at bounding box center [327, 65] width 15 height 18
click at [314, 187] on div at bounding box center [293, 148] width 112 height 112
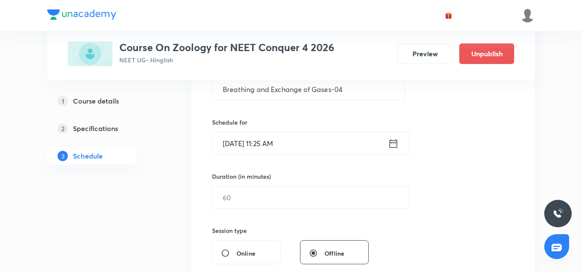
scroll to position [180, 0]
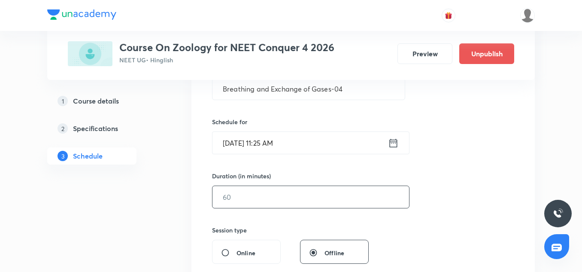
click at [242, 195] on input "text" at bounding box center [311, 197] width 197 height 22
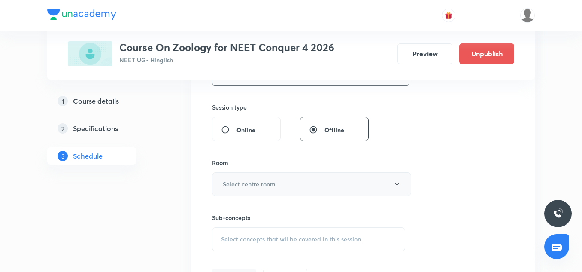
scroll to position [304, 0]
type input "75"
click at [241, 175] on button "Select centre room" at bounding box center [311, 184] width 199 height 24
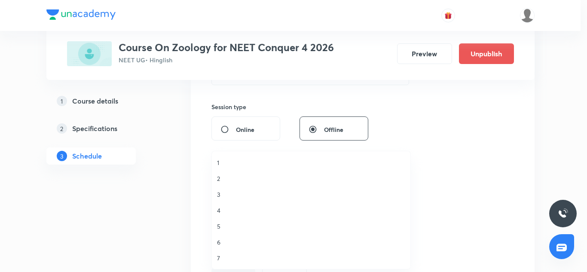
click at [221, 225] on span "5" at bounding box center [311, 226] width 188 height 9
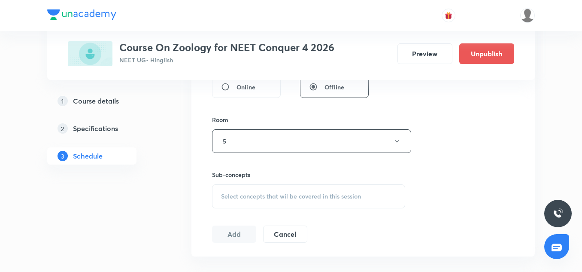
scroll to position [347, 0]
click at [245, 209] on div "Session 42 Live class Session title 34/99 Breathing and Exchange of Gases-04 ​ …" at bounding box center [363, 40] width 302 height 403
click at [242, 194] on span "Select concepts that wil be covered in this session" at bounding box center [291, 195] width 140 height 7
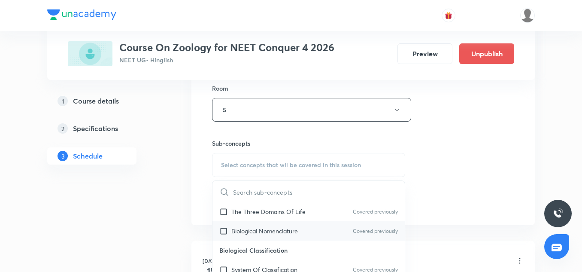
click at [258, 239] on div "Biological Nomenclature Covered previously" at bounding box center [309, 230] width 192 height 19
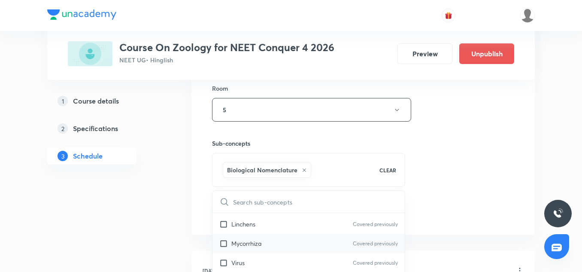
scroll to position [341, 0]
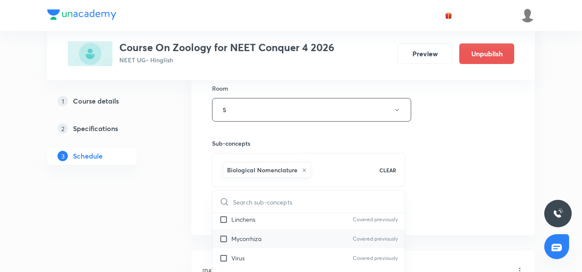
click at [256, 246] on div "Mycorrhiza Covered previously" at bounding box center [309, 238] width 192 height 19
checkbox input "true"
click at [480, 184] on div "Session 42 Live class Session title 34/99 Breathing and Exchange of Gases-04 ​ …" at bounding box center [363, 14] width 302 height 413
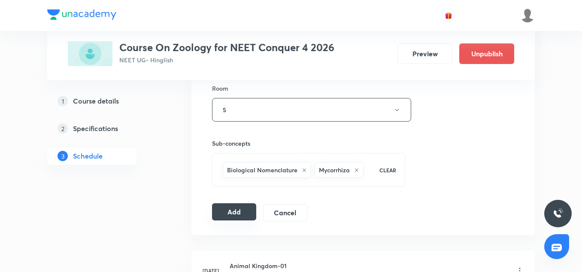
click at [226, 210] on button "Add" at bounding box center [234, 211] width 44 height 17
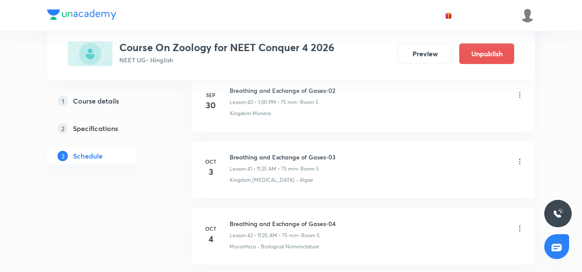
scroll to position [2823, 0]
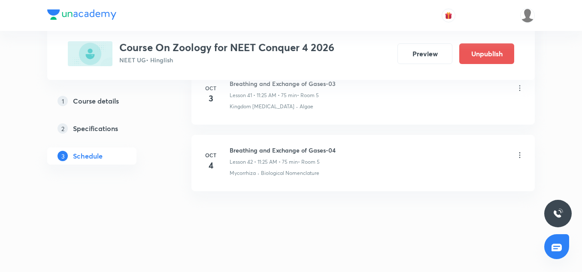
click at [271, 153] on h6 "Breathing and Exchange of Gases-04" at bounding box center [283, 150] width 106 height 9
copy h6 "Breathing and Exchange of Gases-04"
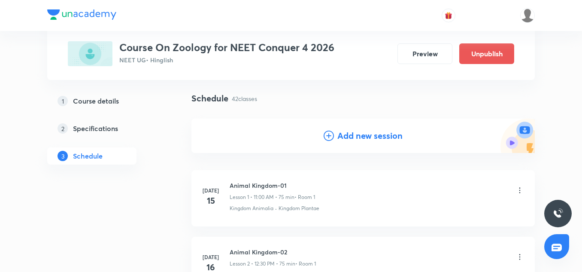
scroll to position [61, 0]
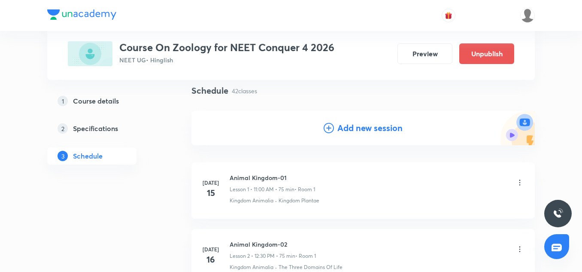
click at [366, 129] on h4 "Add new session" at bounding box center [370, 128] width 65 height 13
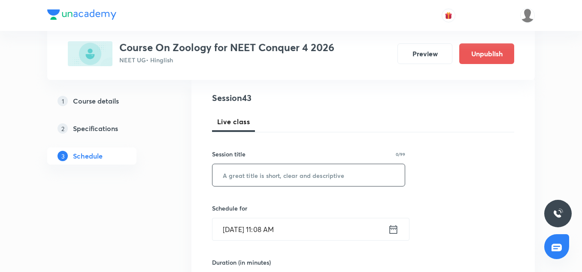
scroll to position [94, 0]
click at [275, 173] on input "text" at bounding box center [309, 175] width 192 height 22
paste input "Breathing and Exchange of Gases-04"
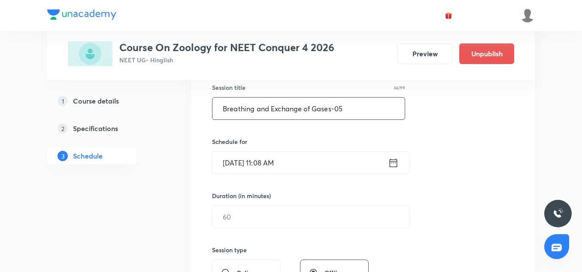
scroll to position [163, 0]
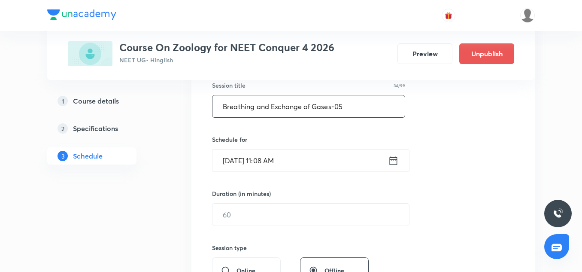
type input "Breathing and Exchange of Gases-05"
click at [257, 164] on input "Sep 30, 2025, 11:08 AM" at bounding box center [301, 160] width 176 height 22
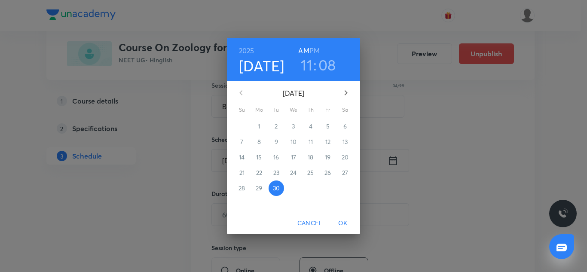
click at [348, 94] on icon "button" at bounding box center [346, 93] width 10 height 10
click at [344, 124] on p "4" at bounding box center [344, 126] width 3 height 9
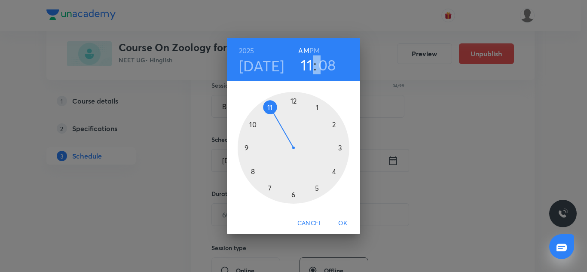
click at [314, 46] on div "2025 Oct 4 11 : 08 AM PM" at bounding box center [293, 59] width 133 height 43
click at [314, 46] on h6 "PM" at bounding box center [314, 51] width 10 height 12
click at [334, 126] on div at bounding box center [293, 148] width 112 height 112
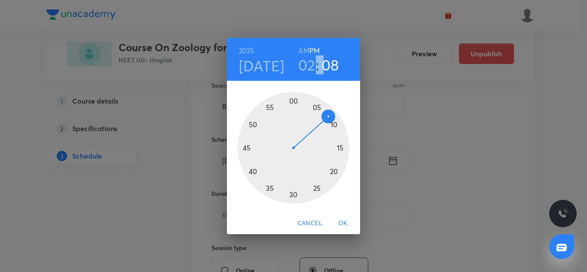
click at [315, 188] on div at bounding box center [293, 148] width 112 height 112
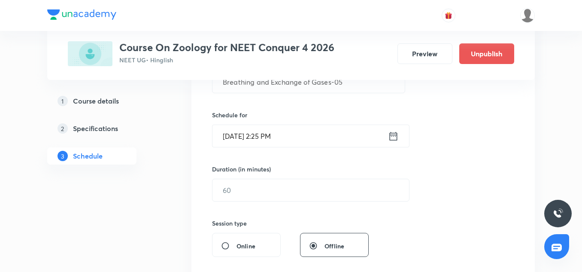
scroll to position [198, 0]
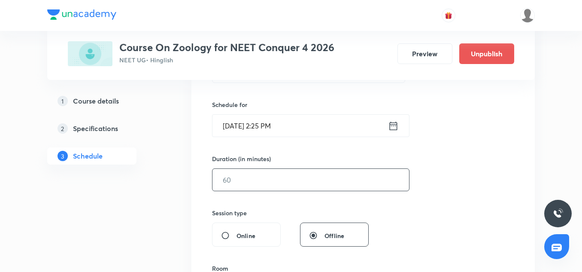
click at [272, 189] on input "text" at bounding box center [311, 180] width 197 height 22
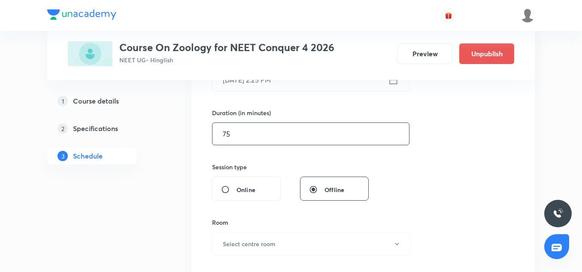
scroll to position [282, 0]
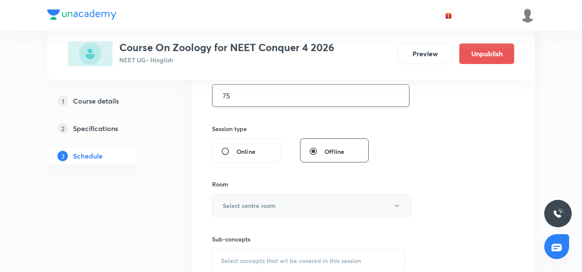
type input "75"
click at [257, 210] on h6 "Select centre room" at bounding box center [249, 205] width 53 height 9
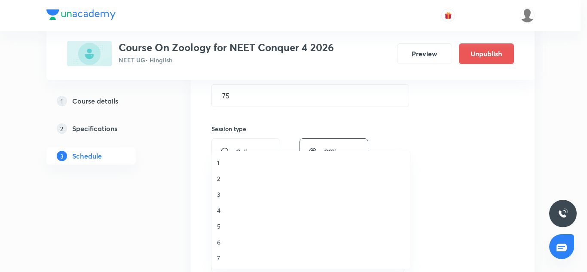
click at [226, 228] on span "5" at bounding box center [311, 226] width 188 height 9
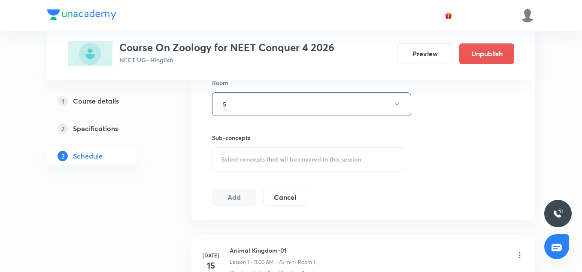
scroll to position [379, 0]
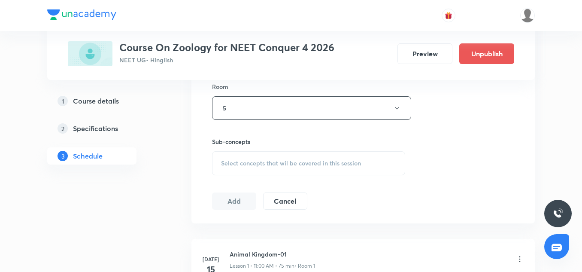
click at [264, 218] on div "Session 43 Live class Session title 34/99 Breathing and Exchange of Gases-05 ​ …" at bounding box center [364, 8] width 344 height 431
click at [265, 167] on div "Select concepts that wil be covered in this session" at bounding box center [308, 163] width 193 height 24
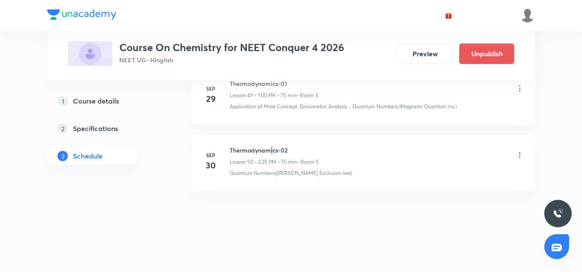
drag, startPoint x: 0, startPoint y: 0, endPoint x: 271, endPoint y: 149, distance: 309.8
click at [271, 149] on h6 "Thermodynamics-02" at bounding box center [274, 150] width 89 height 9
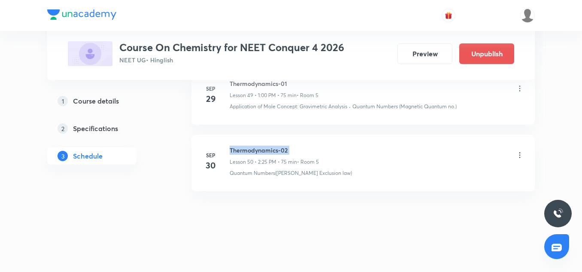
click at [271, 149] on h6 "Thermodynamics-02" at bounding box center [274, 150] width 89 height 9
copy h6 "Thermodynamics-02"
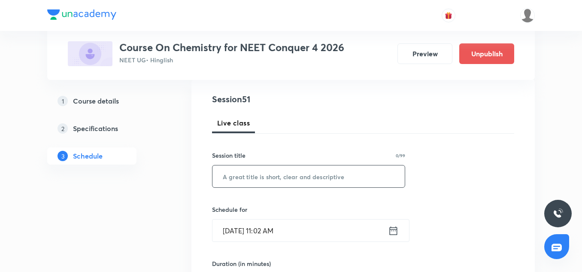
scroll to position [93, 0]
click at [309, 173] on input "text" at bounding box center [309, 176] width 192 height 22
paste input "Thermodynamics-02"
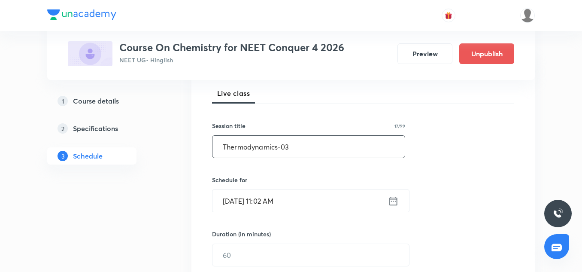
scroll to position [123, 0]
type input "Thermodynamics-03"
click at [237, 204] on input "Sep 30, 2025, 11:02 AM" at bounding box center [301, 200] width 176 height 22
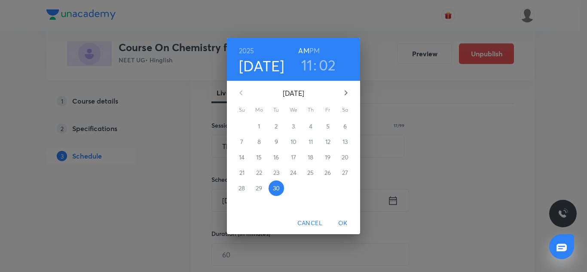
click at [344, 97] on icon "button" at bounding box center [346, 93] width 10 height 10
click at [327, 126] on p "3" at bounding box center [327, 126] width 3 height 9
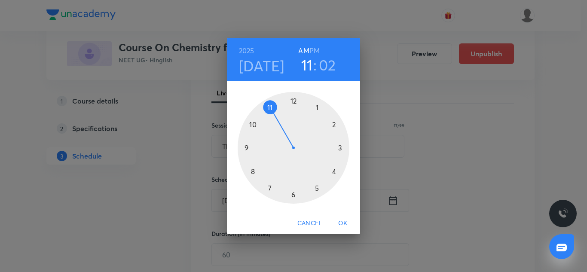
click at [319, 108] on div at bounding box center [293, 148] width 112 height 112
click at [295, 100] on div at bounding box center [293, 148] width 112 height 112
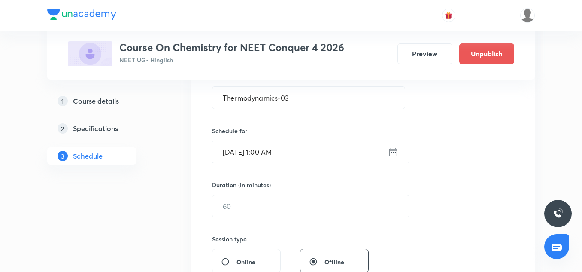
scroll to position [174, 0]
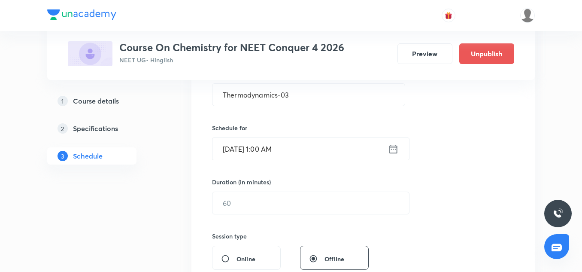
click at [289, 158] on input "Oct 3, 2025, 1:00 AM" at bounding box center [301, 149] width 176 height 22
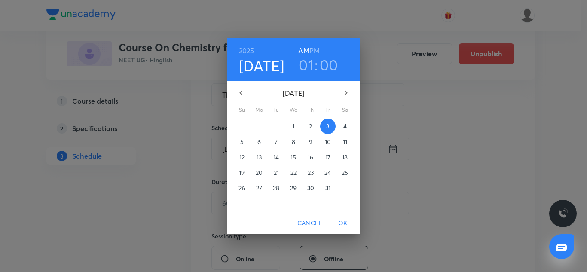
click at [312, 50] on h6 "PM" at bounding box center [314, 51] width 10 height 12
click at [338, 224] on span "OK" at bounding box center [342, 223] width 21 height 11
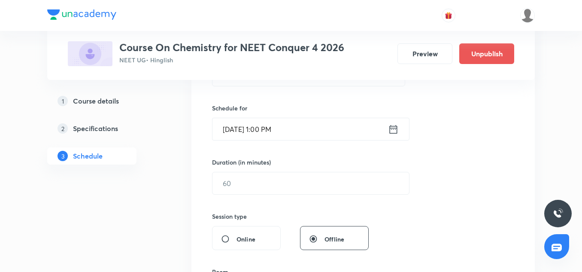
scroll to position [195, 0]
click at [244, 180] on input "text" at bounding box center [311, 183] width 197 height 22
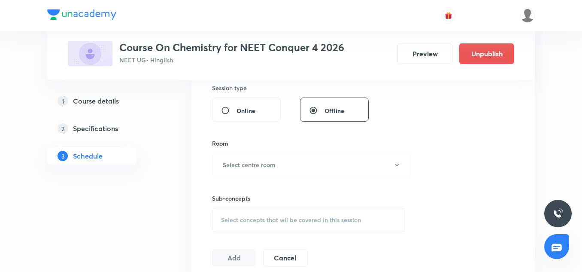
scroll to position [324, 0]
type input "75"
click at [240, 158] on h6 "Select centre room" at bounding box center [249, 162] width 53 height 9
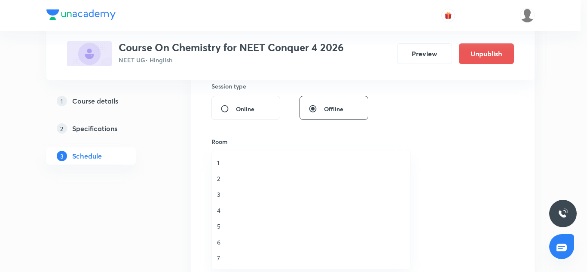
click at [222, 228] on span "5" at bounding box center [311, 226] width 188 height 9
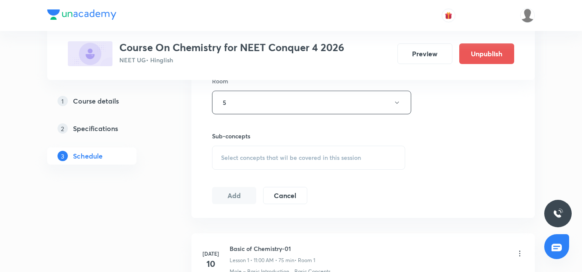
scroll to position [389, 0]
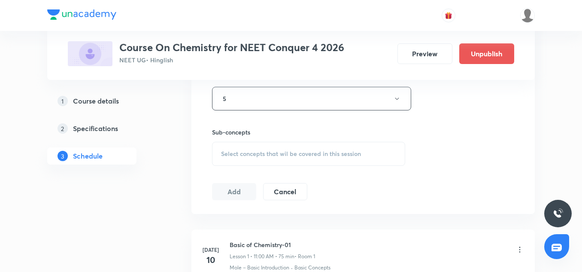
click at [242, 159] on div "Select concepts that wil be covered in this session" at bounding box center [308, 154] width 193 height 24
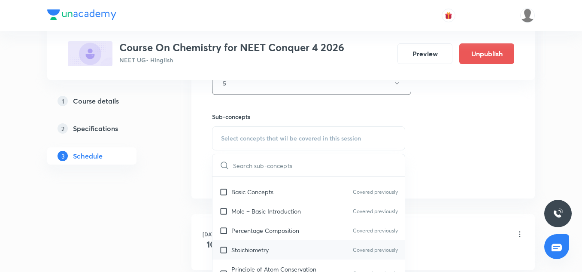
scroll to position [15, 0]
click at [281, 252] on div "Stoichiometry Covered previously" at bounding box center [309, 248] width 192 height 19
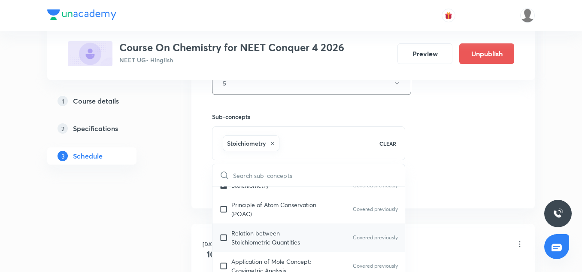
scroll to position [88, 0]
click at [263, 233] on p "Relation between Stoichiometric Quantities" at bounding box center [274, 237] width 87 height 18
checkbox input "true"
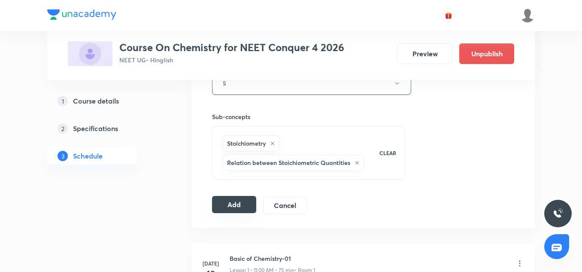
click at [234, 202] on button "Add" at bounding box center [234, 204] width 44 height 17
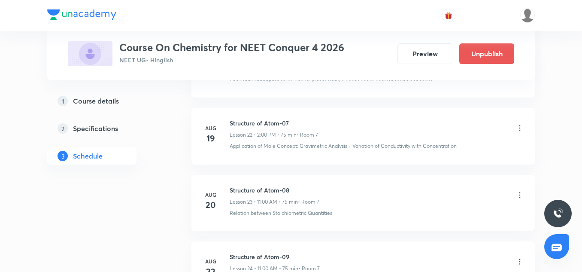
scroll to position [3439, 0]
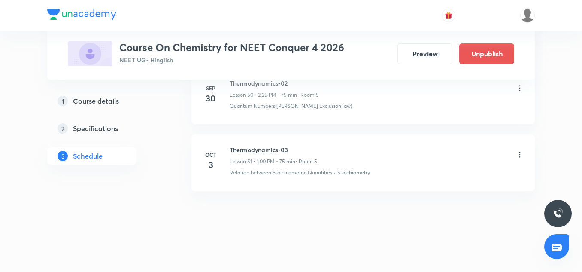
click at [273, 153] on h6 "Thermodynamics-03" at bounding box center [274, 149] width 88 height 9
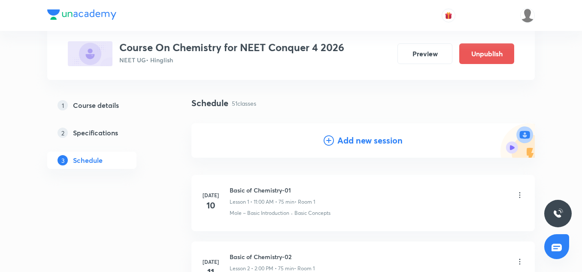
scroll to position [50, 0]
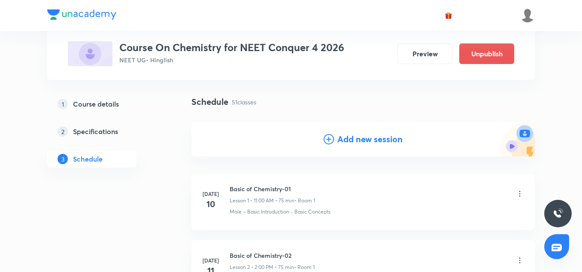
click at [351, 143] on h4 "Add new session" at bounding box center [370, 139] width 65 height 13
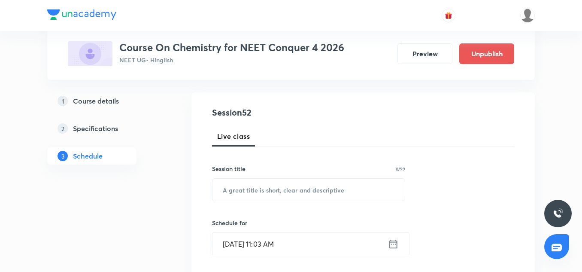
scroll to position [80, 0]
click at [275, 189] on input "text" at bounding box center [309, 189] width 192 height 22
paste input "Thermodynamics-03"
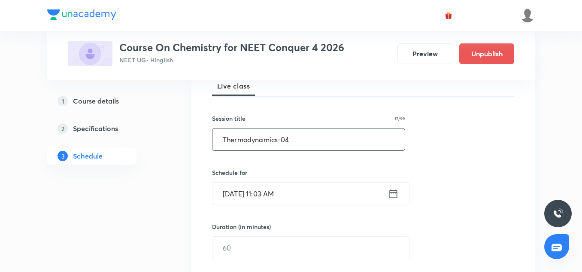
scroll to position [134, 0]
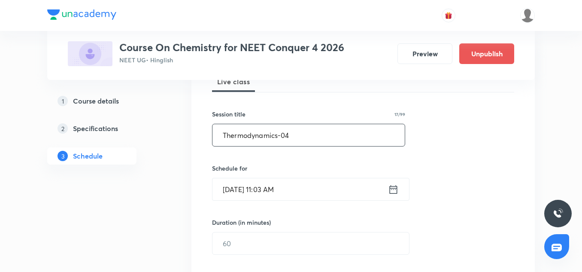
type input "Thermodynamics-04"
click at [250, 181] on input "Sep 30, 2025, 11:03 AM" at bounding box center [301, 189] width 176 height 22
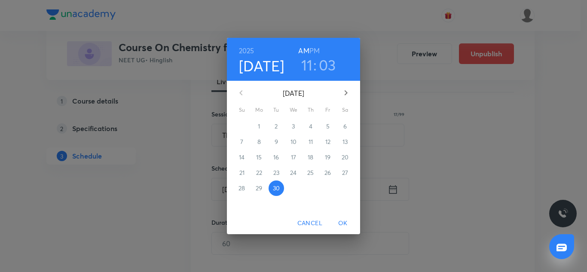
click at [344, 90] on icon "button" at bounding box center [346, 93] width 10 height 10
click at [344, 123] on p "4" at bounding box center [344, 126] width 3 height 9
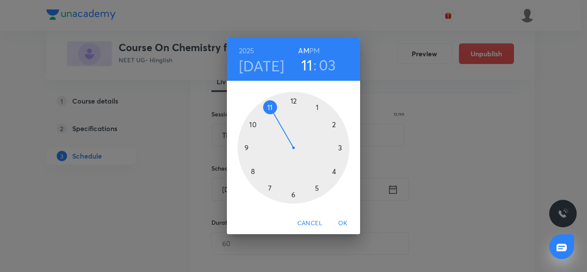
click at [318, 105] on div at bounding box center [293, 148] width 112 height 112
click at [294, 100] on div at bounding box center [293, 148] width 112 height 112
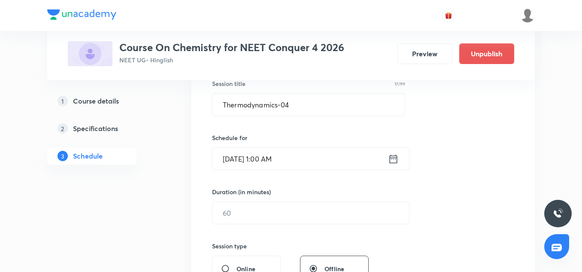
scroll to position [165, 0]
click at [292, 157] on input "Oct 4, 2025, 1:00 AM" at bounding box center [301, 158] width 176 height 22
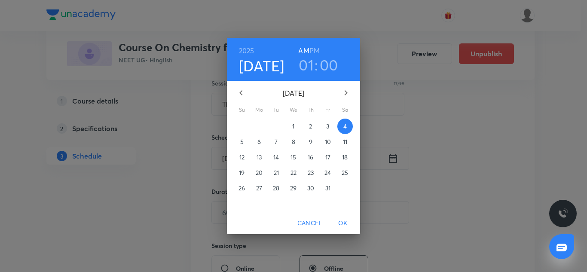
click at [317, 54] on h6 "PM" at bounding box center [314, 51] width 10 height 12
click at [341, 225] on span "OK" at bounding box center [342, 223] width 21 height 11
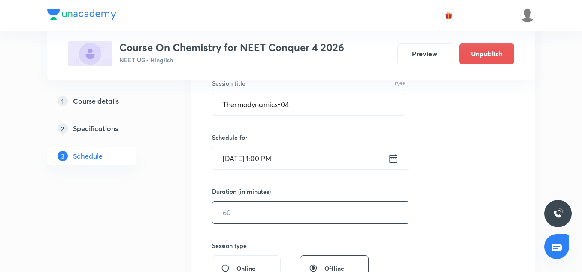
click at [241, 210] on input "text" at bounding box center [311, 212] width 197 height 22
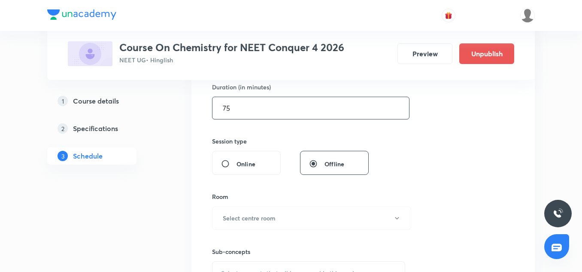
scroll to position [289, 0]
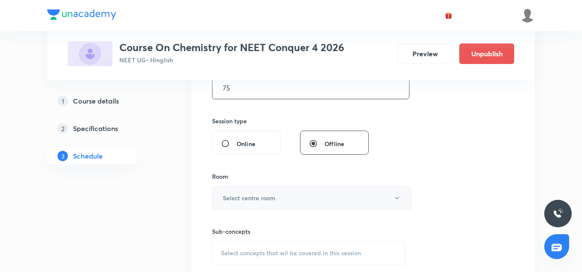
type input "75"
click at [266, 192] on button "Select centre room" at bounding box center [311, 198] width 199 height 24
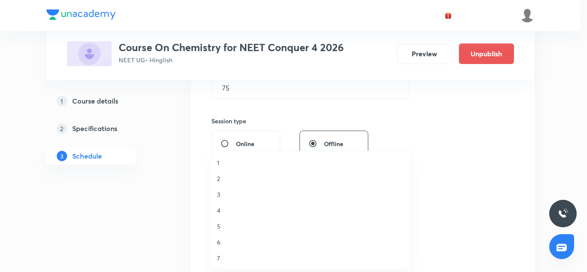
click at [222, 228] on span "5" at bounding box center [311, 226] width 188 height 9
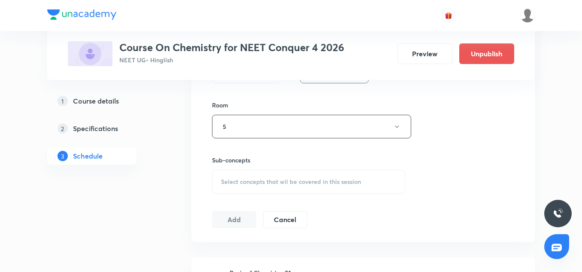
scroll to position [363, 0]
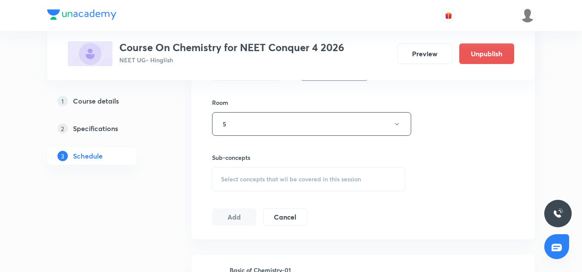
click at [257, 190] on div "Select concepts that wil be covered in this session" at bounding box center [308, 179] width 193 height 24
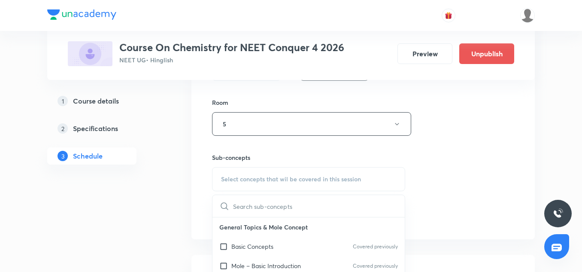
scroll to position [392, 0]
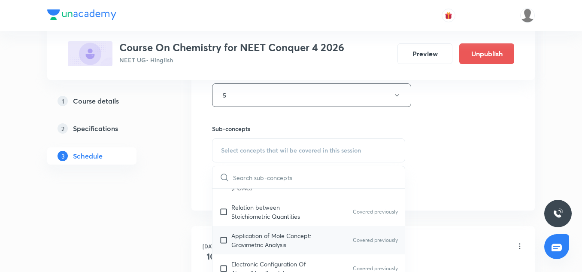
click at [254, 232] on p "Application of Mole Concept: Gravimetric Analysis" at bounding box center [274, 240] width 87 height 18
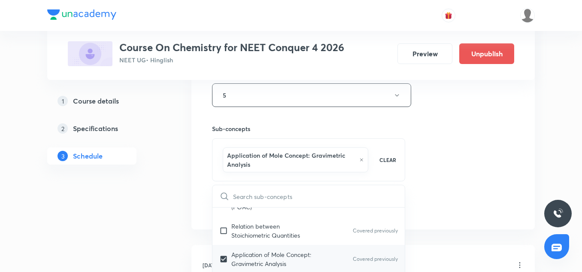
scroll to position [172, 0]
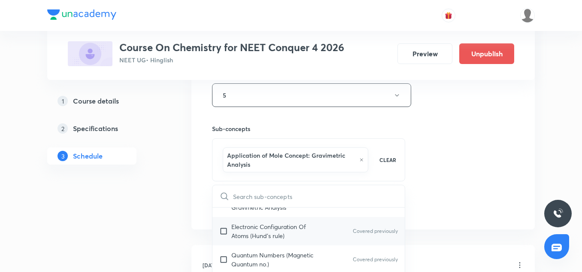
click at [256, 241] on div "Electronic Configuration Of Atoms (Hund's rule) Covered previously" at bounding box center [309, 231] width 192 height 28
checkbox input "true"
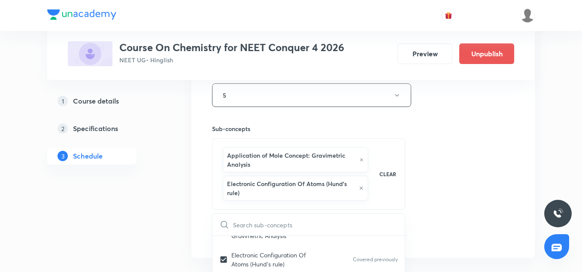
click at [470, 179] on div "Session 52 Live class Session title 17/99 Thermodynamics-04 ​ Schedule for Oct …" at bounding box center [363, 18] width 302 height 450
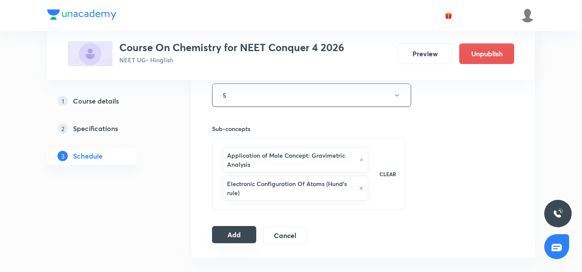
click at [239, 231] on button "Add" at bounding box center [234, 234] width 44 height 17
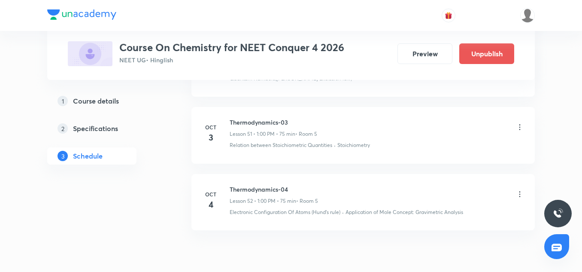
scroll to position [3466, 0]
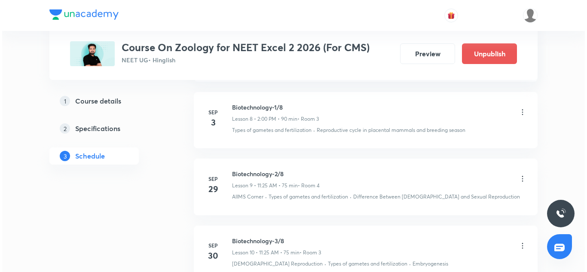
scroll to position [1083, 0]
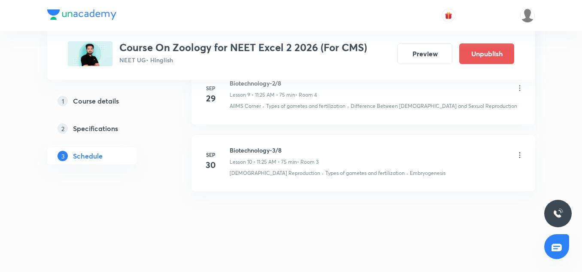
click at [519, 156] on icon at bounding box center [520, 155] width 9 height 9
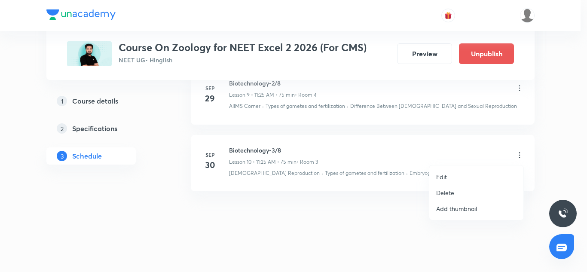
click at [449, 175] on li "Edit" at bounding box center [476, 177] width 94 height 16
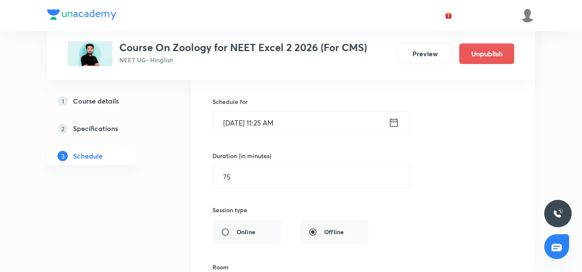
scroll to position [799, 0]
click at [273, 131] on input "[DATE] 11:25 AM" at bounding box center [301, 124] width 176 height 22
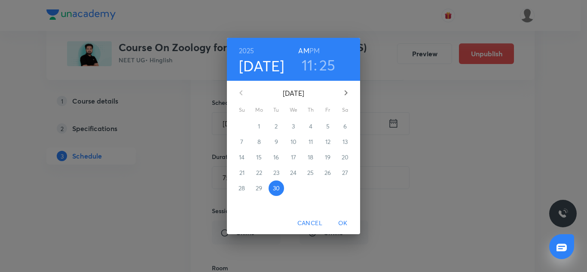
click at [326, 65] on h3 "25" at bounding box center [327, 65] width 16 height 18
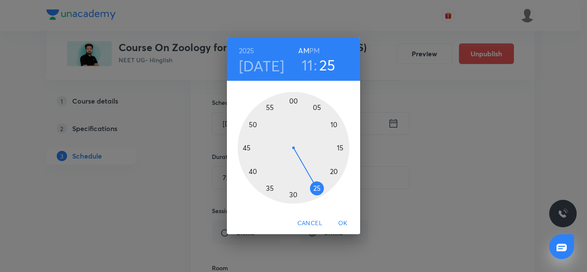
click at [255, 169] on div at bounding box center [293, 148] width 112 height 112
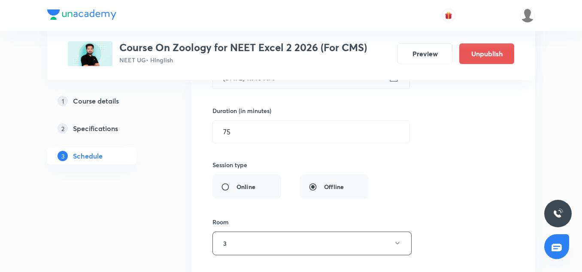
scroll to position [843, 0]
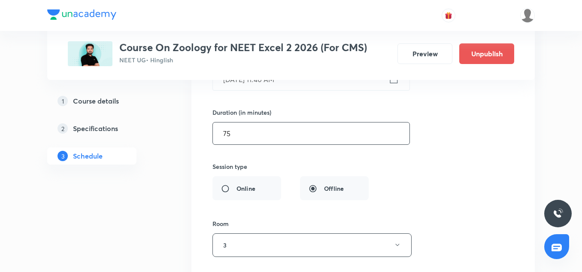
click at [230, 133] on input "75" at bounding box center [311, 133] width 197 height 22
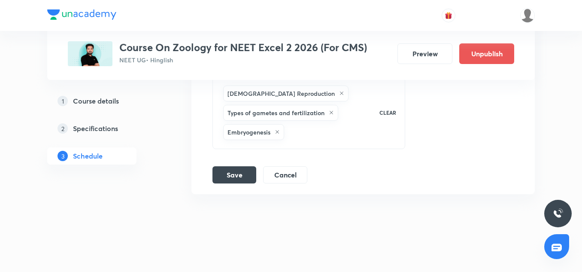
scroll to position [1058, 0]
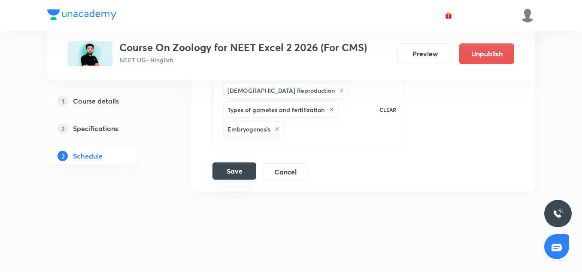
type input "60"
click at [233, 173] on button "Save" at bounding box center [235, 170] width 44 height 17
click at [245, 169] on button "Save" at bounding box center [235, 170] width 44 height 17
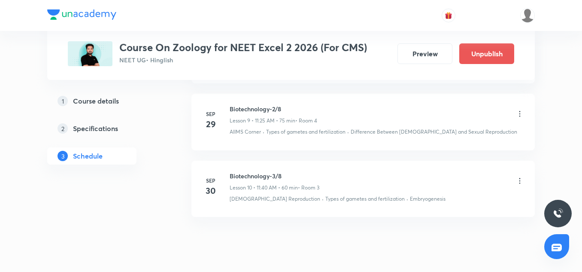
scroll to position [1058, 0]
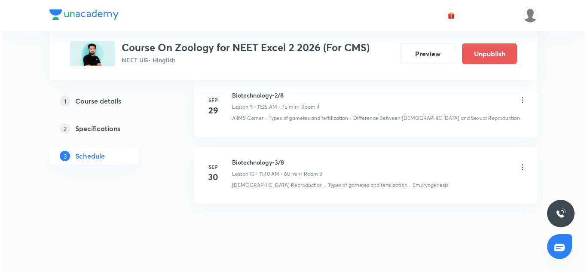
scroll to position [1072, 0]
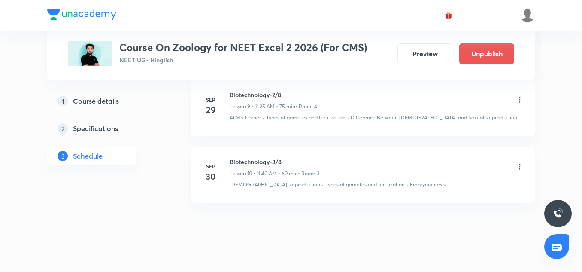
click at [520, 168] on icon at bounding box center [520, 166] width 9 height 9
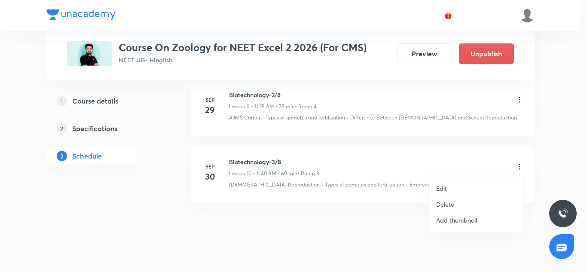
click at [446, 186] on p "Edit" at bounding box center [441, 188] width 11 height 9
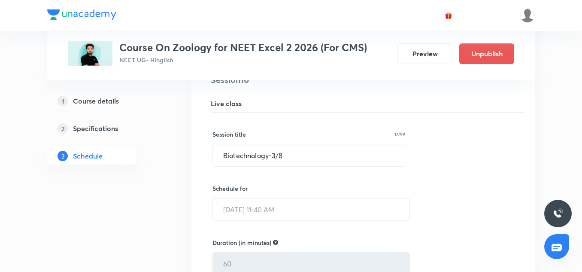
scroll to position [688, 0]
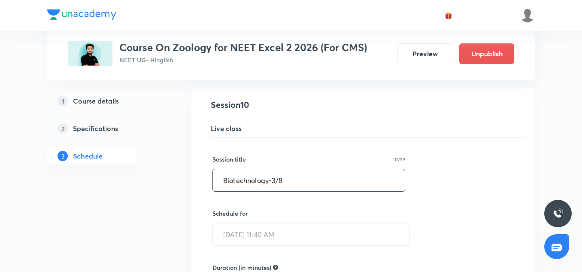
click at [238, 190] on input "Biotechnology-3/8" at bounding box center [309, 180] width 192 height 22
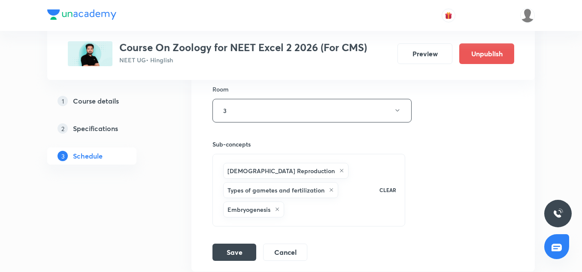
scroll to position [978, 0]
type input "Biodiversity-1/8"
click at [234, 255] on button "Save" at bounding box center [235, 250] width 44 height 17
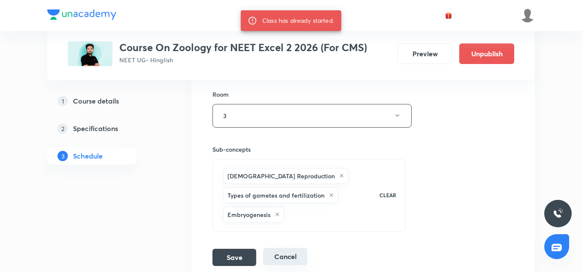
click at [284, 259] on button "Cancel" at bounding box center [285, 256] width 44 height 17
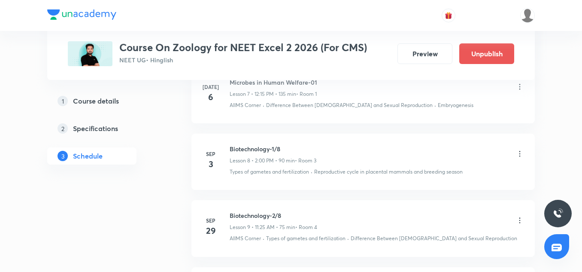
scroll to position [556, 0]
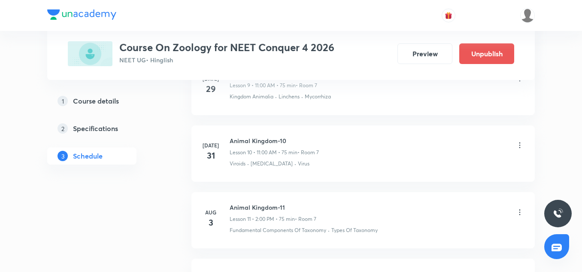
scroll to position [1100, 0]
